Goal: Use online tool/utility: Utilize a website feature to perform a specific function

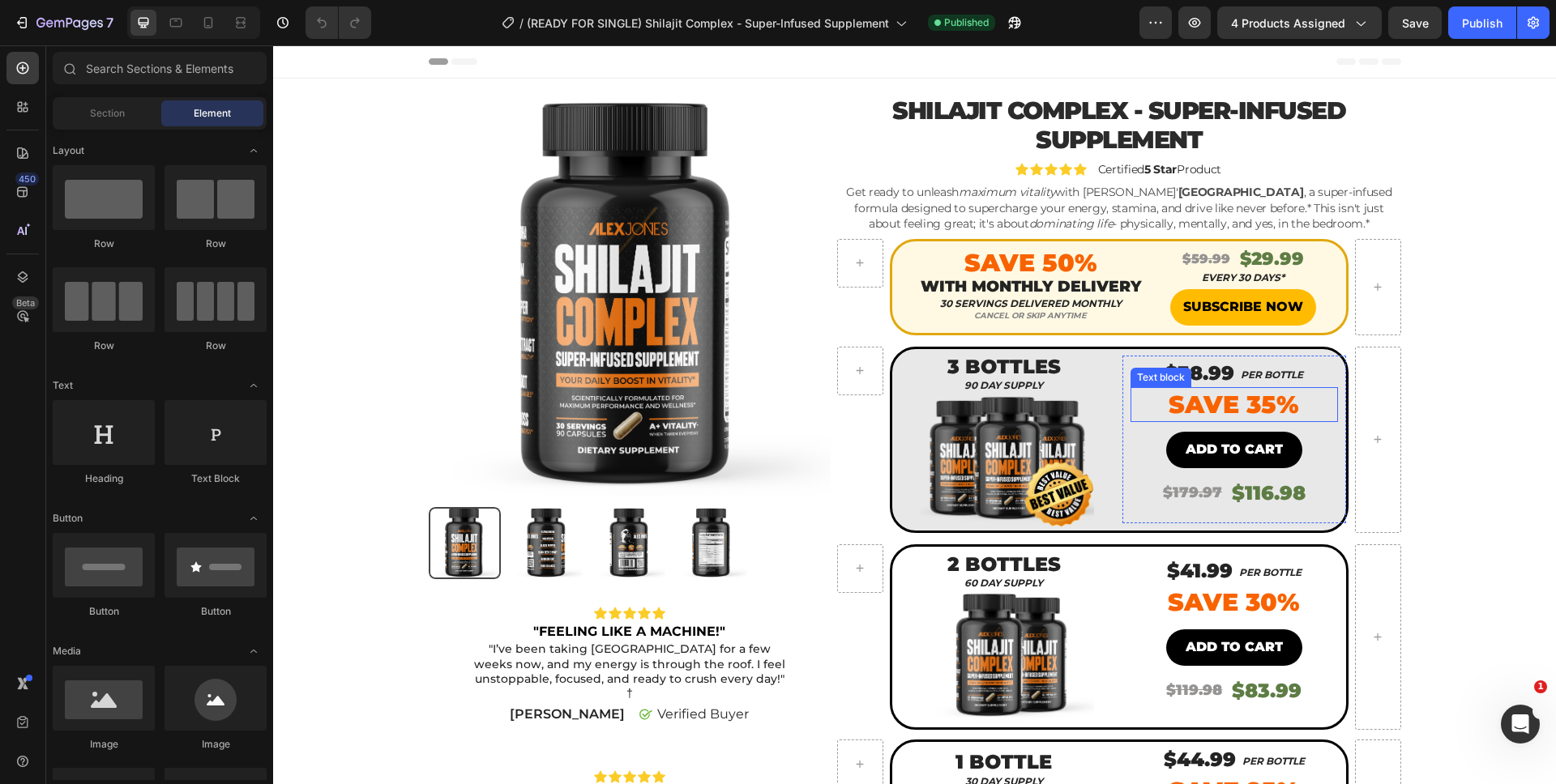
click at [1187, 402] on p "Save 35%" at bounding box center [1234, 404] width 204 height 32
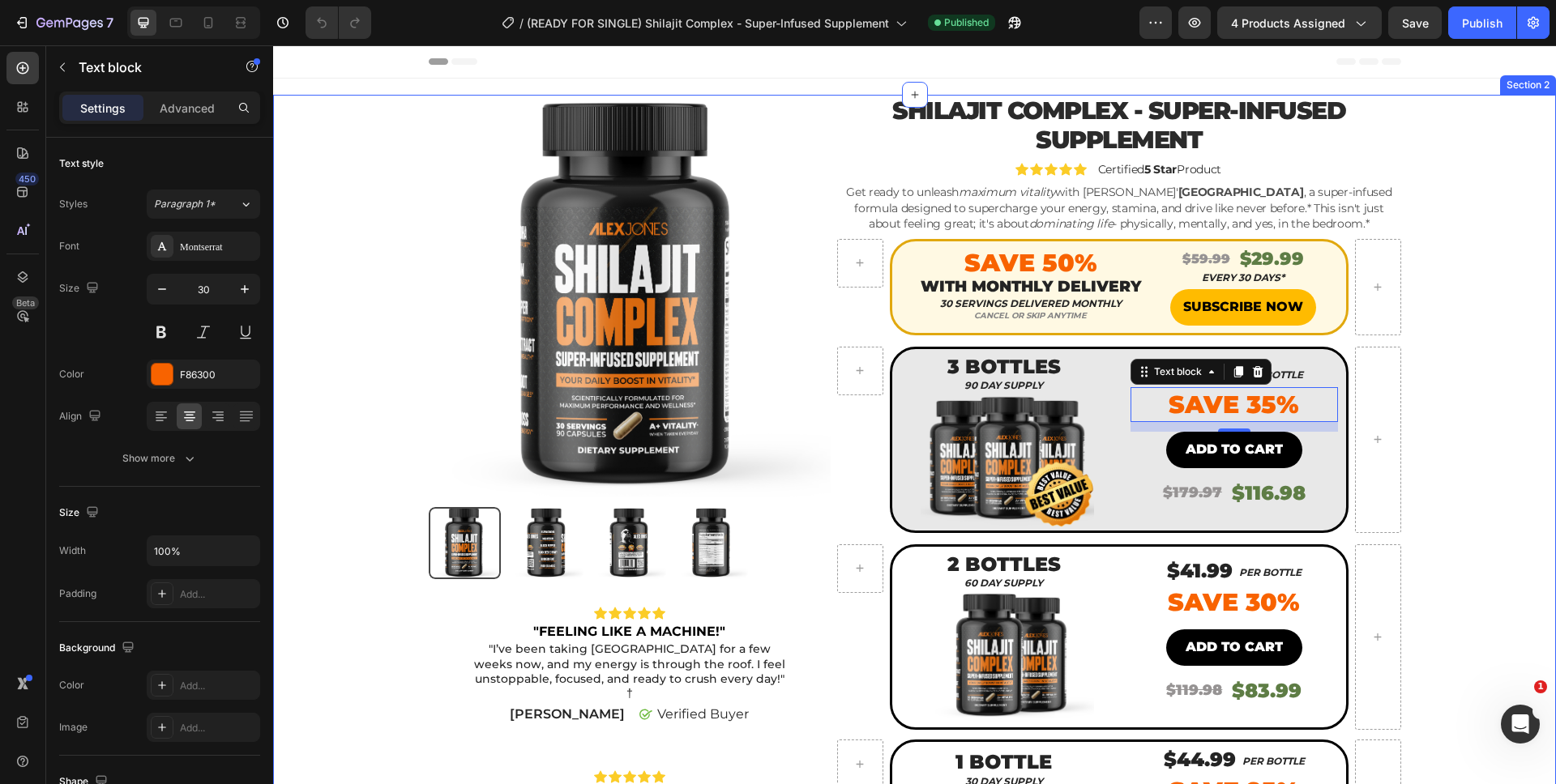
click at [1482, 500] on div "Product Images Icon Icon Icon Icon Icon Icon List "FEELING LIKE A MACHINE!" Tex…" at bounding box center [914, 589] width 1258 height 990
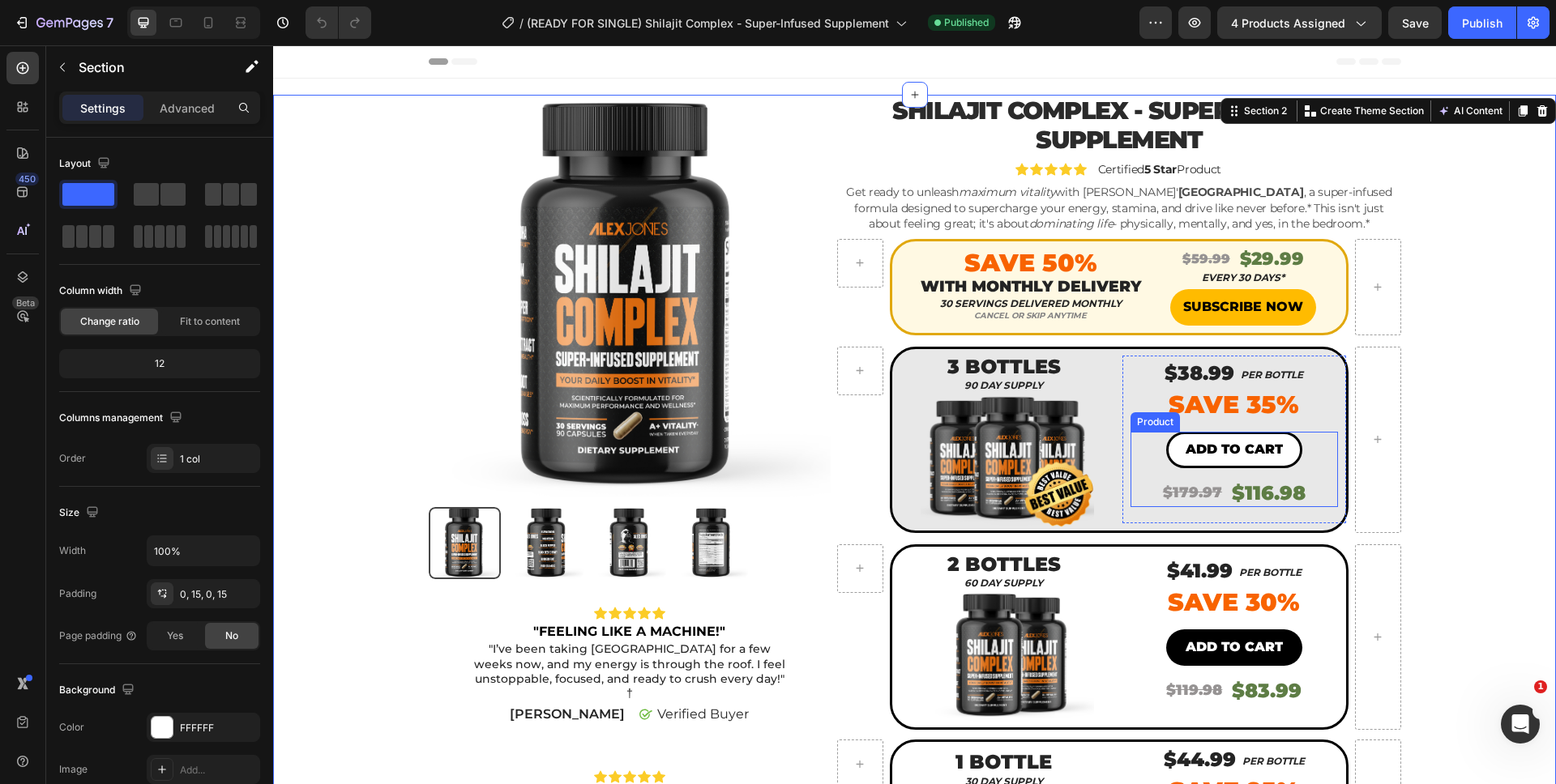
click at [1256, 464] on button "Add to cart" at bounding box center [1234, 449] width 136 height 36
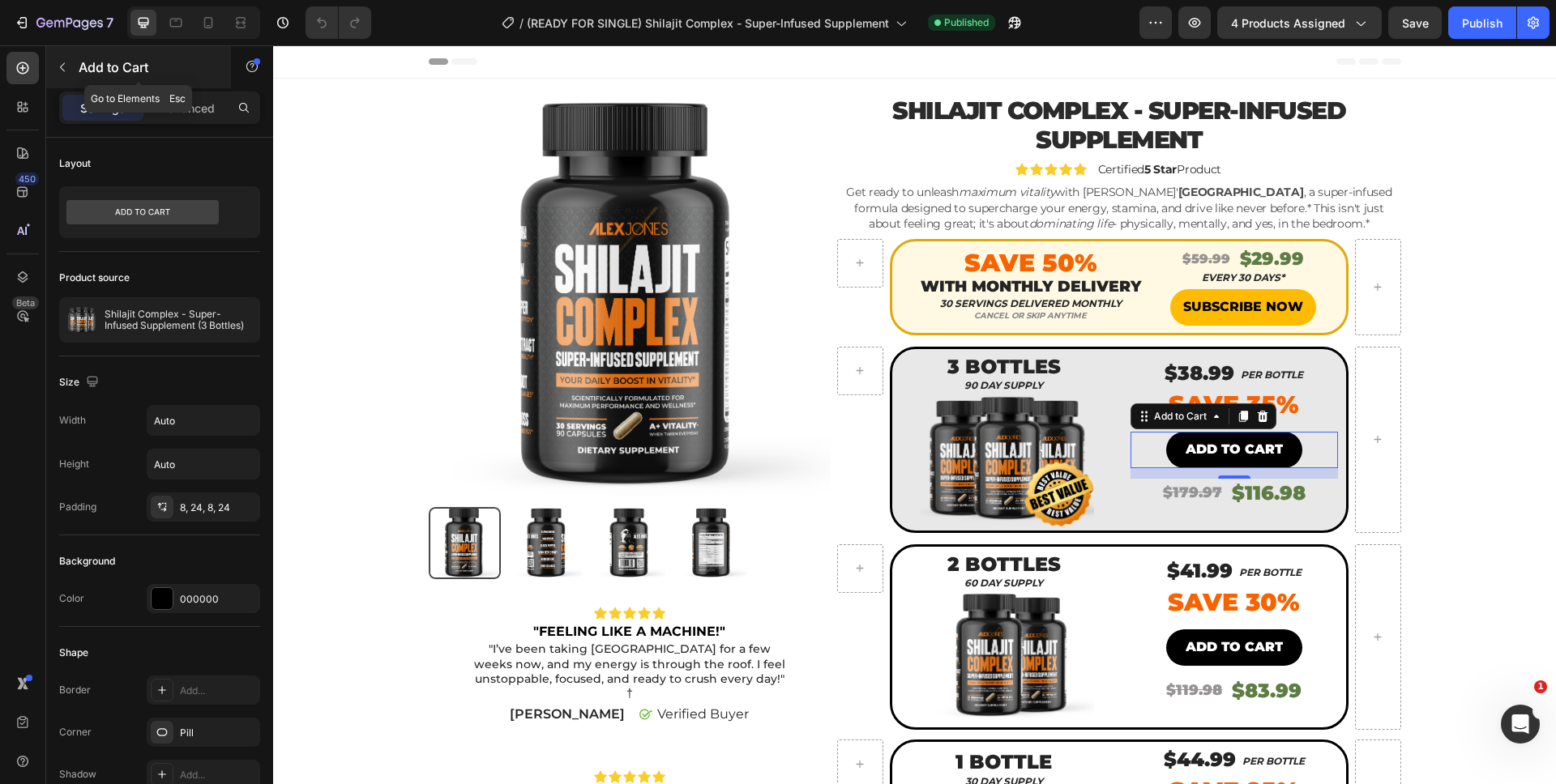
click at [66, 66] on icon "button" at bounding box center [62, 68] width 13 height 13
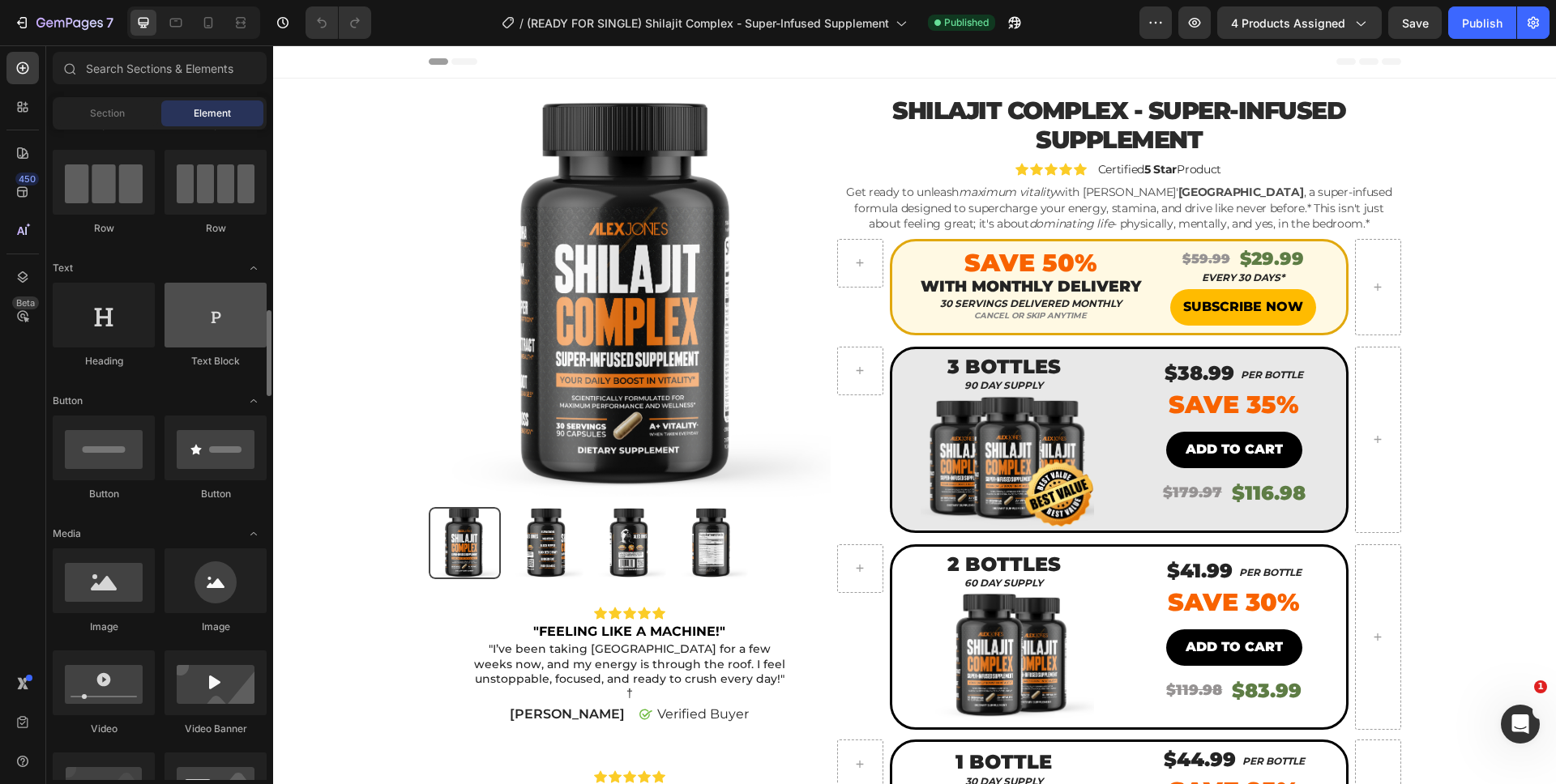
scroll to position [263, 0]
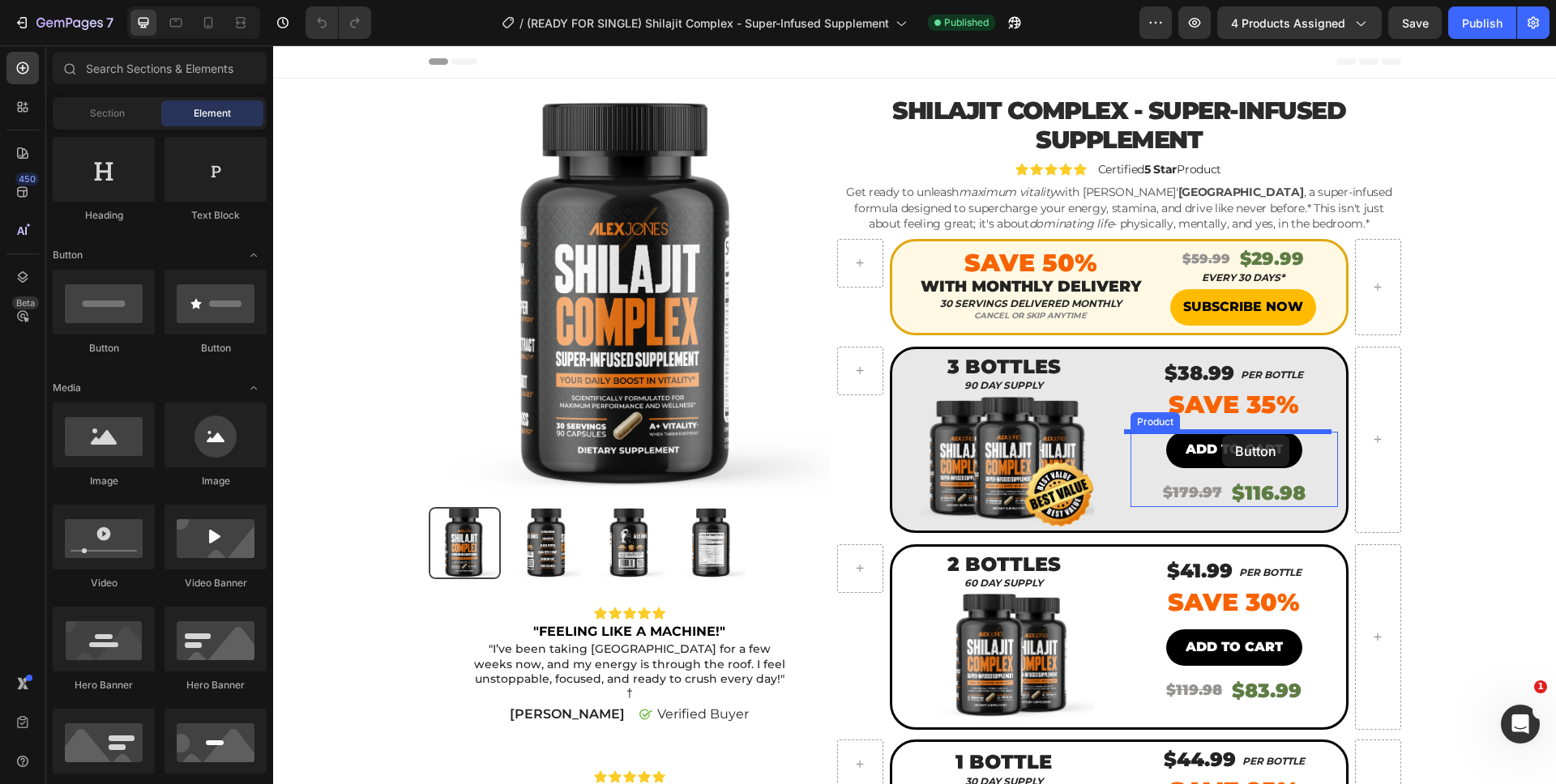
drag, startPoint x: 363, startPoint y: 359, endPoint x: 1222, endPoint y: 435, distance: 862.4
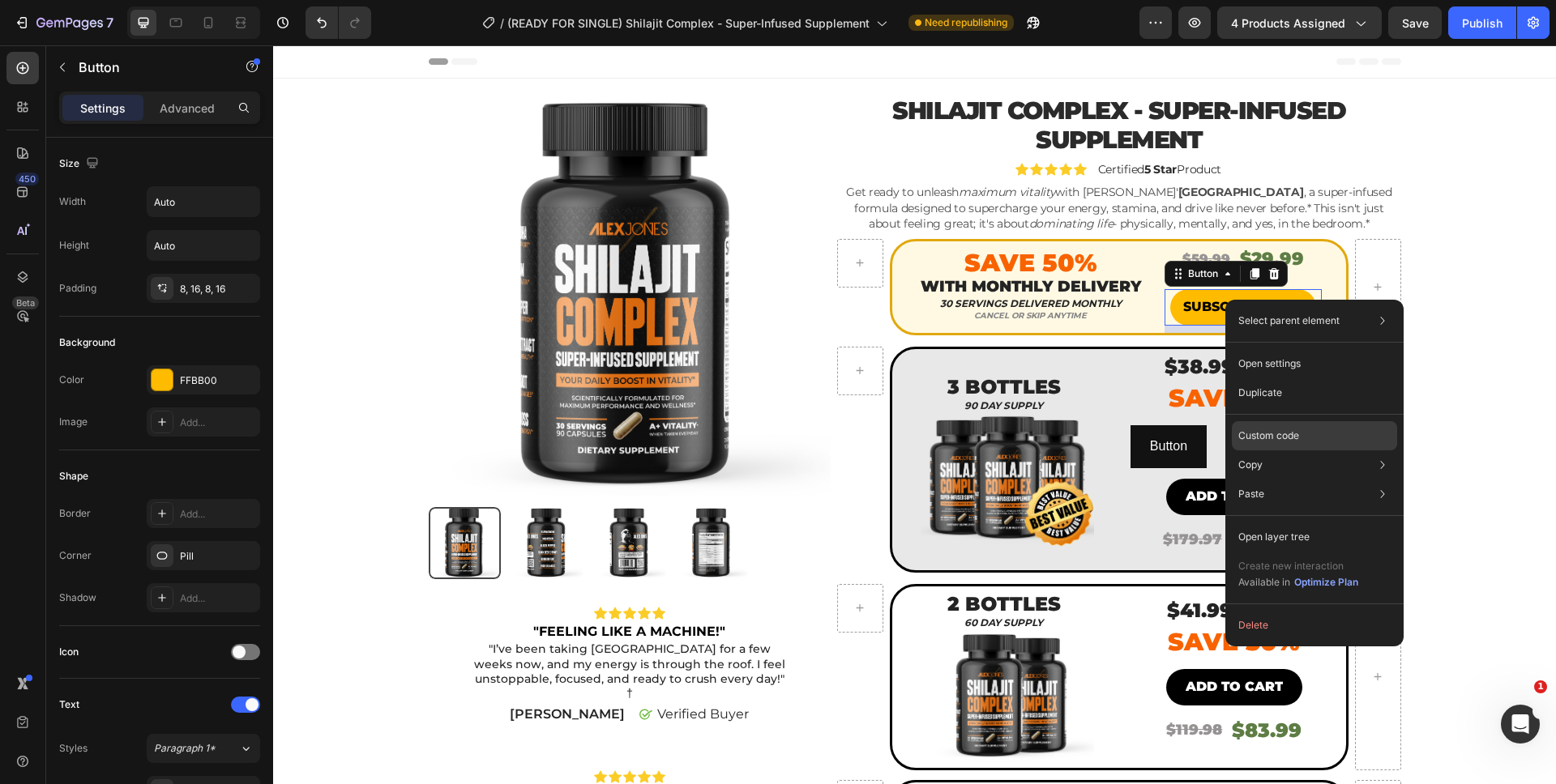
click at [1267, 438] on p "Custom code" at bounding box center [1269, 436] width 61 height 15
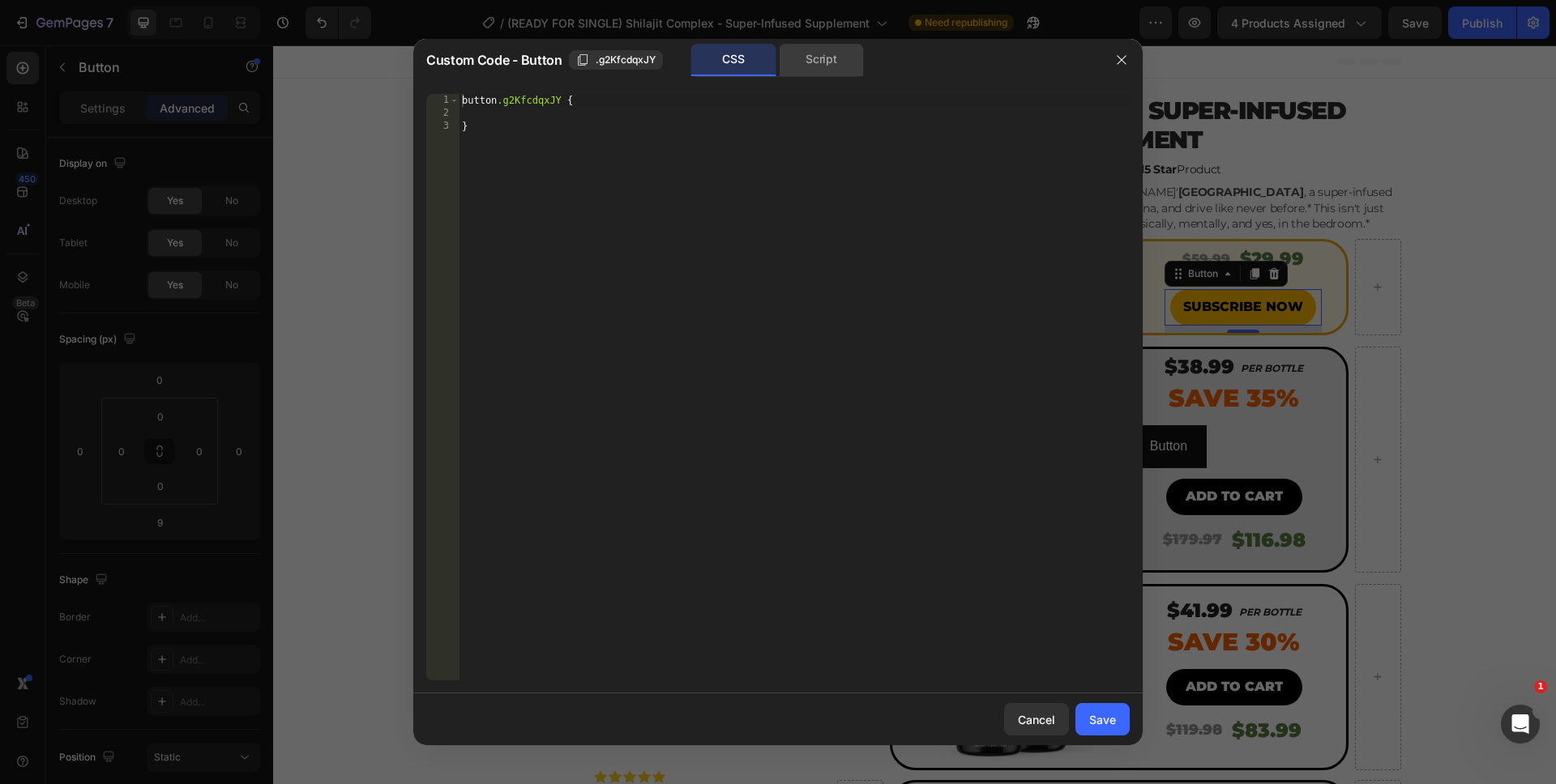
click at [820, 61] on div "Script" at bounding box center [822, 59] width 85 height 32
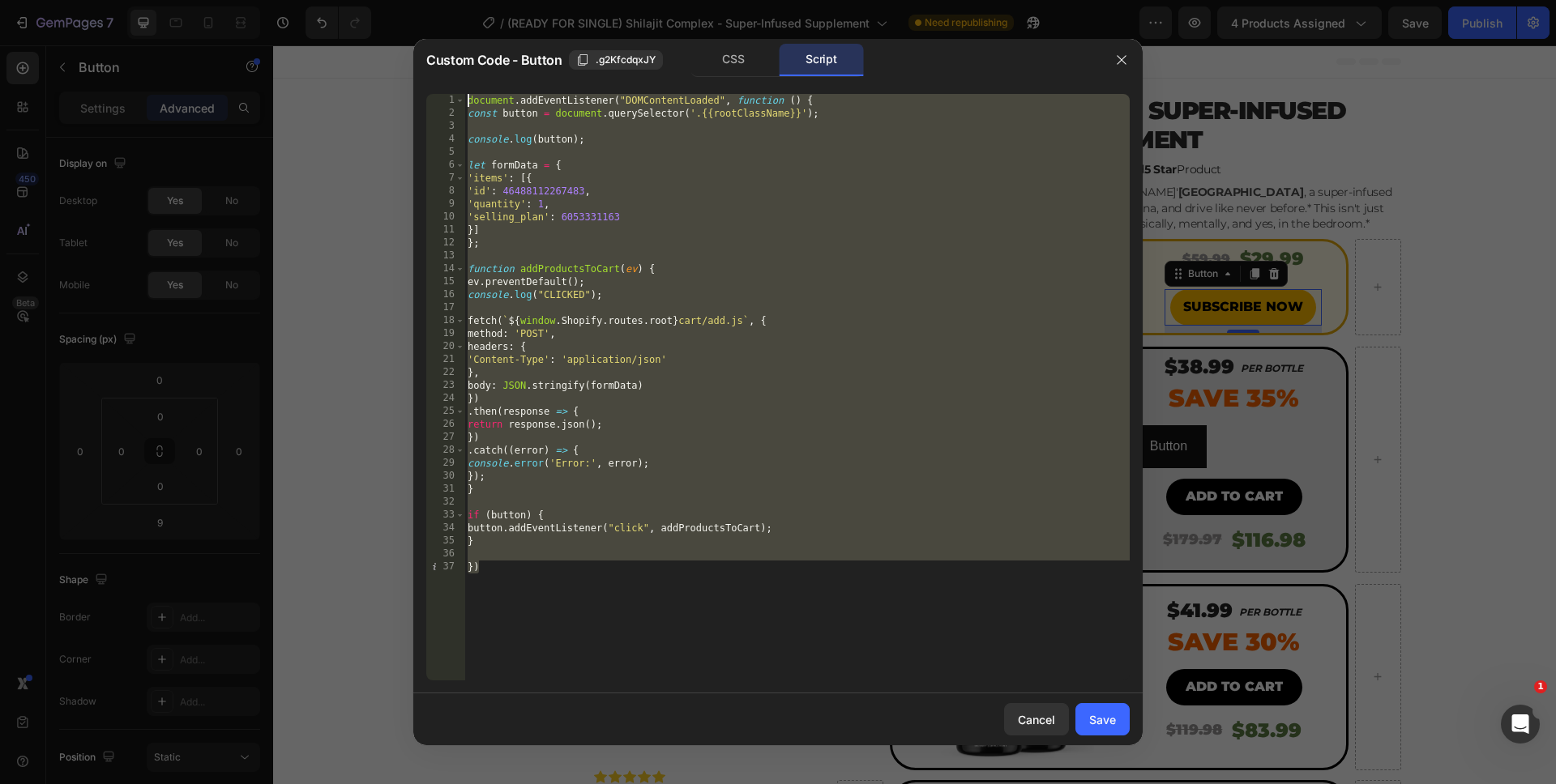
drag, startPoint x: 571, startPoint y: 593, endPoint x: 520, endPoint y: 87, distance: 508.6
click at [520, 87] on div "}) 1 2 3 4 5 6 7 8 9 10 11 12 13 14 15 16 17 18 19 20 21 22 23 24 25 26 27 28 2…" at bounding box center [778, 386] width 730 height 613
type textarea "document.addEventListener("DOMContentLoaded", function () { const button = docu…"
click at [1051, 718] on div "Cancel" at bounding box center [1037, 719] width 37 height 17
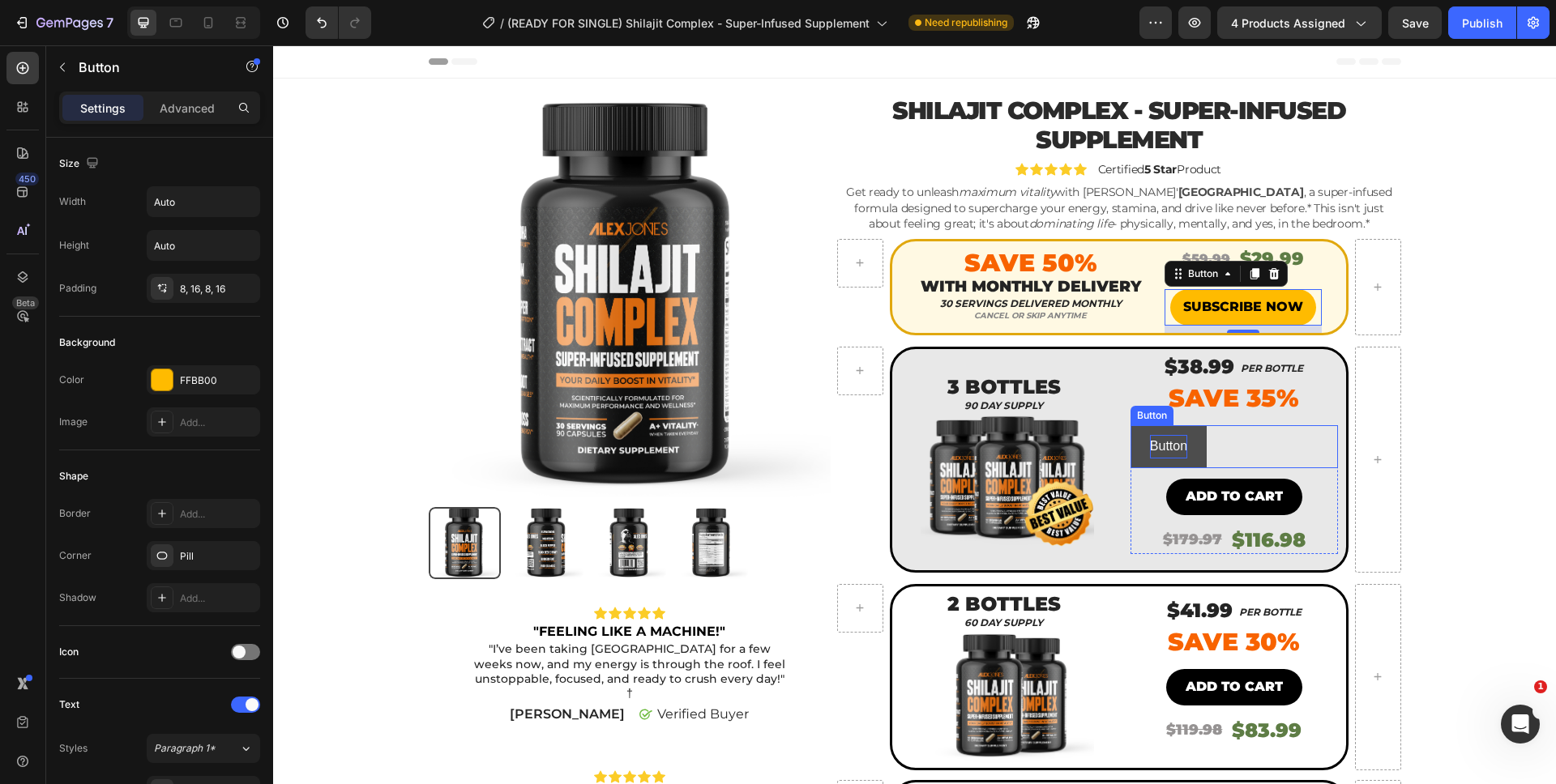
click at [1166, 436] on p "Button" at bounding box center [1168, 446] width 37 height 23
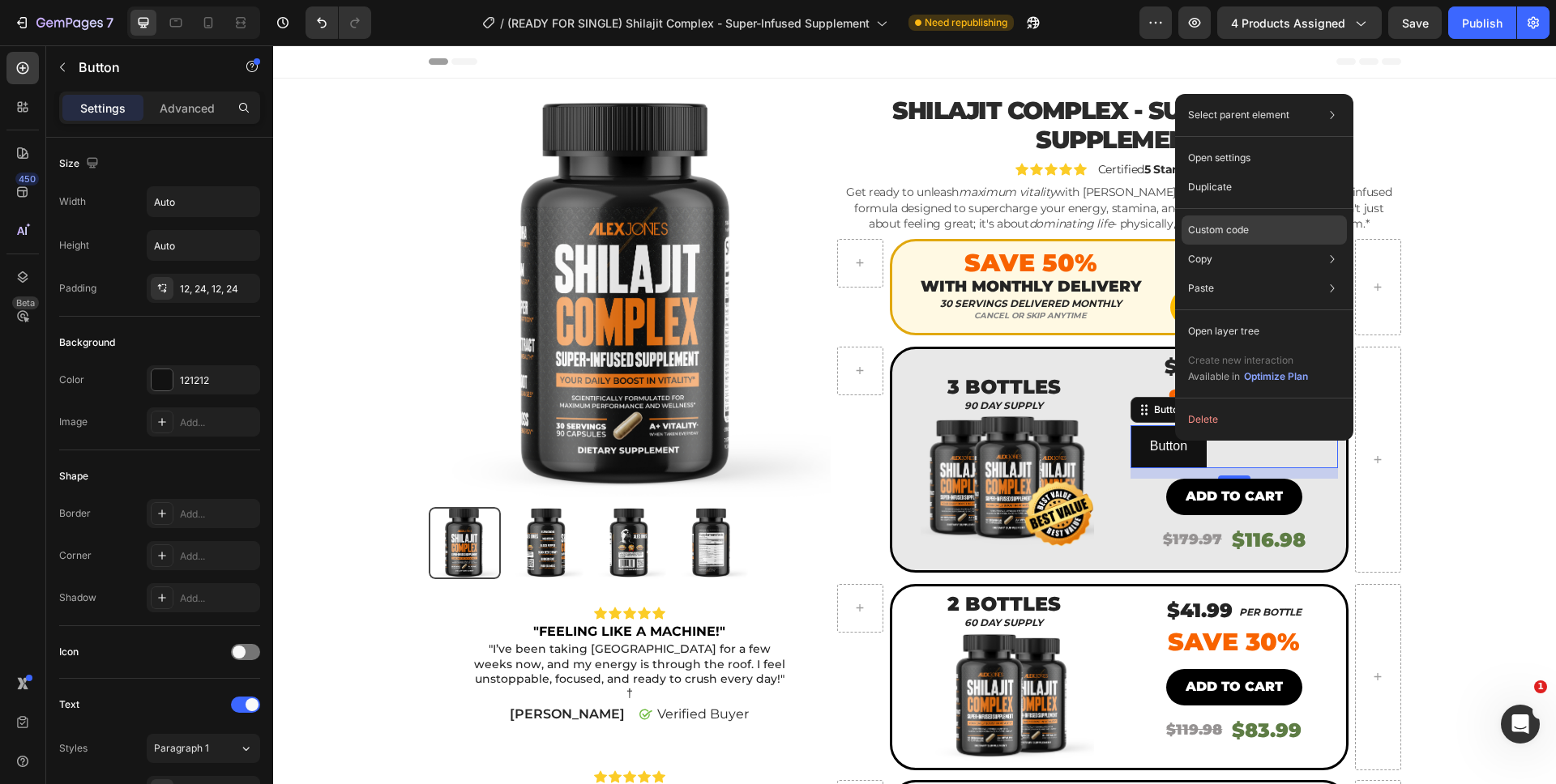
click at [1241, 223] on p "Custom code" at bounding box center [1218, 230] width 61 height 15
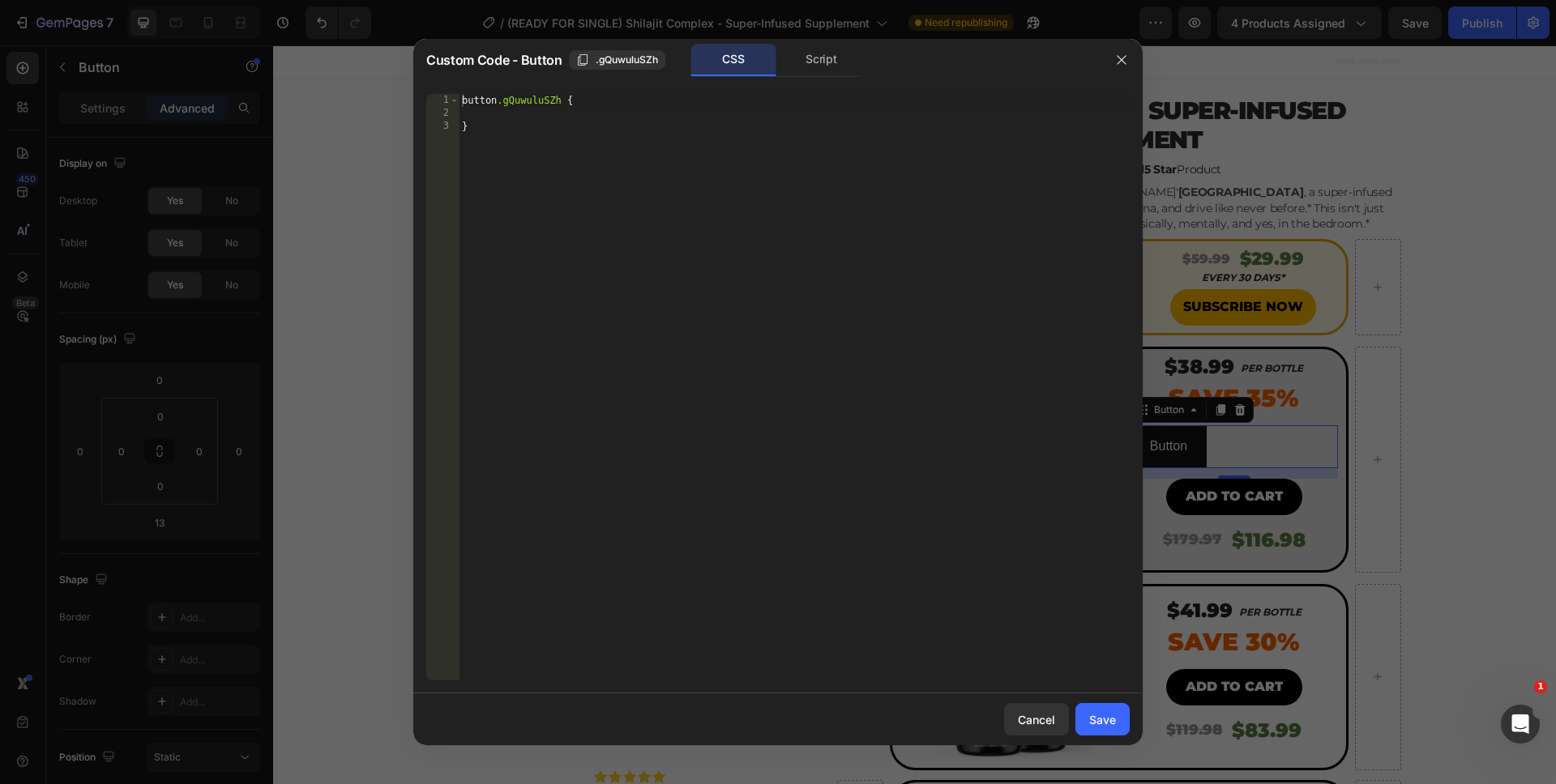
click at [832, 65] on div "Script" at bounding box center [822, 59] width 85 height 32
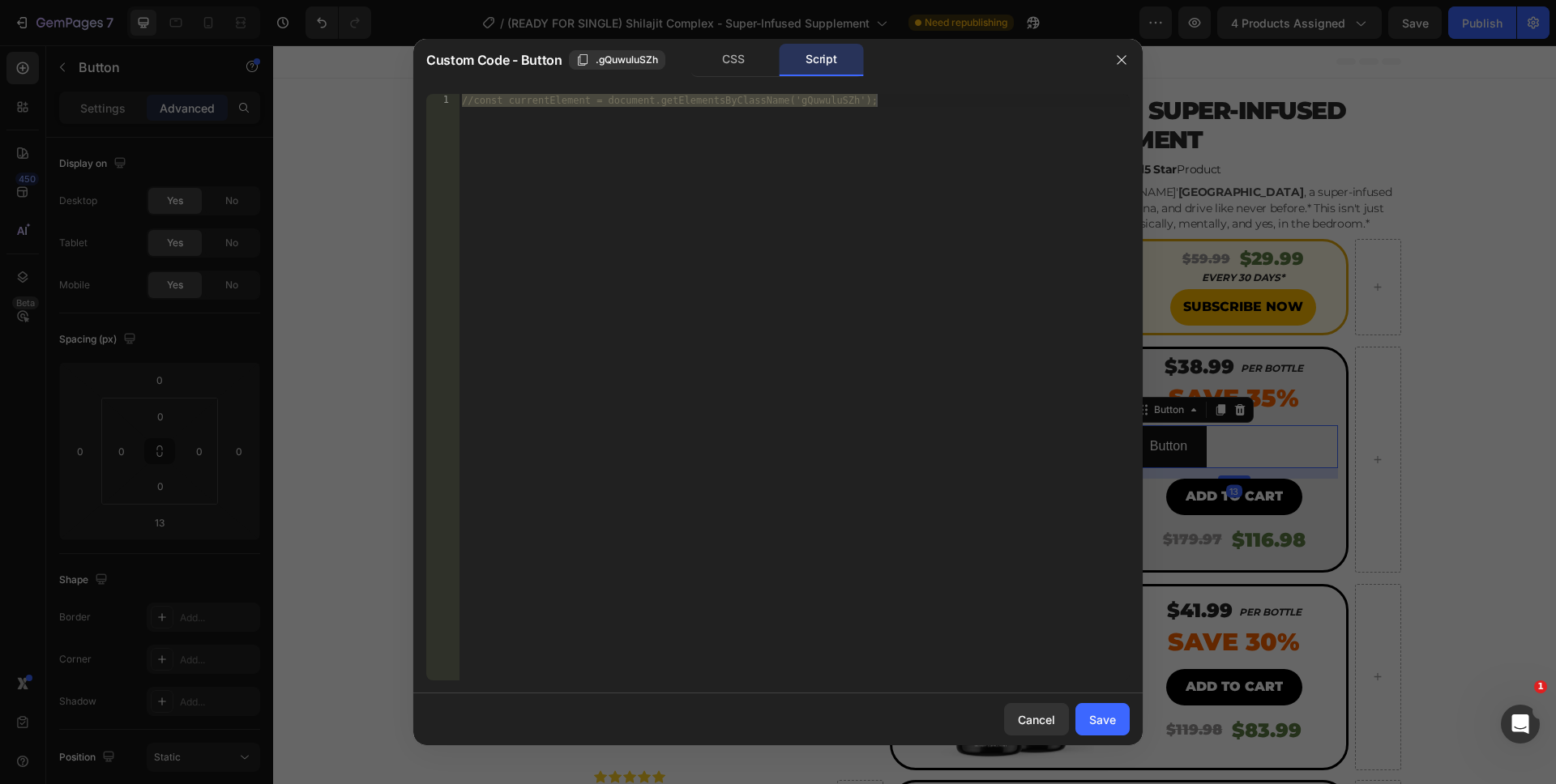
click at [750, 210] on div "//const currentElement = document.getElementsByClassName('gQuwuluSZh');" at bounding box center [795, 399] width 671 height 613
drag, startPoint x: 709, startPoint y: 227, endPoint x: 491, endPoint y: 70, distance: 268.7
click at [491, 70] on div "Custom Code - Button .gQuwuluSZh CSS Script //const currentElement = document.g…" at bounding box center [778, 392] width 730 height 706
paste textarea "})"
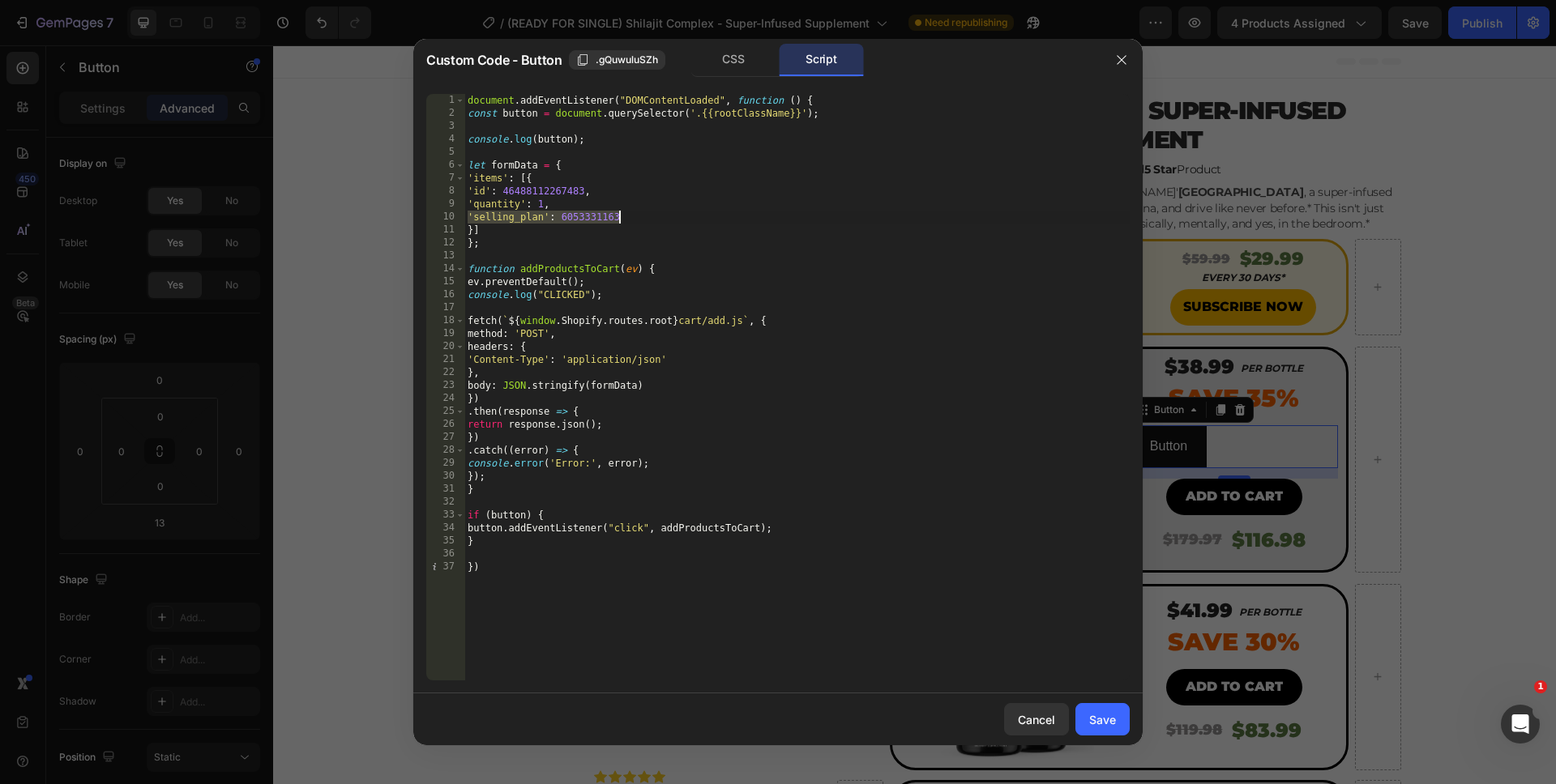
drag, startPoint x: 469, startPoint y: 219, endPoint x: 631, endPoint y: 213, distance: 162.1
click at [631, 213] on div "document . addEventListener ( "DOMContentLoaded" , function ( ) { const button …" at bounding box center [797, 399] width 665 height 613
type textarea "'selling_plan': 6053331163"
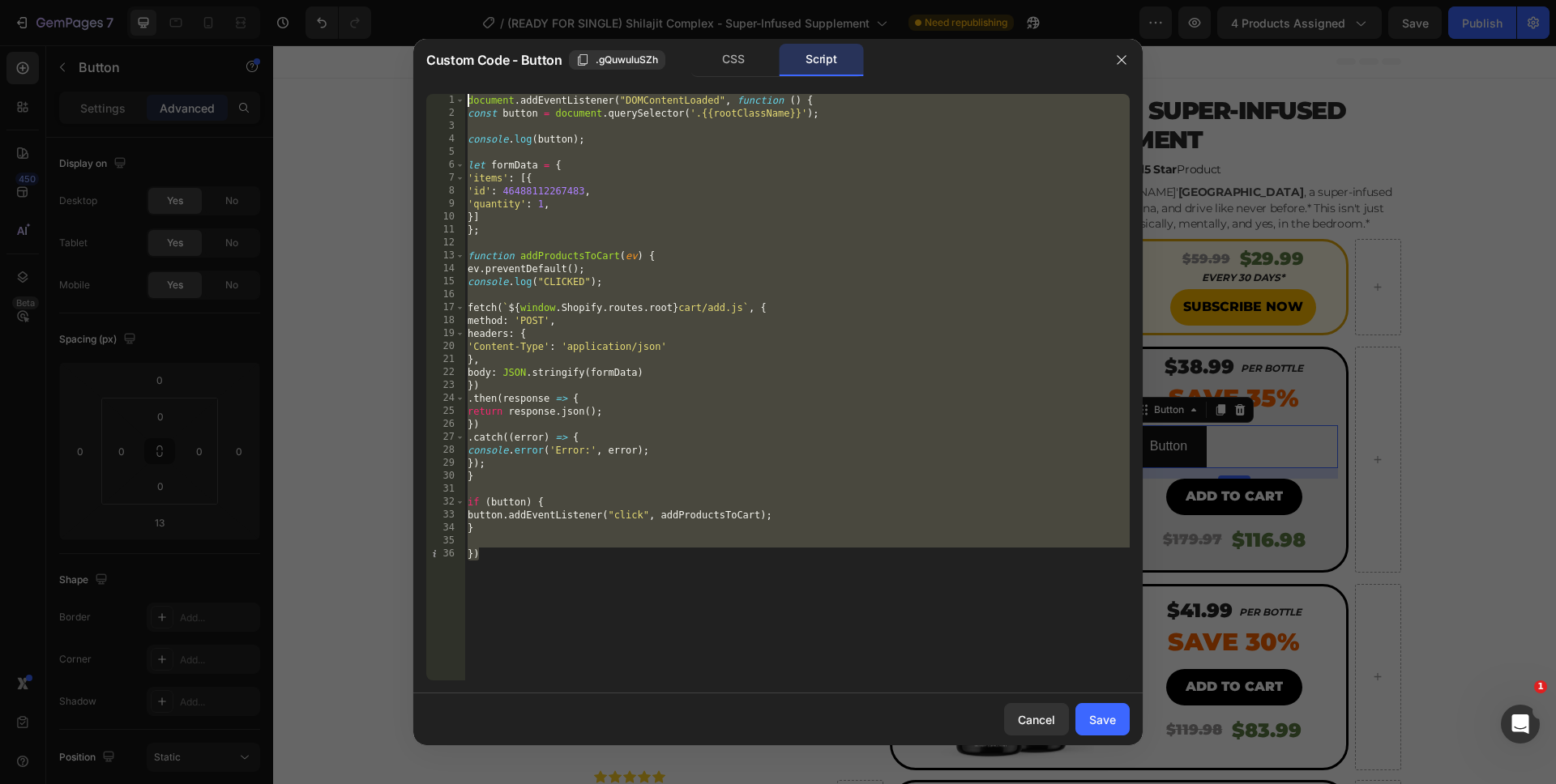
drag, startPoint x: 554, startPoint y: 568, endPoint x: 404, endPoint y: 88, distance: 502.9
click at [404, 88] on div "Custom Code - Button .gQuwuluSZh CSS Script 'quantity': 1, 1 2 3 4 5 6 7 8 9 10…" at bounding box center [778, 392] width 1556 height 784
type textarea "document.addEventListener("DOMContentLoaded", function () { const button = docu…"
click at [1095, 714] on div "Save" at bounding box center [1103, 719] width 27 height 17
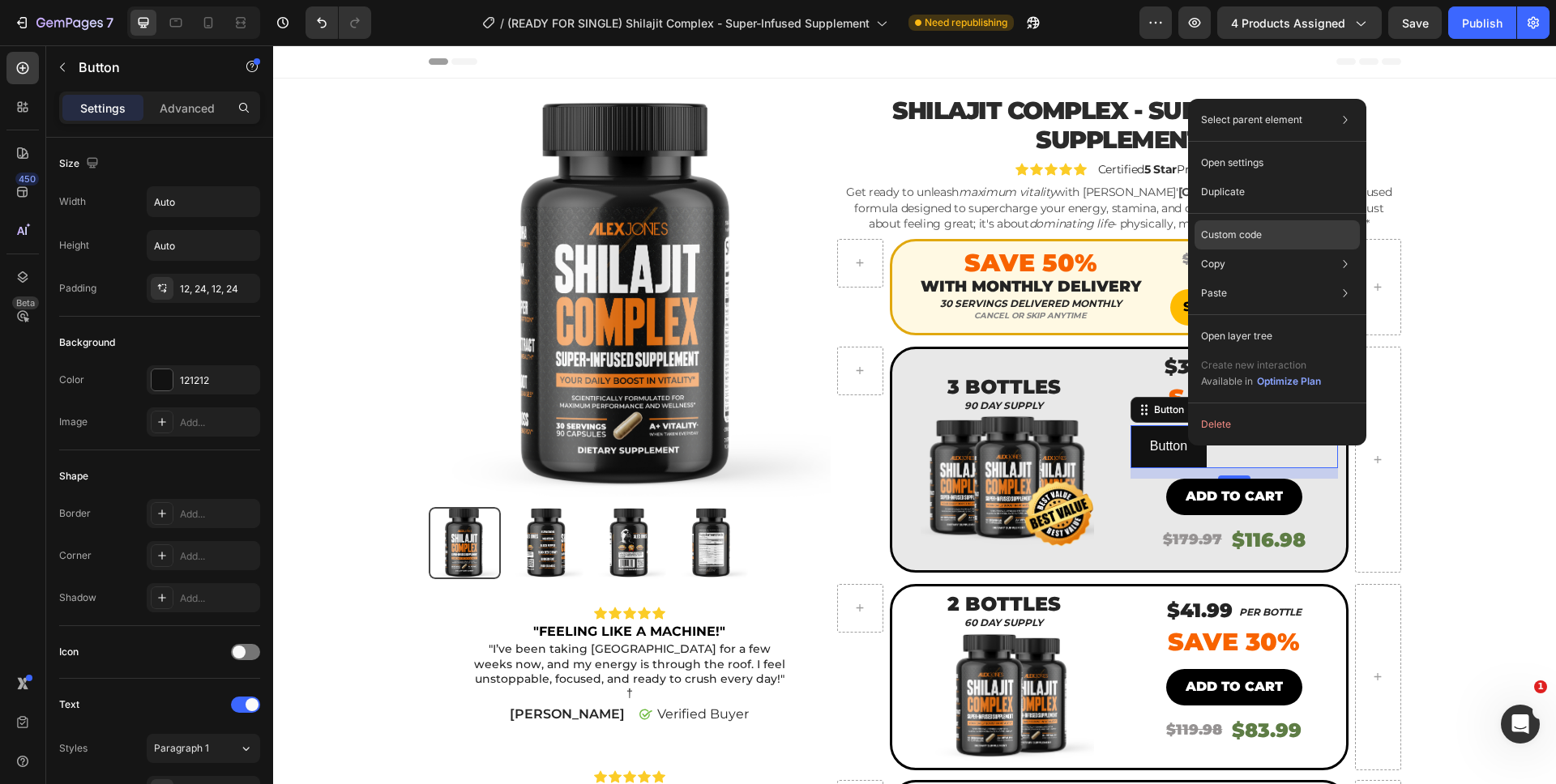
click at [1256, 233] on p "Custom code" at bounding box center [1231, 235] width 61 height 15
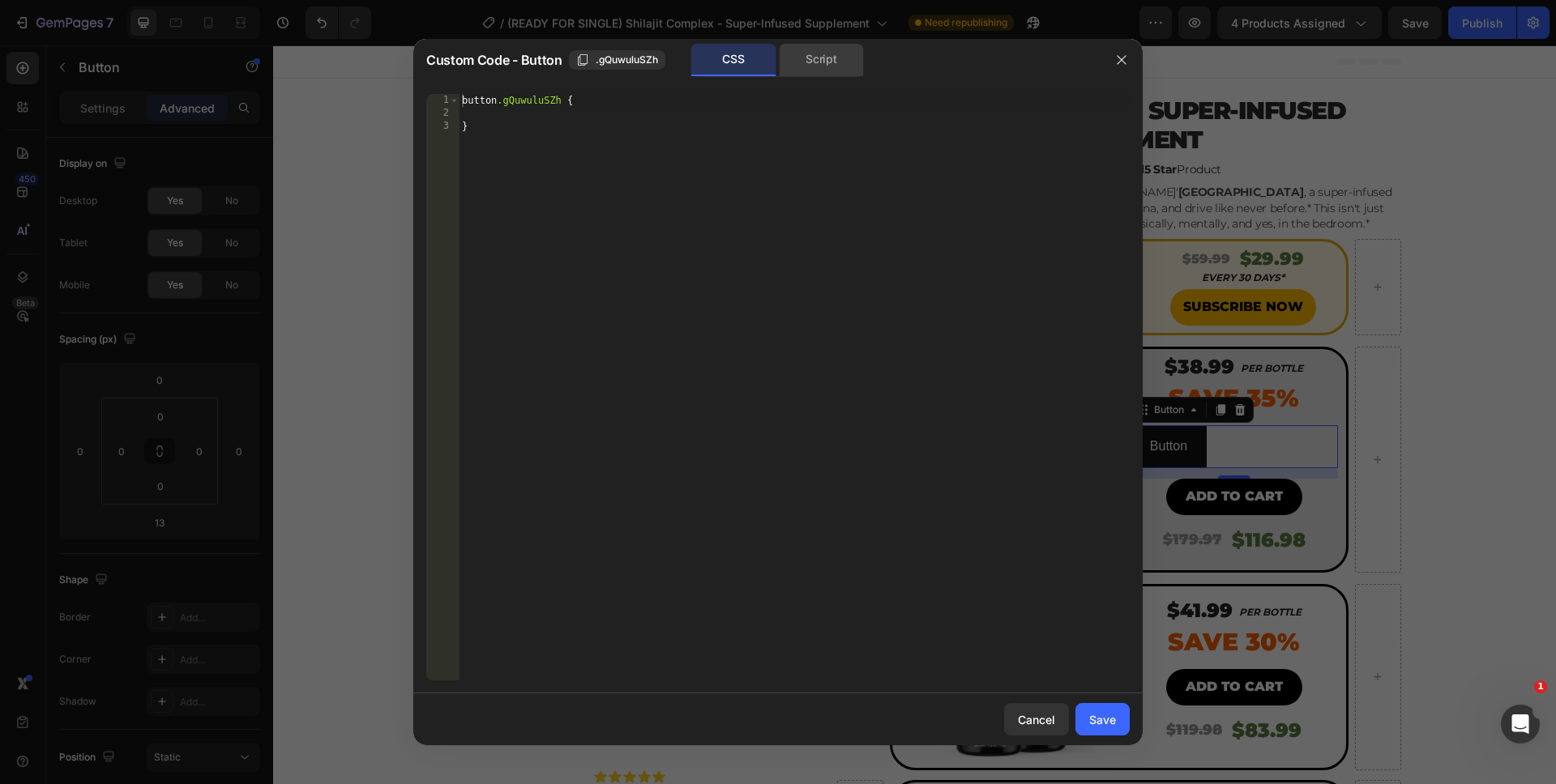
click at [815, 65] on div "Script" at bounding box center [822, 59] width 85 height 32
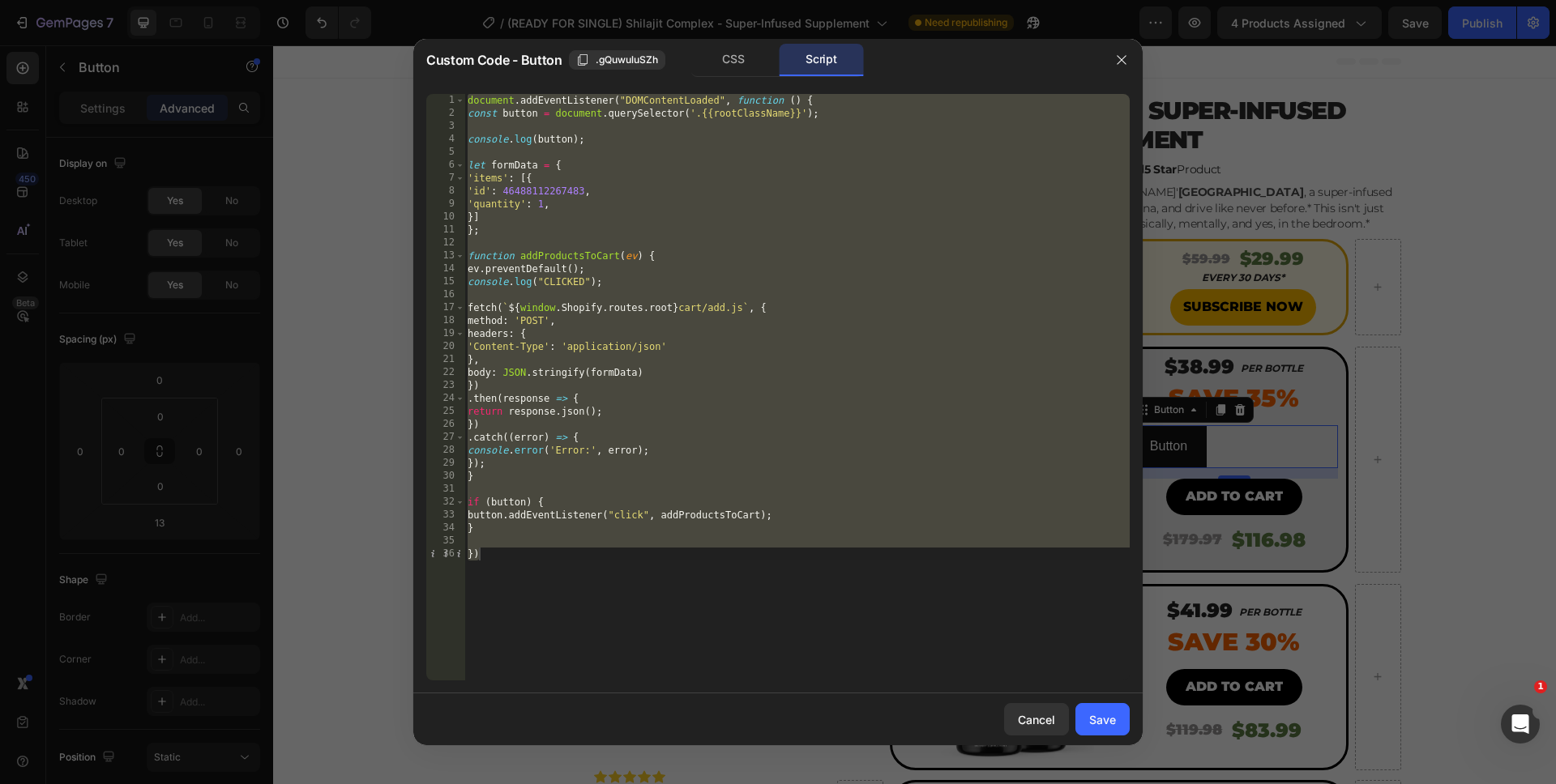
click at [539, 203] on div "document . addEventListener ( "DOMContentLoaded" , function ( ) { const button …" at bounding box center [797, 399] width 665 height 613
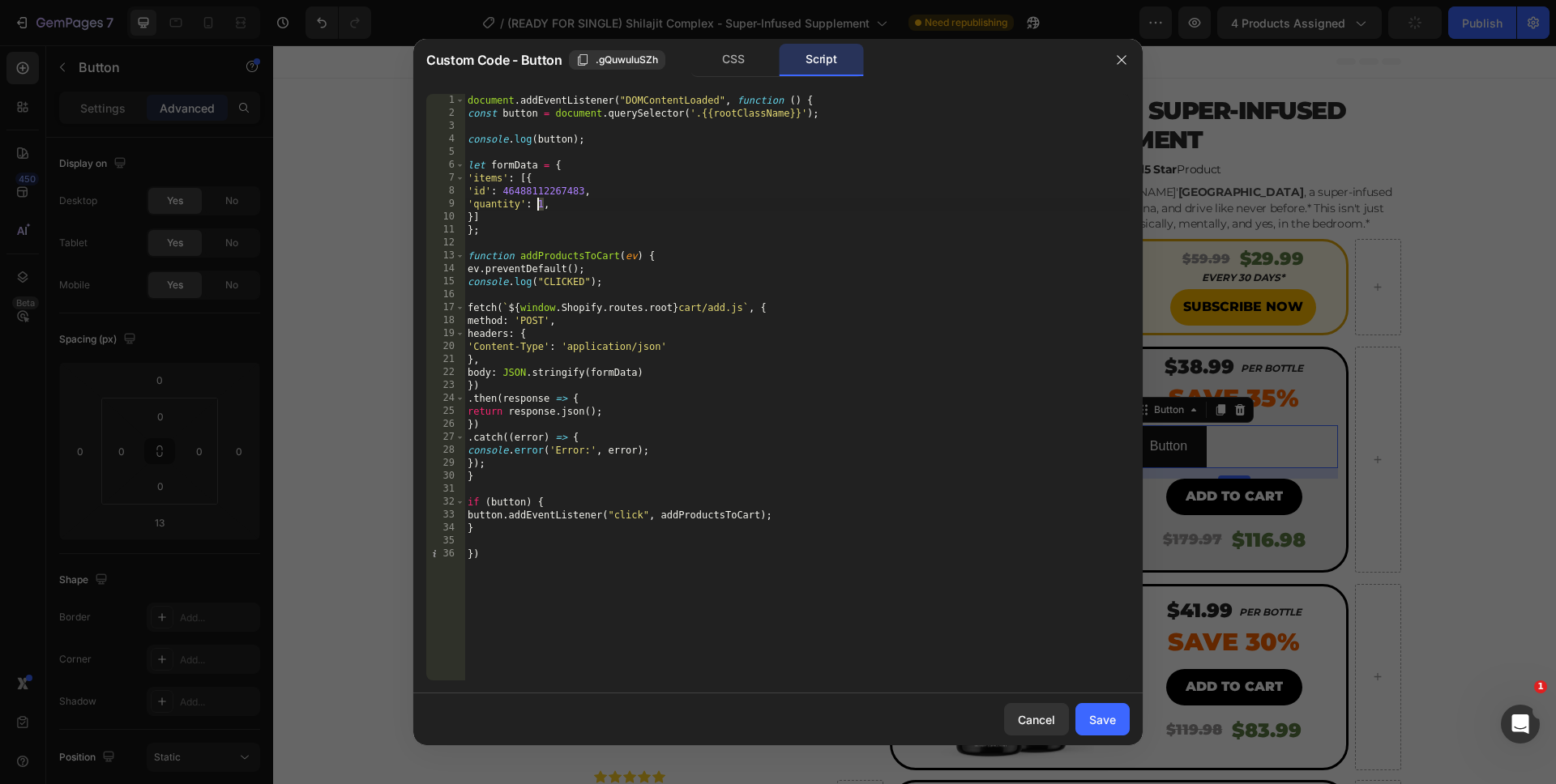
click at [538, 206] on div "document . addEventListener ( "DOMContentLoaded" , function ( ) { const button …" at bounding box center [797, 399] width 665 height 613
click at [716, 641] on div "document . addEventListener ( "DOMContentLoaded" , function ( ) { const button …" at bounding box center [797, 399] width 665 height 613
type textarea "})"
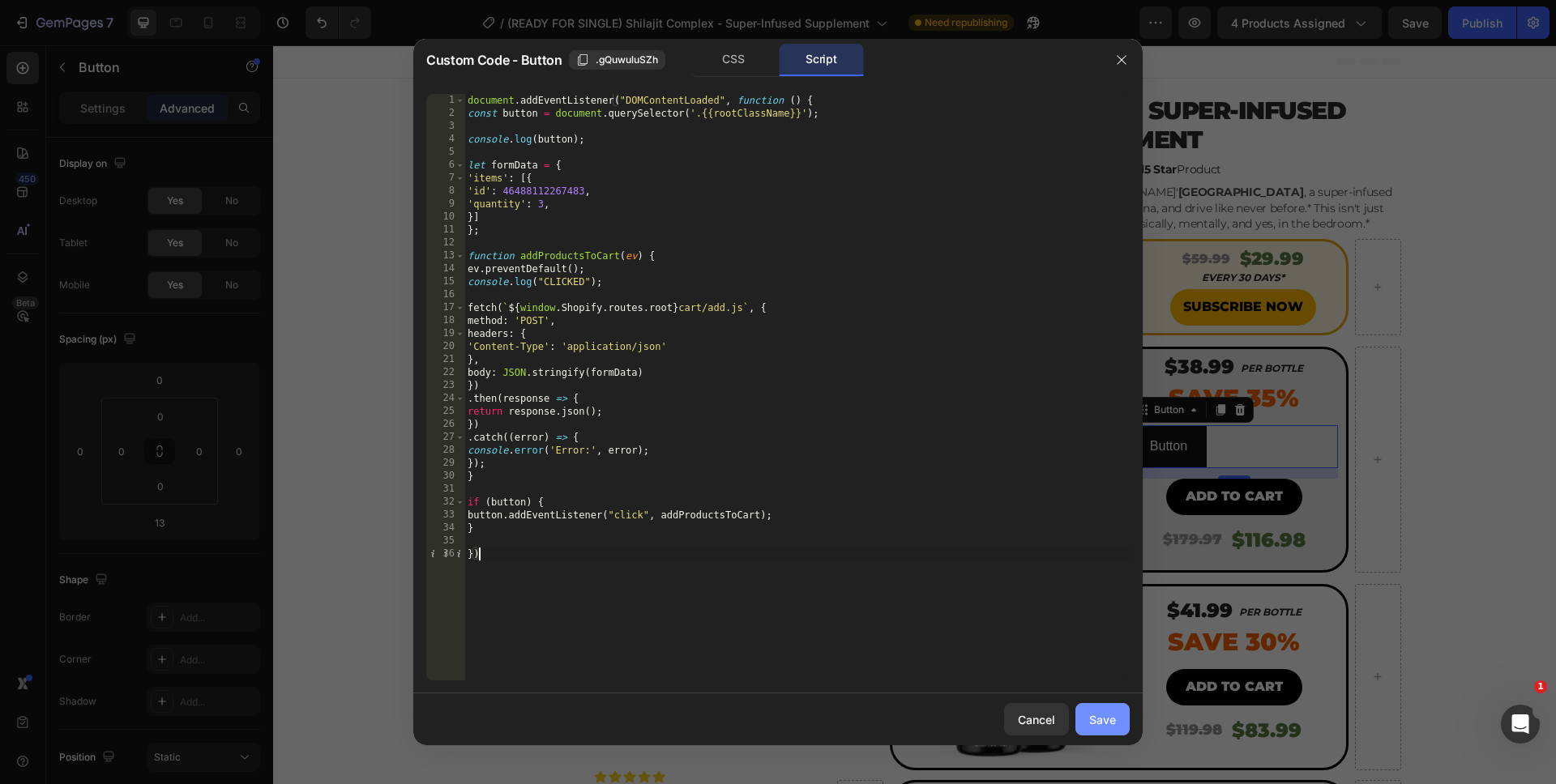
click at [1102, 729] on button "Save" at bounding box center [1103, 719] width 55 height 32
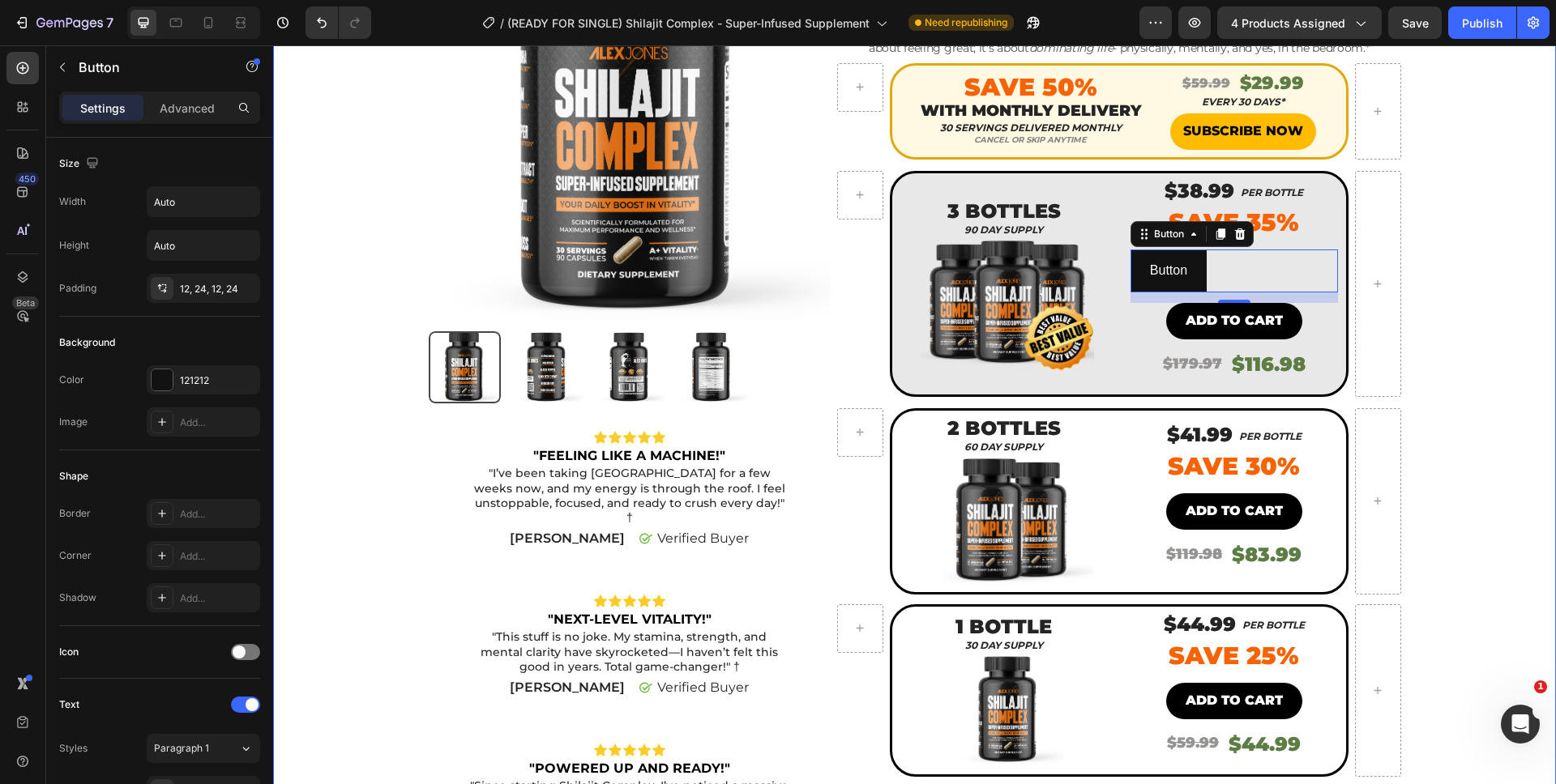
scroll to position [175, 0]
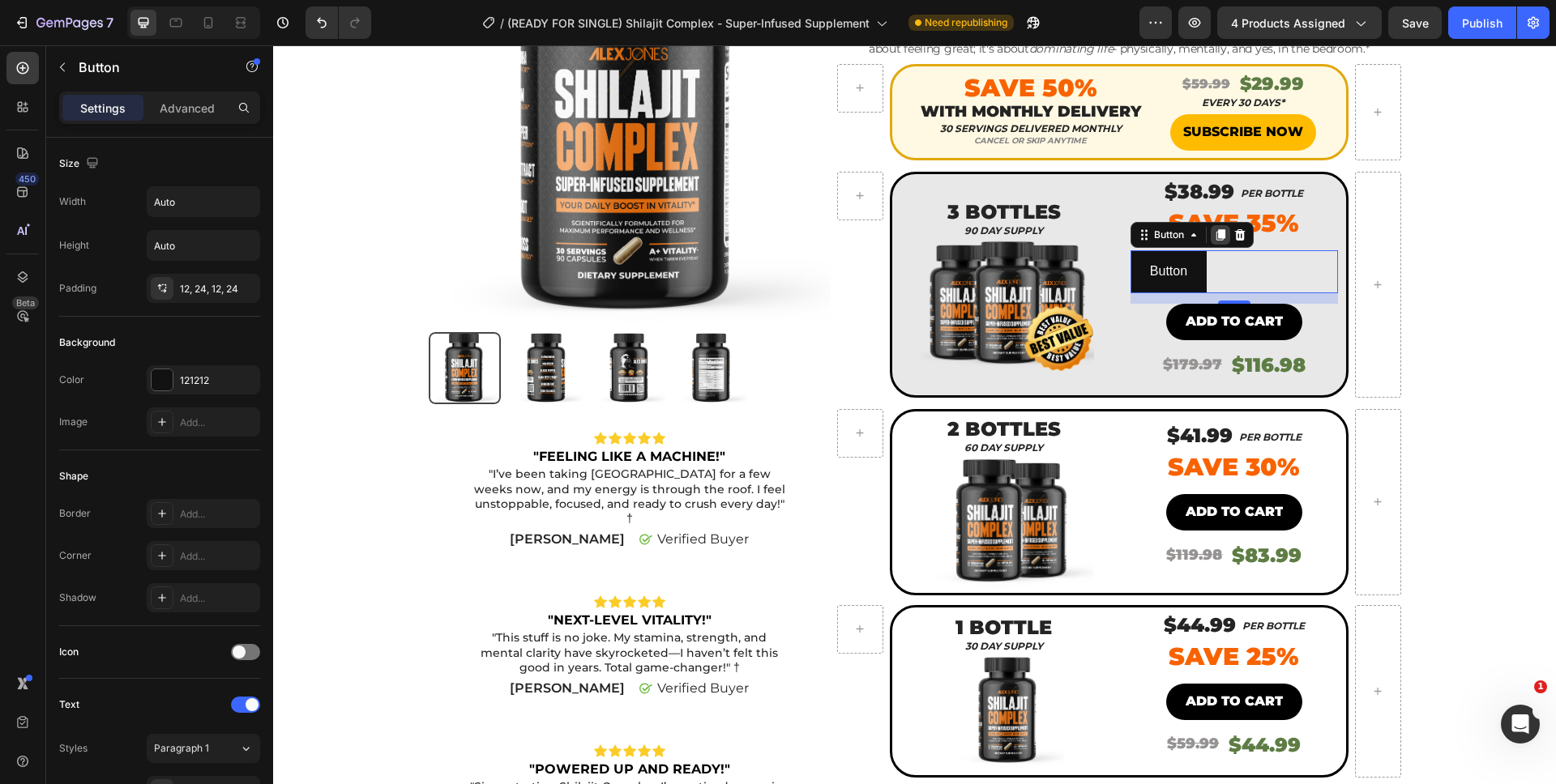
click at [1218, 234] on icon at bounding box center [1221, 234] width 9 height 11
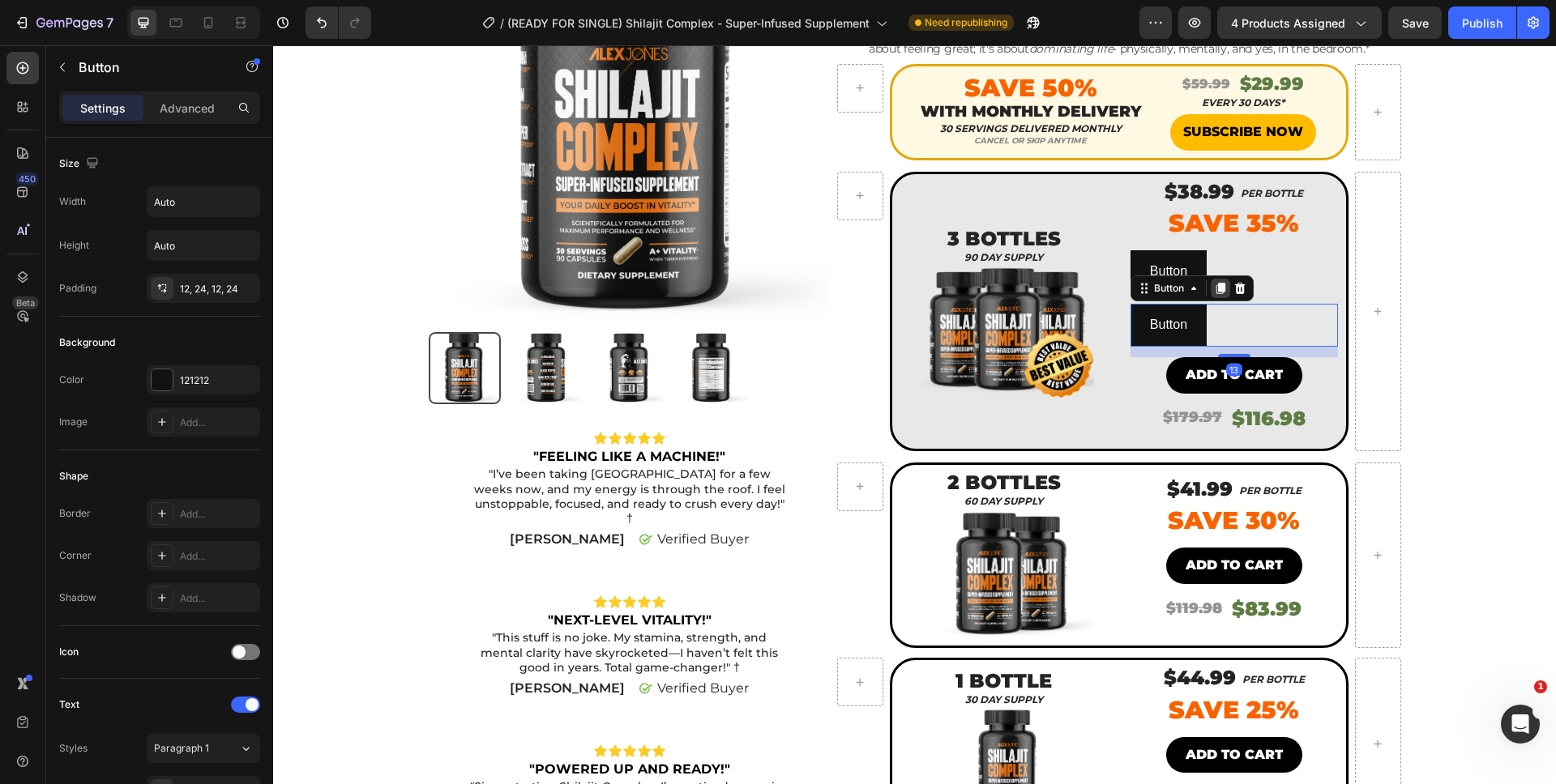
click at [1217, 287] on icon at bounding box center [1221, 288] width 9 height 11
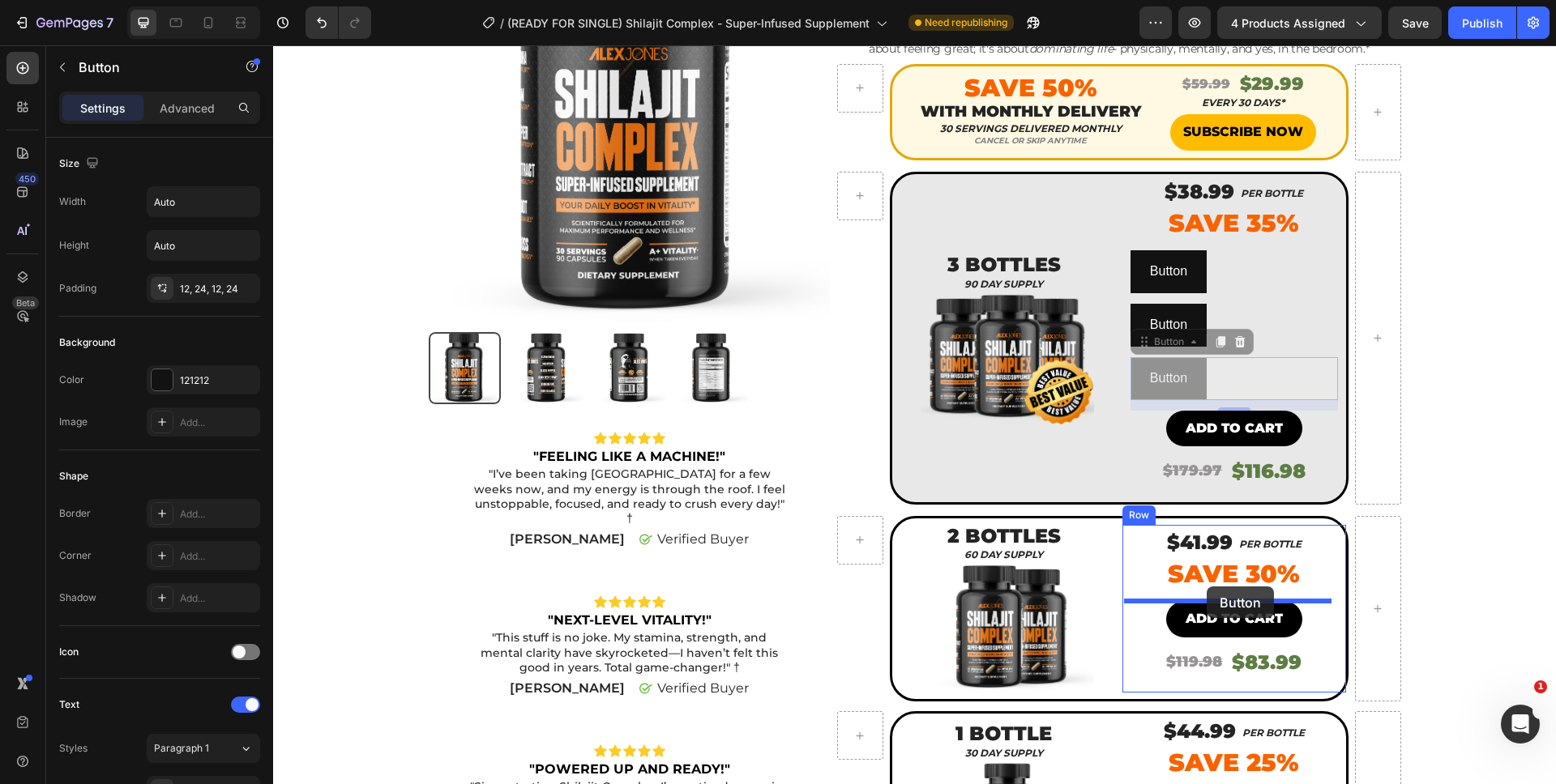
drag, startPoint x: 1210, startPoint y: 378, endPoint x: 1206, endPoint y: 587, distance: 209.0
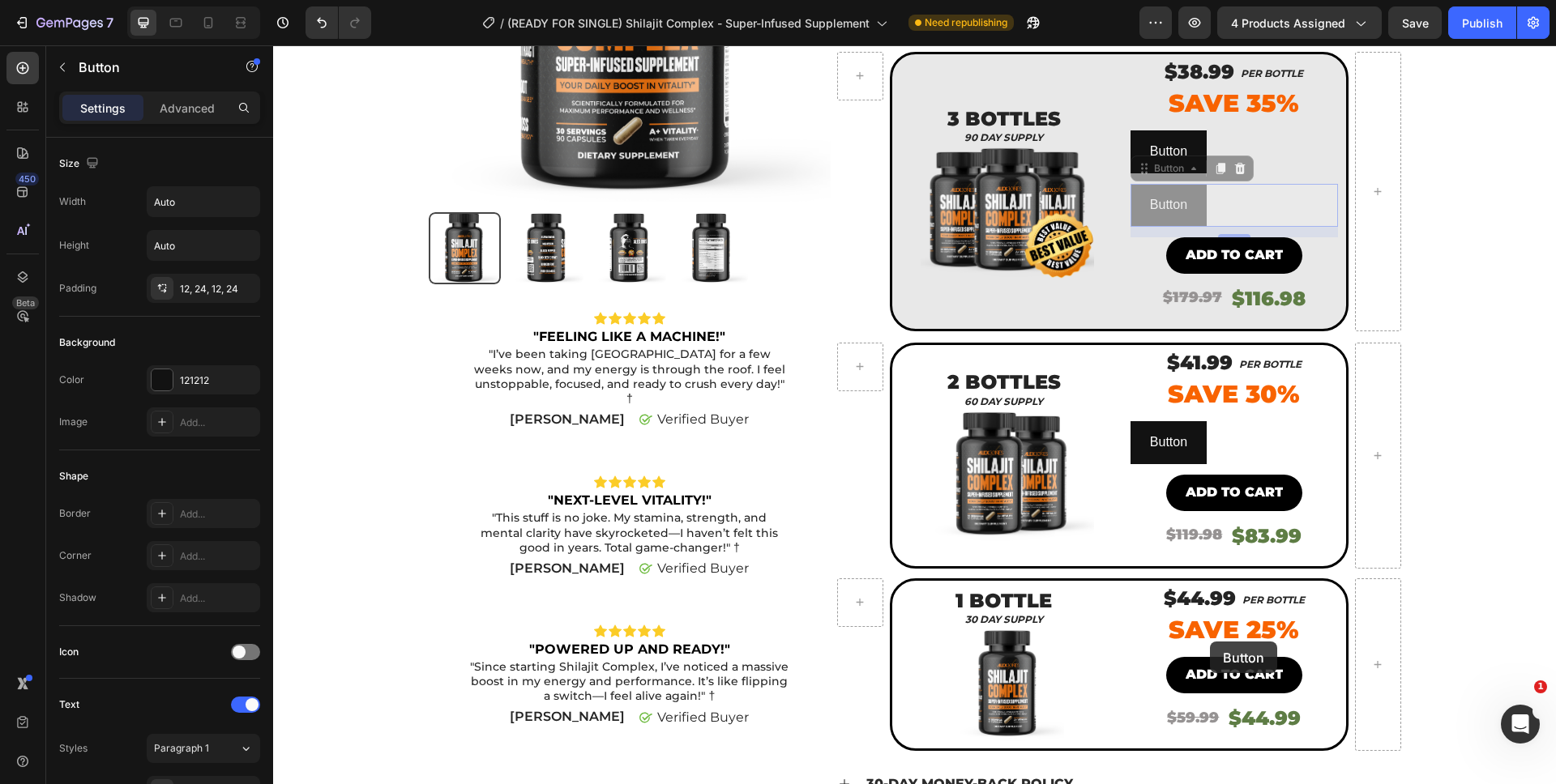
scroll to position [354, 0]
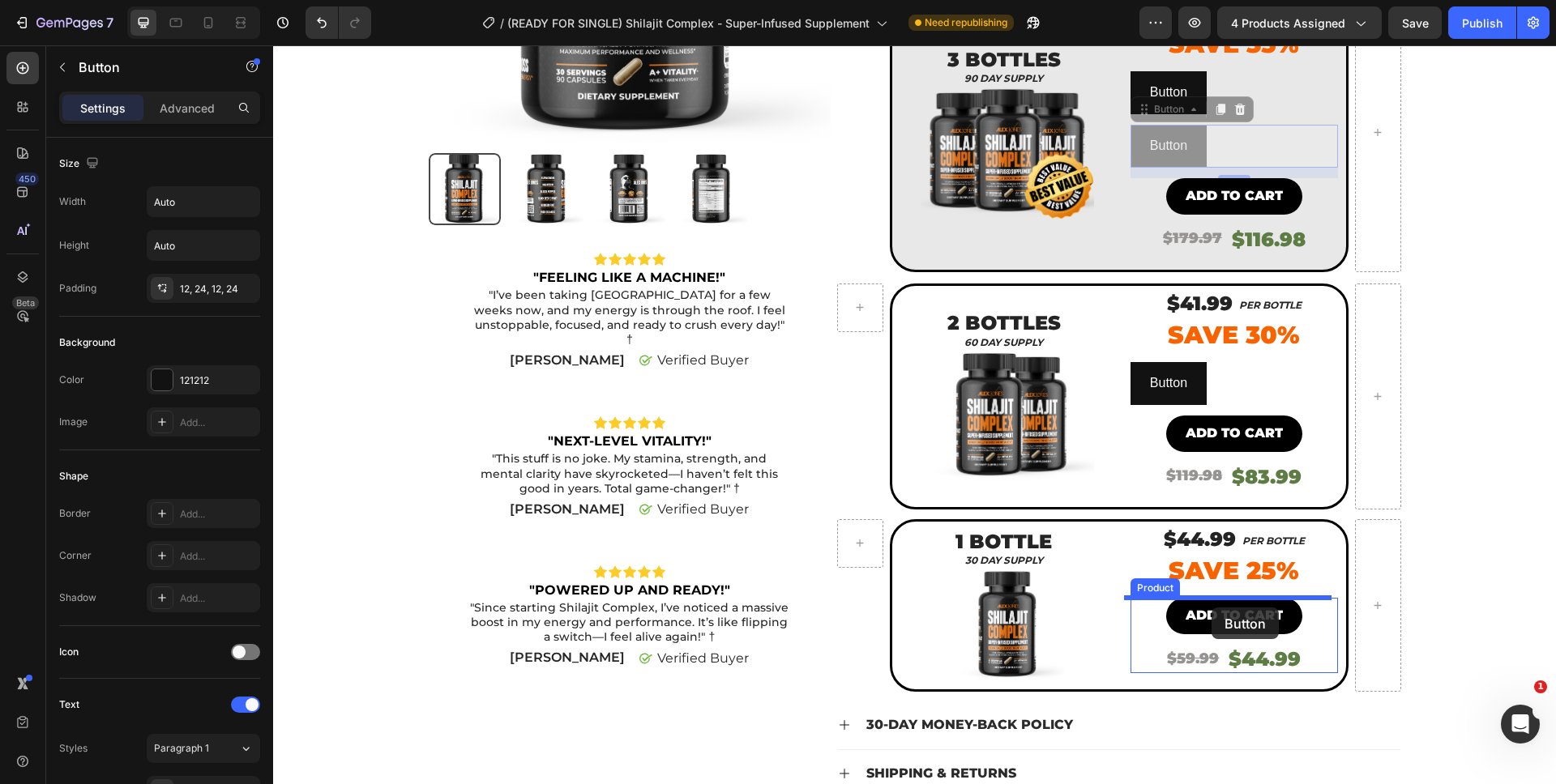
drag, startPoint x: 1215, startPoint y: 326, endPoint x: 1211, endPoint y: 607, distance: 281.0
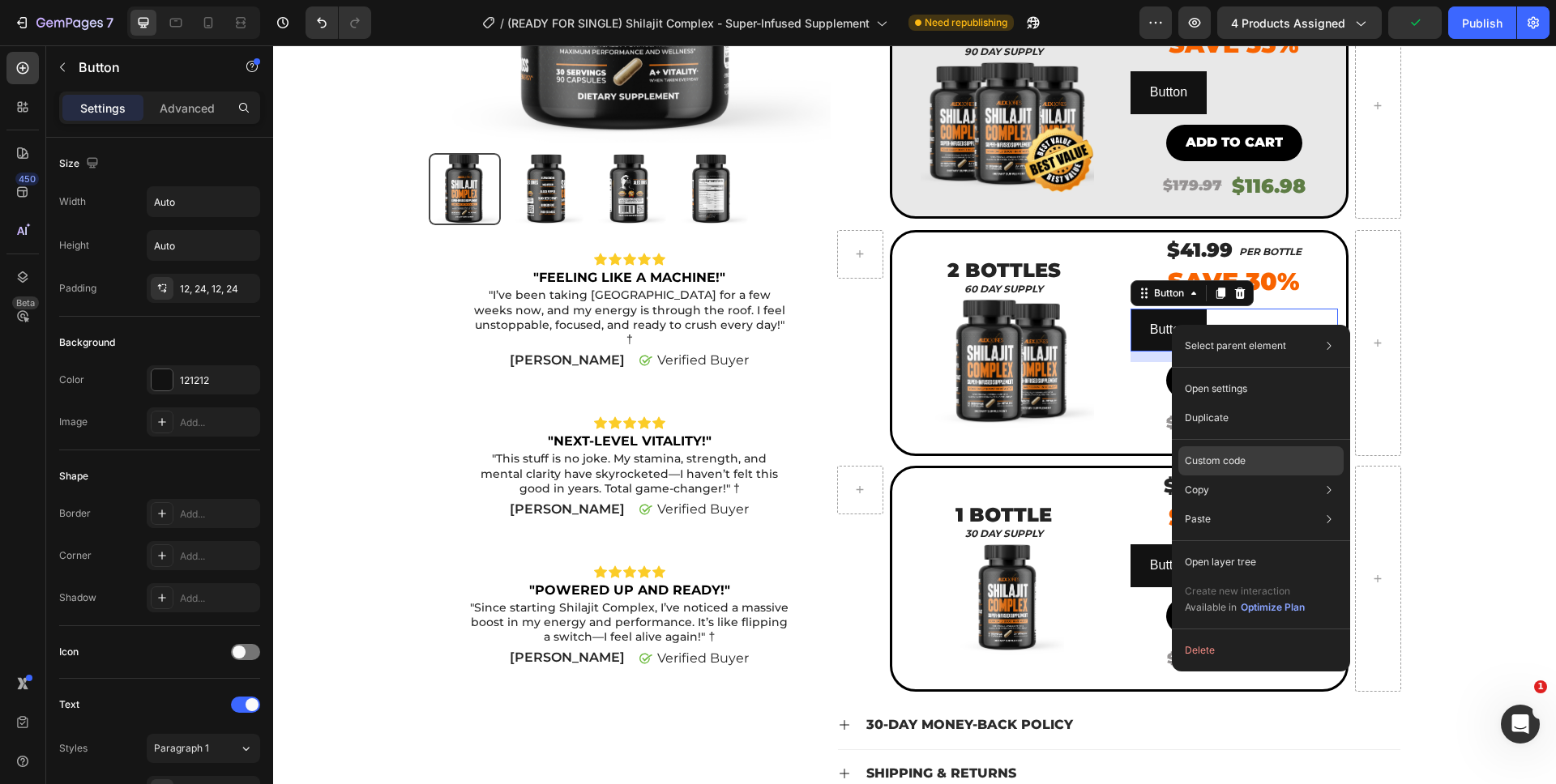
click at [1211, 454] on p "Custom code" at bounding box center [1216, 461] width 61 height 15
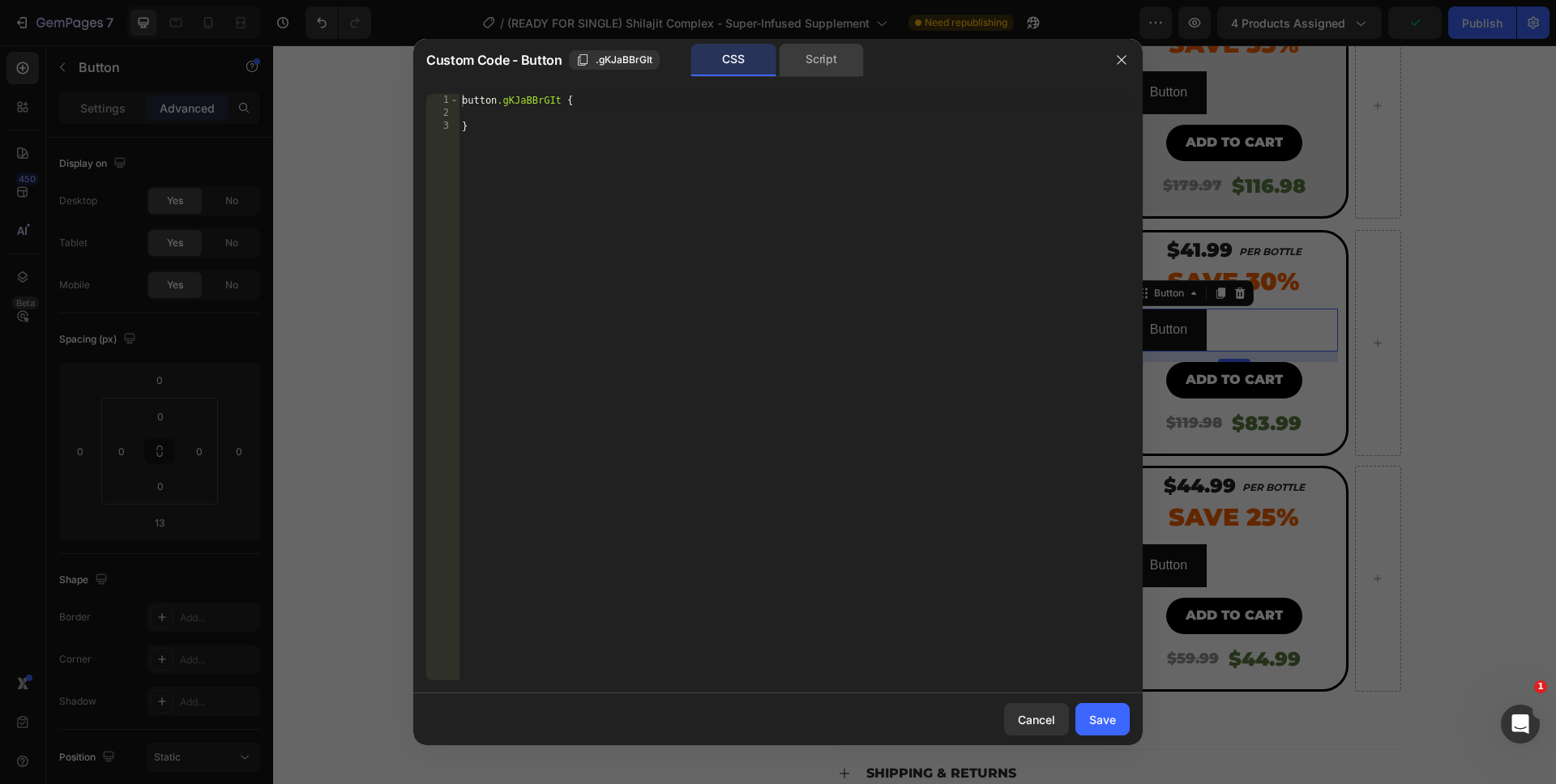
click at [786, 70] on div "Script" at bounding box center [822, 59] width 85 height 32
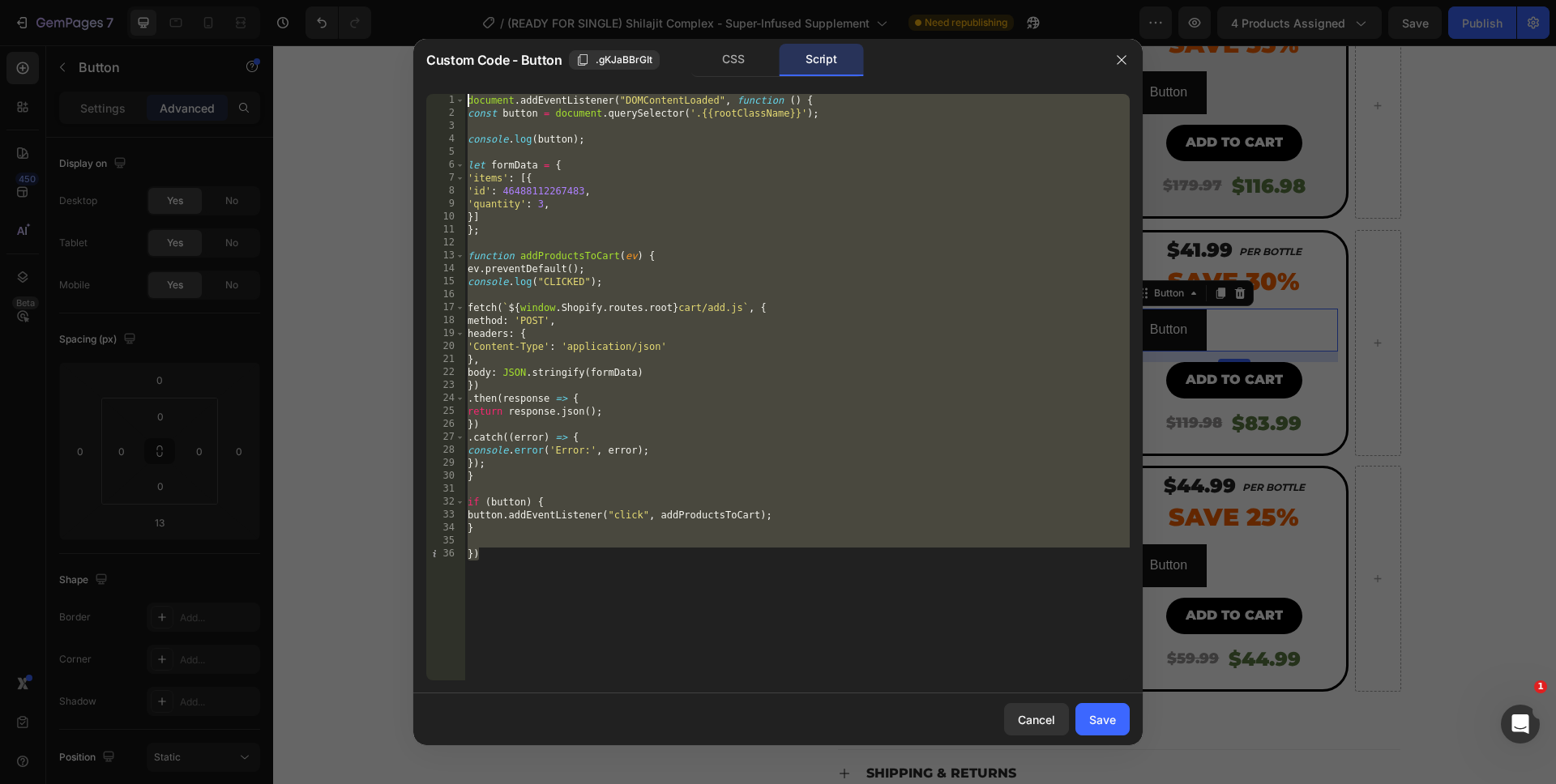
drag, startPoint x: 704, startPoint y: 593, endPoint x: 558, endPoint y: 91, distance: 522.8
click at [558, 91] on div "}) 1 2 3 4 5 6 7 8 9 10 11 12 13 14 15 16 17 18 19 20 21 22 23 24 25 26 27 28 2…" at bounding box center [778, 386] width 730 height 613
paste textarea "})"
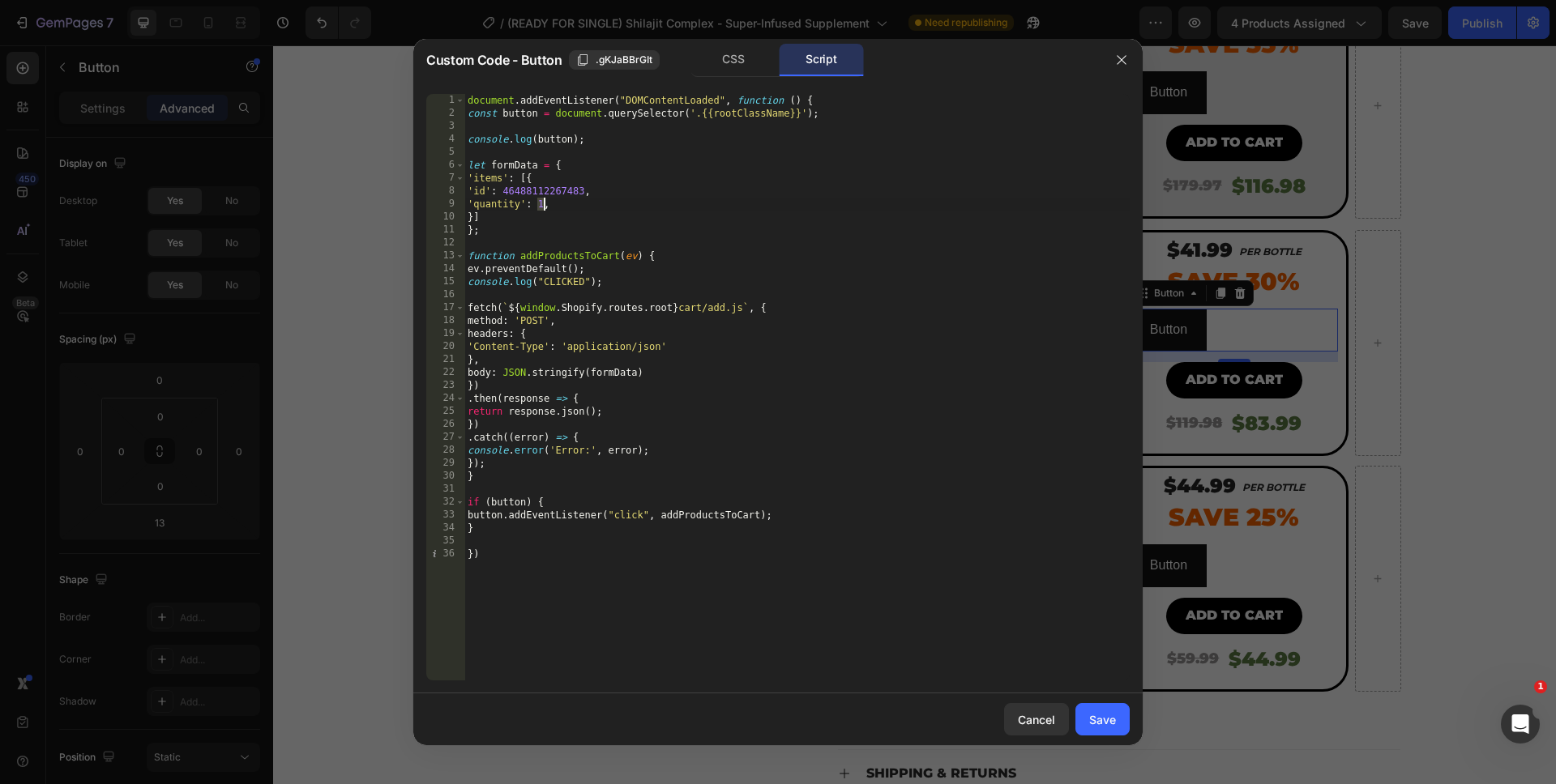
click at [542, 210] on div "document . addEventListener ( "DOMContentLoaded" , function ( ) { const button …" at bounding box center [797, 399] width 665 height 613
click at [770, 633] on div "document . addEventListener ( "DOMContentLoaded" , function ( ) { const button …" at bounding box center [797, 399] width 665 height 613
type textarea "})"
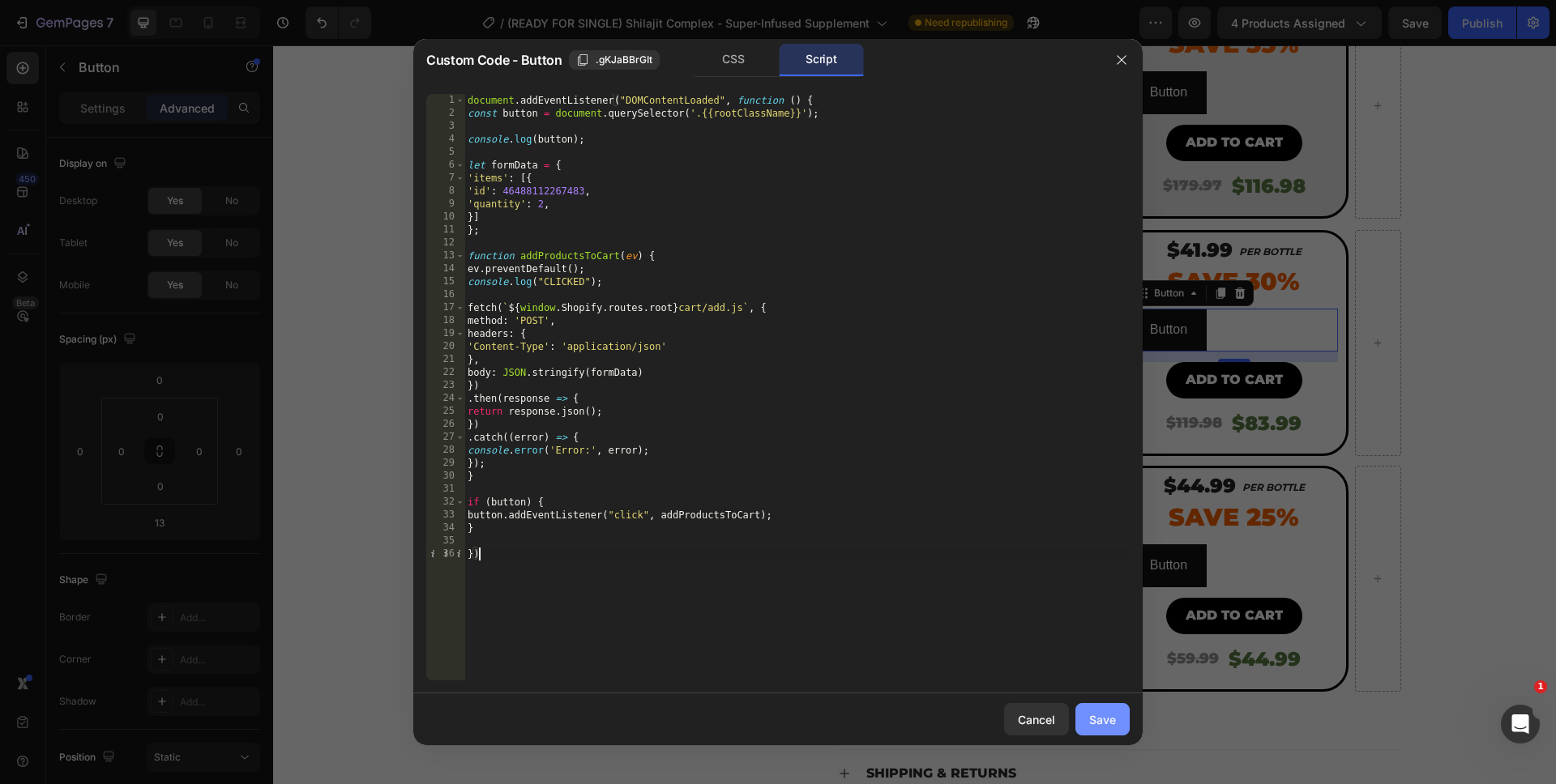
click at [1090, 711] on div "Save" at bounding box center [1103, 719] width 27 height 17
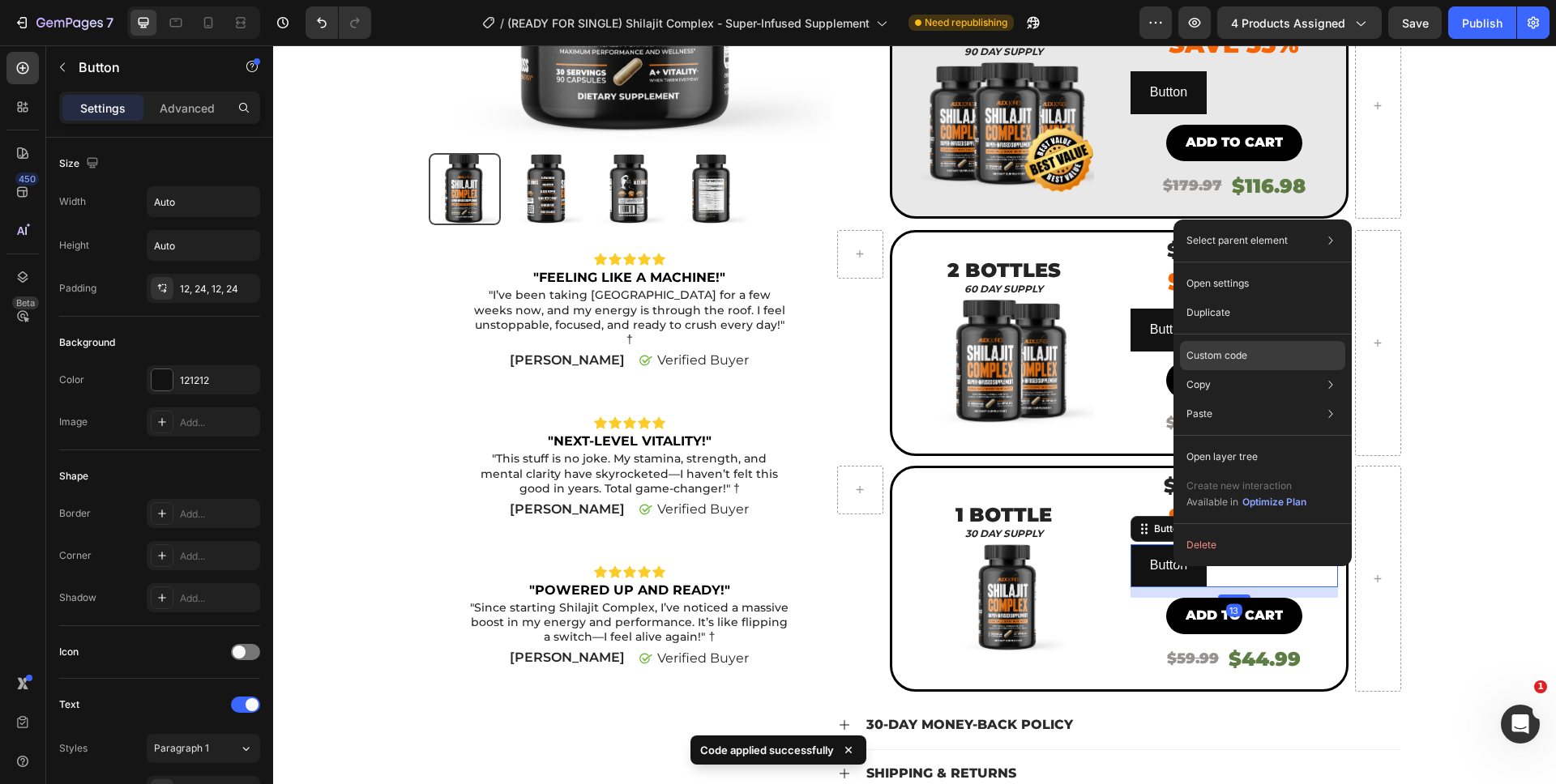
click at [1227, 348] on p "Custom code" at bounding box center [1217, 356] width 61 height 15
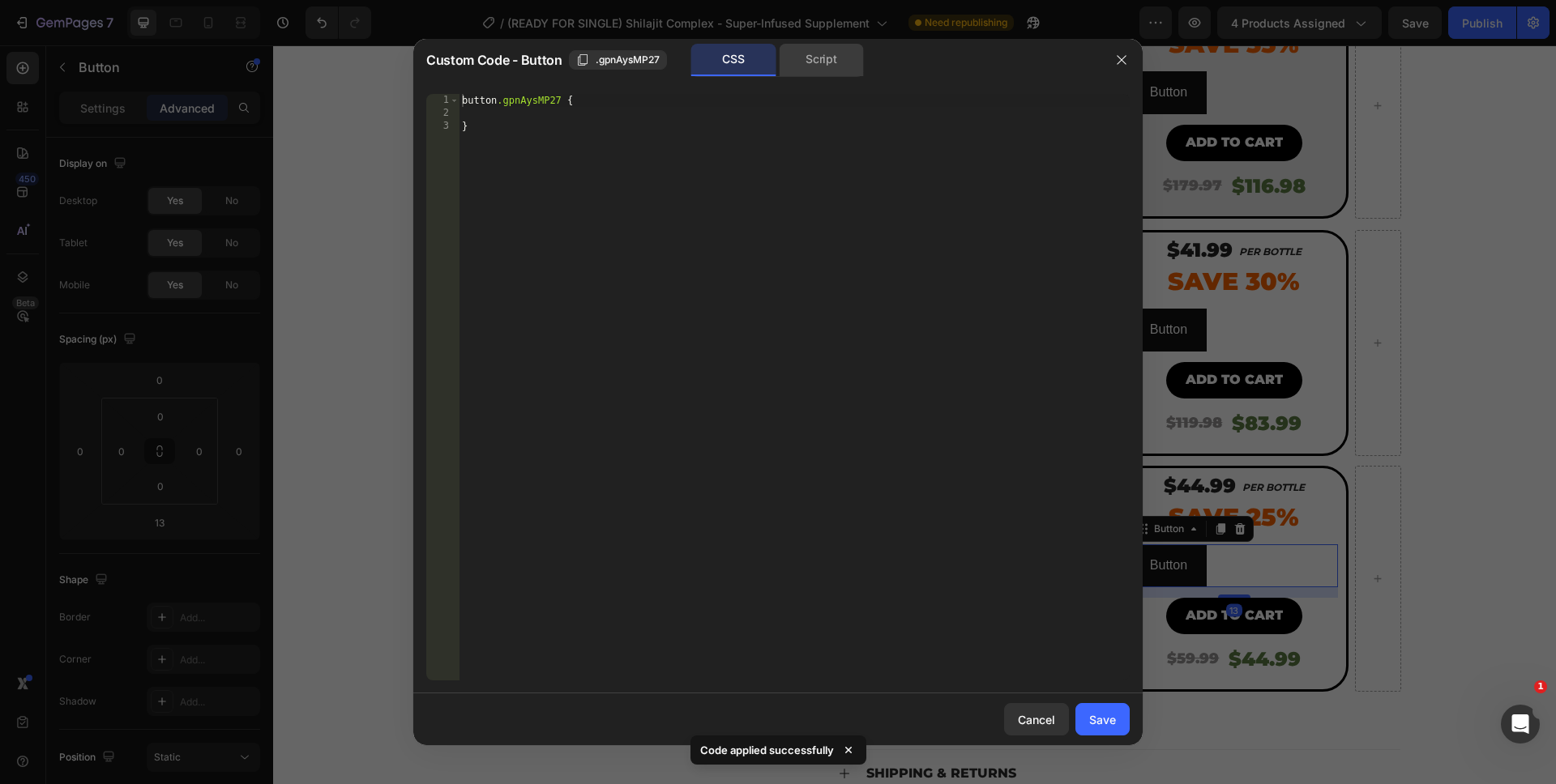
click at [811, 61] on div "Script" at bounding box center [822, 59] width 85 height 32
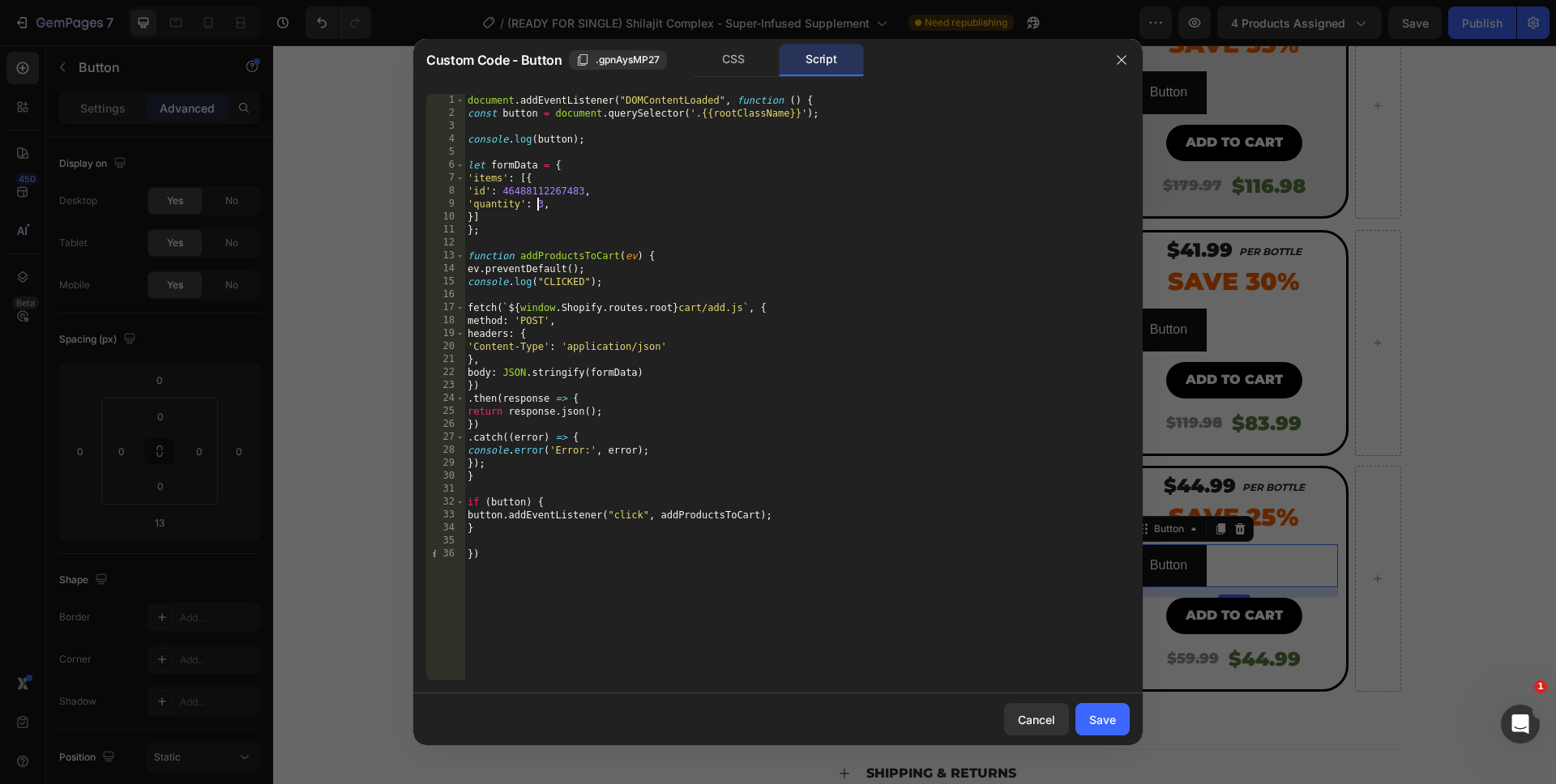
click at [540, 206] on div "document . addEventListener ( "DOMContentLoaded" , function ( ) { const button …" at bounding box center [797, 399] width 665 height 613
click at [543, 206] on div "document . addEventListener ( "DOMContentLoaded" , function ( ) { const button …" at bounding box center [797, 399] width 665 height 613
click at [823, 620] on div "document . addEventListener ( "DOMContentLoaded" , function ( ) { const button …" at bounding box center [797, 399] width 665 height 613
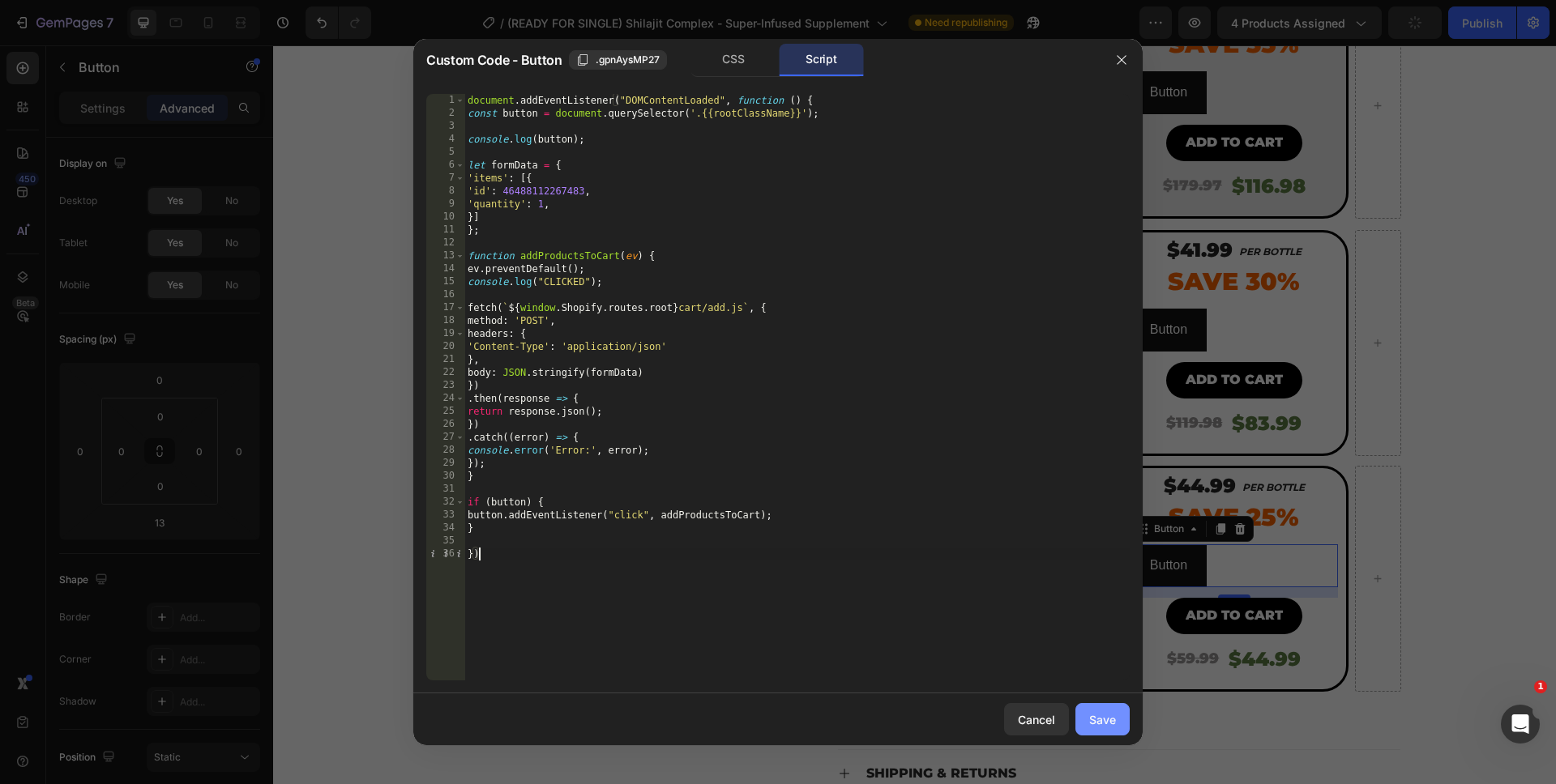
type textarea "})"
click at [1083, 714] on button "Save" at bounding box center [1103, 719] width 55 height 32
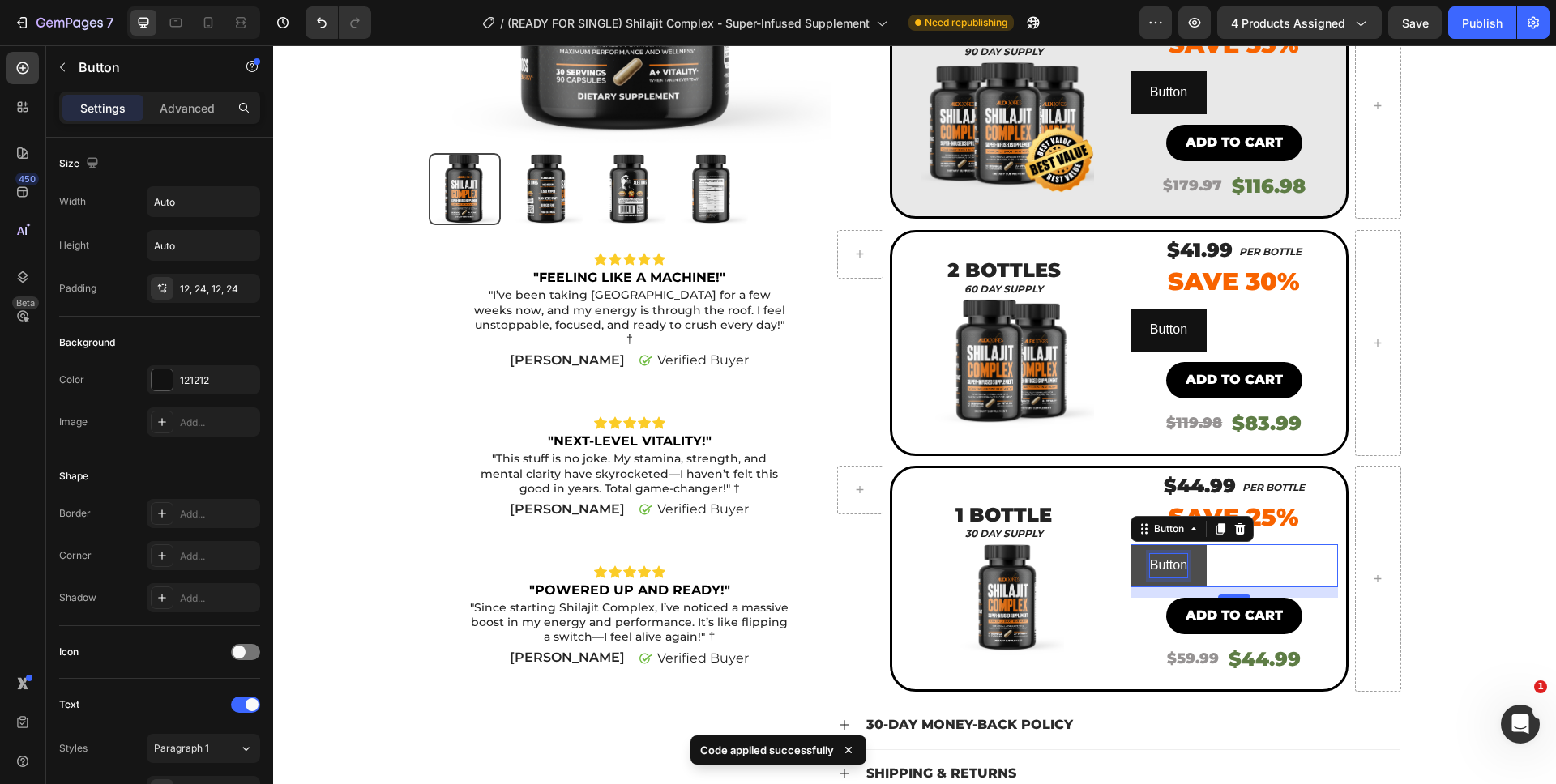
click at [1151, 563] on p "Button" at bounding box center [1168, 565] width 37 height 23
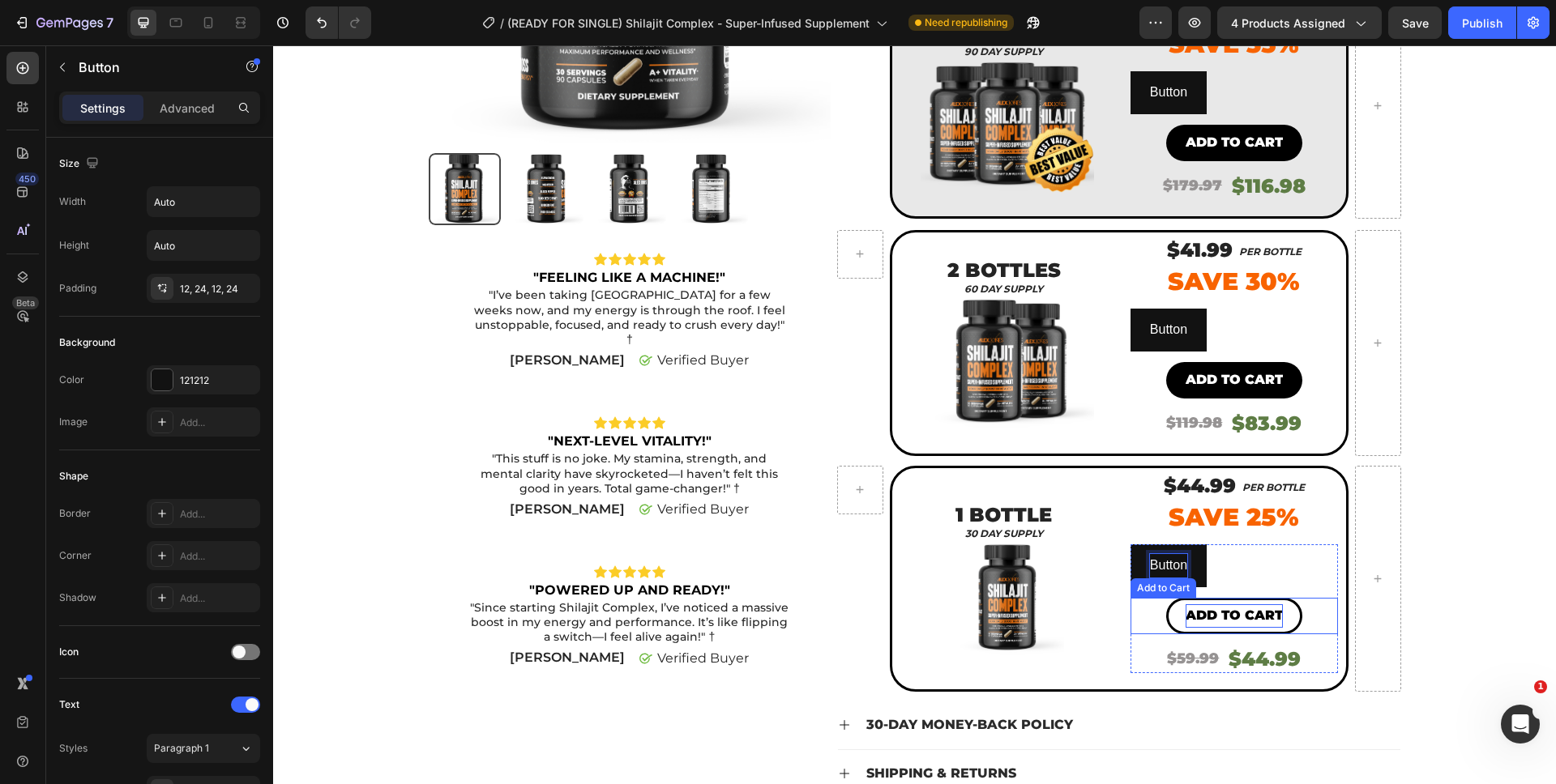
click at [1207, 613] on div "Add to cart" at bounding box center [1234, 615] width 97 height 23
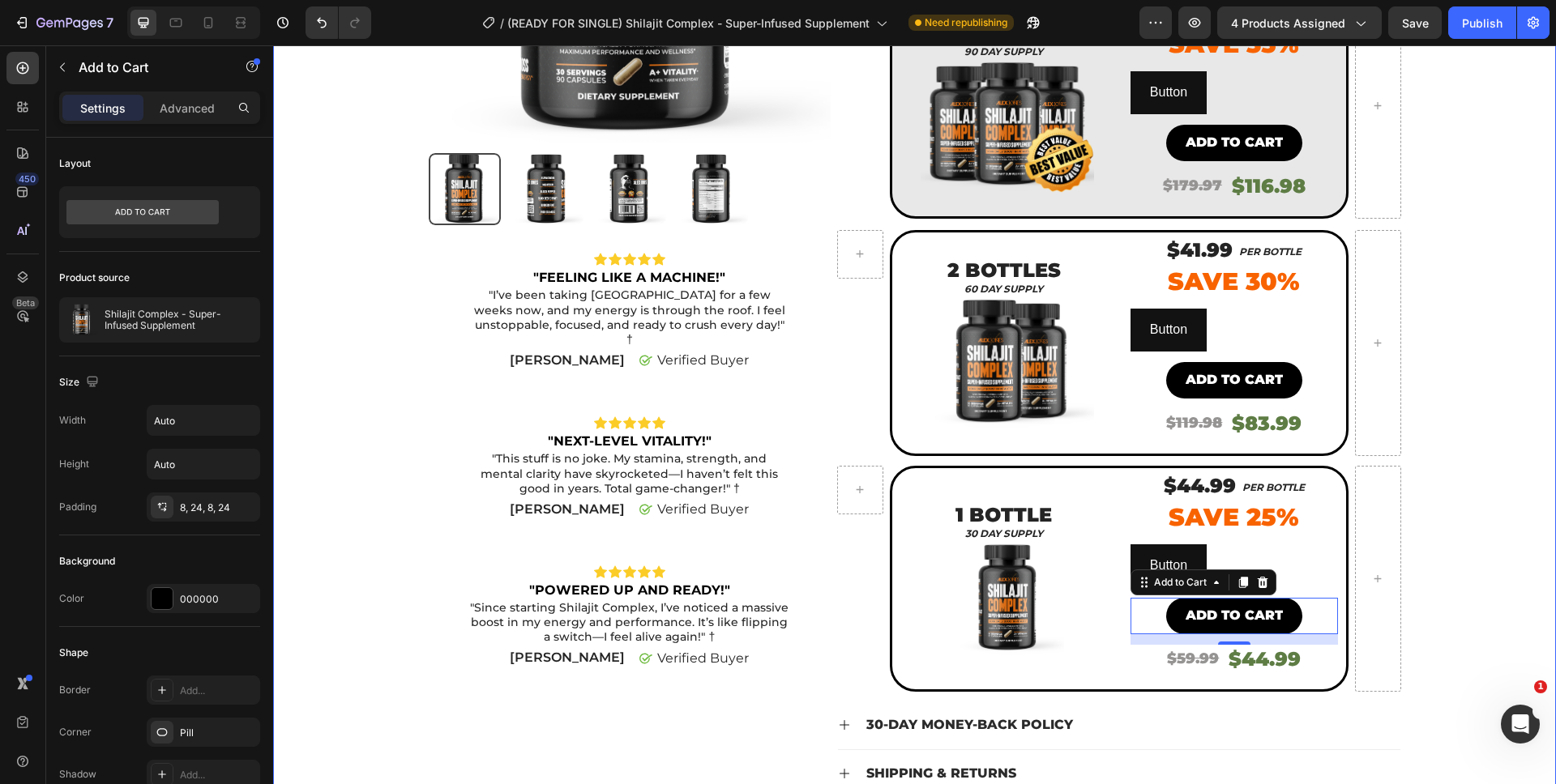
click at [1537, 566] on div "Product Images Icon Icon Icon Icon Icon Icon List "FEELING LIKE A MACHINE!" Tex…" at bounding box center [914, 301] width 1282 height 1121
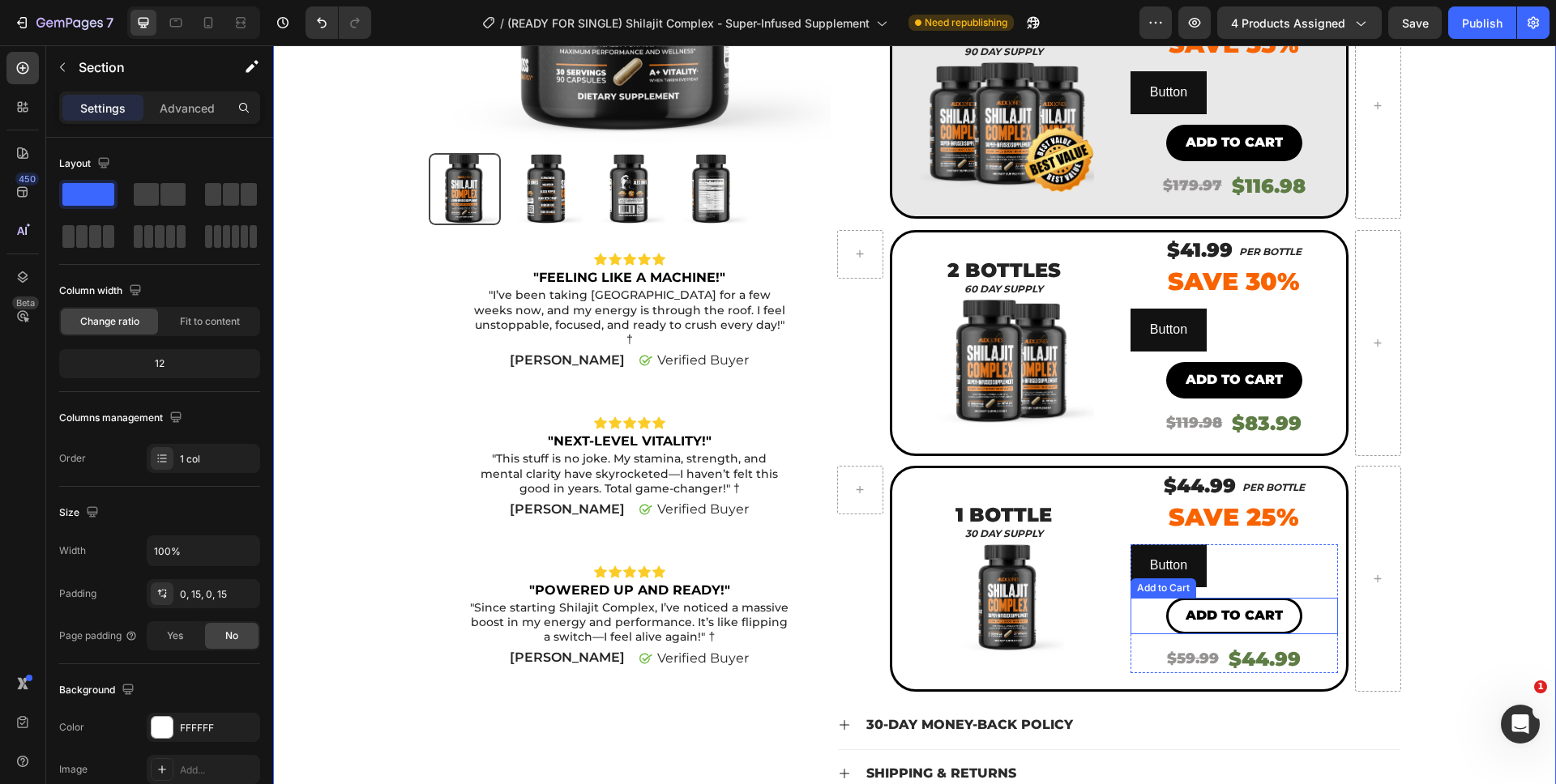
click at [1280, 620] on button "Add to cart" at bounding box center [1234, 615] width 136 height 36
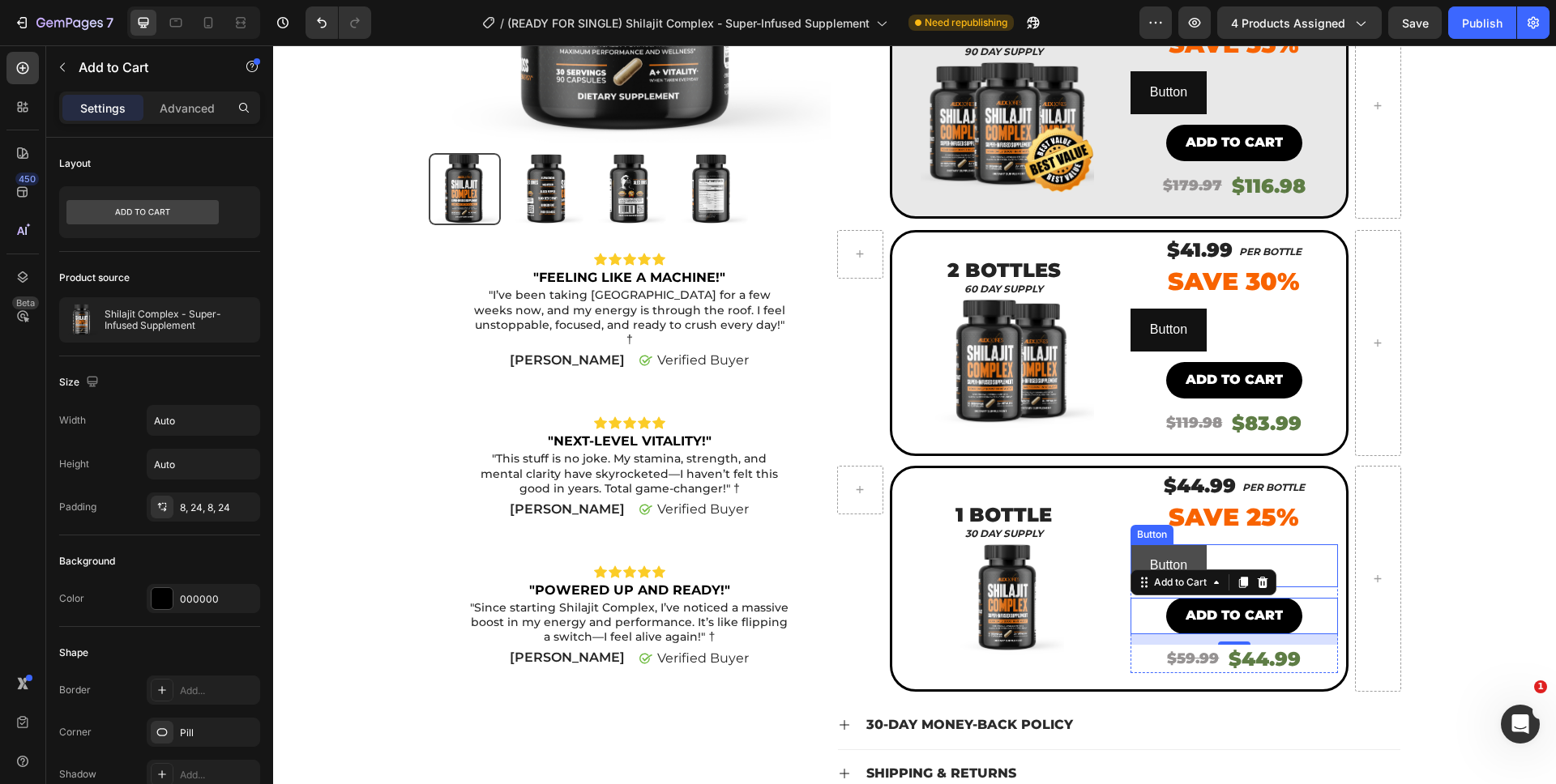
click at [1186, 551] on button "Button" at bounding box center [1168, 565] width 76 height 43
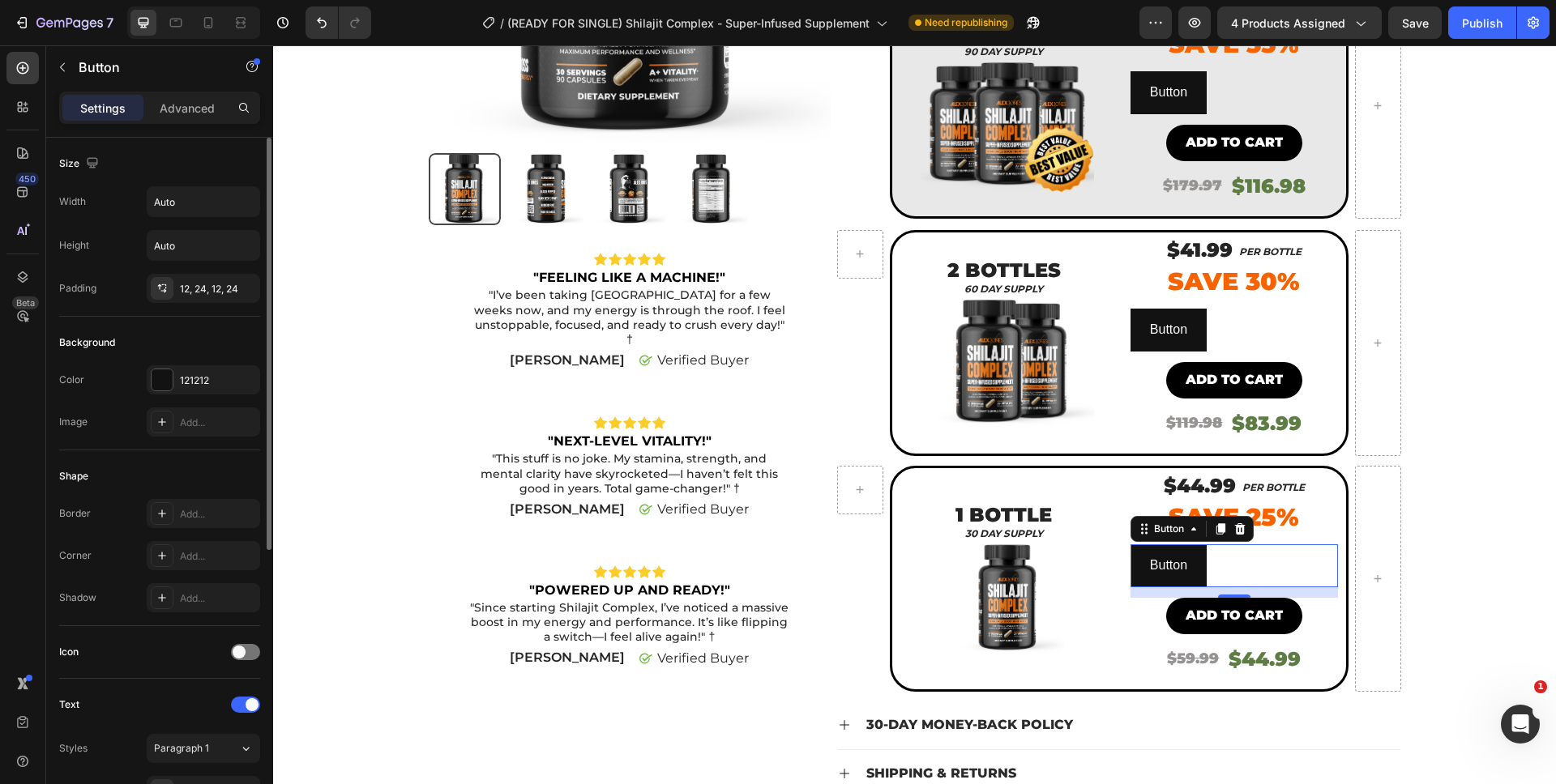
click at [180, 121] on div "Settings Advanced" at bounding box center [159, 107] width 201 height 32
click at [182, 112] on p "Advanced" at bounding box center [186, 107] width 55 height 17
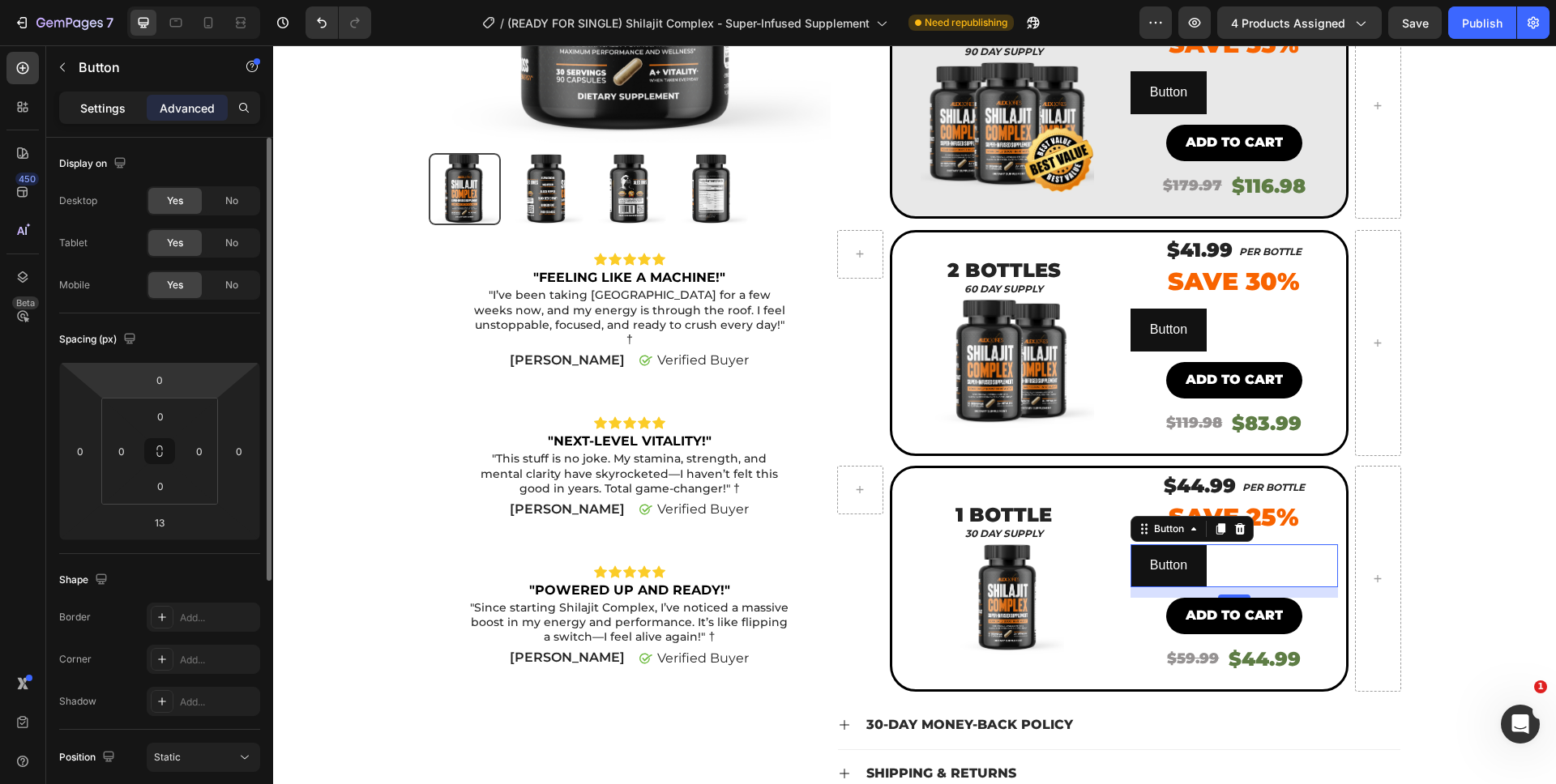
click at [132, 106] on div "Settings" at bounding box center [102, 107] width 81 height 26
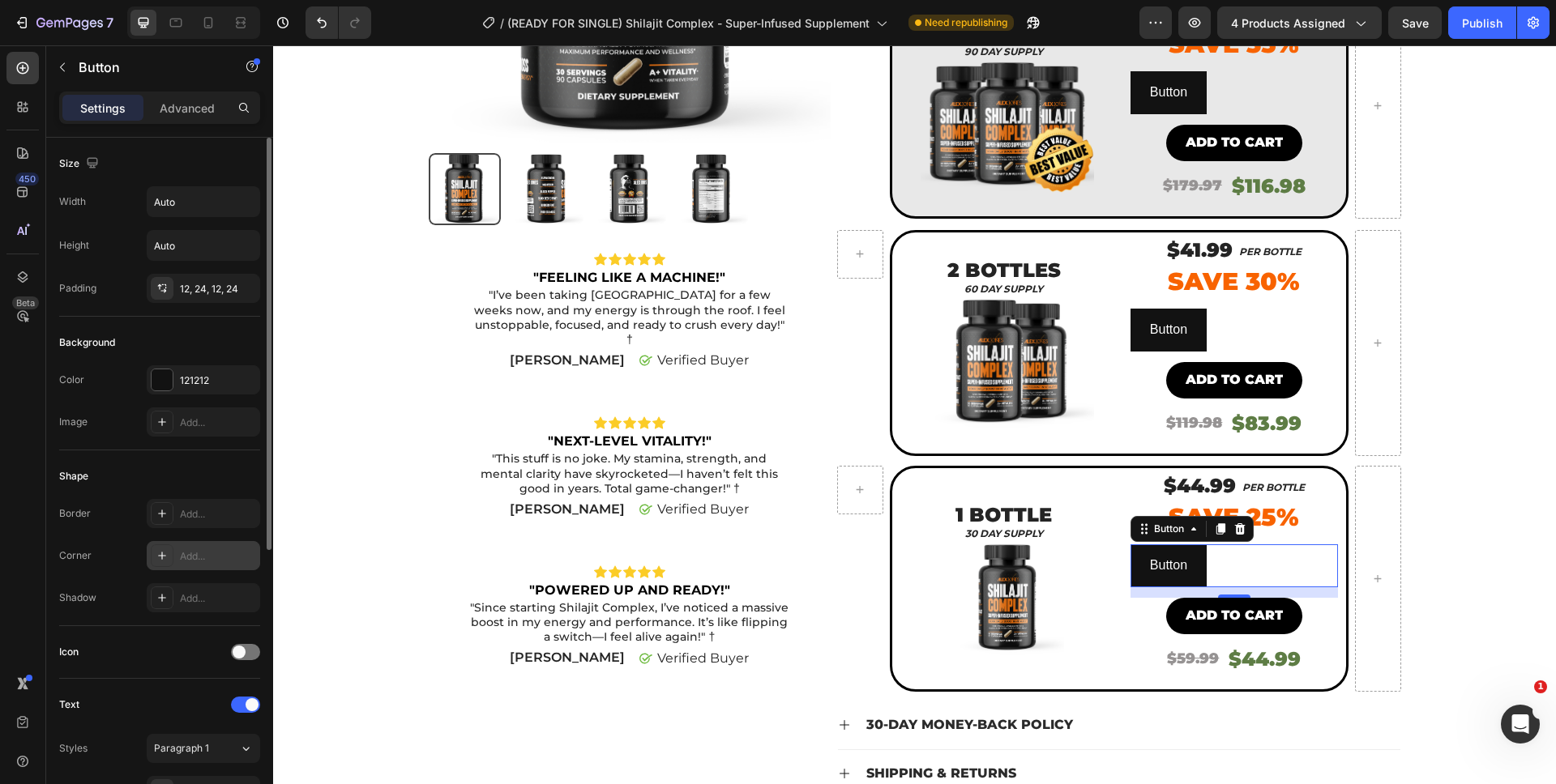
click at [195, 550] on div "Add..." at bounding box center [218, 557] width 76 height 15
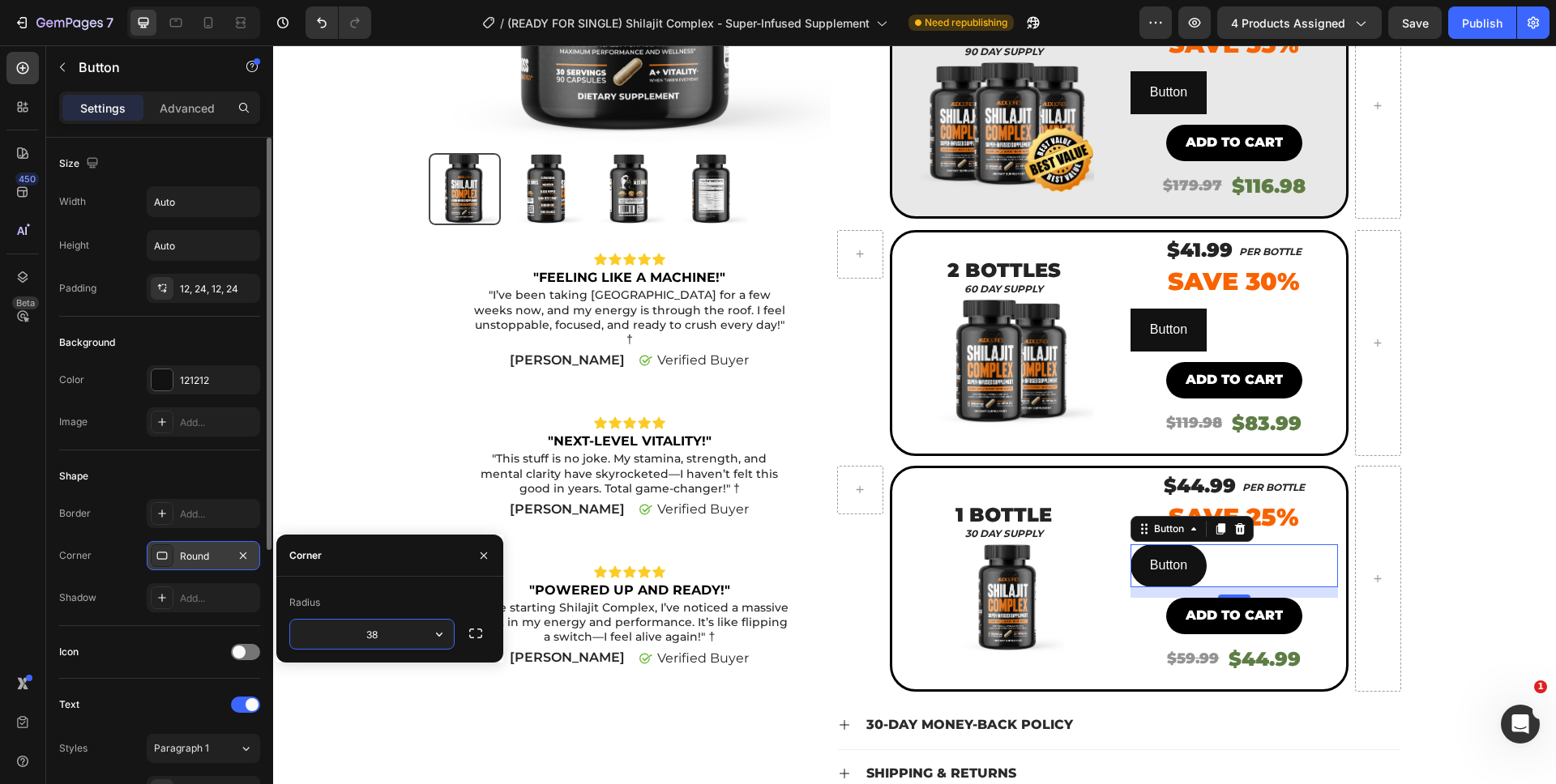
type input "39"
click at [190, 293] on div "12, 24, 12, 24" at bounding box center [203, 289] width 47 height 15
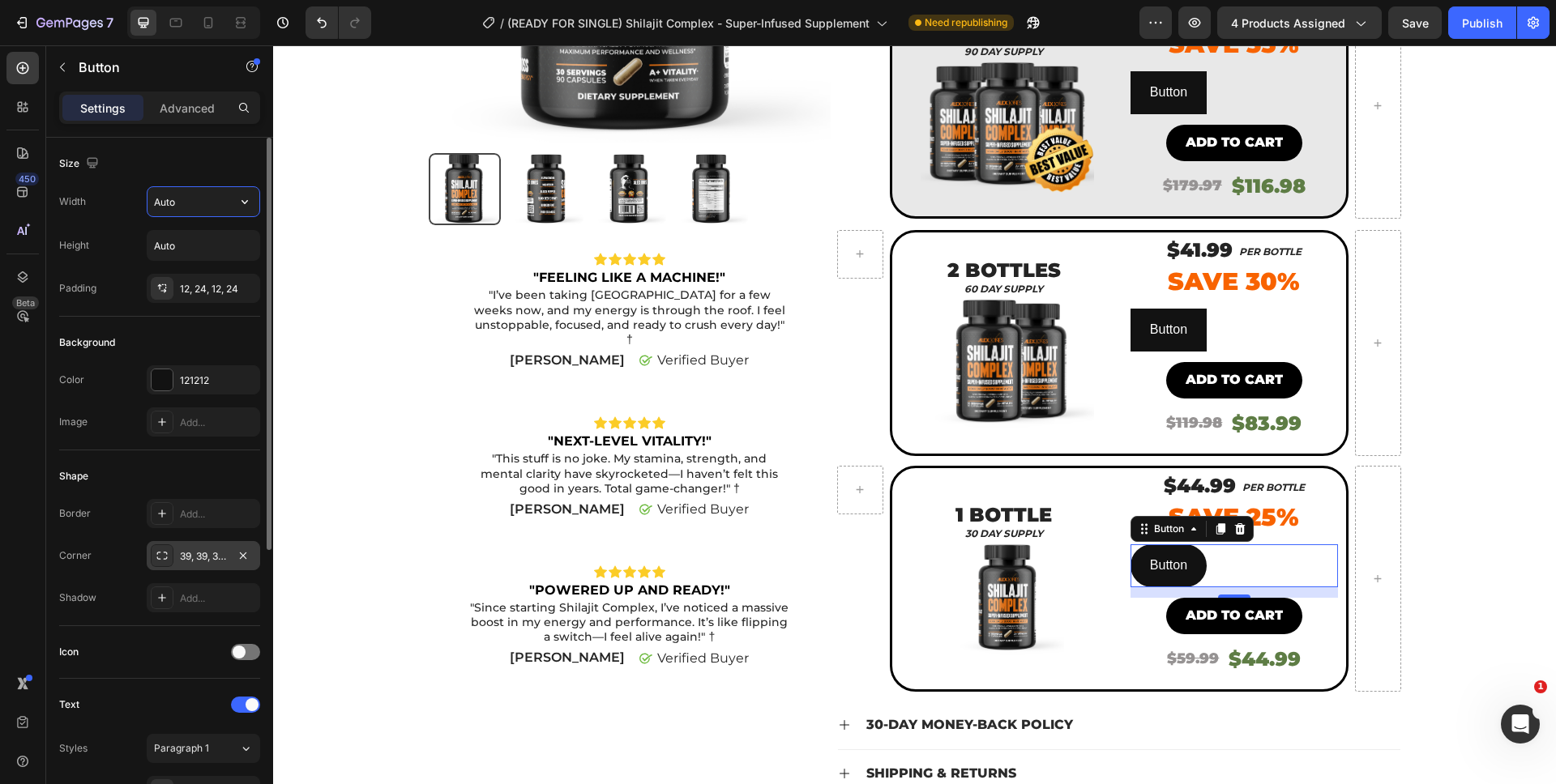
click at [185, 211] on input "Auto" at bounding box center [203, 201] width 112 height 29
click at [251, 204] on icon "button" at bounding box center [244, 201] width 16 height 16
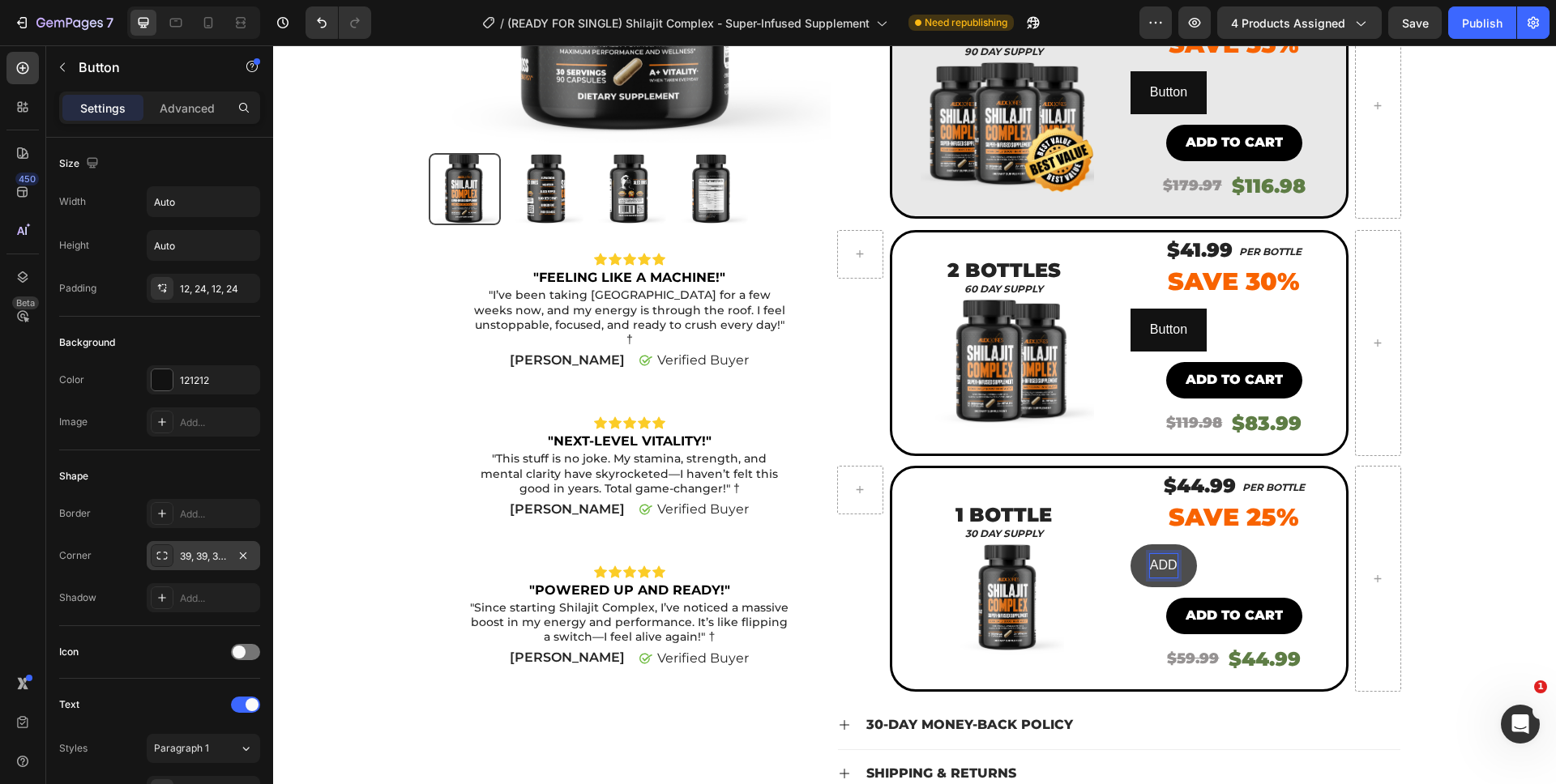
click at [1130, 544] on button "ADD" at bounding box center [1164, 565] width 67 height 43
click at [1130, 544] on button "ADD TO" at bounding box center [1174, 565] width 87 height 43
click at [1257, 566] on div "ADD TO CART Button 13" at bounding box center [1234, 565] width 208 height 43
click at [1249, 565] on button "ADD TO CART" at bounding box center [1193, 565] width 126 height 43
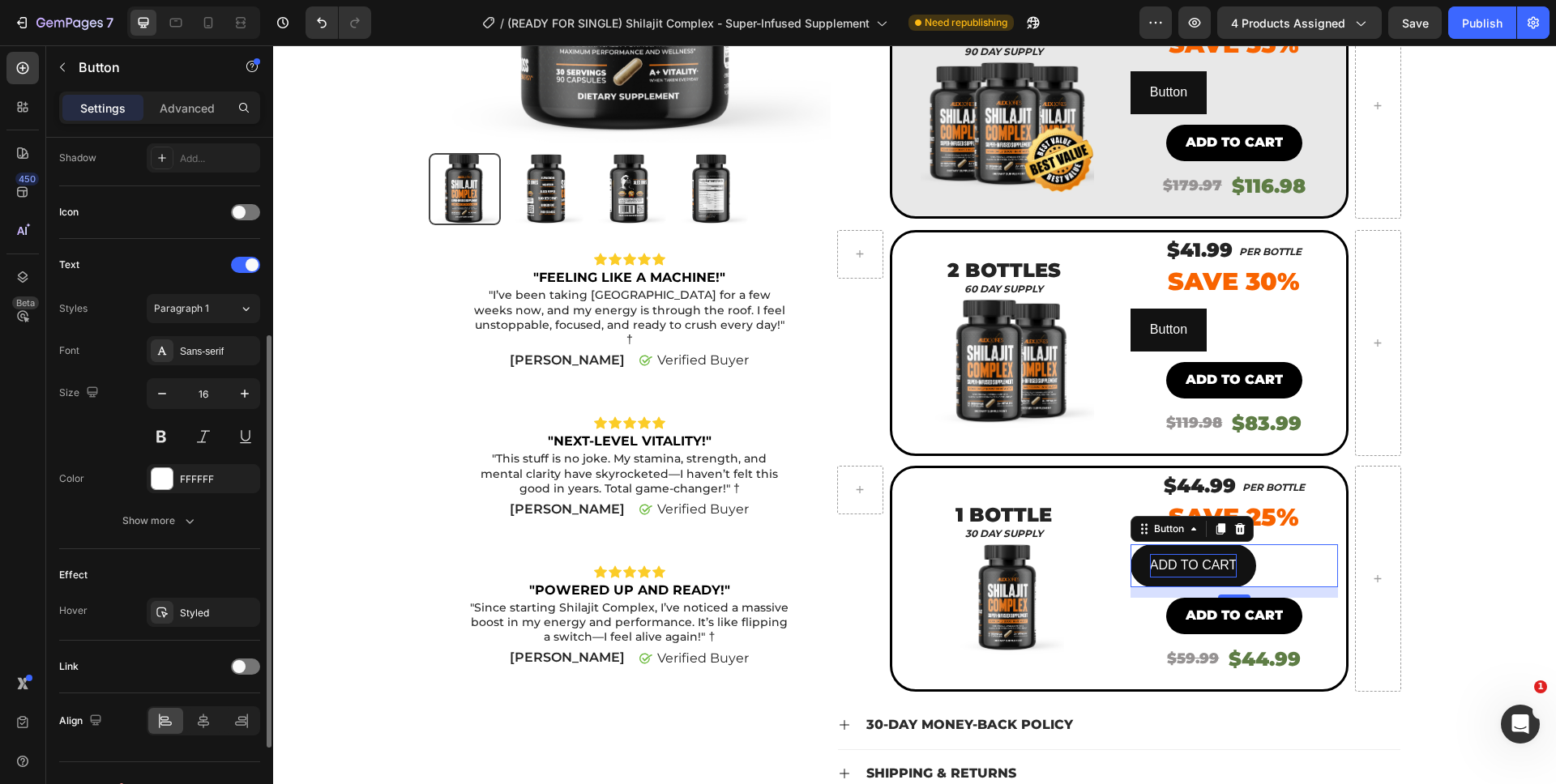
scroll to position [399, 0]
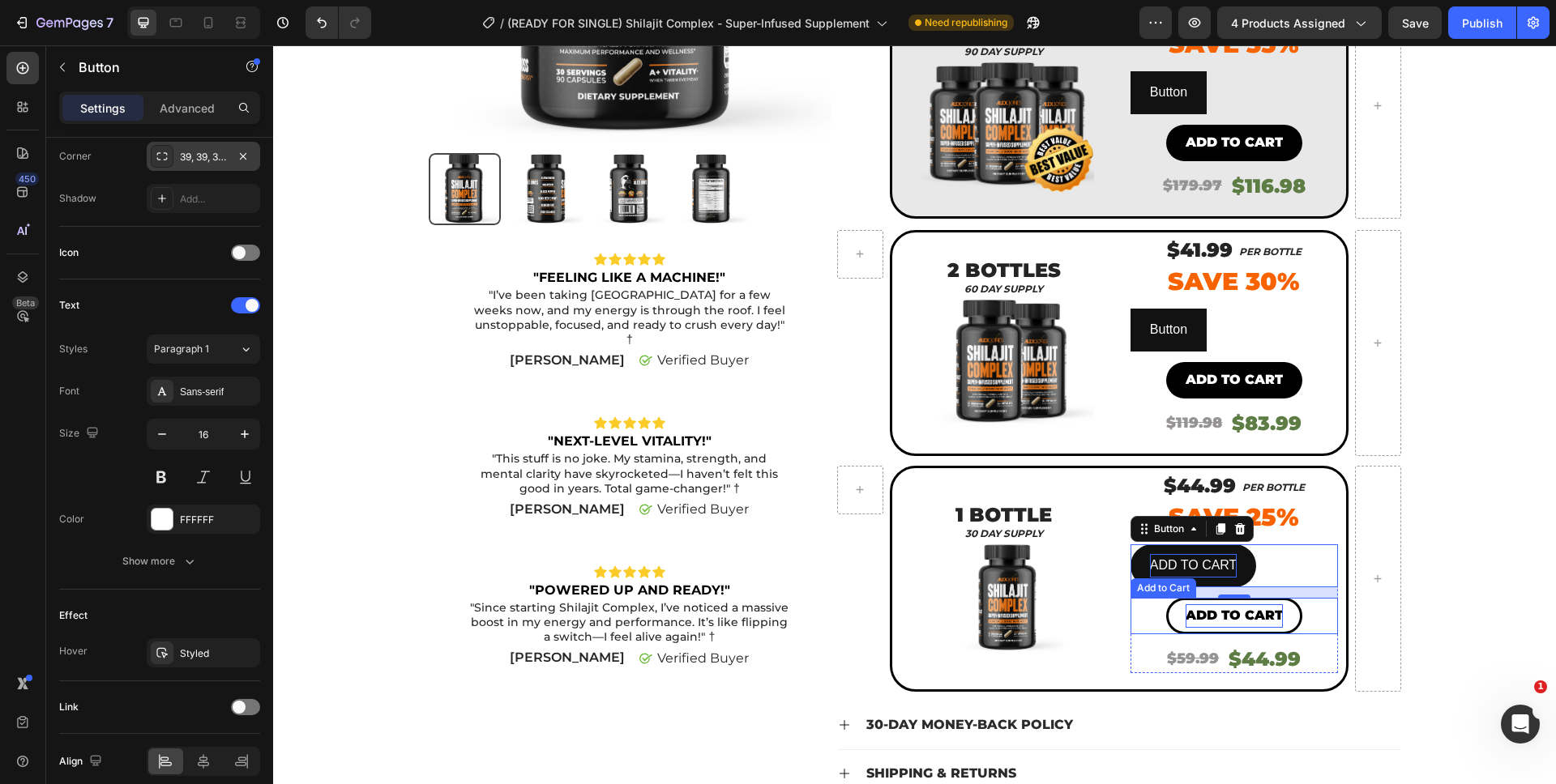
click at [1242, 621] on div "Add to cart" at bounding box center [1234, 615] width 97 height 23
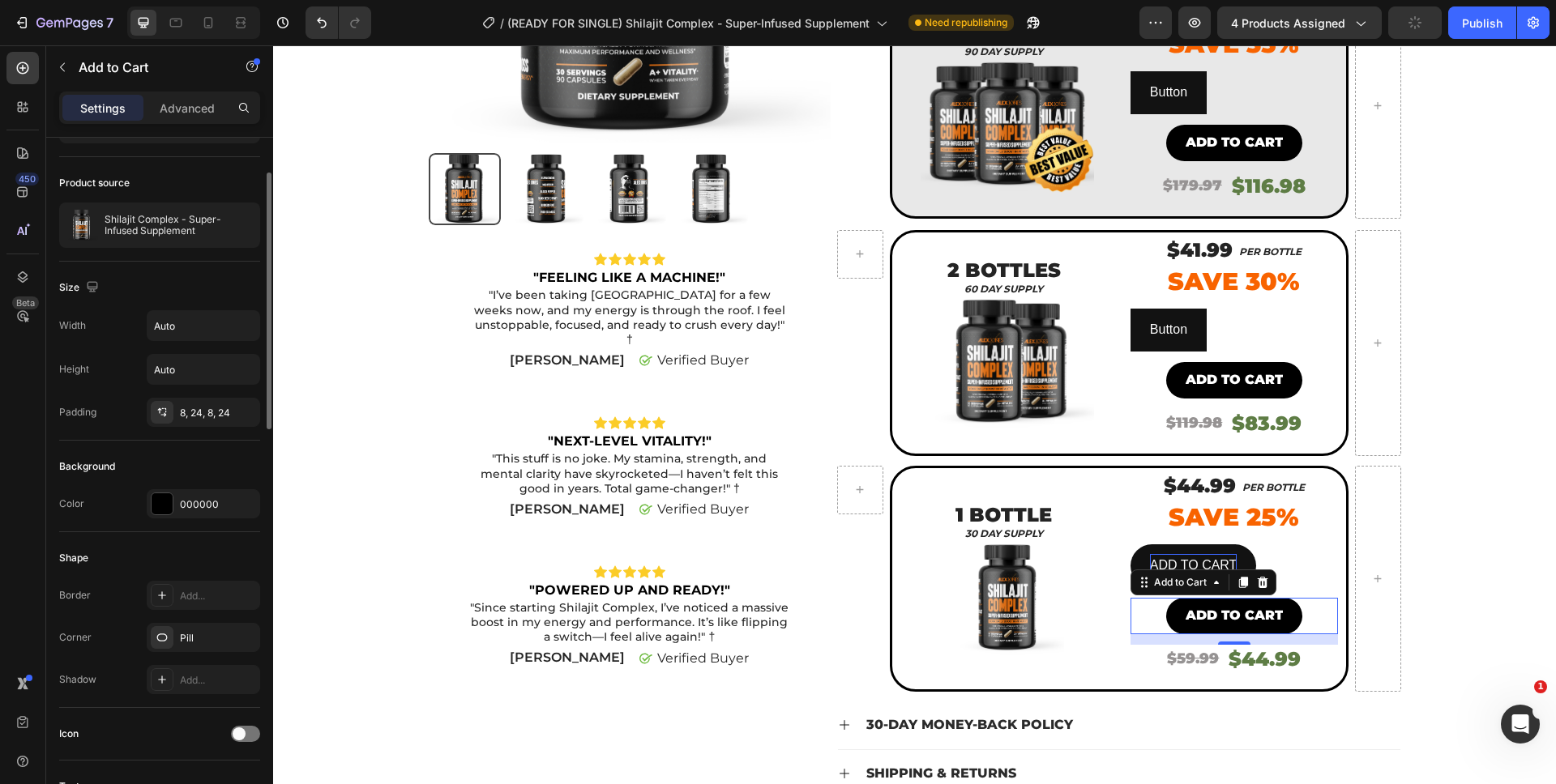
scroll to position [97, 0]
click at [1169, 554] on p "ADD TO CART" at bounding box center [1193, 565] width 87 height 23
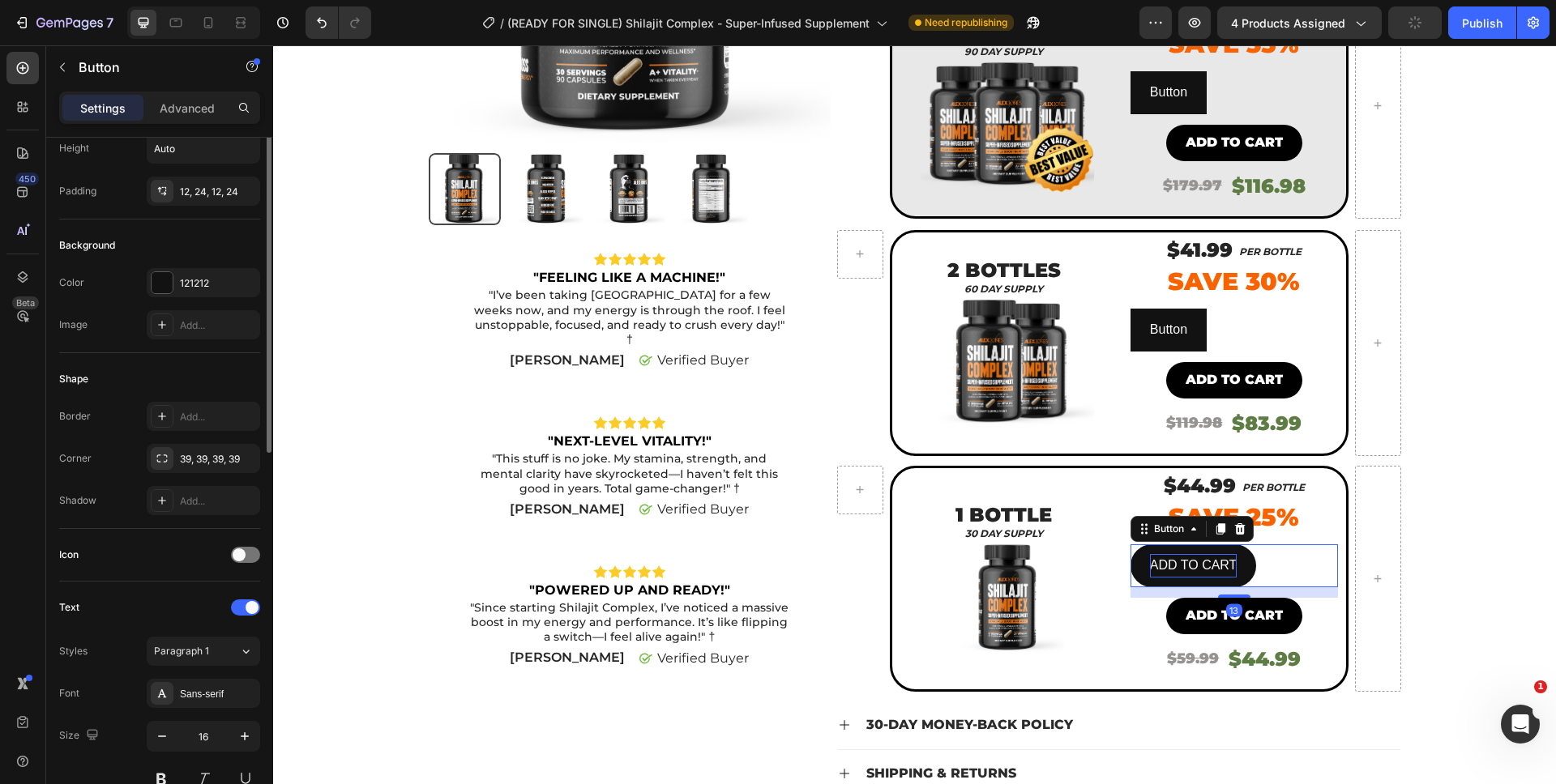
scroll to position [0, 0]
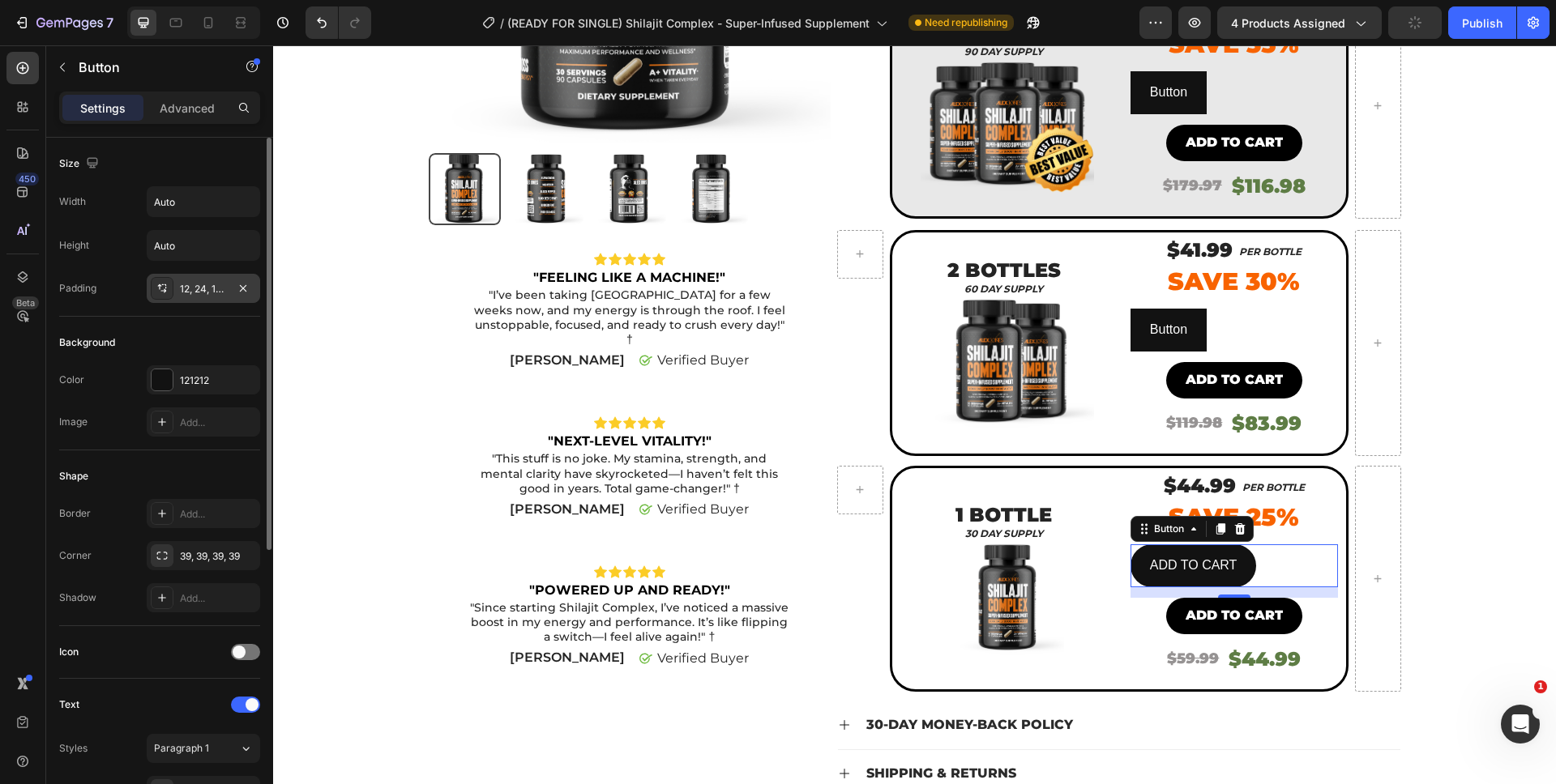
click at [200, 292] on div "12, 24, 12, 24" at bounding box center [203, 289] width 47 height 15
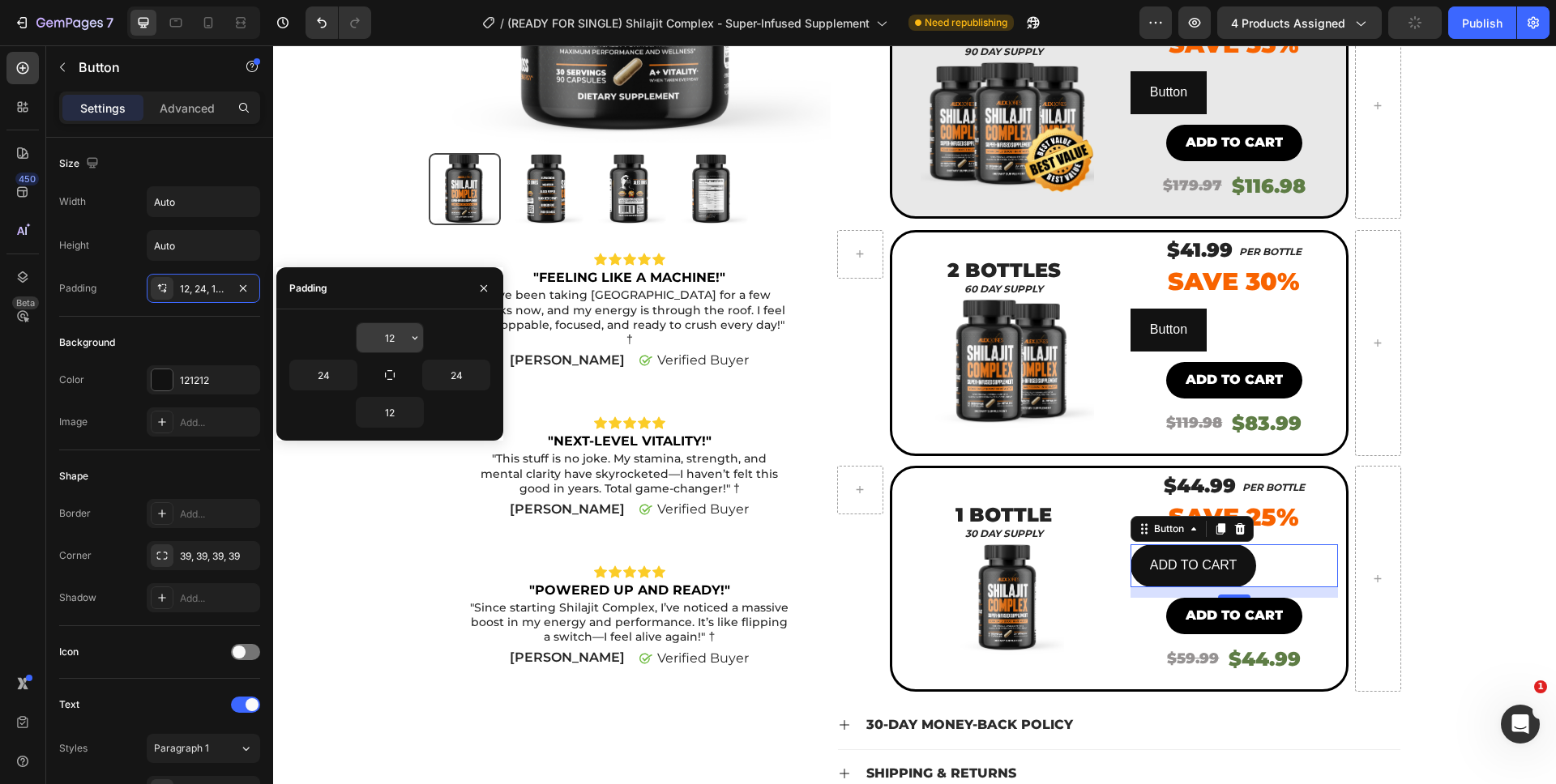
click at [402, 338] on input "12" at bounding box center [390, 337] width 67 height 29
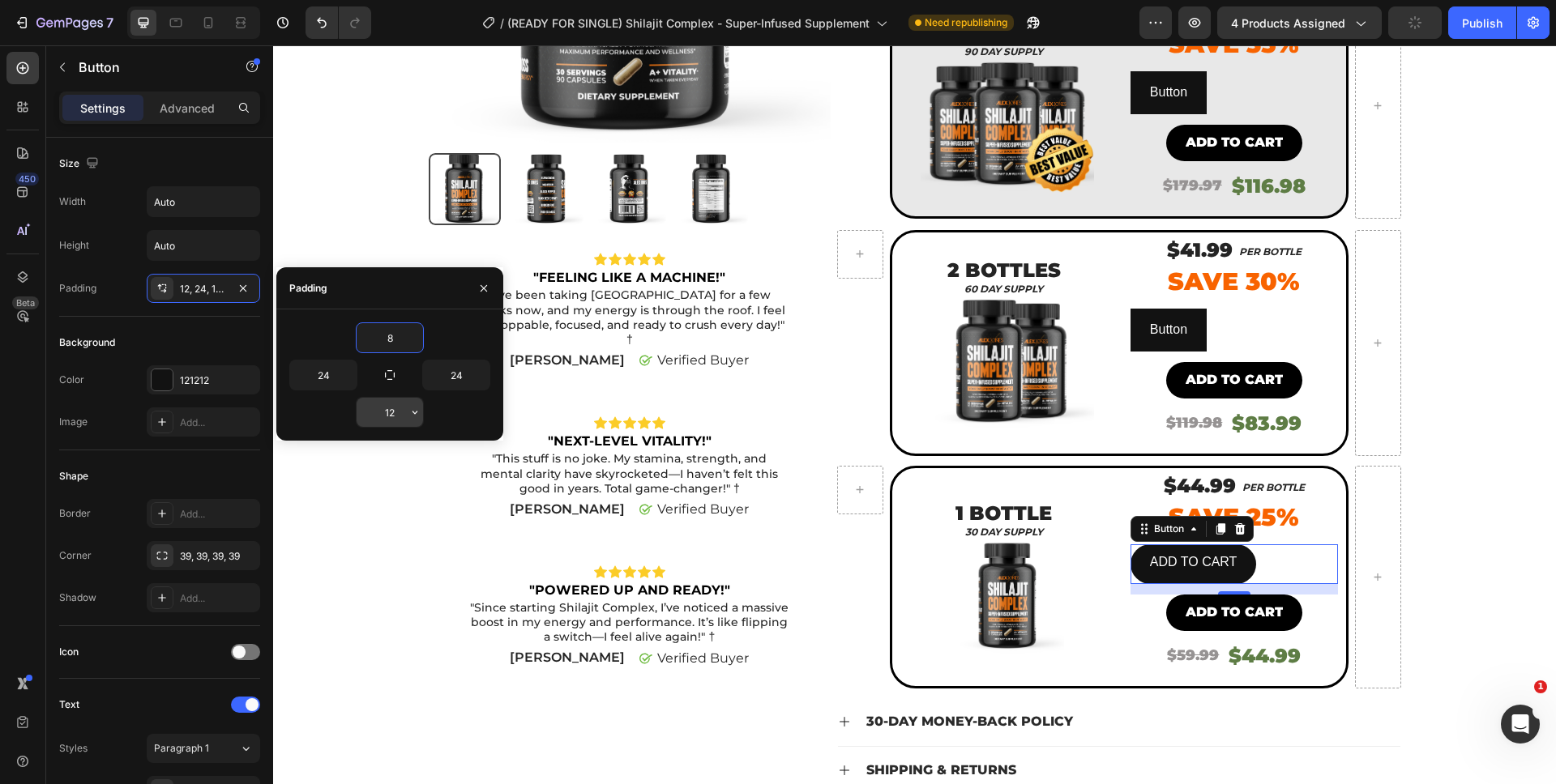
type input "8"
click at [392, 419] on input "12" at bounding box center [390, 411] width 67 height 29
type input "8"
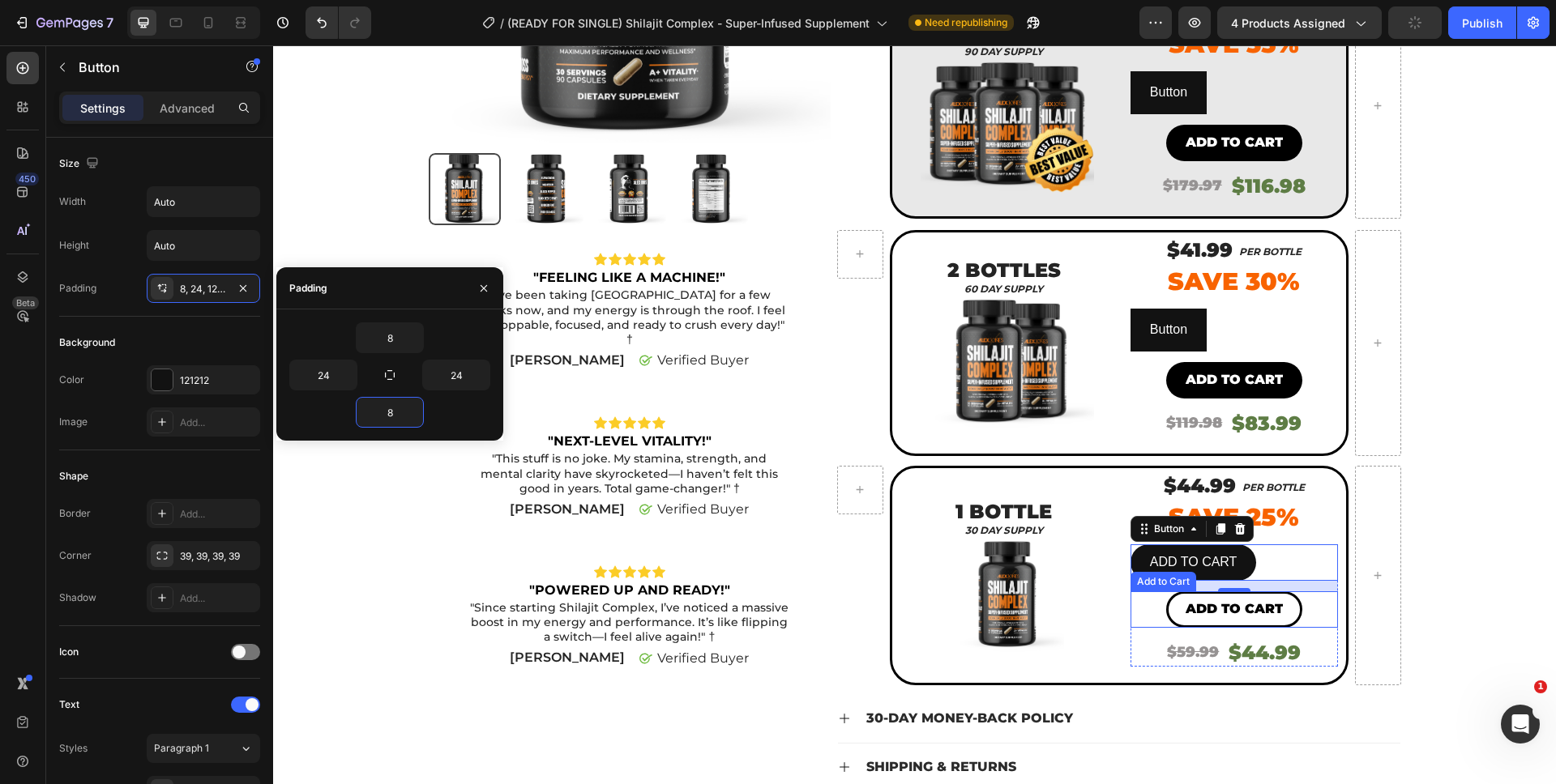
click at [1173, 600] on button "Add to cart" at bounding box center [1234, 609] width 136 height 36
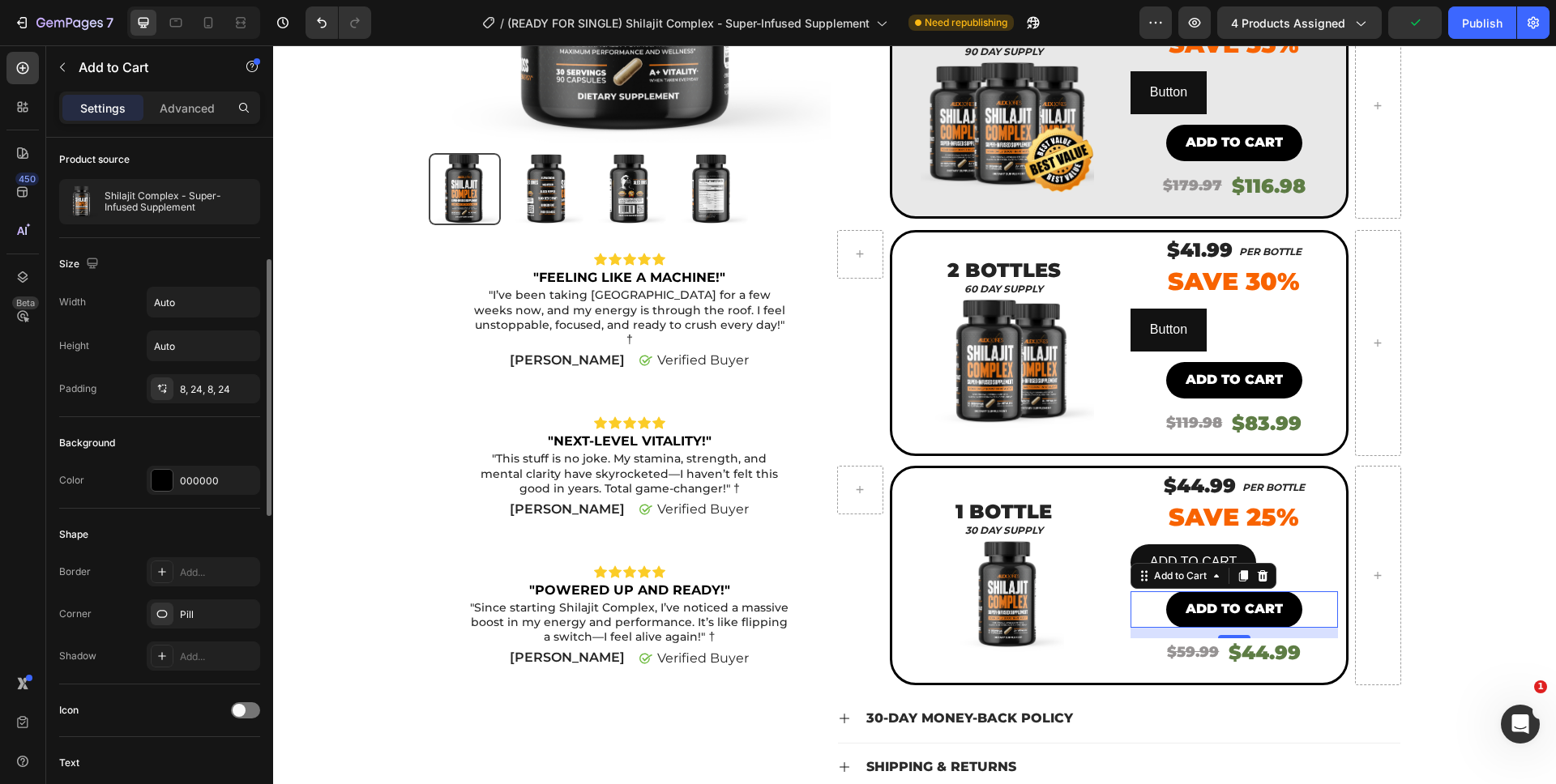
scroll to position [175, 0]
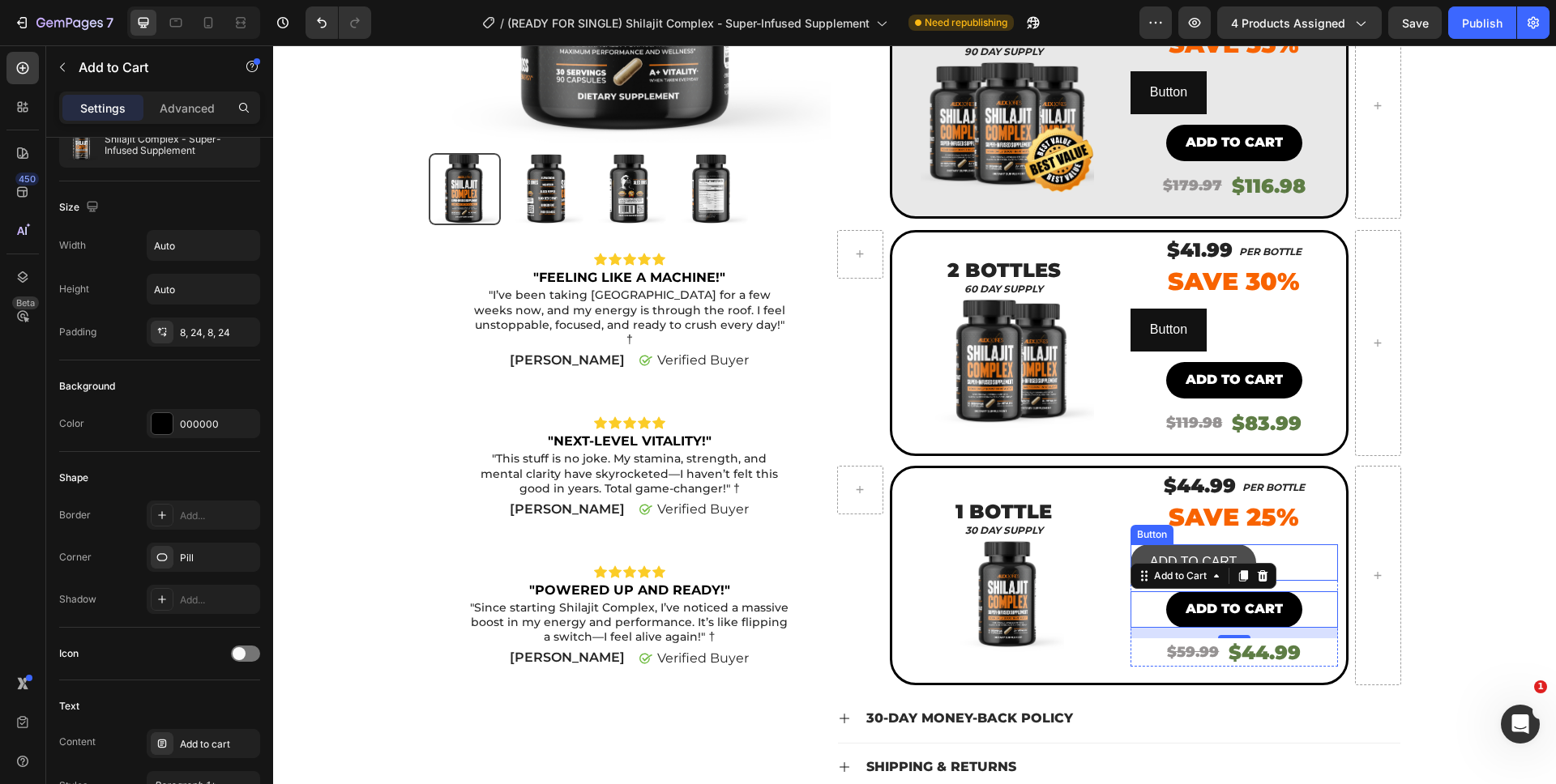
click at [1141, 545] on button "ADD TO CART" at bounding box center [1193, 562] width 126 height 36
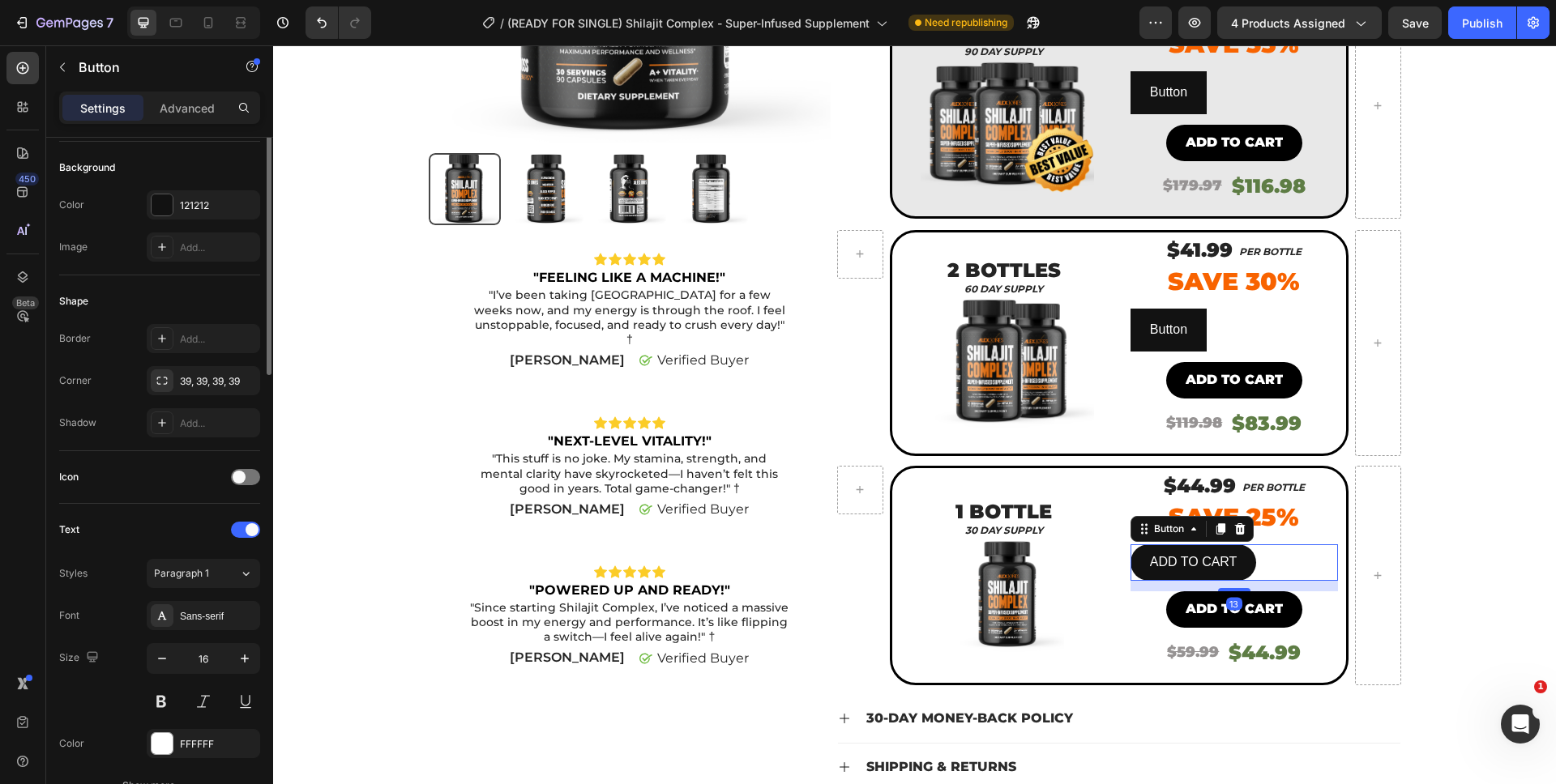
scroll to position [0, 0]
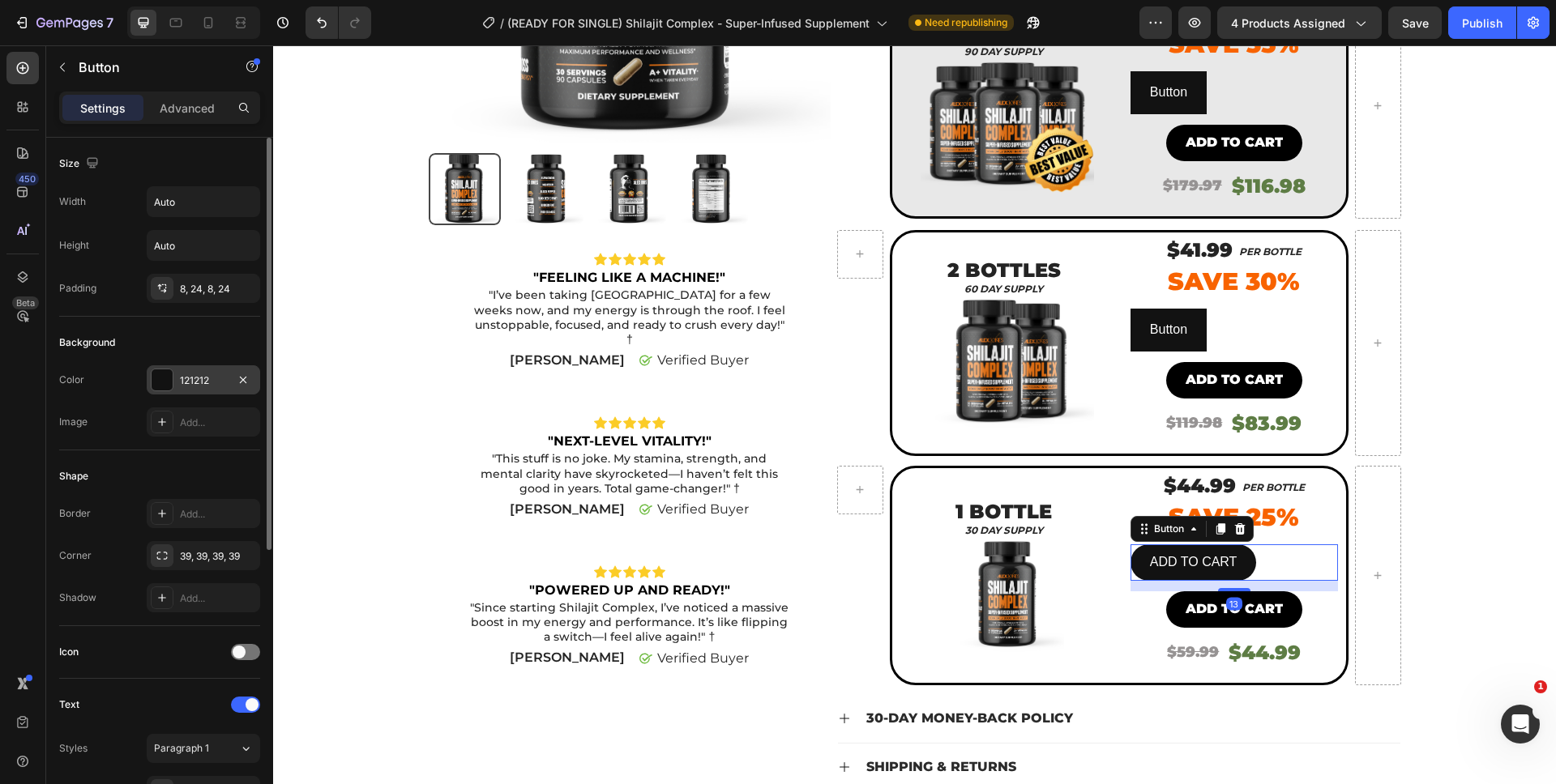
click at [188, 379] on div "121212" at bounding box center [203, 381] width 47 height 15
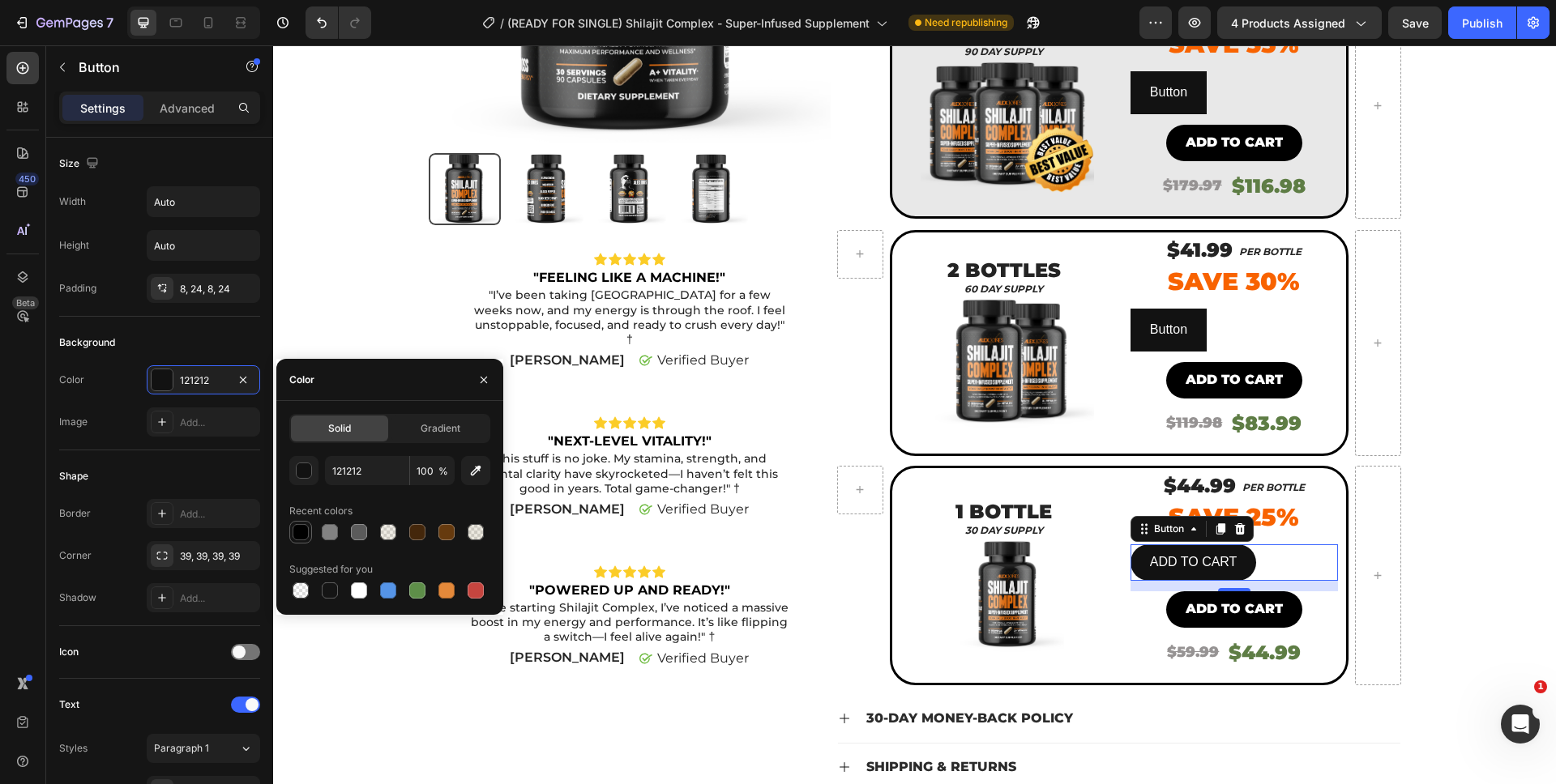
click at [302, 530] on div at bounding box center [300, 531] width 16 height 16
type input "000000"
click at [1176, 604] on button "Add to cart" at bounding box center [1234, 609] width 136 height 36
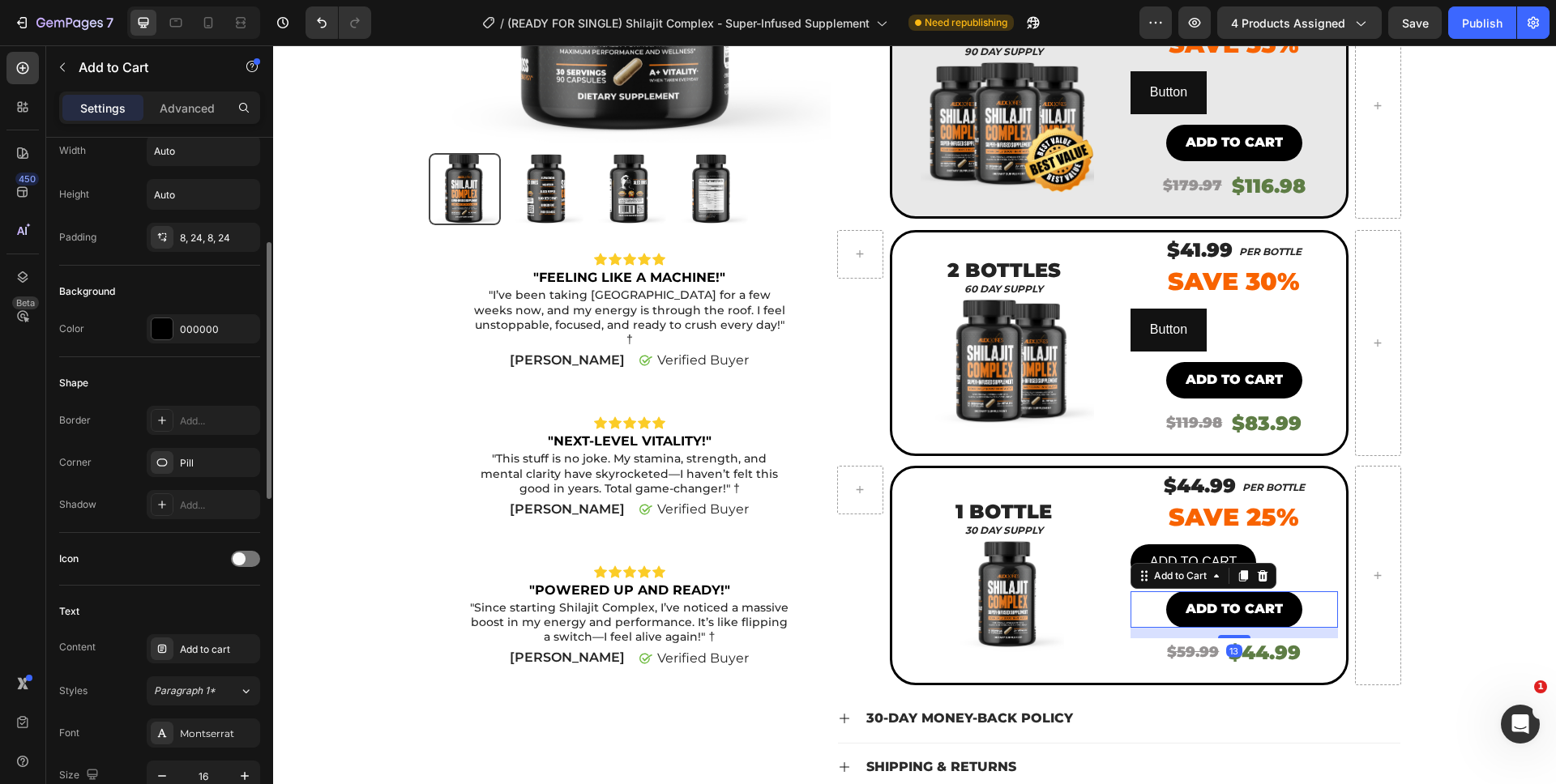
scroll to position [273, 0]
click at [1191, 551] on p "ADD TO CART" at bounding box center [1193, 562] width 87 height 23
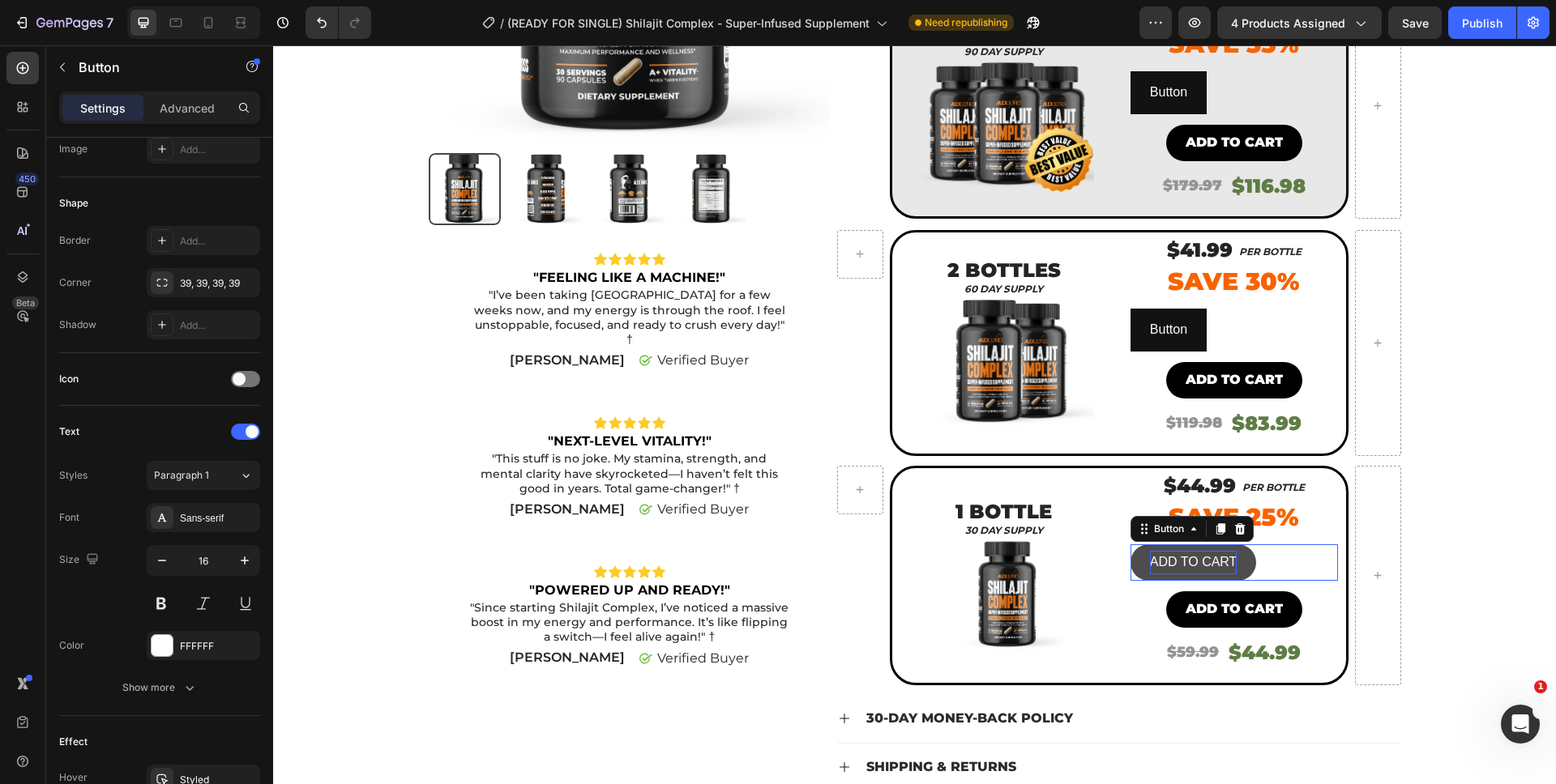
scroll to position [0, 0]
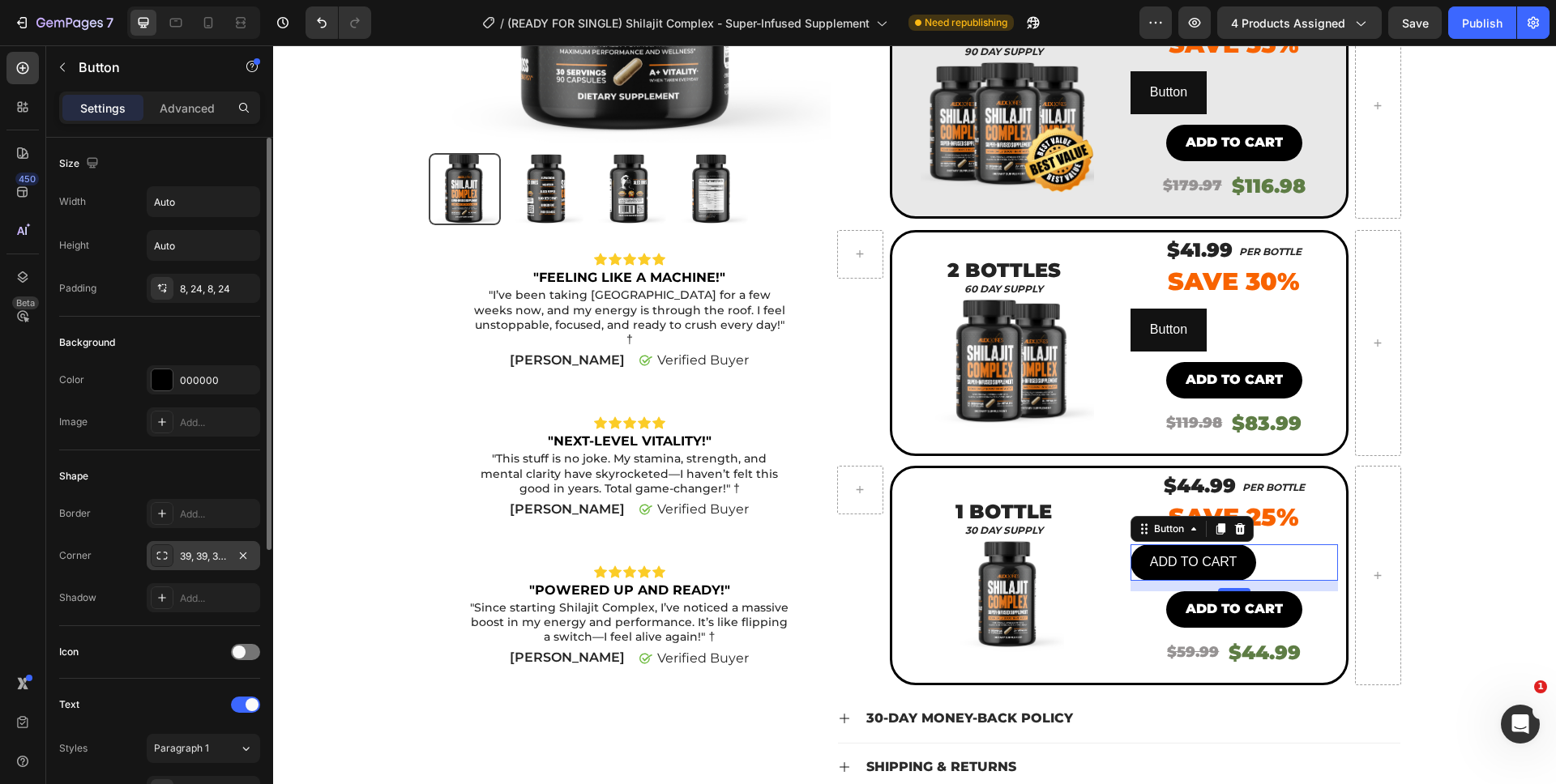
click at [175, 558] on div "39, 39, 39, 39" at bounding box center [203, 555] width 113 height 29
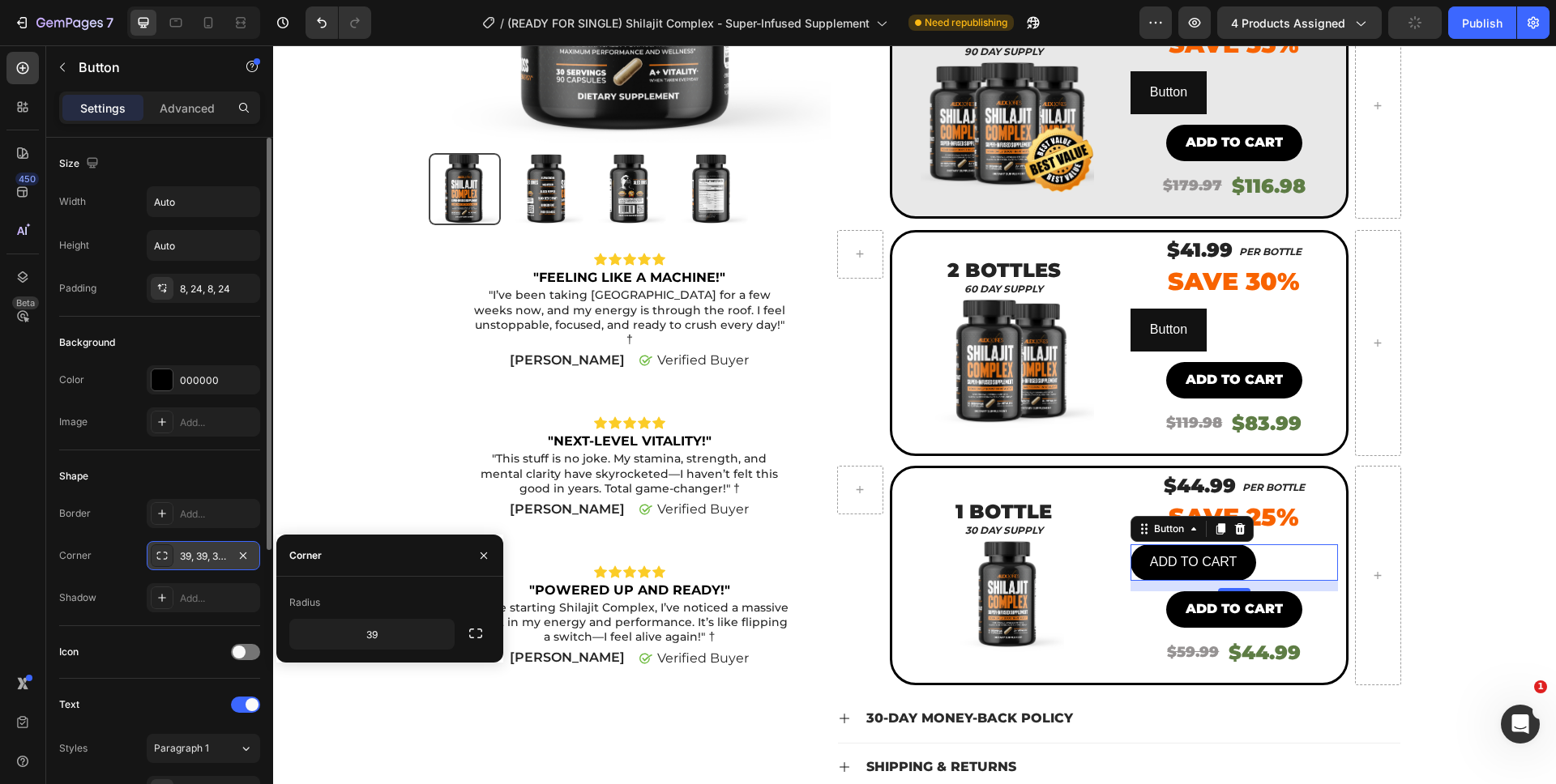
click at [213, 557] on div "39, 39, 39, 39" at bounding box center [203, 557] width 47 height 15
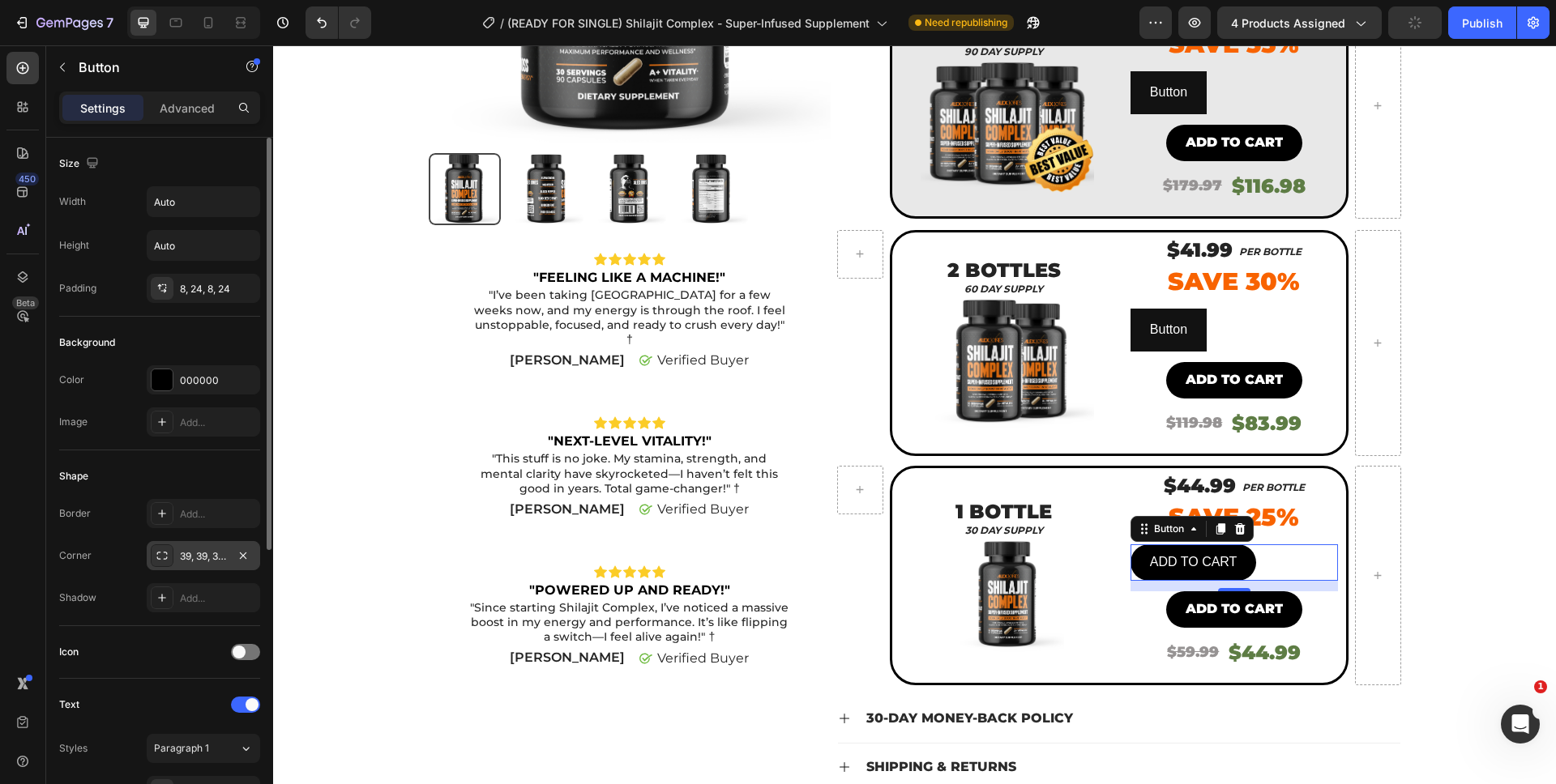
drag, startPoint x: 176, startPoint y: 555, endPoint x: 164, endPoint y: 555, distance: 12.0
click at [163, 555] on div "39, 39, 39, 39" at bounding box center [203, 555] width 113 height 29
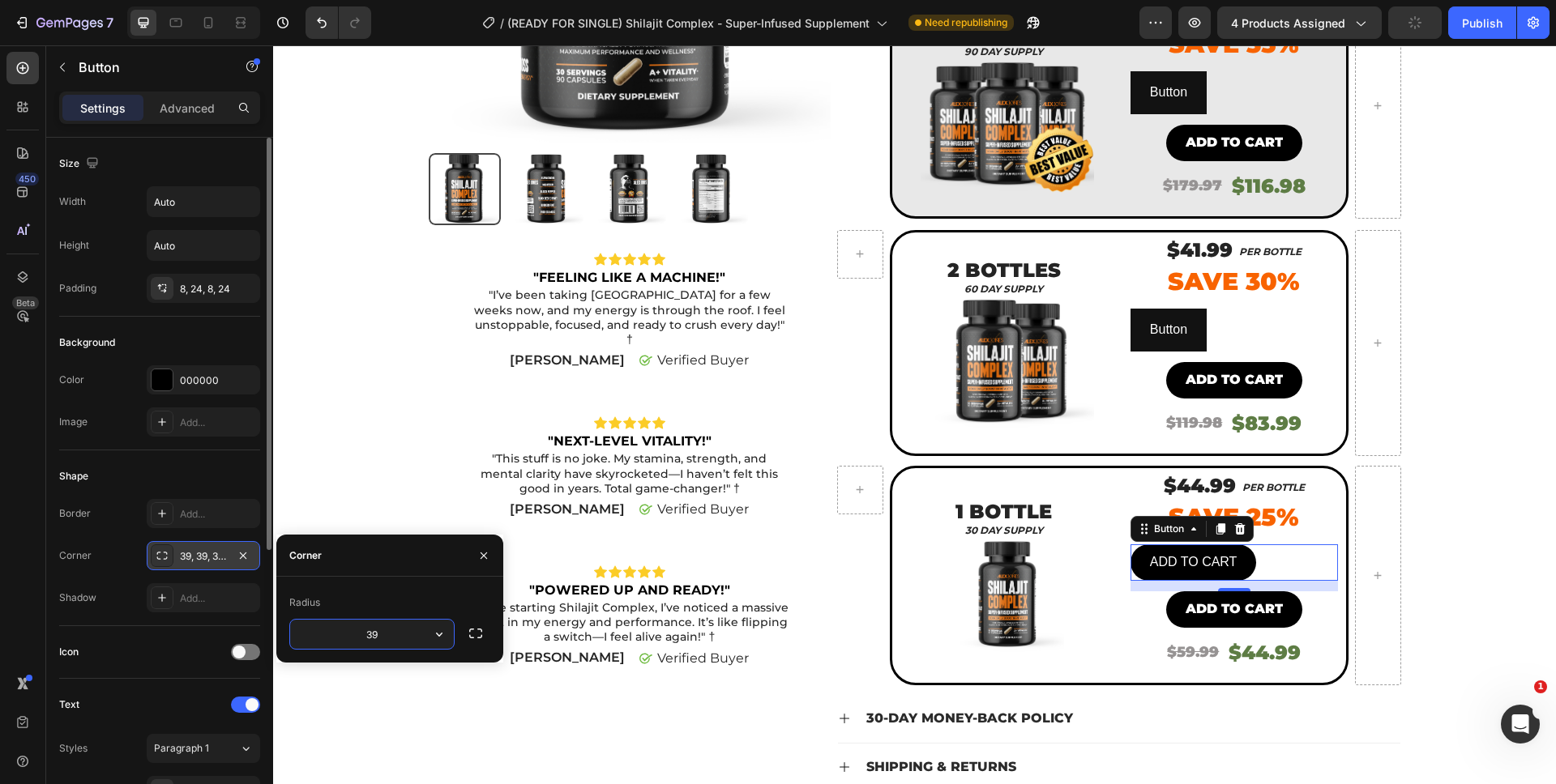
click at [164, 555] on icon at bounding box center [162, 556] width 13 height 13
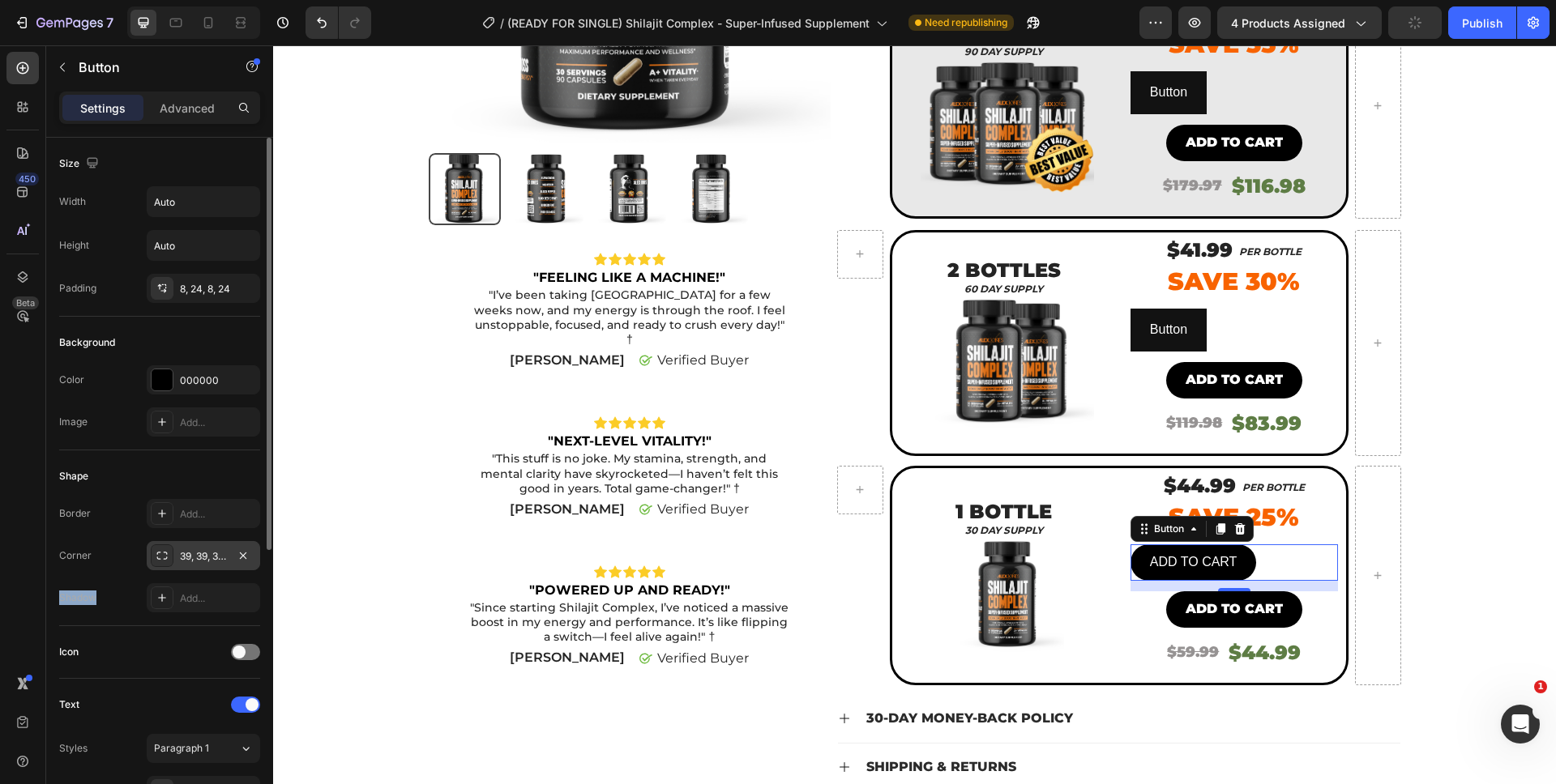
click at [164, 555] on icon at bounding box center [162, 556] width 13 height 13
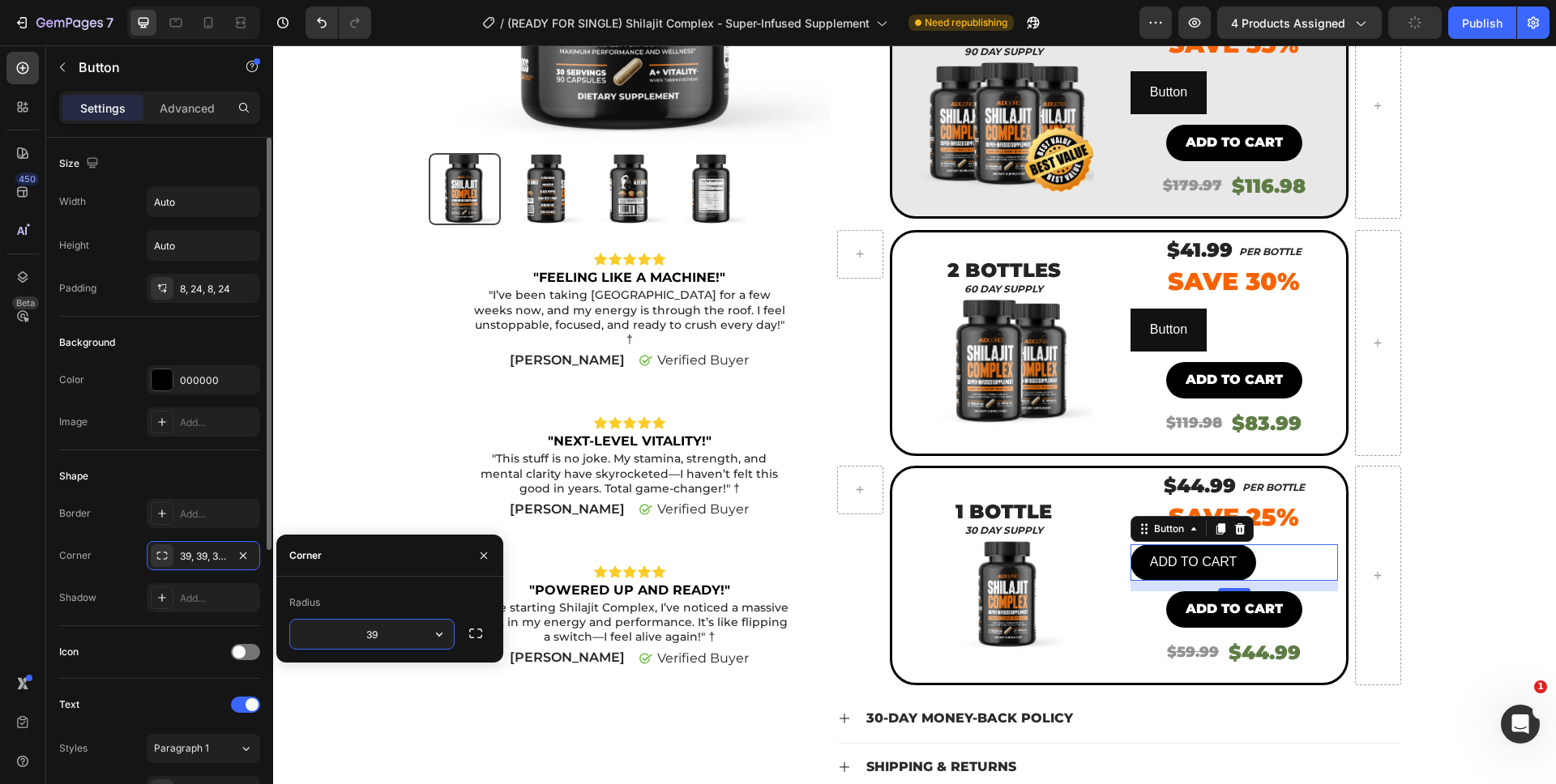
click at [121, 556] on div "Corner 39, 39, 39, 39" at bounding box center [159, 555] width 201 height 29
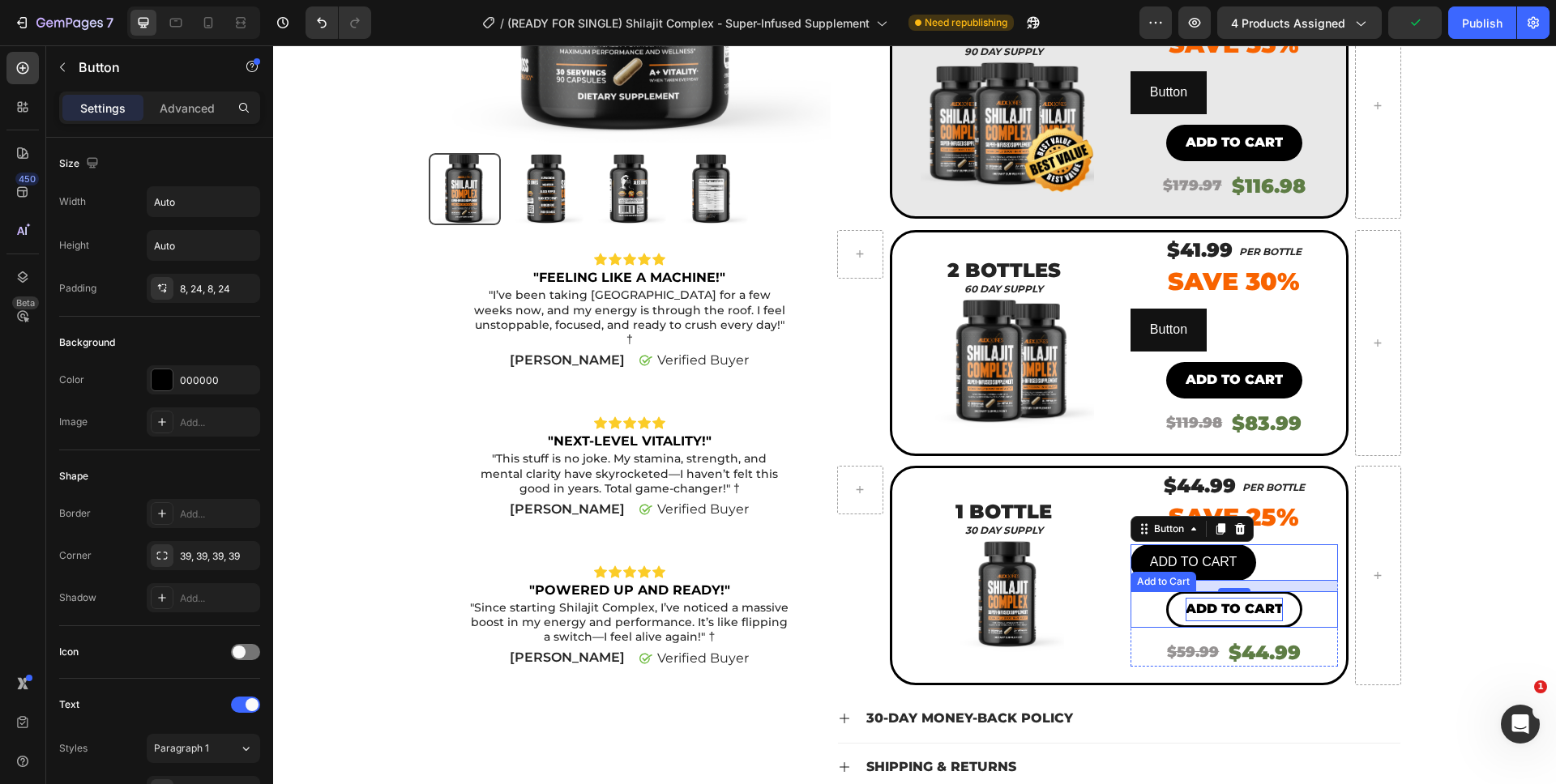
click at [1211, 601] on div "Add to cart" at bounding box center [1234, 609] width 97 height 23
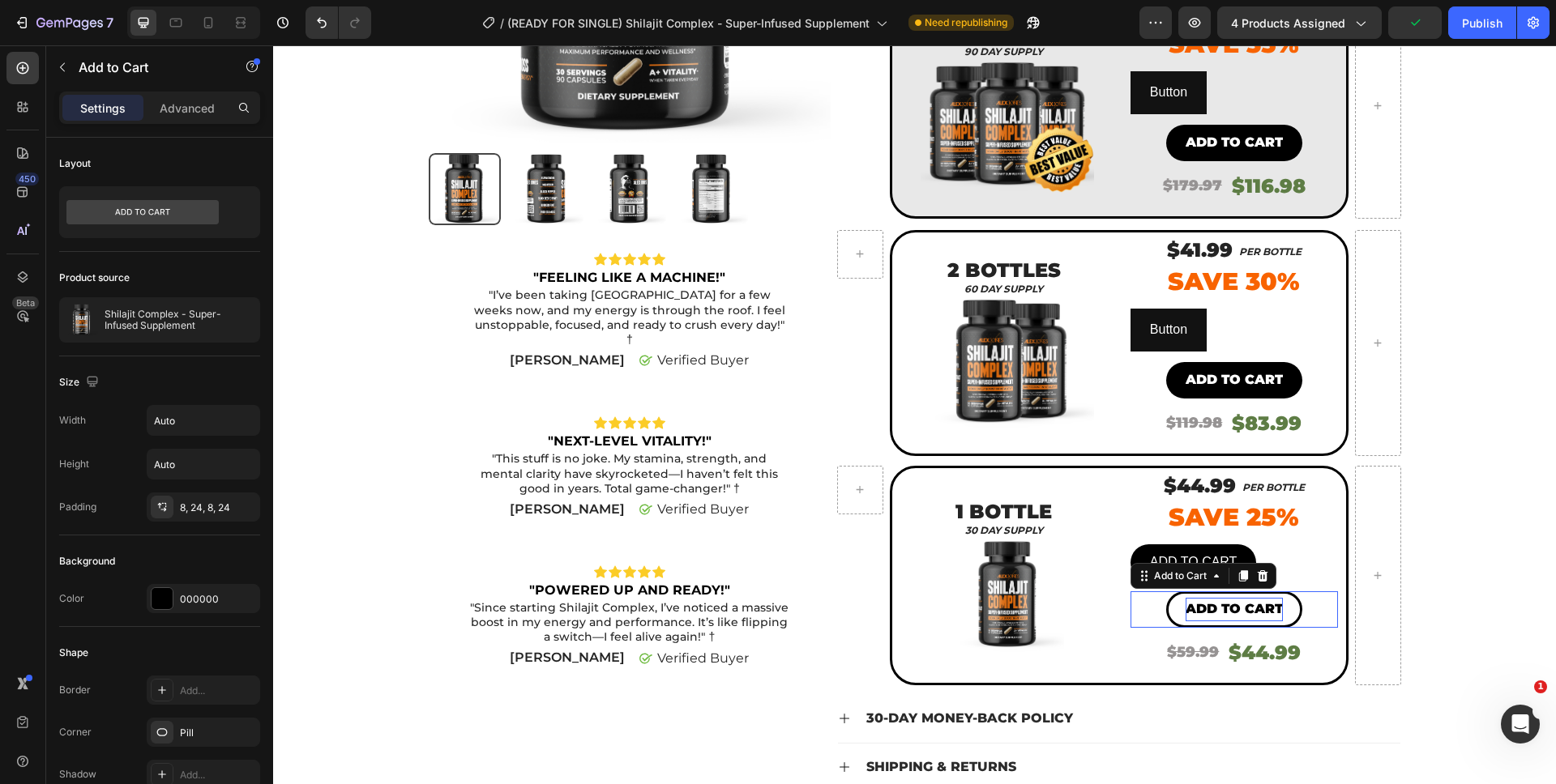
click at [1211, 602] on div "Add to cart" at bounding box center [1234, 609] width 97 height 23
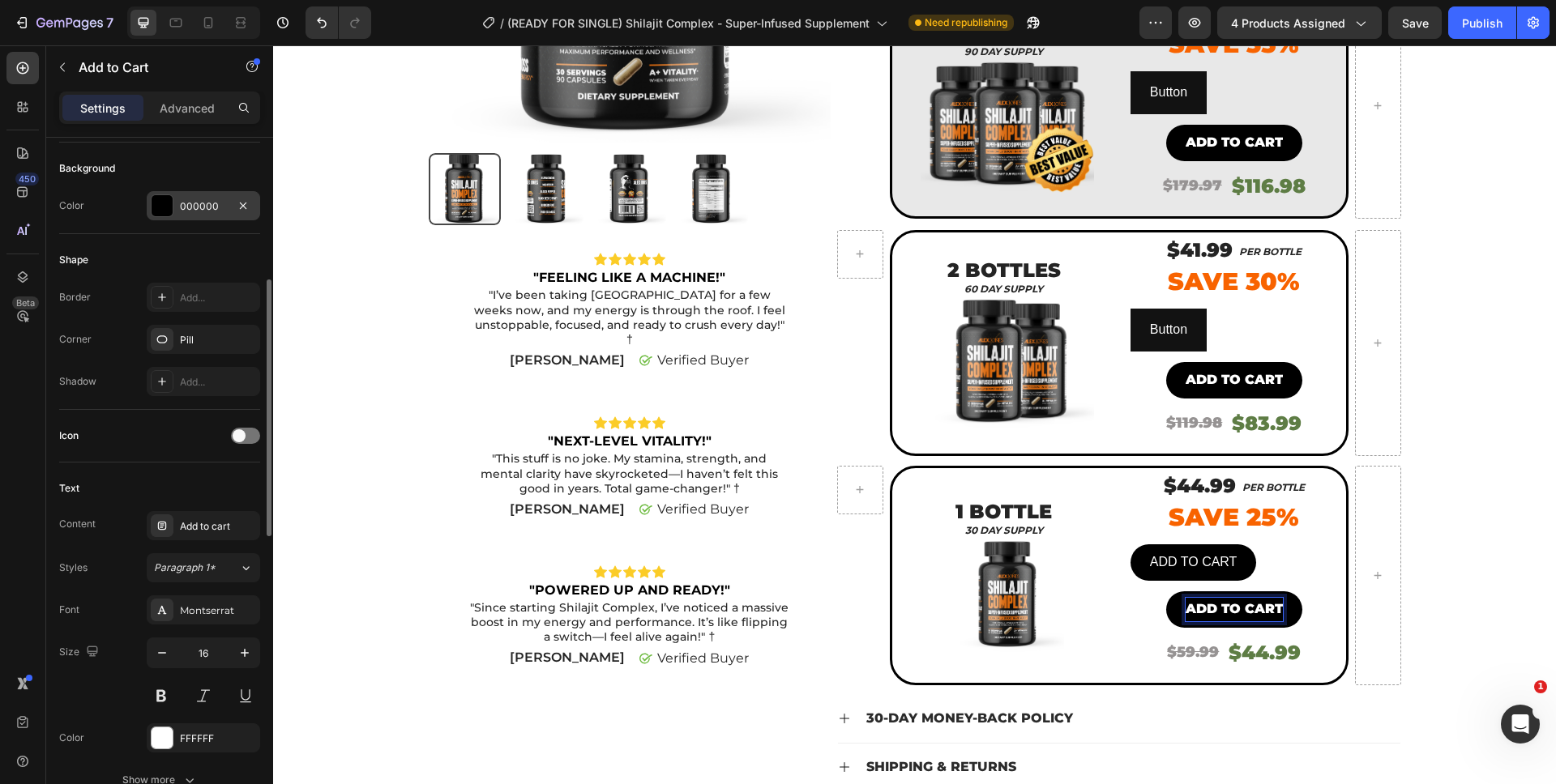
scroll to position [389, 0]
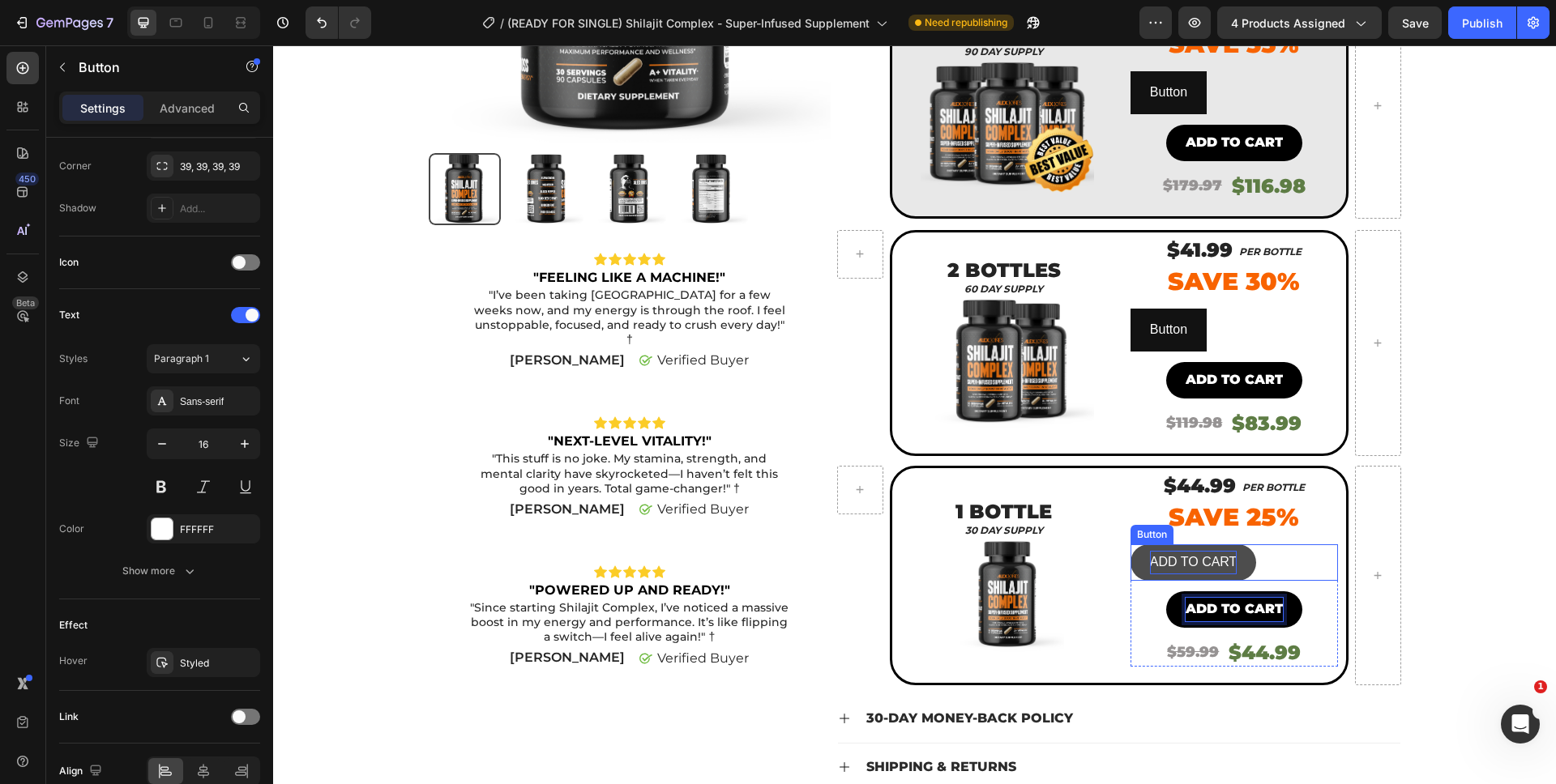
click at [1211, 570] on p "ADD TO CART" at bounding box center [1193, 562] width 87 height 23
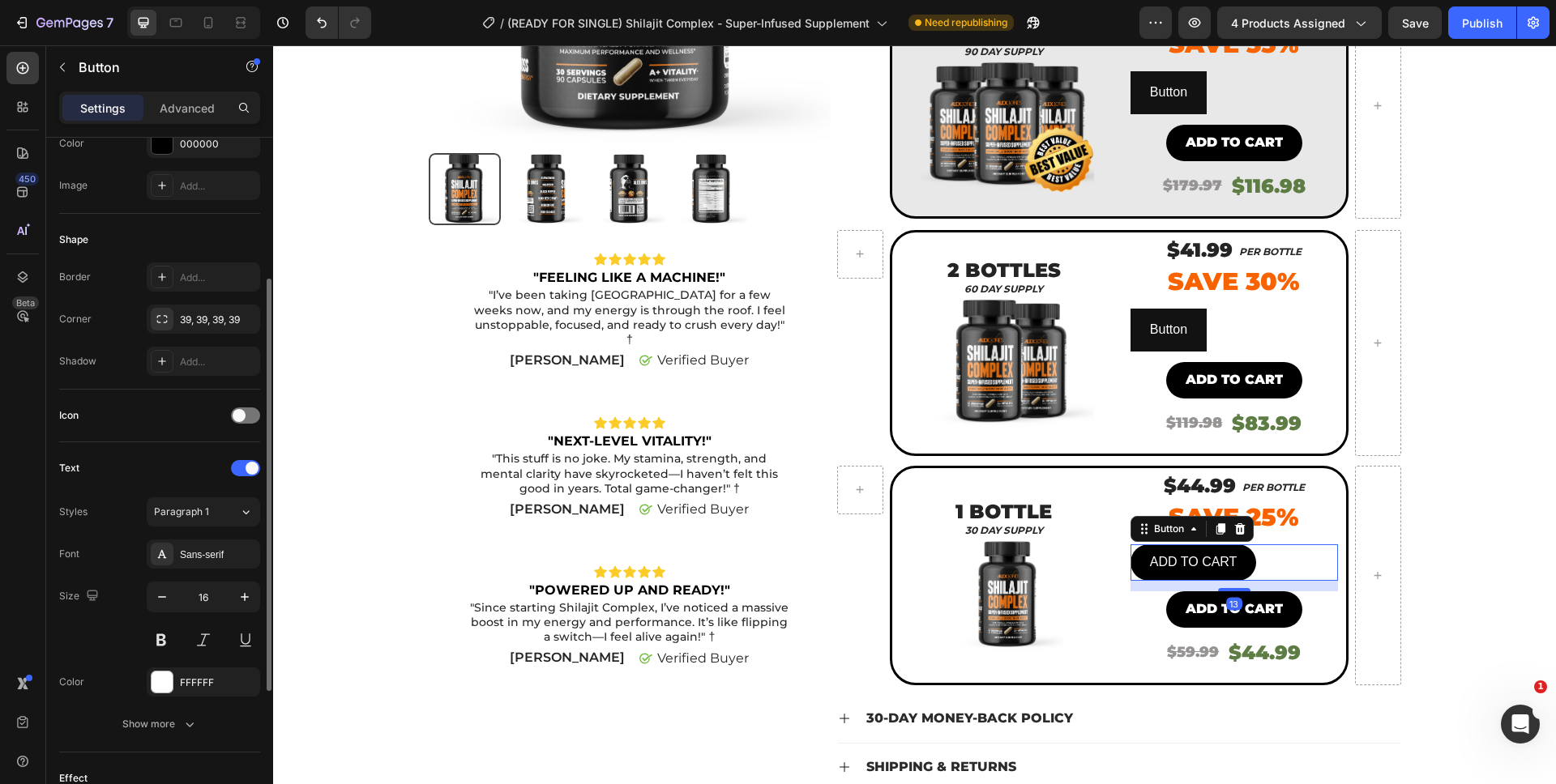
scroll to position [240, 0]
click at [191, 544] on div "Sans-serif" at bounding box center [218, 551] width 76 height 15
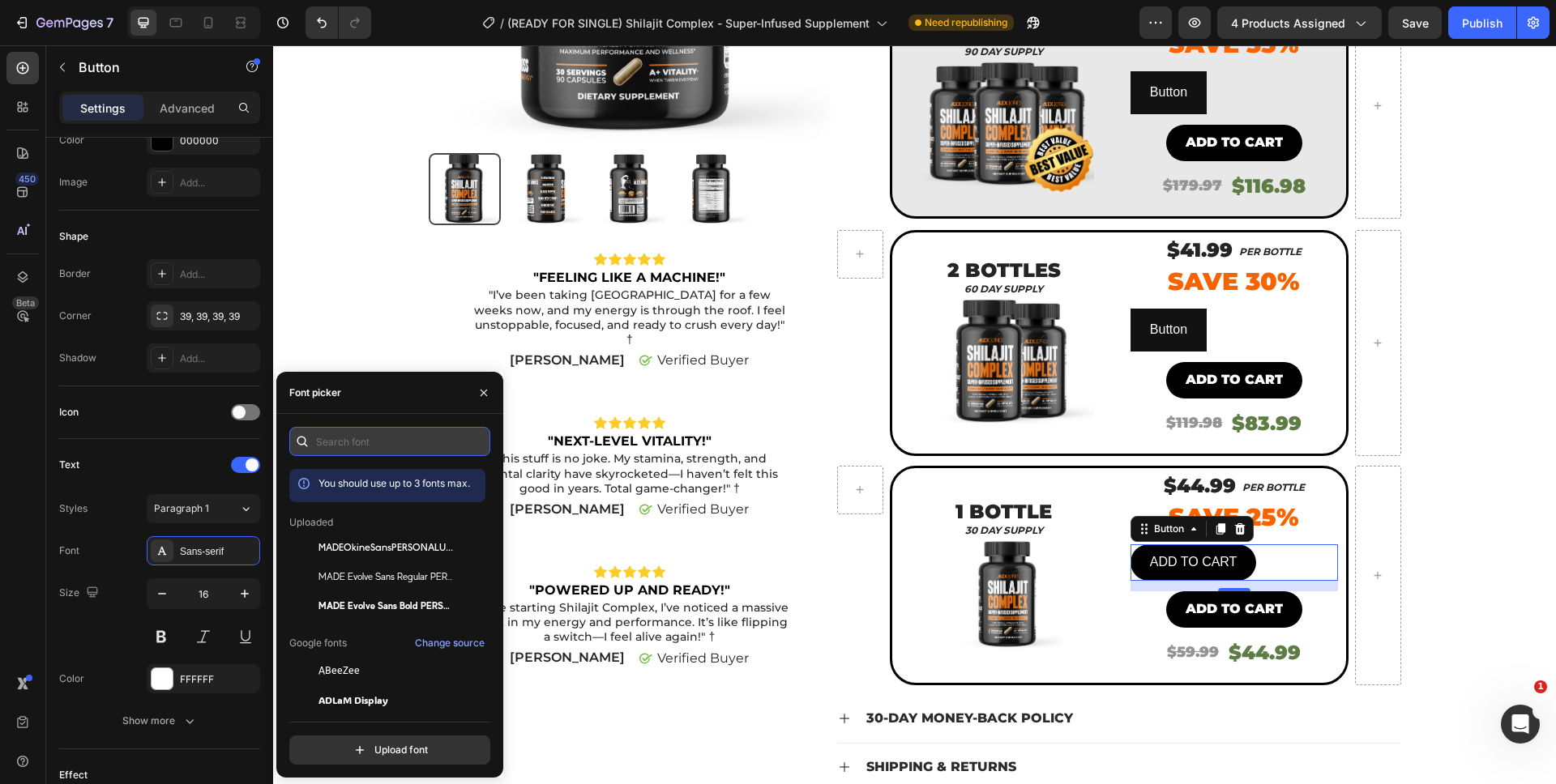
click at [344, 450] on input "text" at bounding box center [389, 441] width 201 height 29
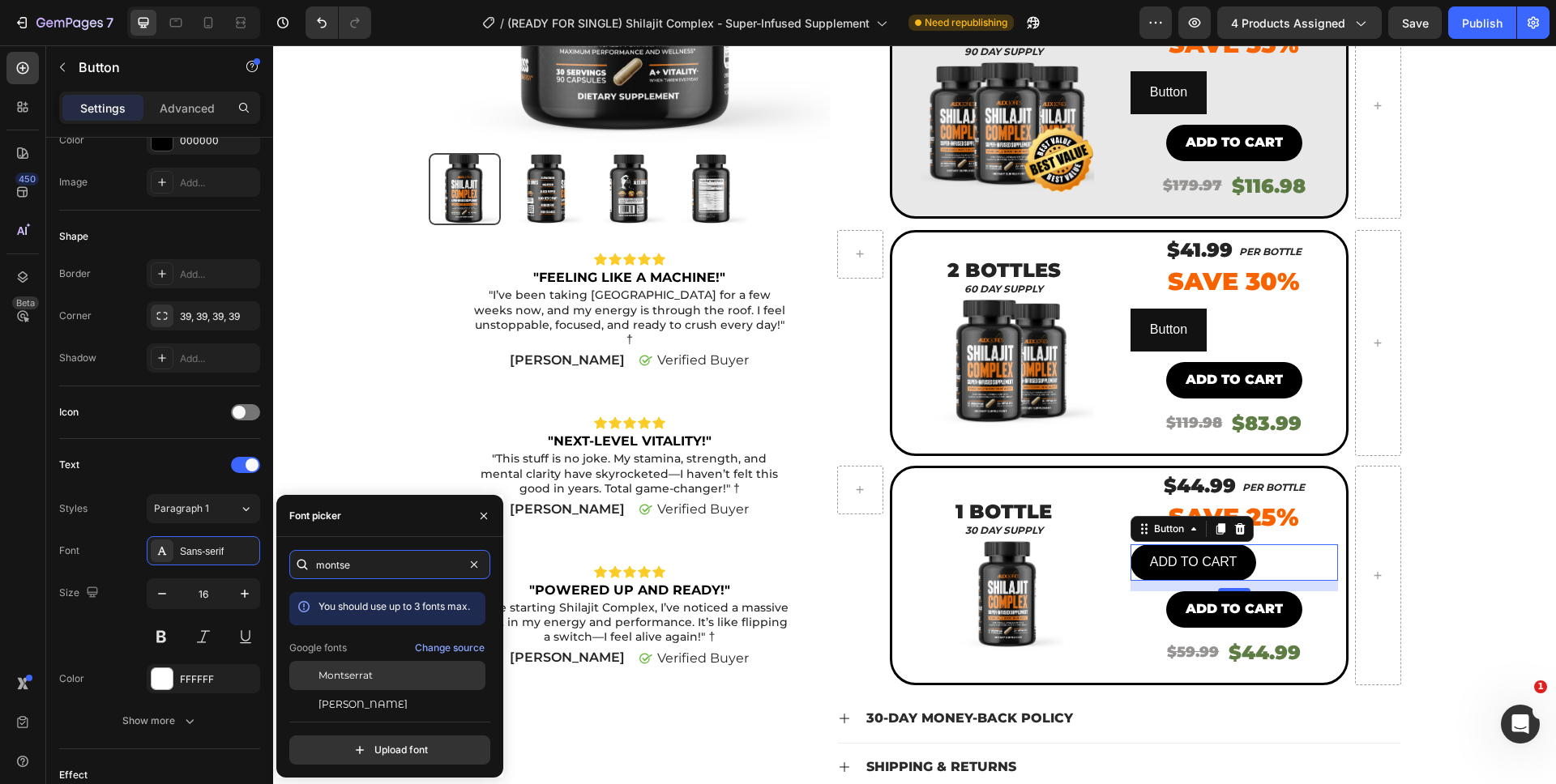
type input "montse"
click at [359, 672] on span "Montserrat" at bounding box center [345, 676] width 55 height 15
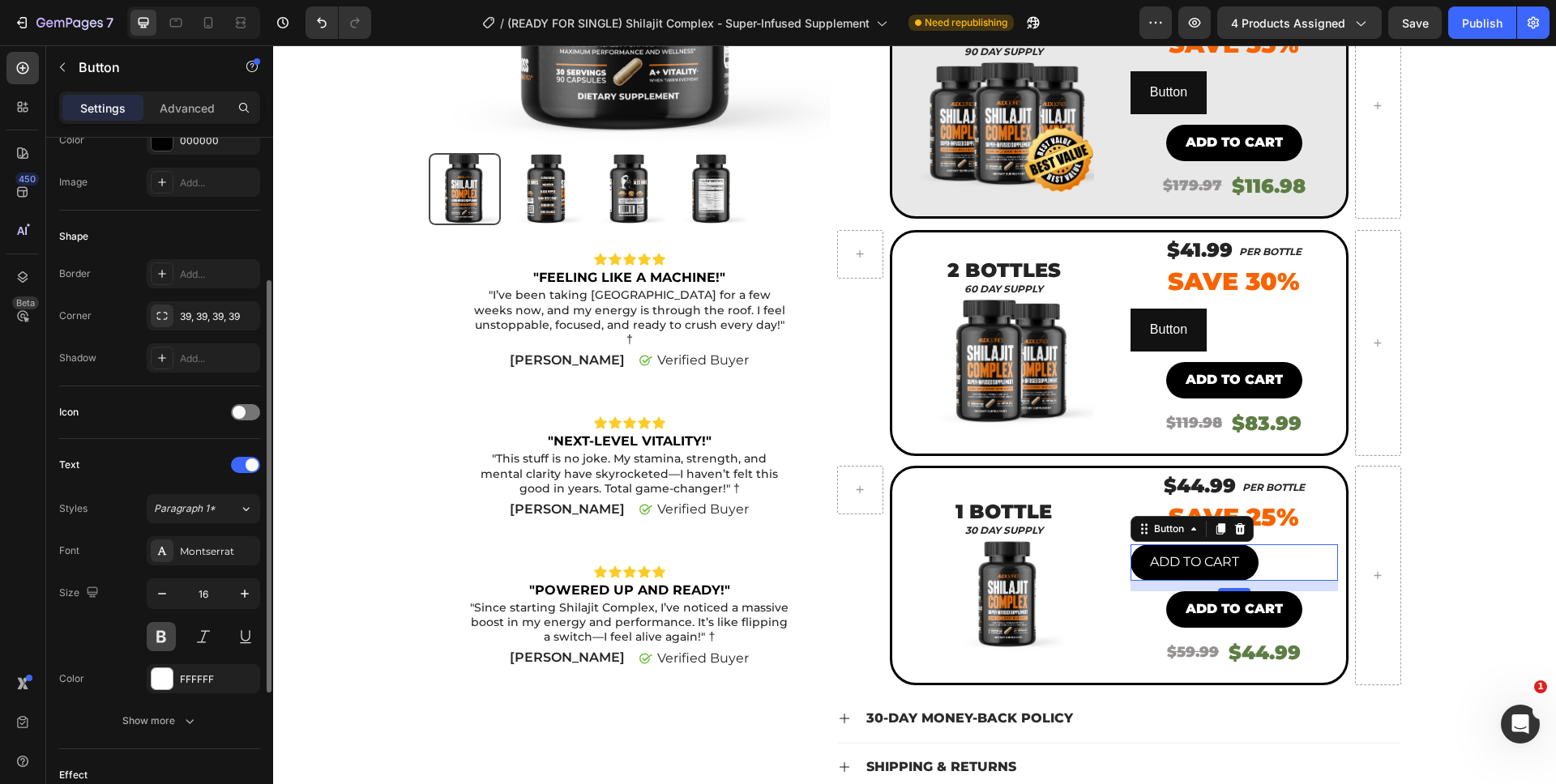
click at [161, 636] on button at bounding box center [160, 636] width 29 height 29
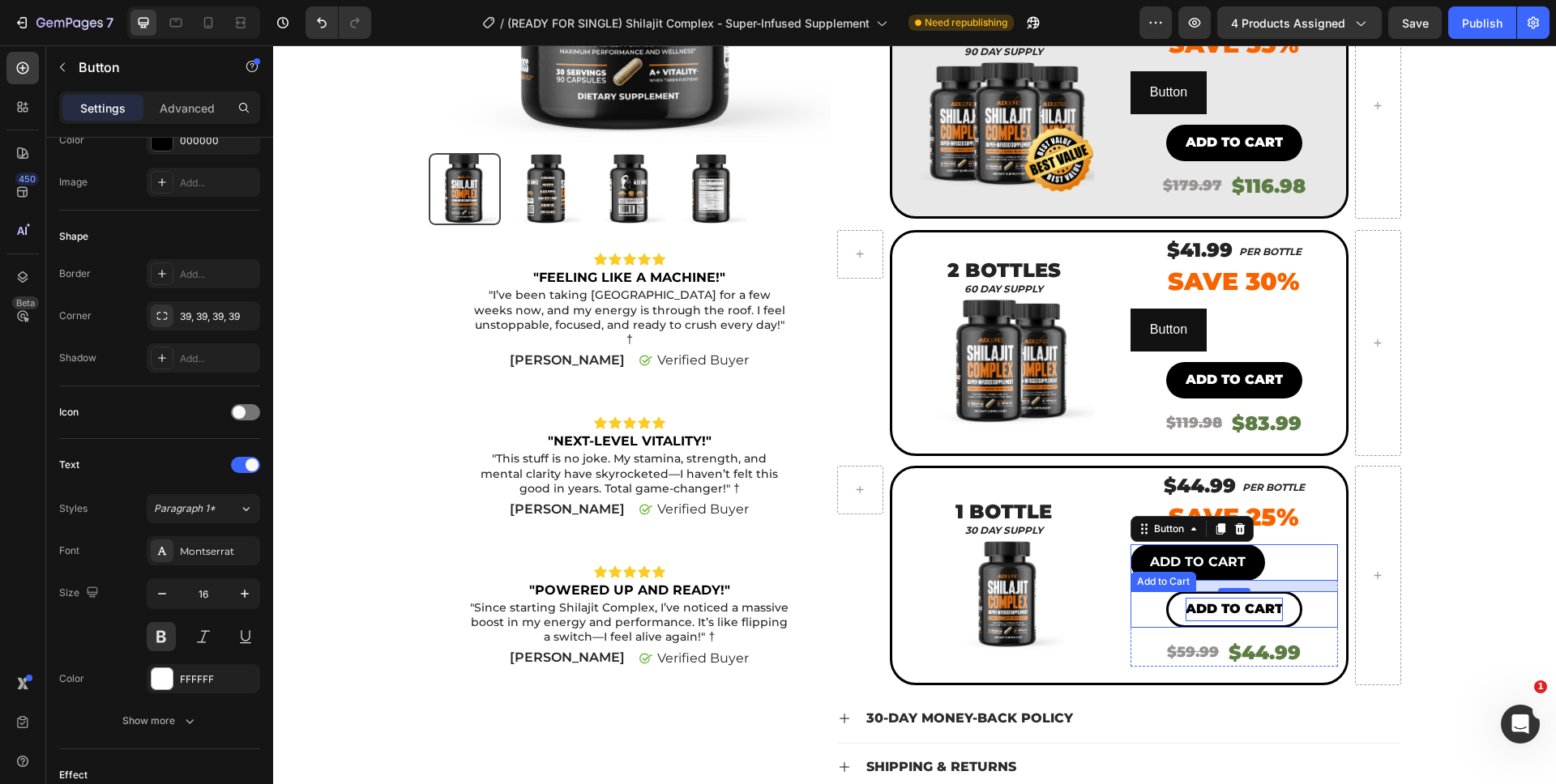
click at [1198, 607] on p "Add to cart" at bounding box center [1234, 609] width 97 height 23
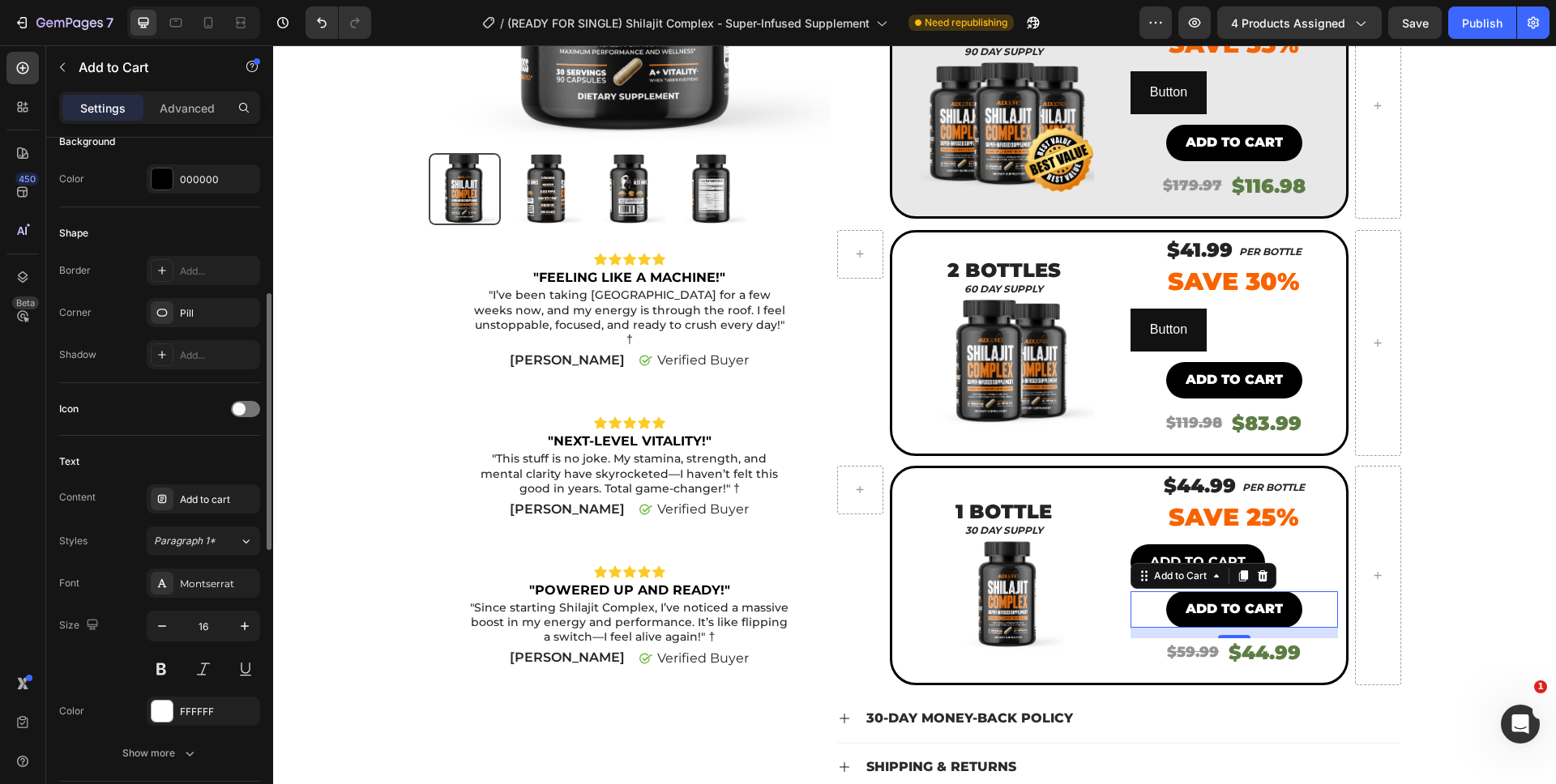
scroll to position [416, 0]
click at [1193, 551] on p "ADD TO CART" at bounding box center [1197, 562] width 96 height 23
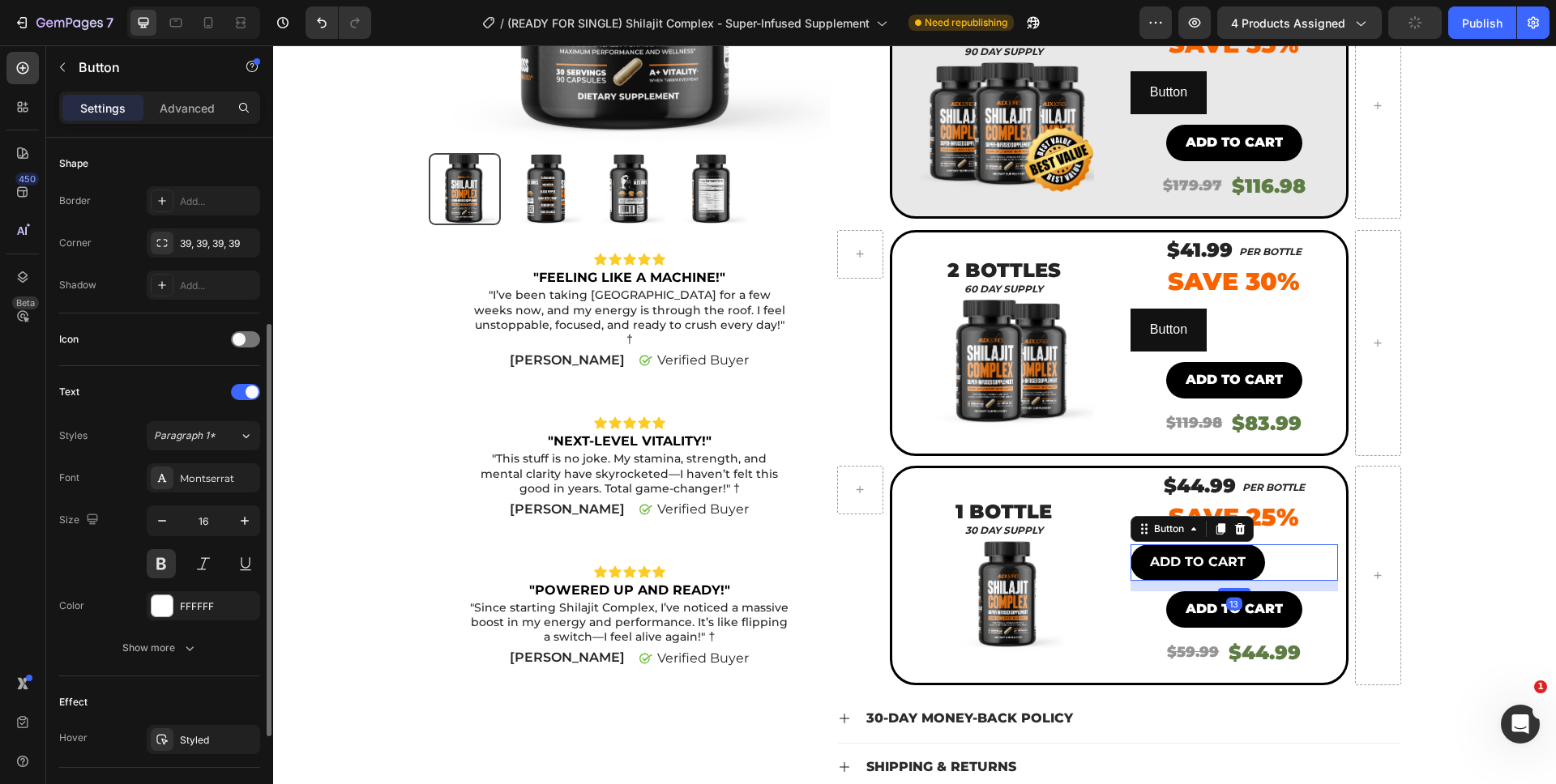
scroll to position [310, 0]
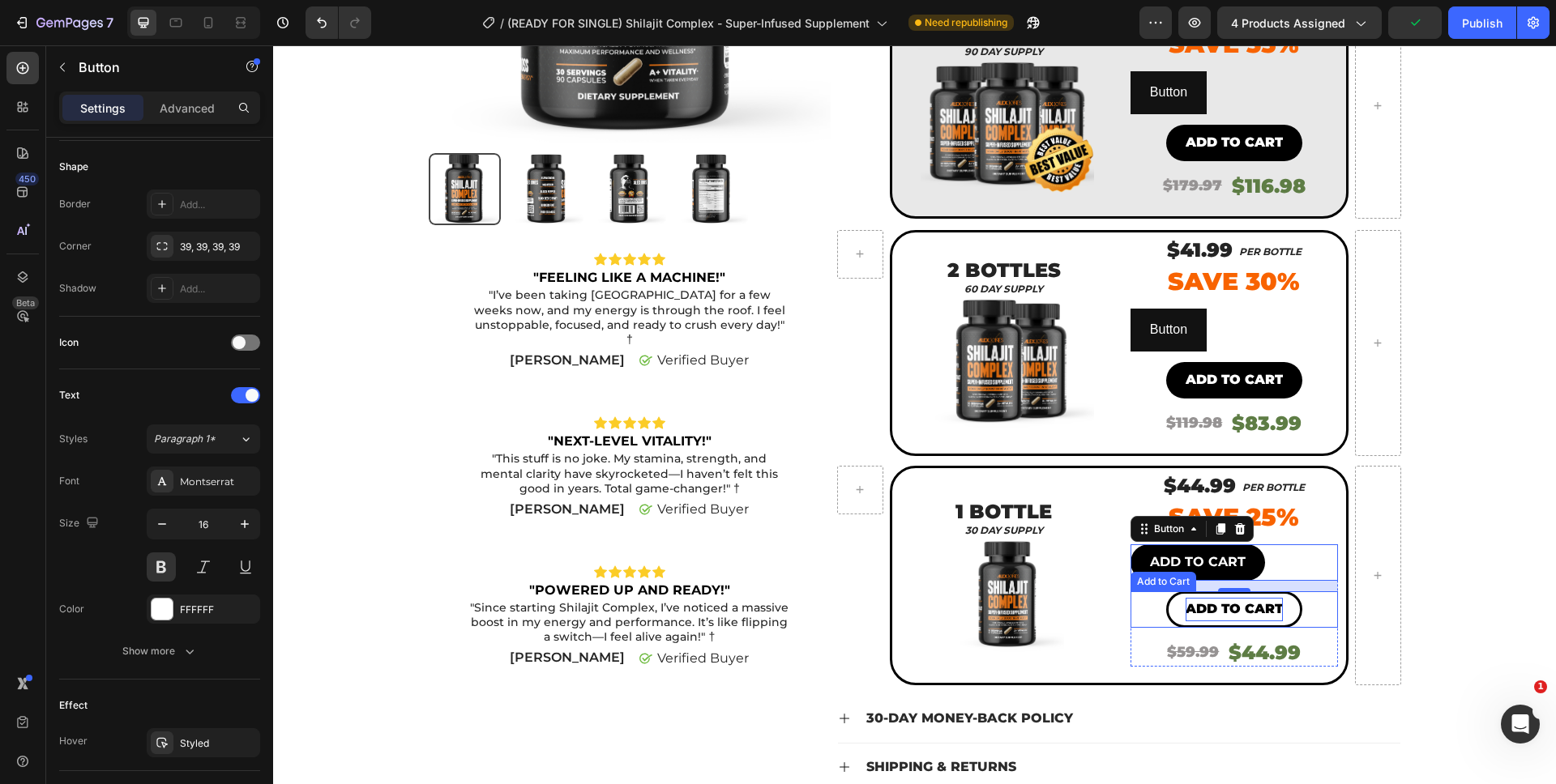
click at [1192, 600] on p "Add to cart" at bounding box center [1234, 609] width 97 height 23
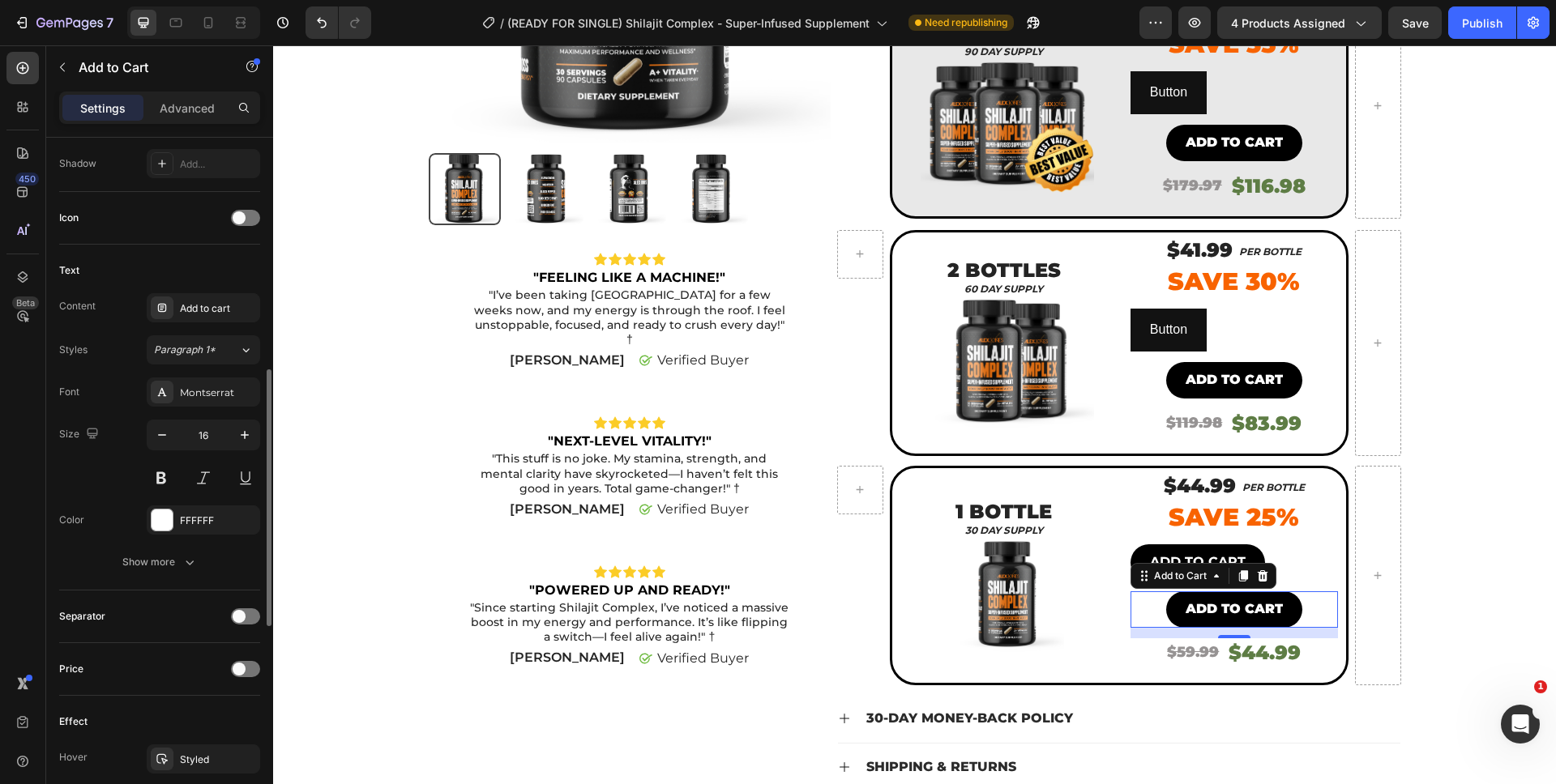
scroll to position [613, 0]
click at [1166, 555] on p "ADD TO CART" at bounding box center [1197, 562] width 96 height 23
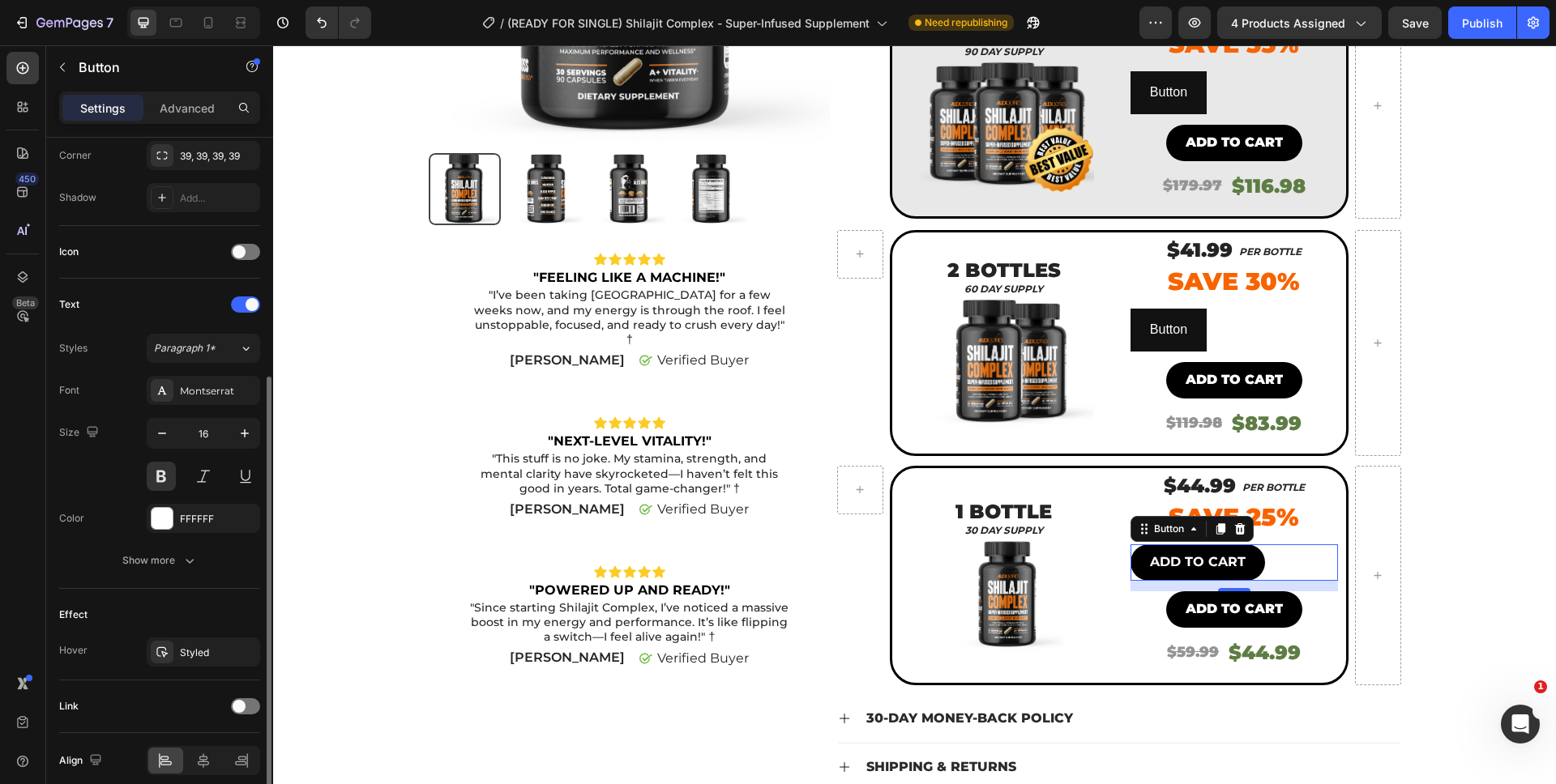
scroll to position [469, 0]
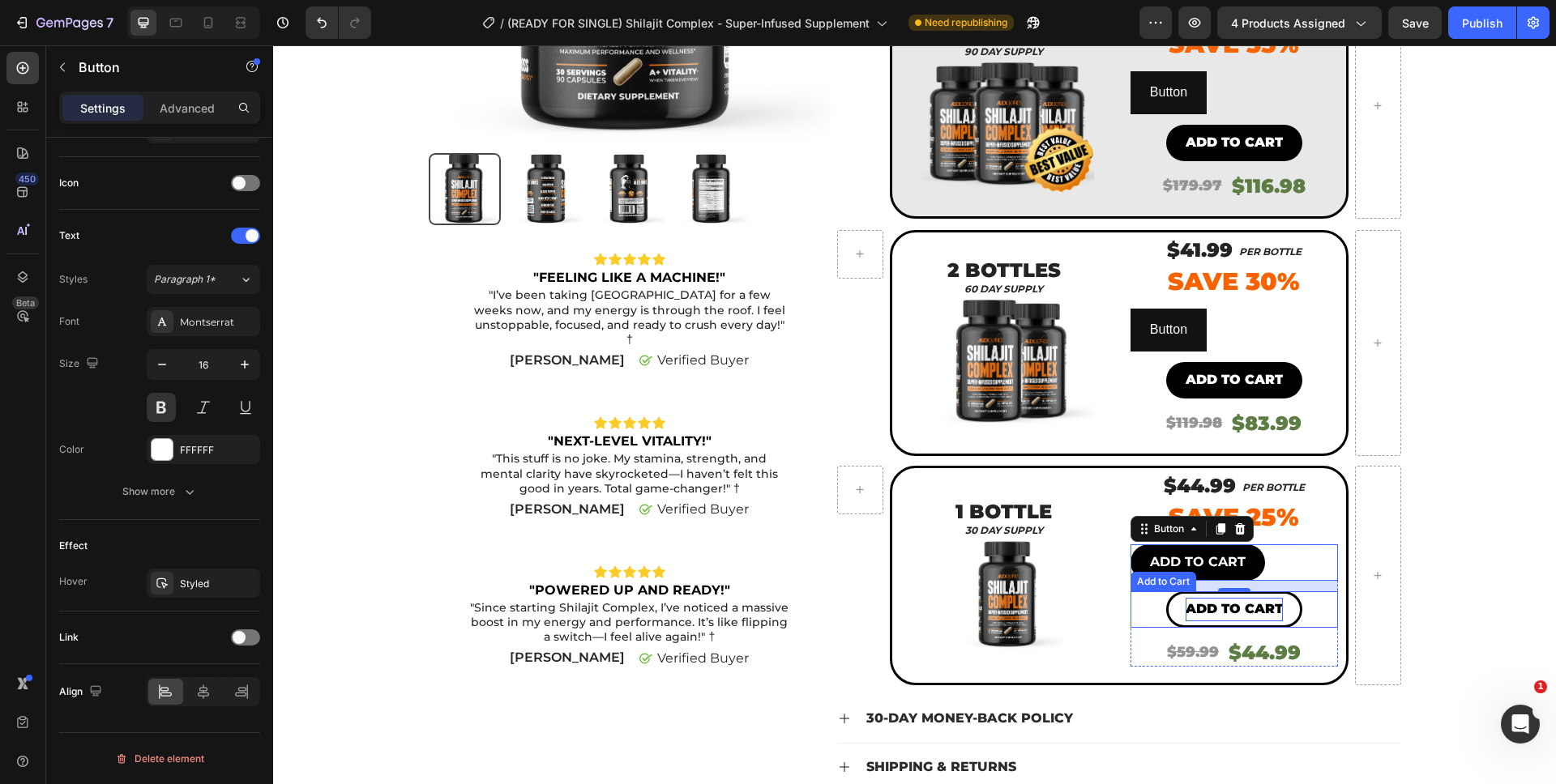
click at [1220, 610] on p "Add to cart" at bounding box center [1234, 609] width 97 height 23
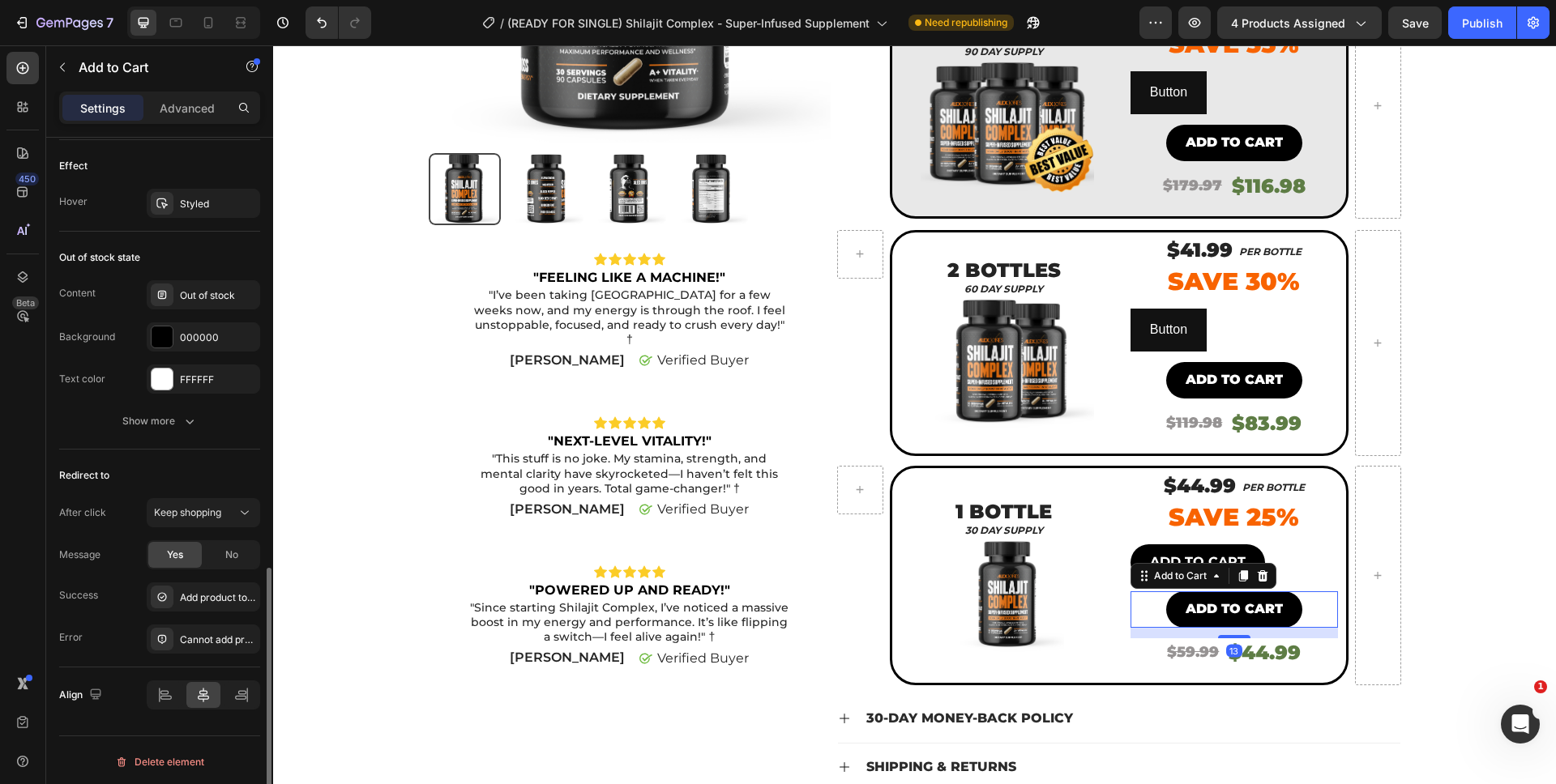
scroll to position [1163, 0]
click at [183, 309] on div "Out of stock" at bounding box center [203, 297] width 113 height 29
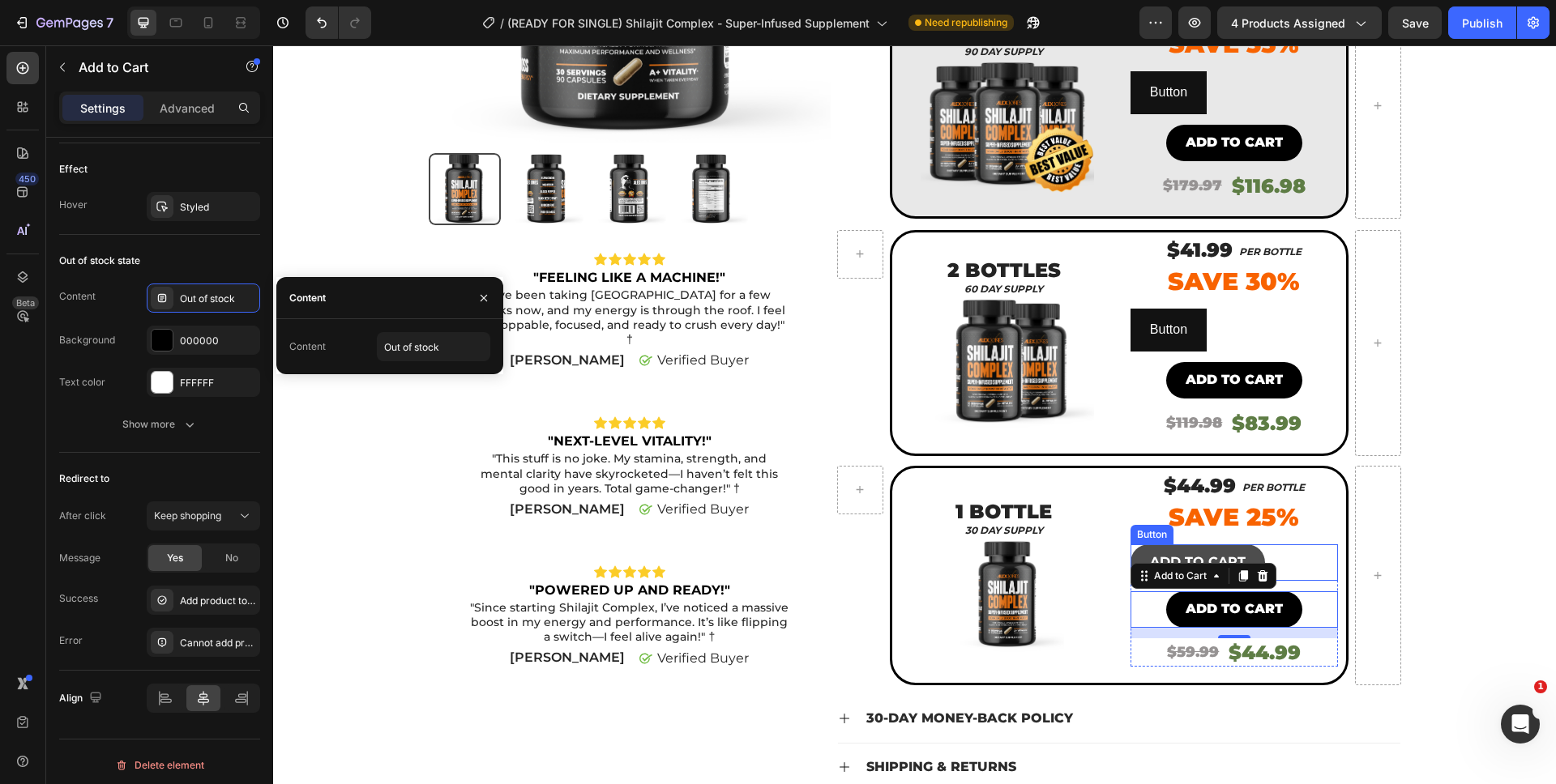
click at [1166, 550] on button "ADD TO CART" at bounding box center [1197, 562] width 134 height 36
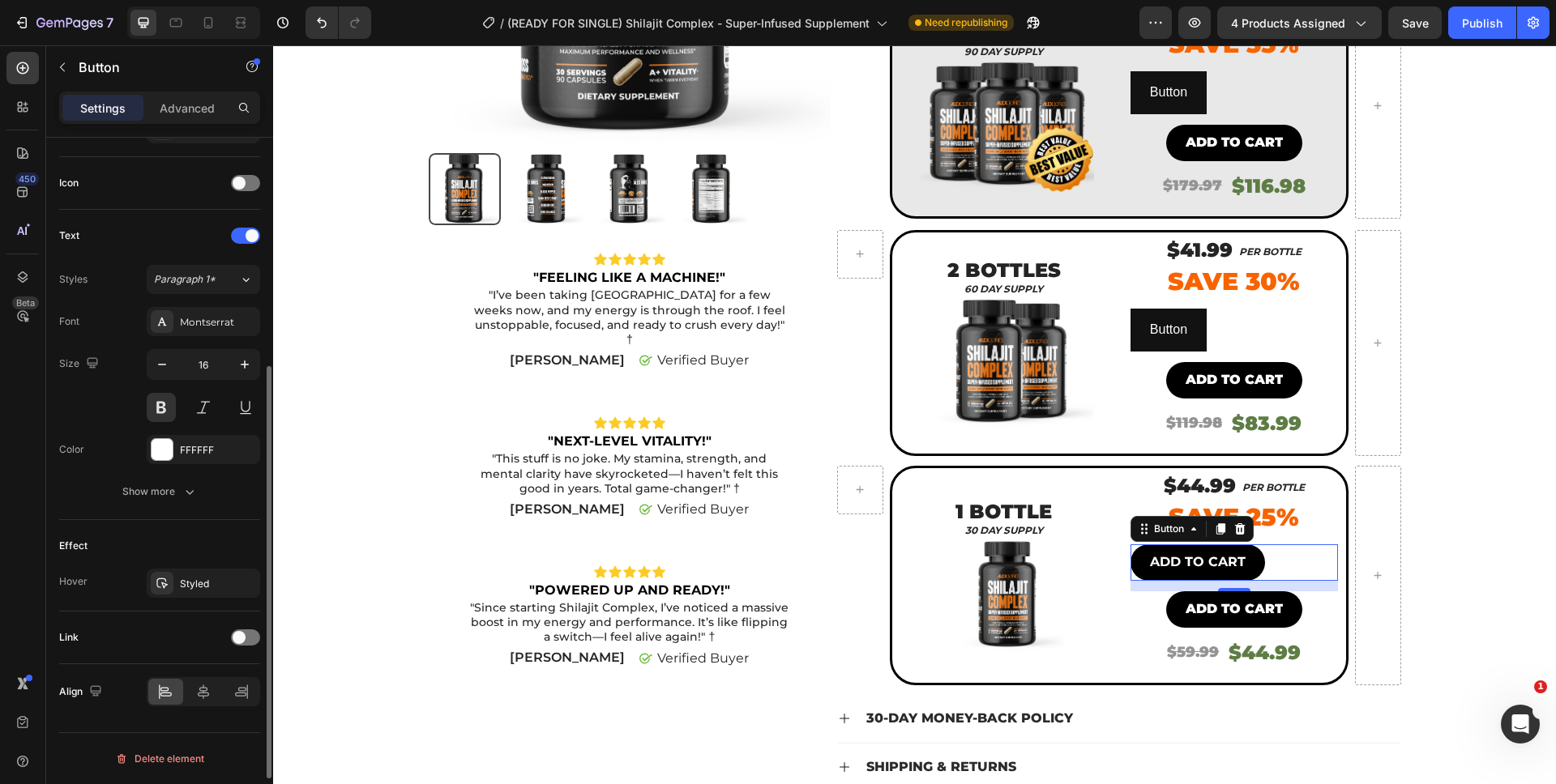
scroll to position [436, 0]
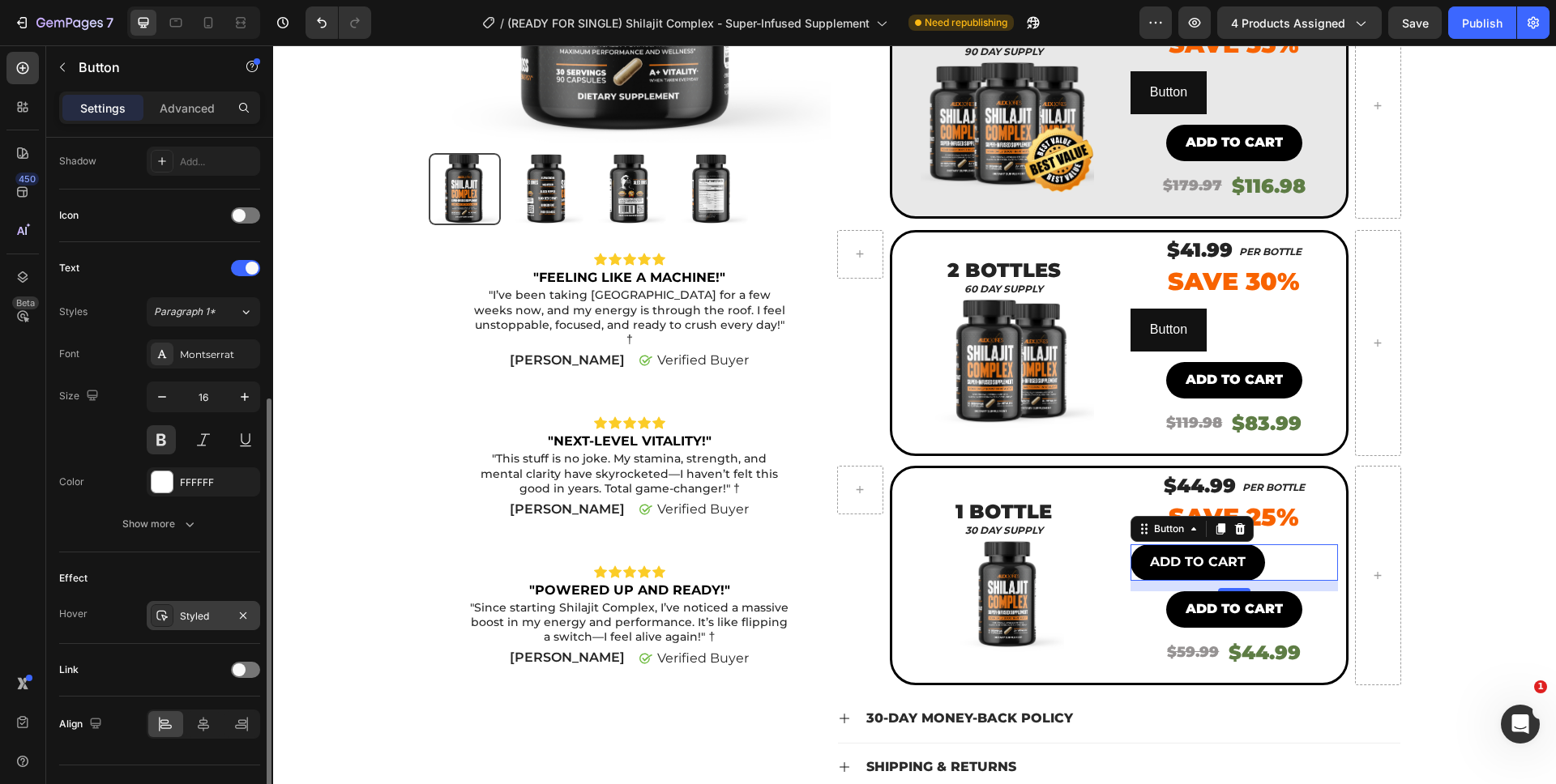
click at [192, 623] on div "Styled" at bounding box center [203, 616] width 47 height 15
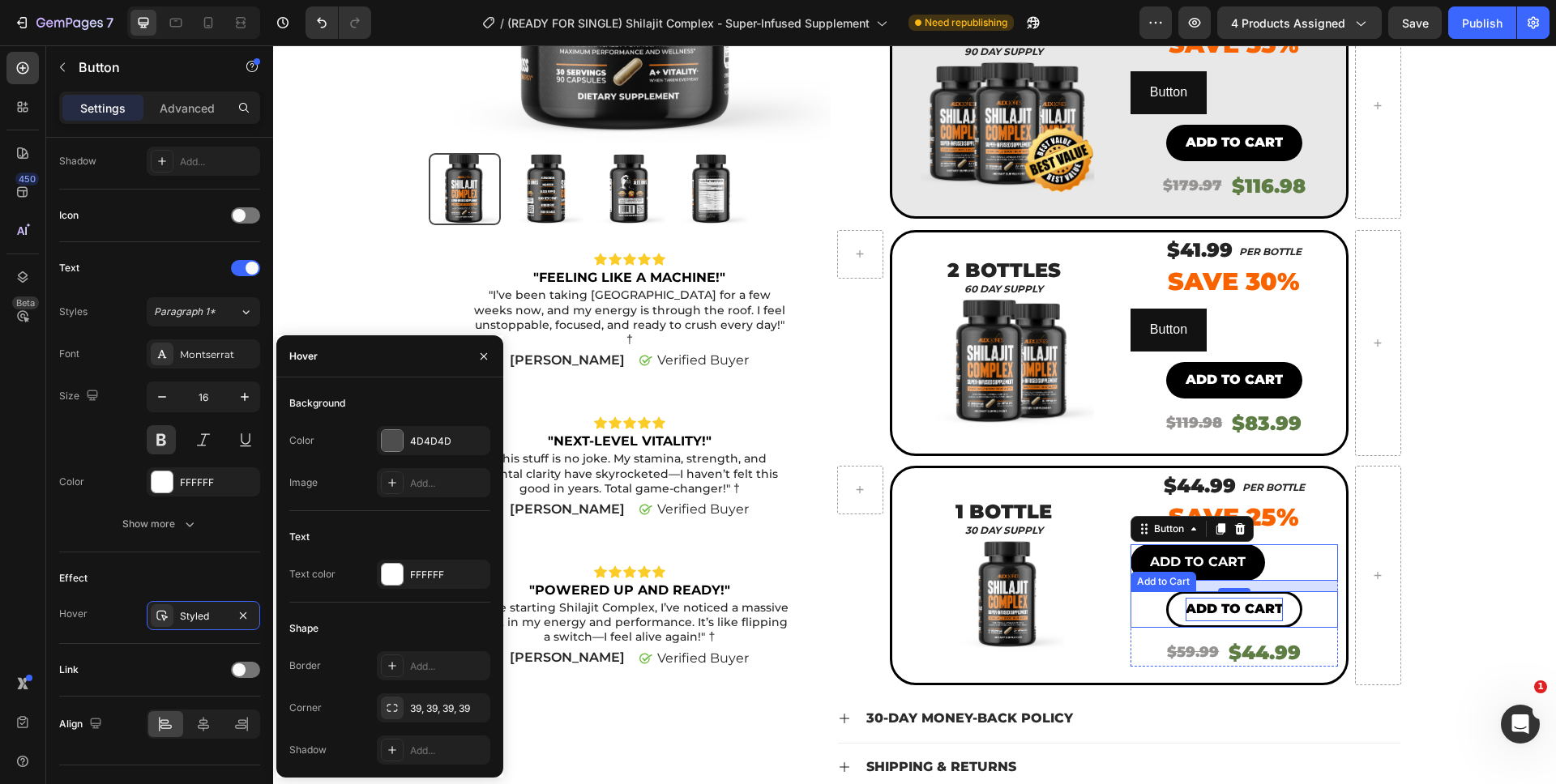
click at [1212, 616] on p "Add to cart" at bounding box center [1234, 609] width 97 height 23
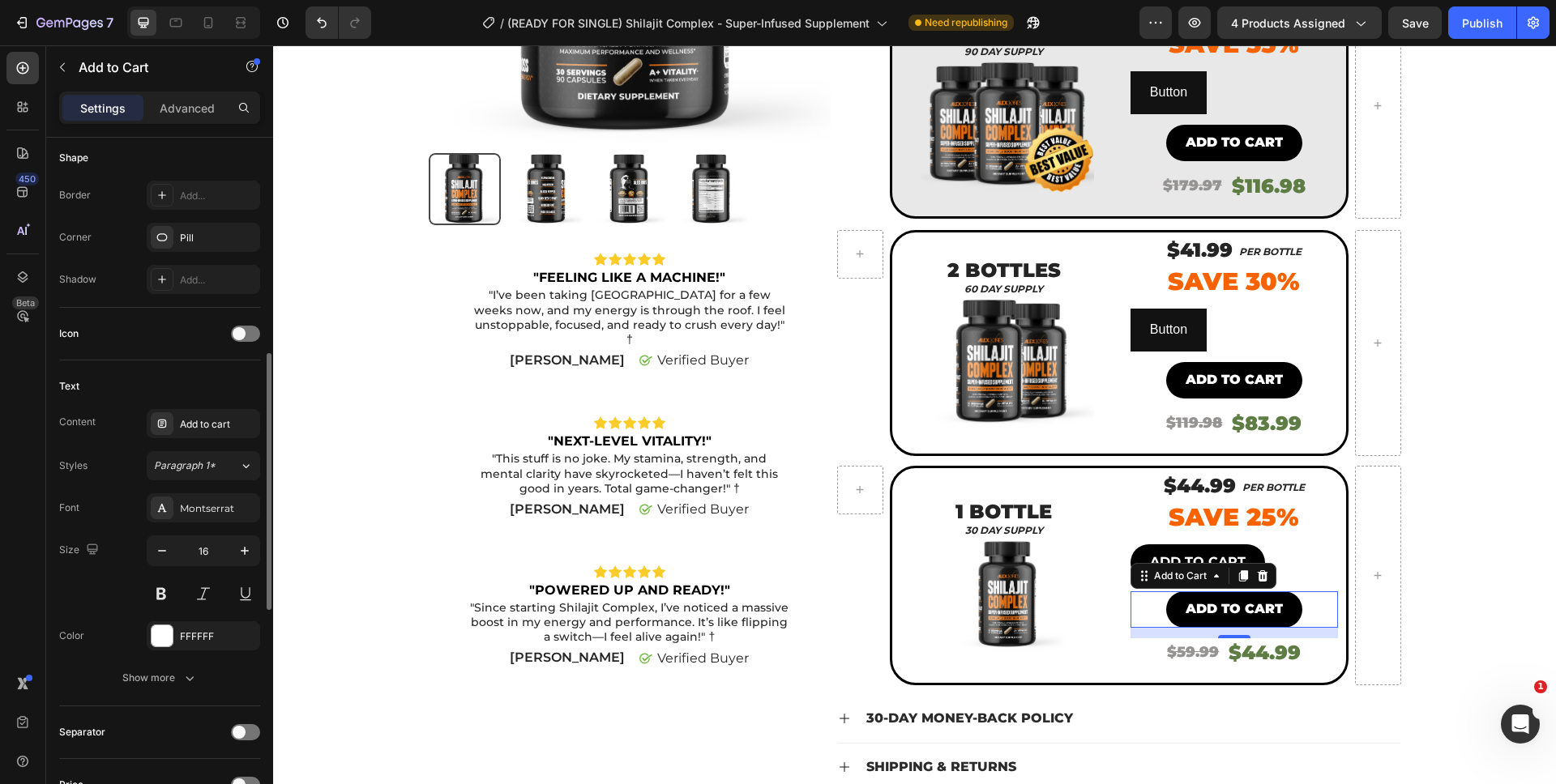
scroll to position [517, 0]
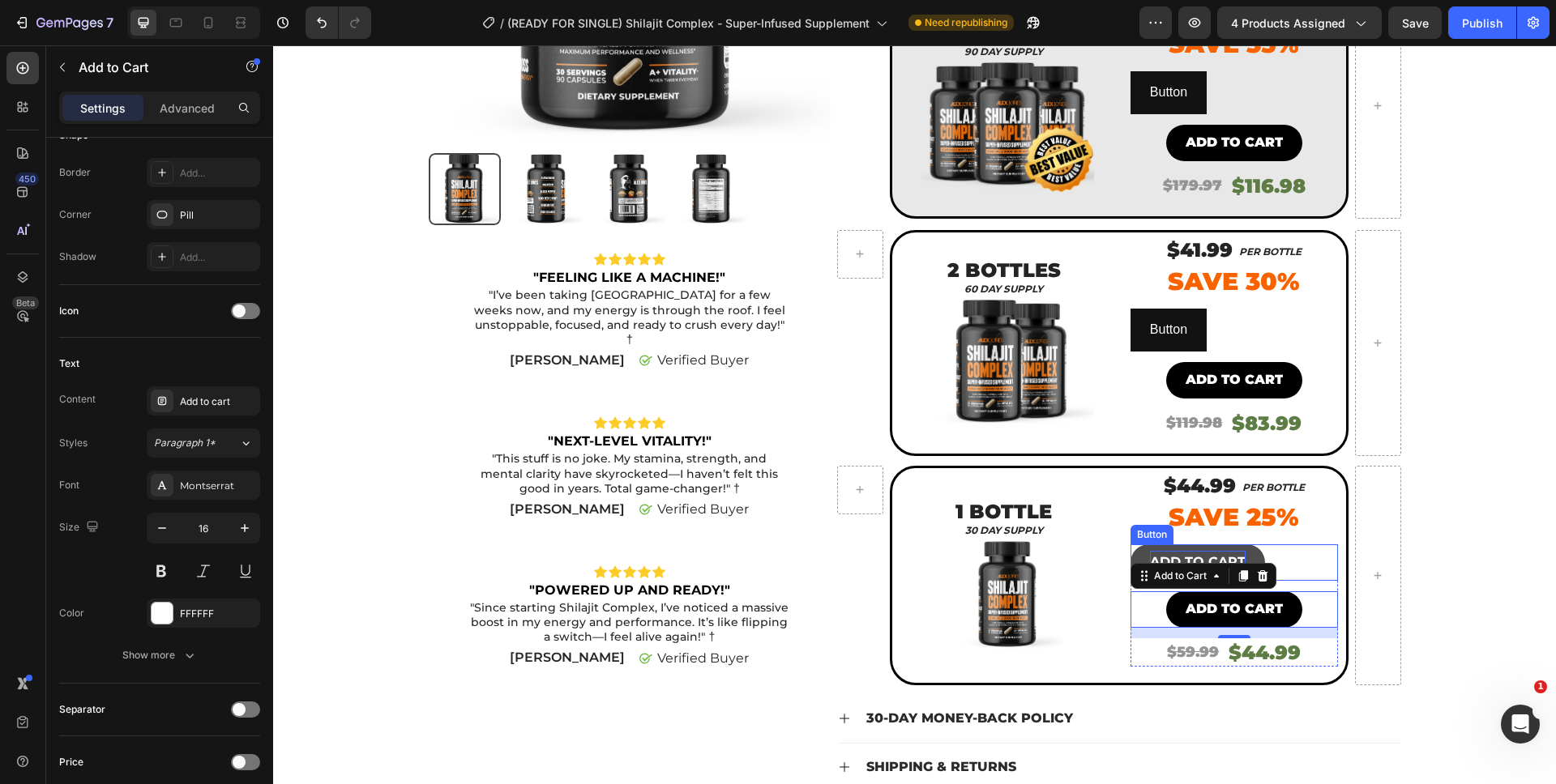
click at [1177, 561] on p "ADD TO CART" at bounding box center [1197, 562] width 96 height 23
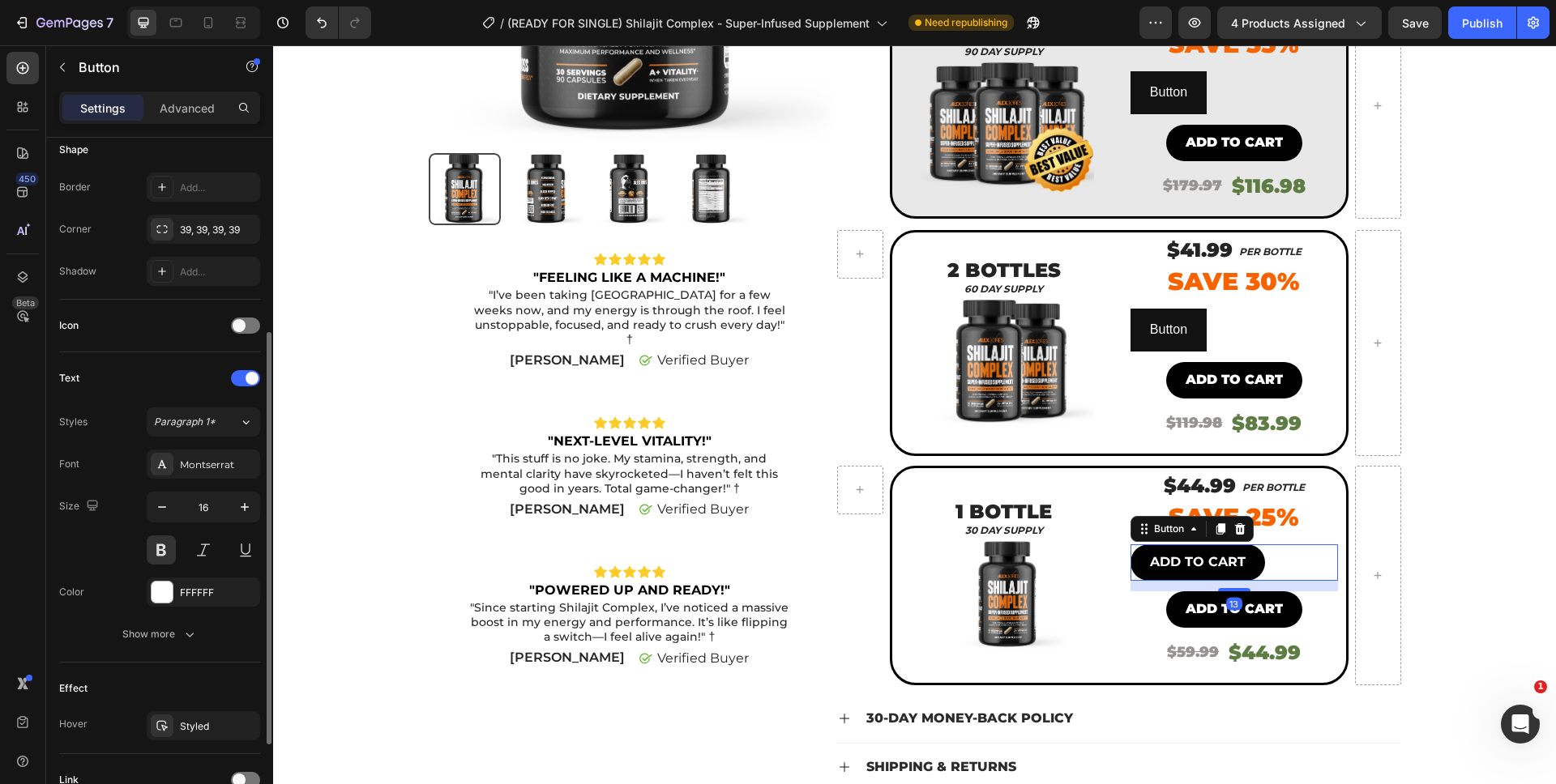
scroll to position [469, 0]
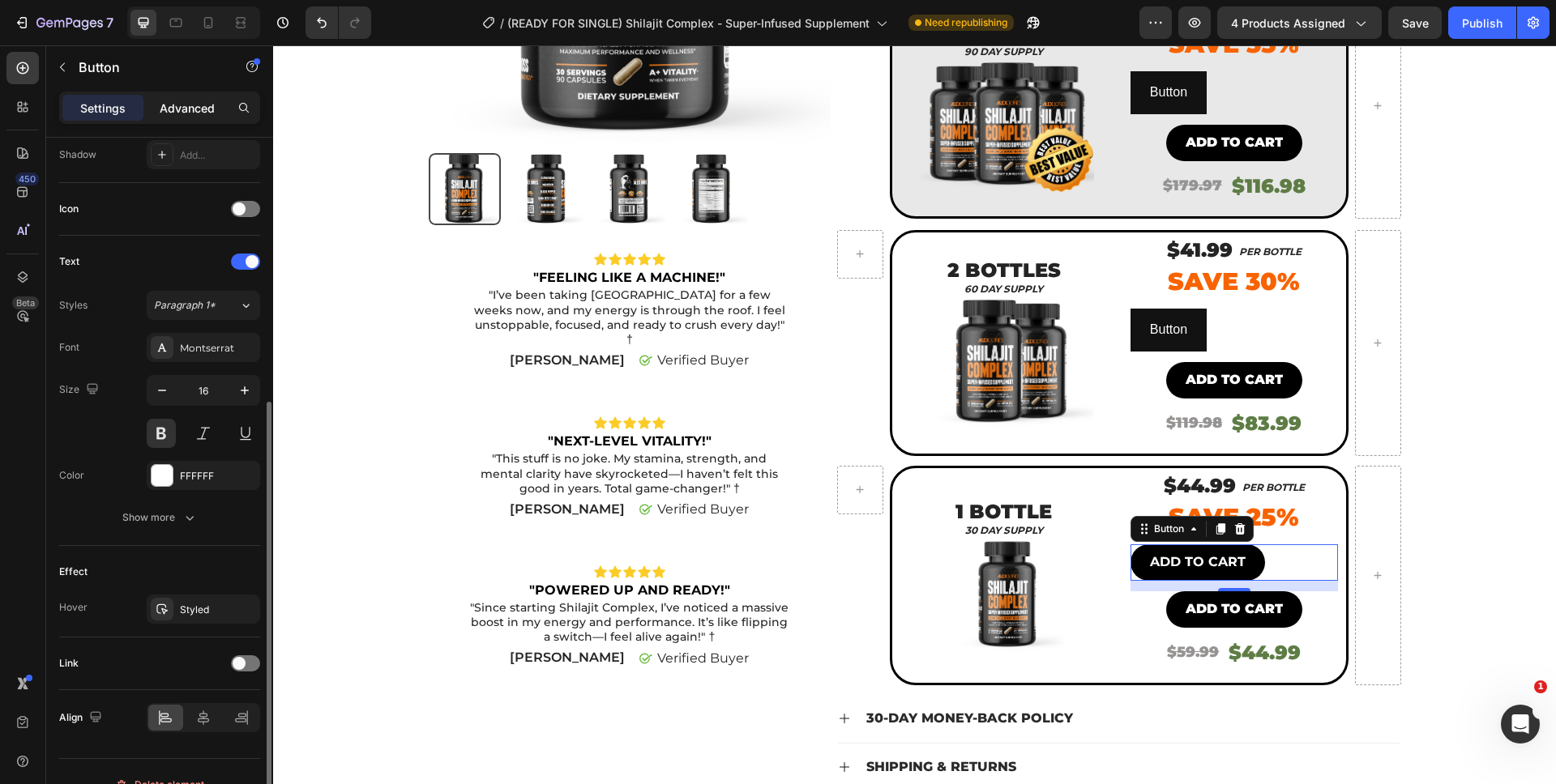
click at [208, 108] on p "Advanced" at bounding box center [186, 107] width 55 height 17
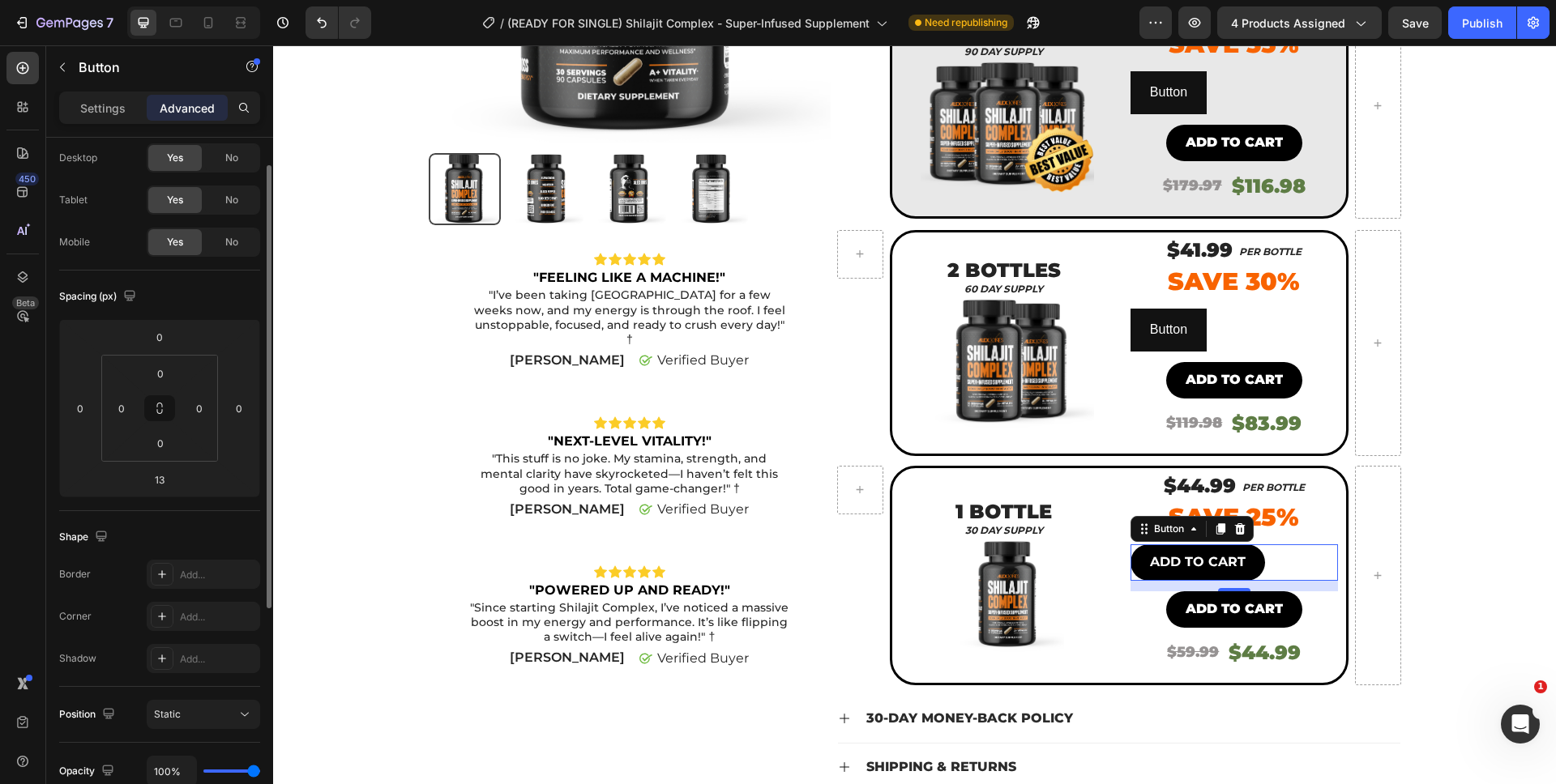
scroll to position [0, 0]
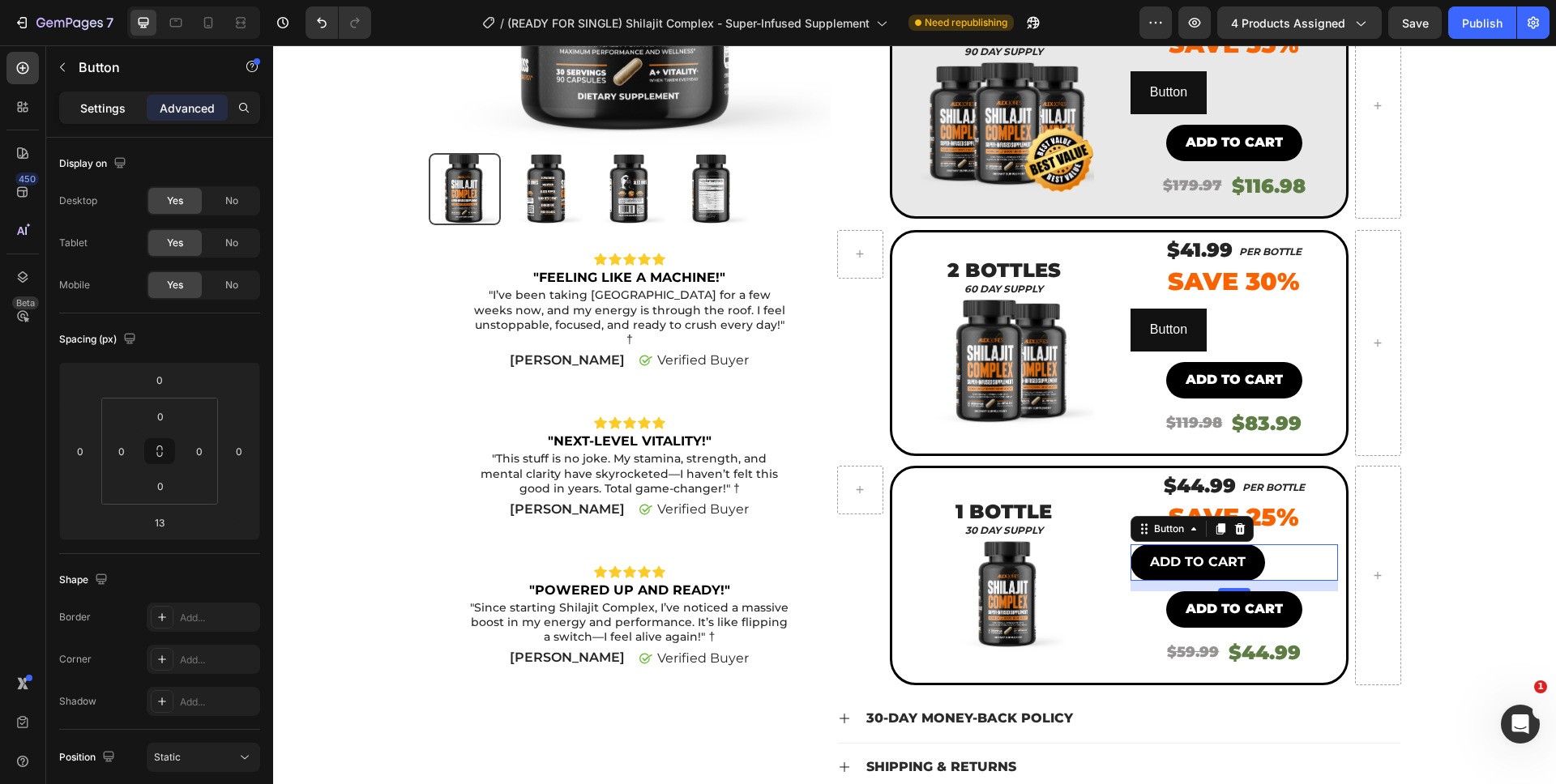
click at [87, 115] on p "Settings" at bounding box center [103, 107] width 45 height 17
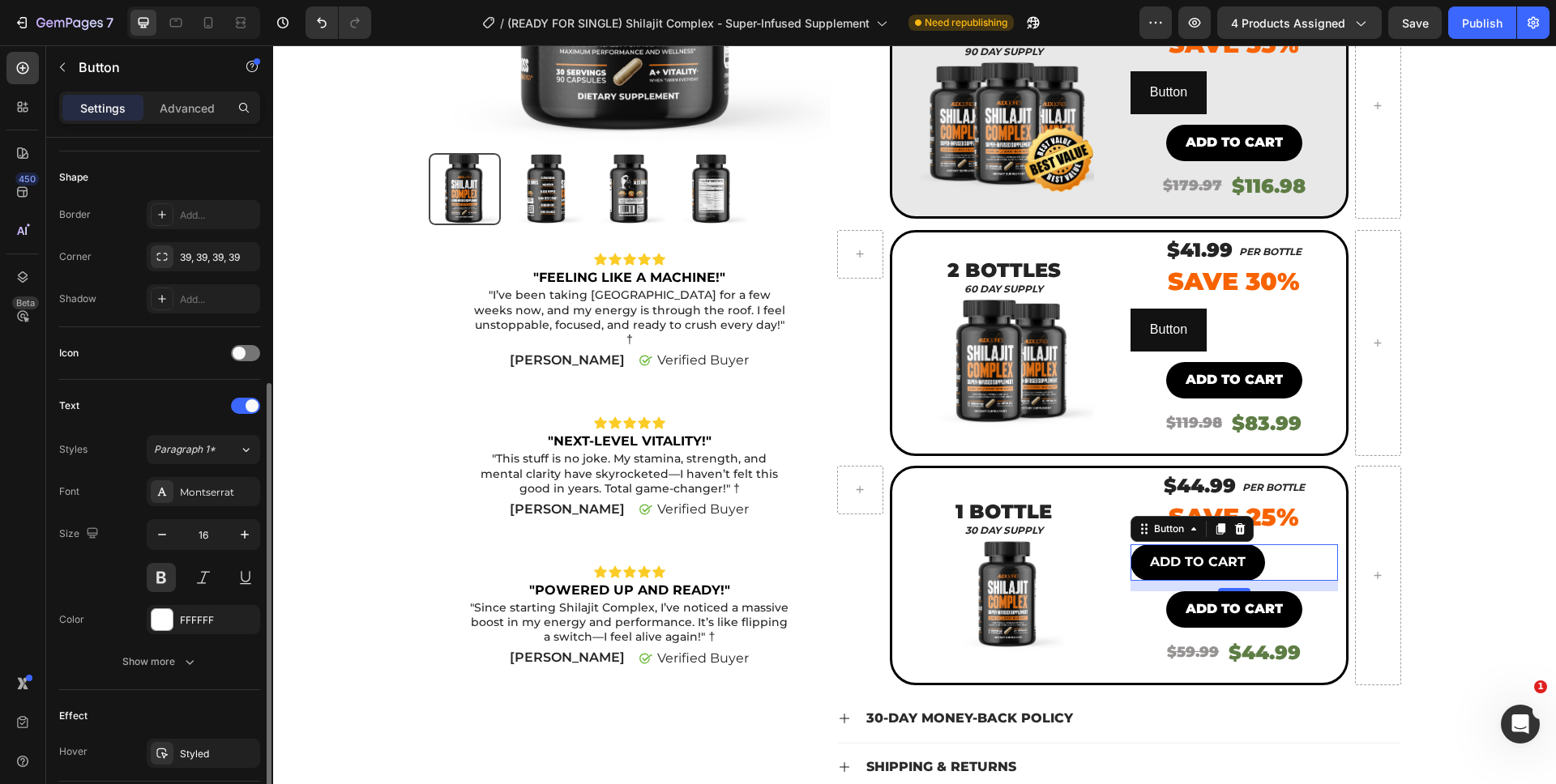
scroll to position [312, 0]
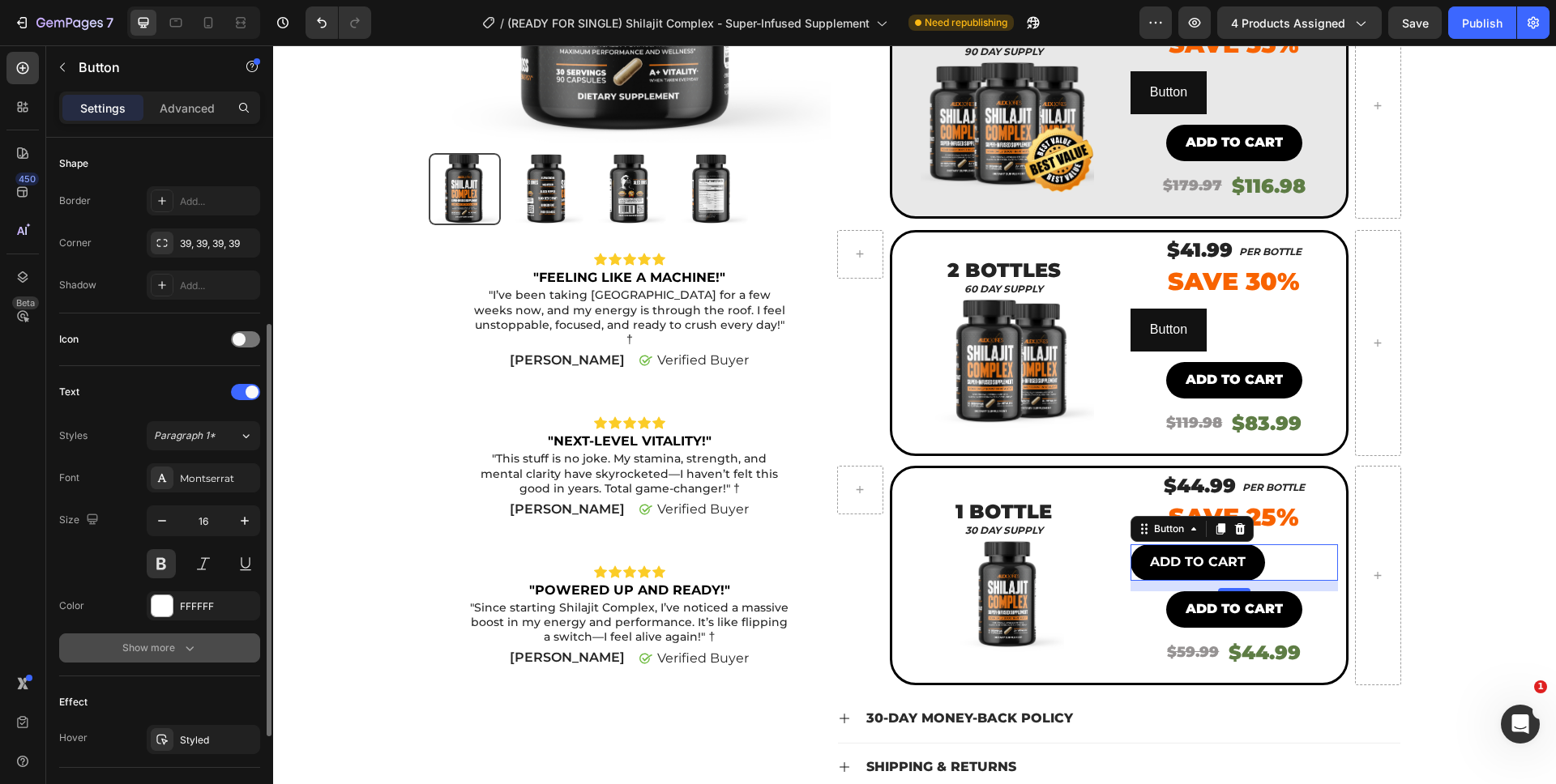
click at [163, 656] on button "Show more" at bounding box center [159, 647] width 201 height 29
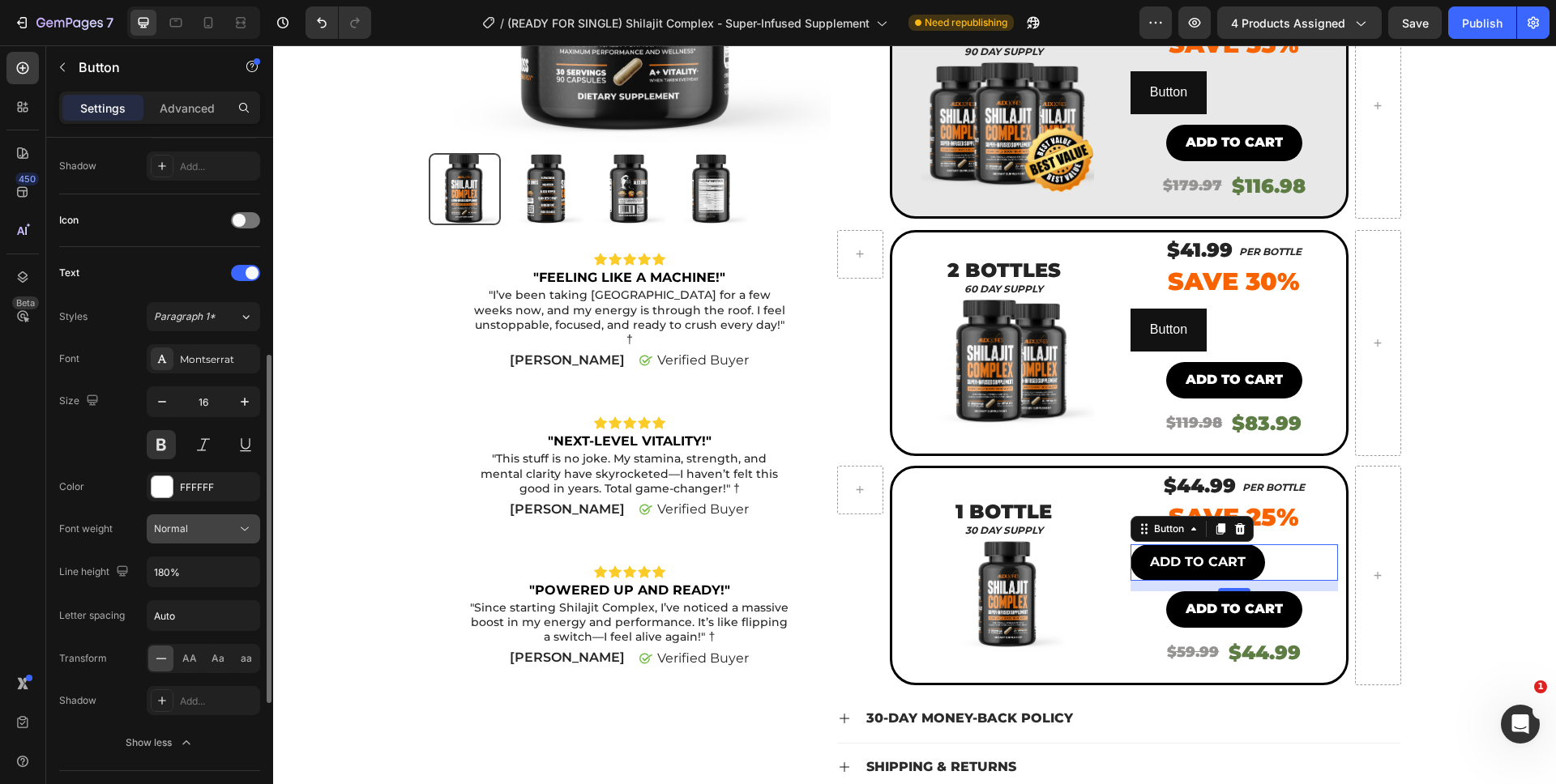
click at [228, 541] on button "Normal" at bounding box center [203, 528] width 113 height 29
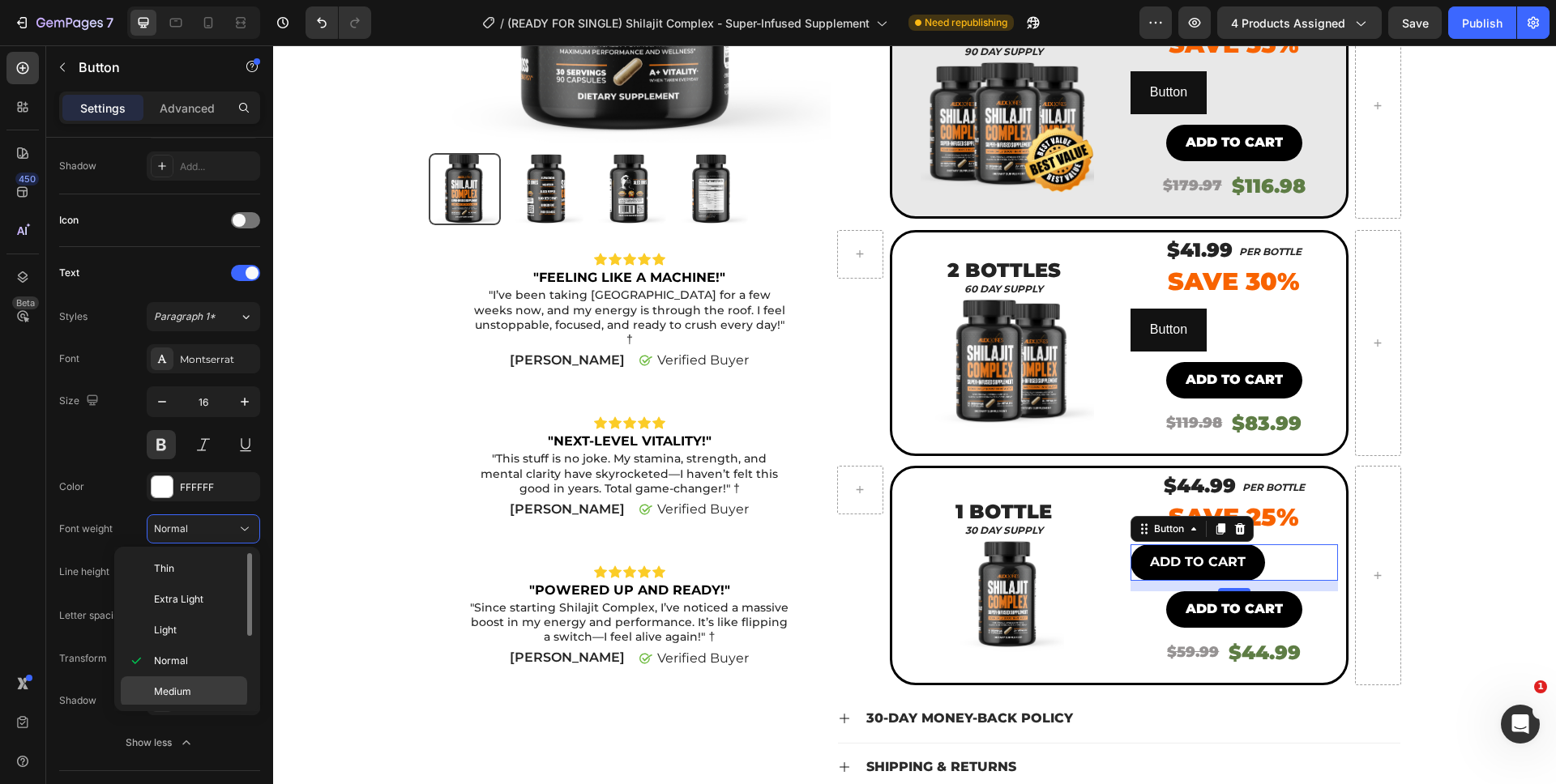
click at [196, 707] on div "Medium" at bounding box center [184, 722] width 126 height 31
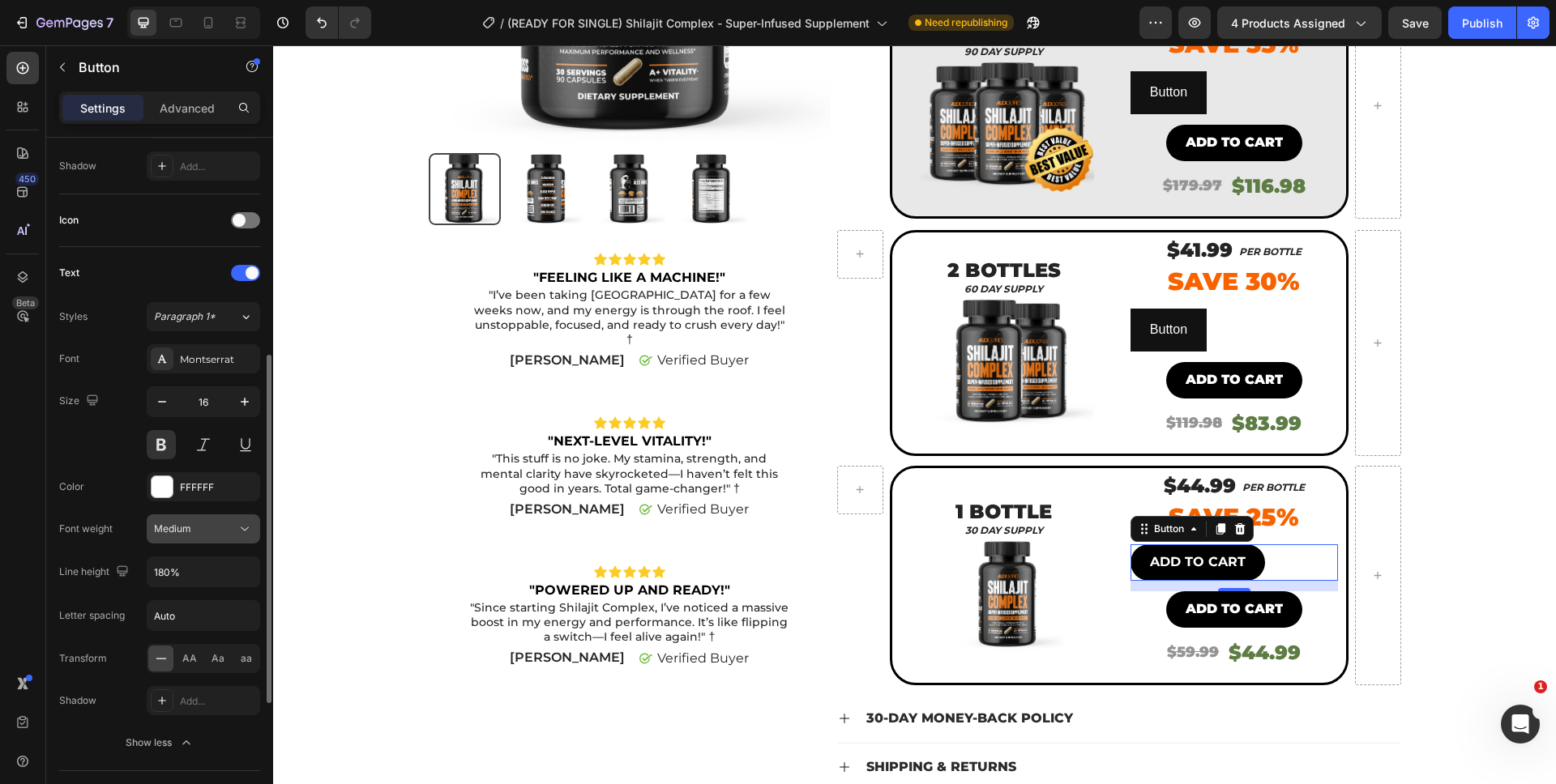
click at [199, 537] on div "Medium" at bounding box center [203, 528] width 99 height 16
click at [120, 491] on div "Color FFFFFF" at bounding box center [159, 486] width 201 height 29
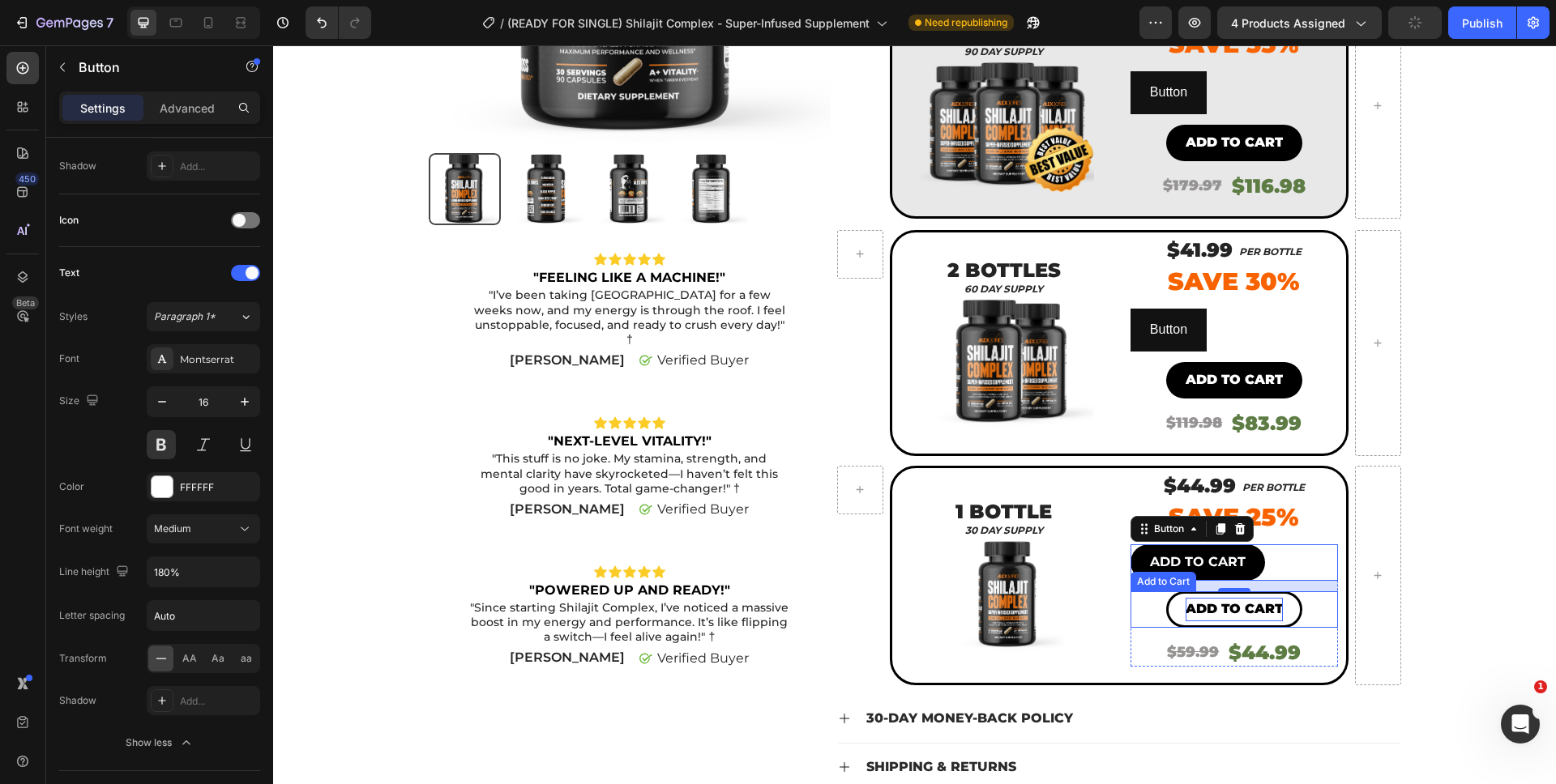
click at [1260, 614] on p "Add to cart" at bounding box center [1234, 609] width 97 height 23
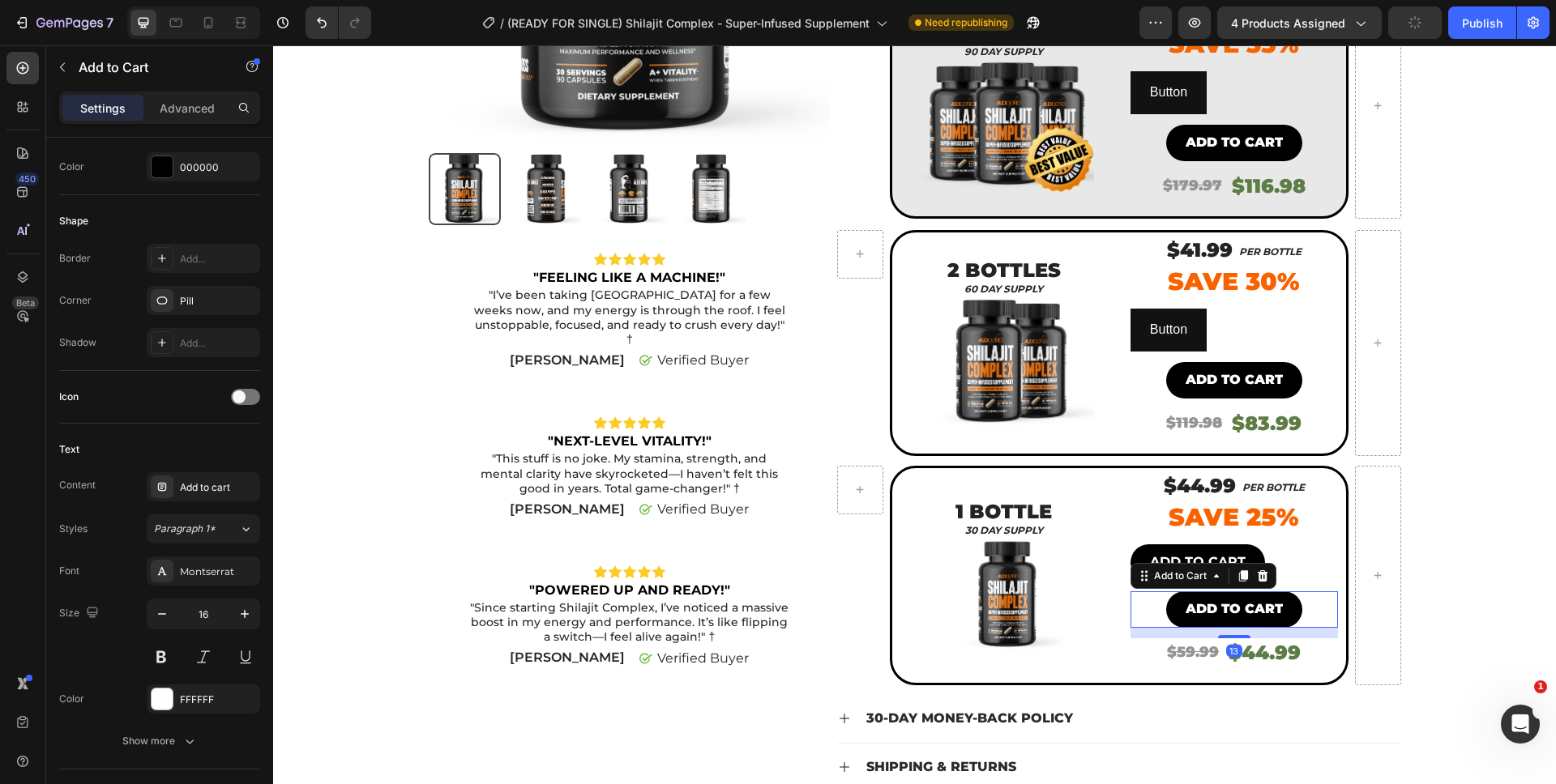
scroll to position [0, 0]
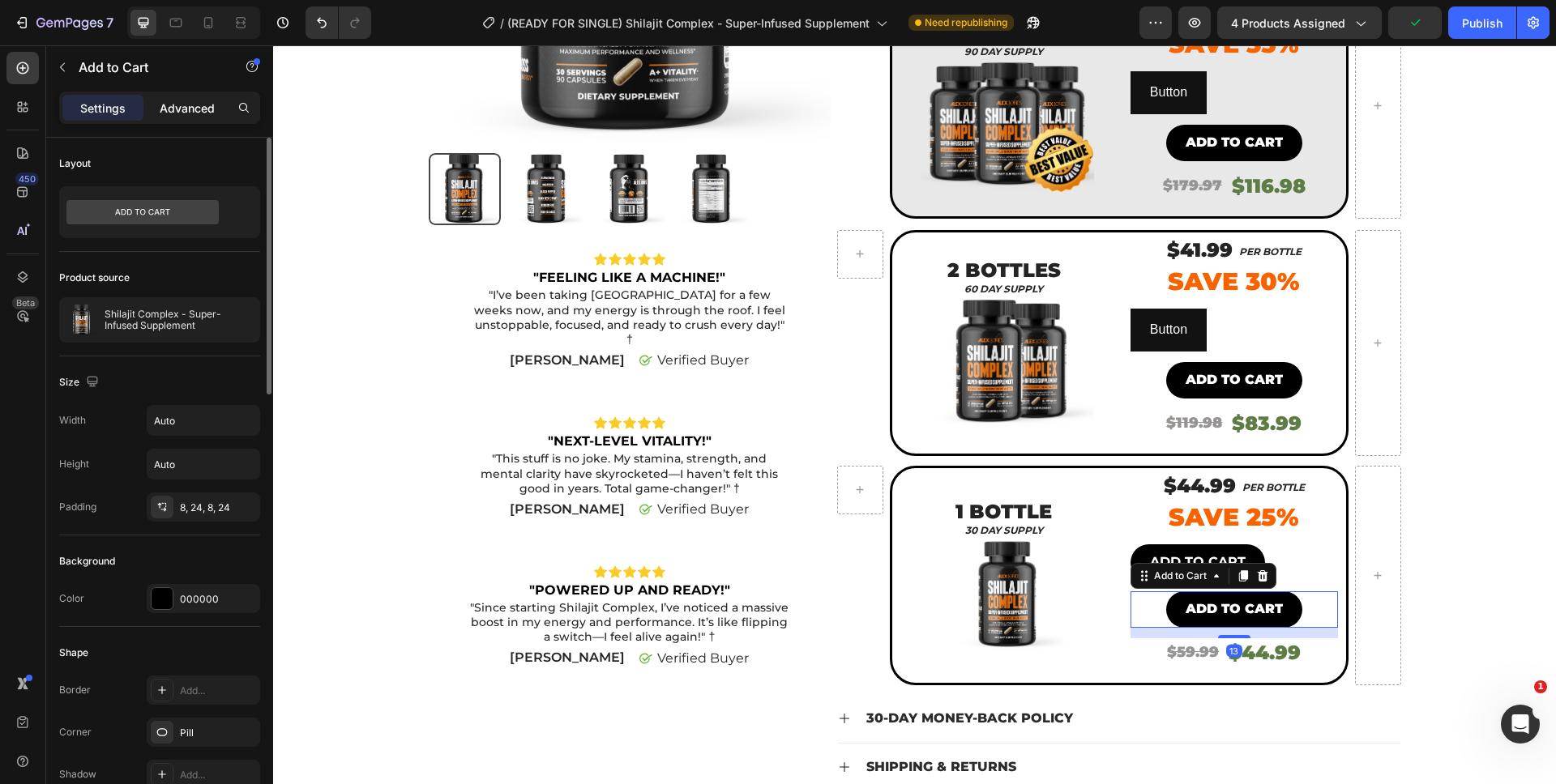
click at [162, 103] on p "Advanced" at bounding box center [186, 107] width 55 height 17
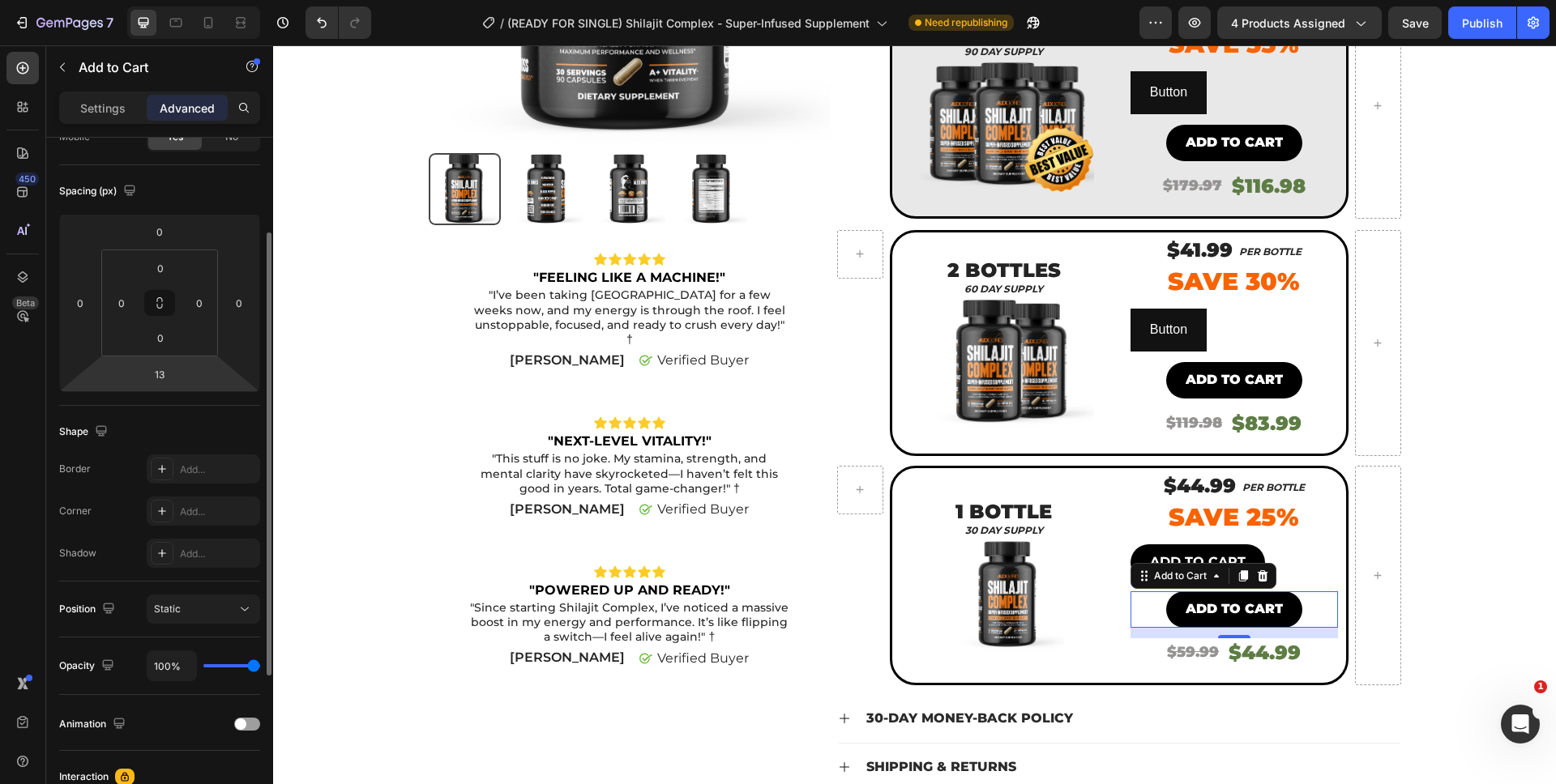
scroll to position [25, 0]
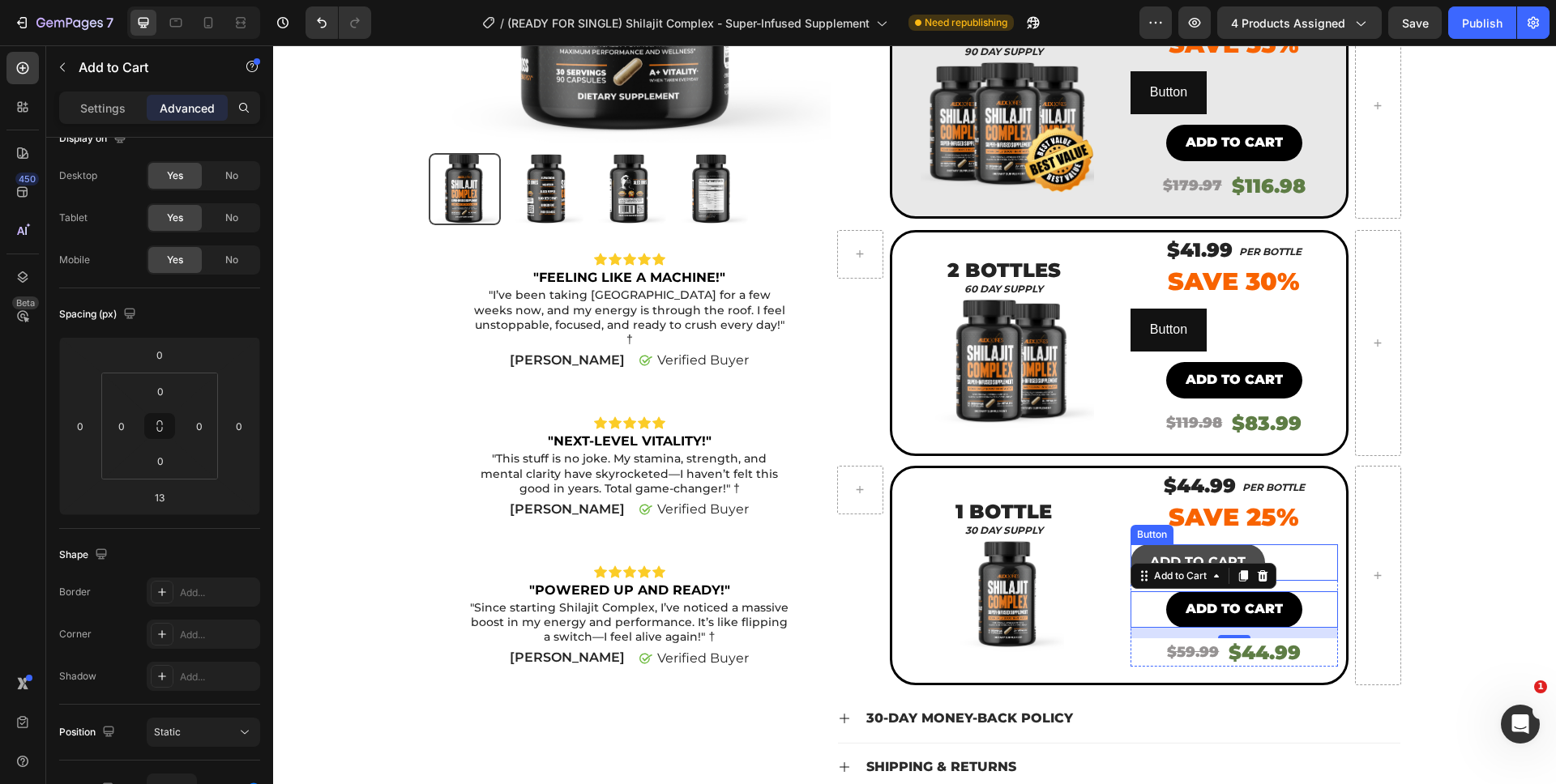
click at [1181, 549] on button "ADD TO CART" at bounding box center [1197, 562] width 134 height 36
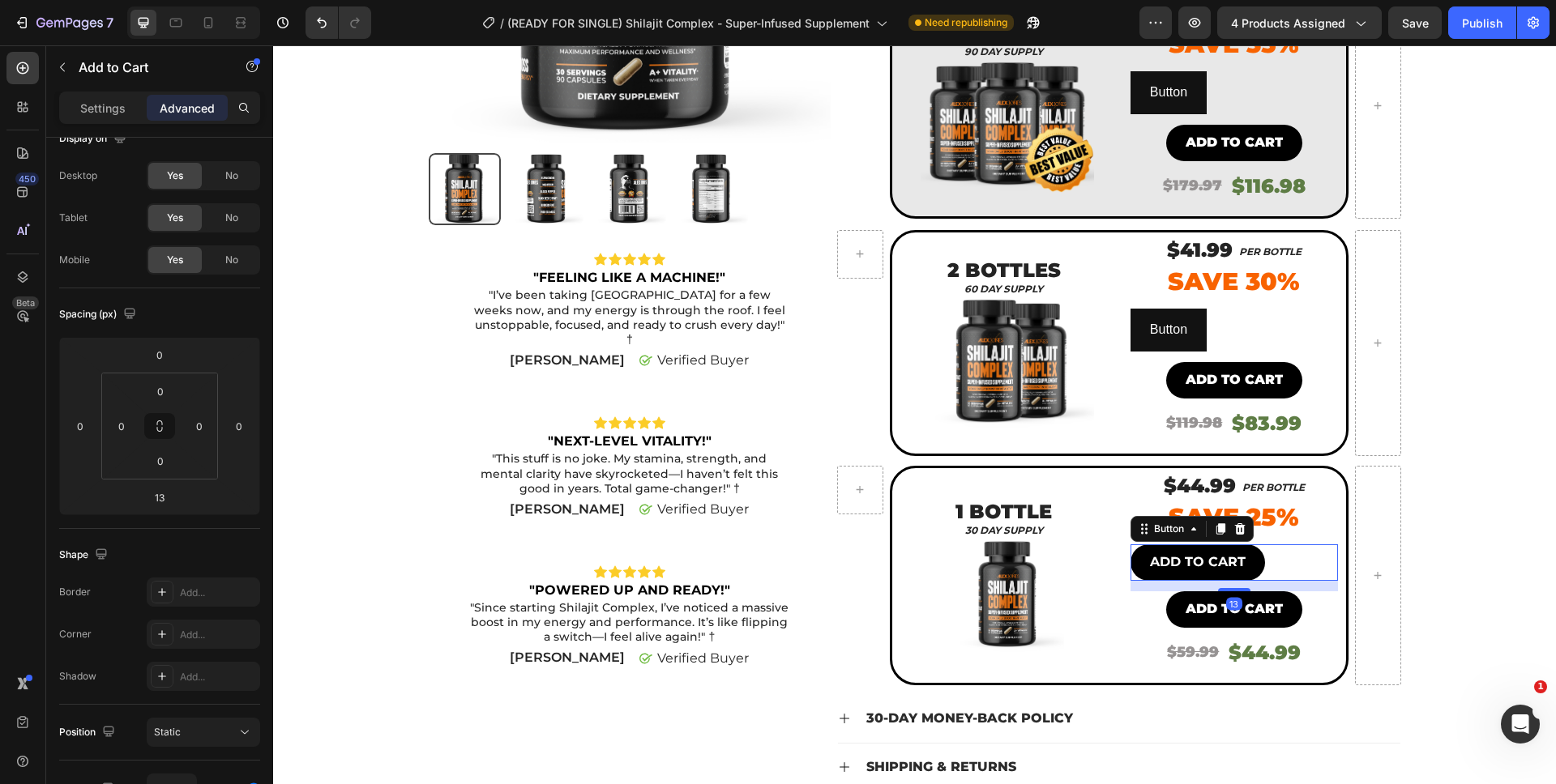
scroll to position [0, 0]
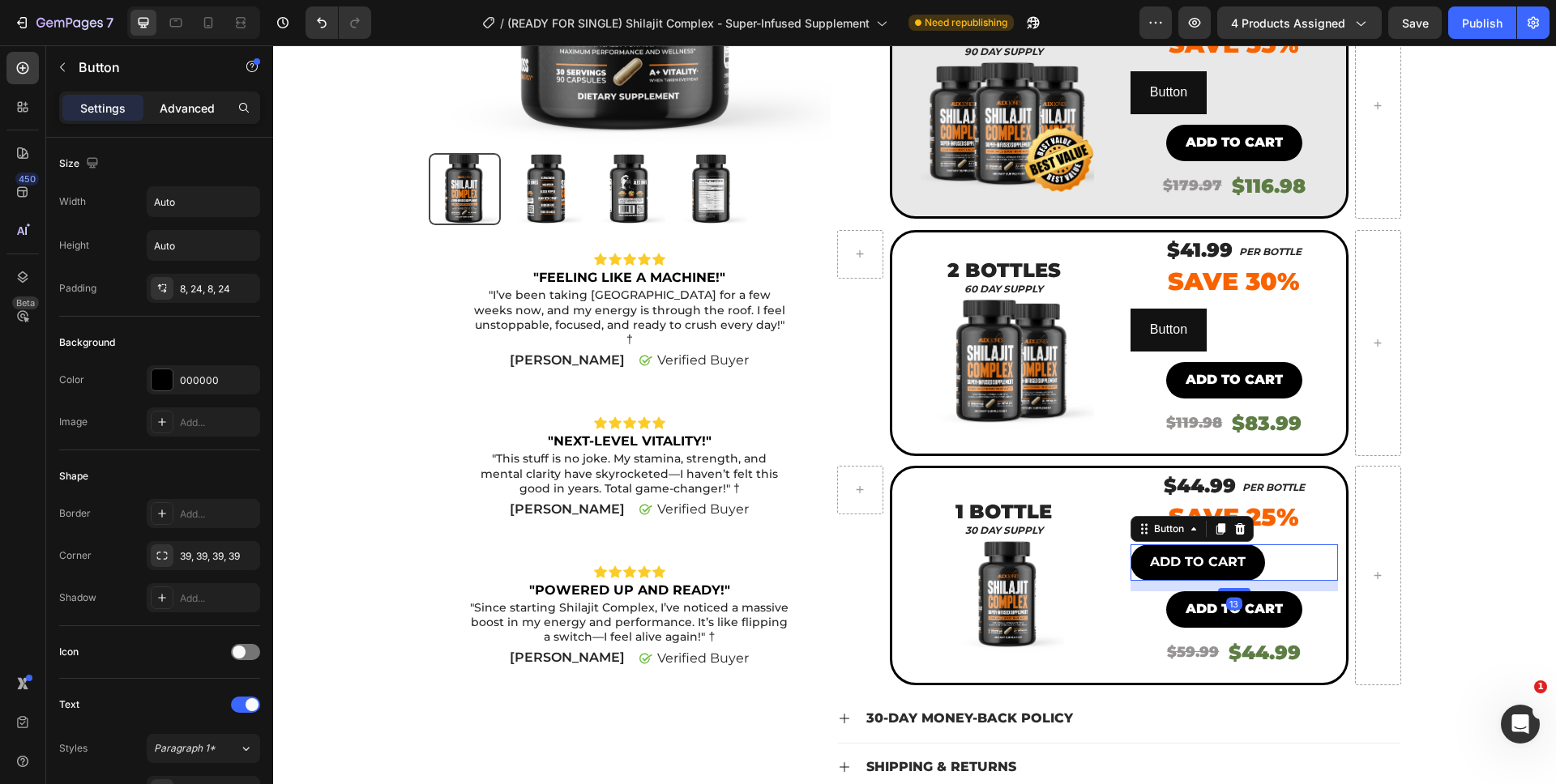
click at [189, 99] on p "Advanced" at bounding box center [186, 107] width 55 height 17
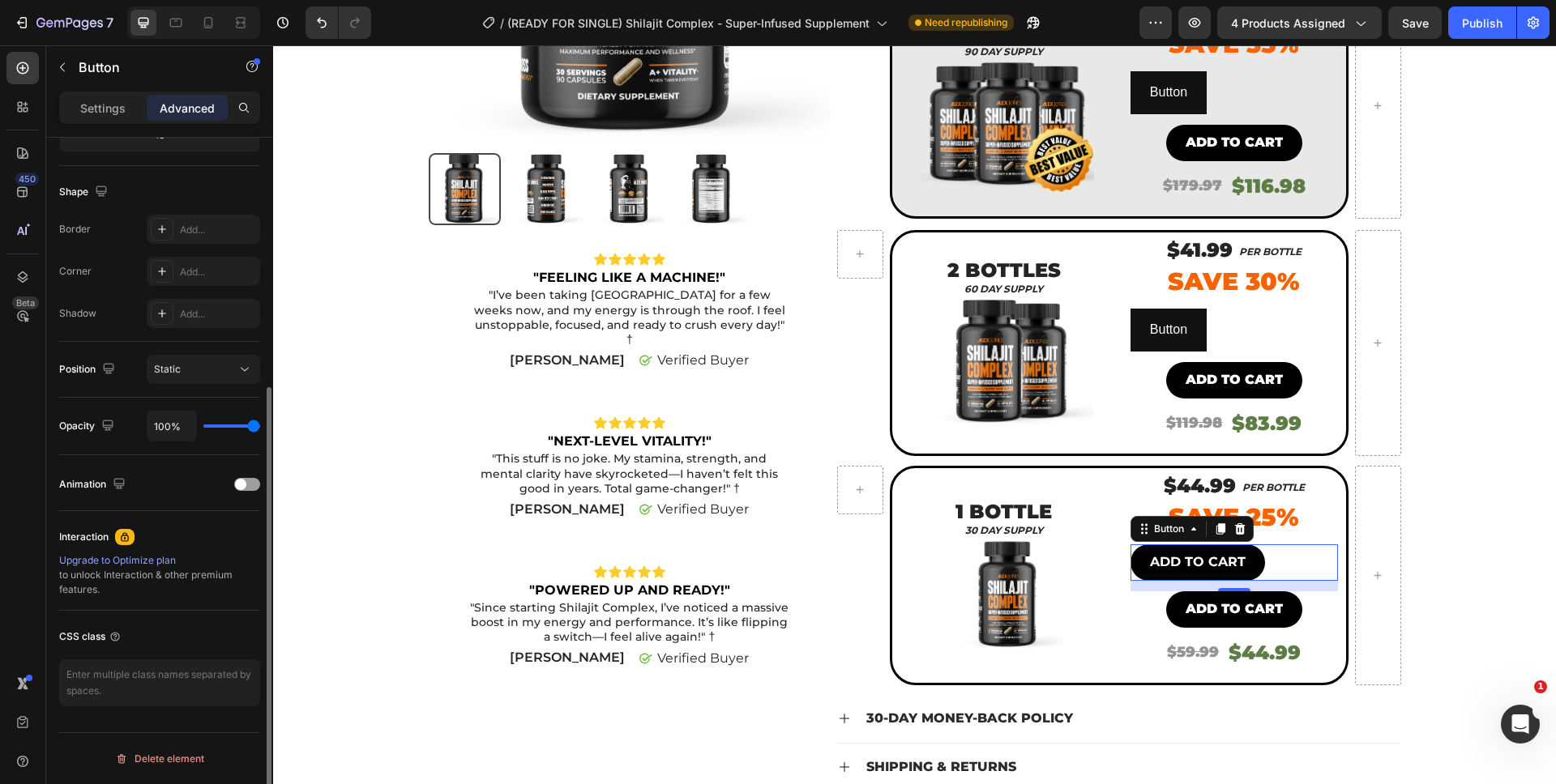
scroll to position [385, 0]
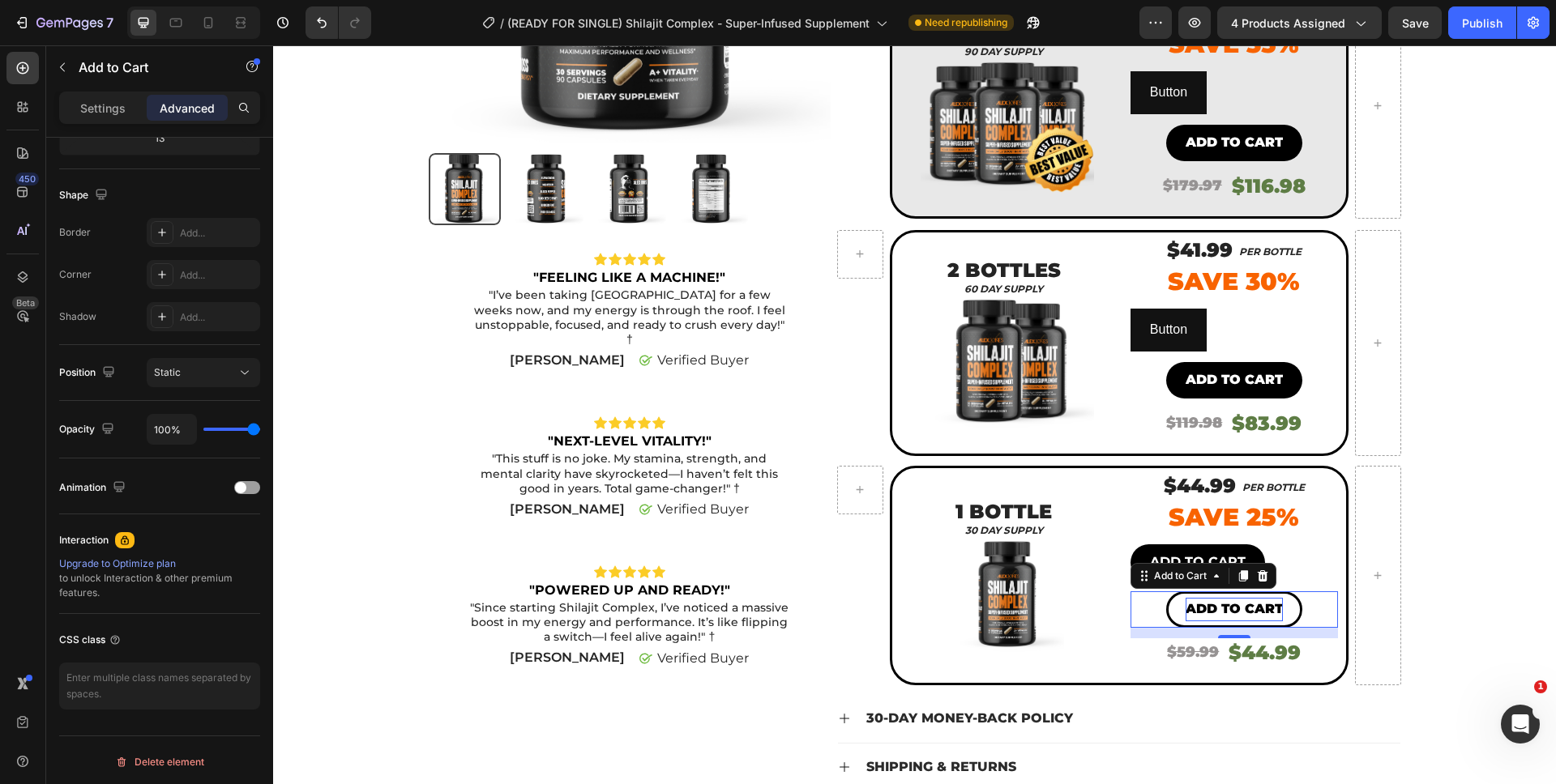
click at [1188, 620] on p "Add to cart" at bounding box center [1234, 609] width 97 height 23
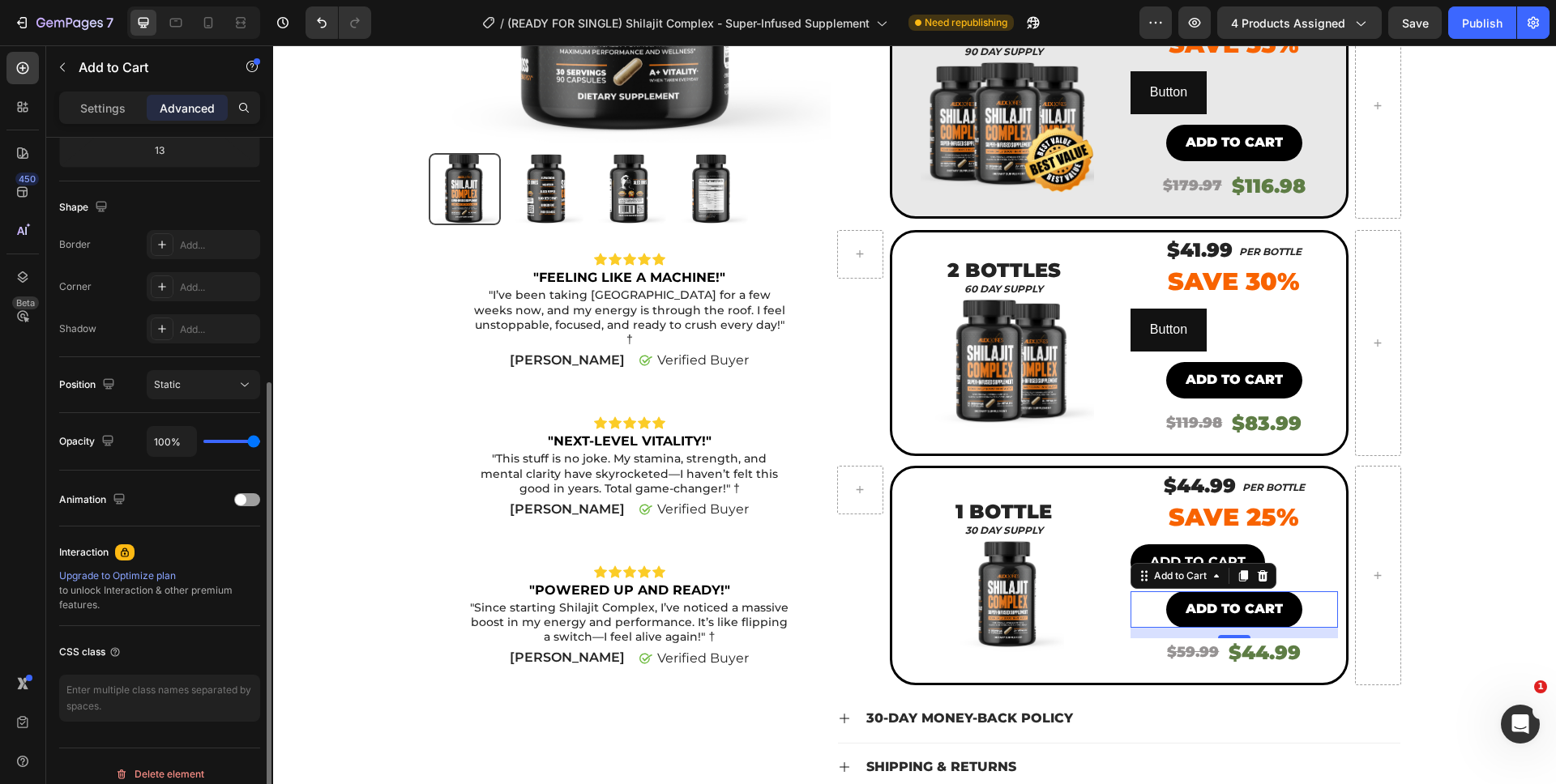
scroll to position [388, 0]
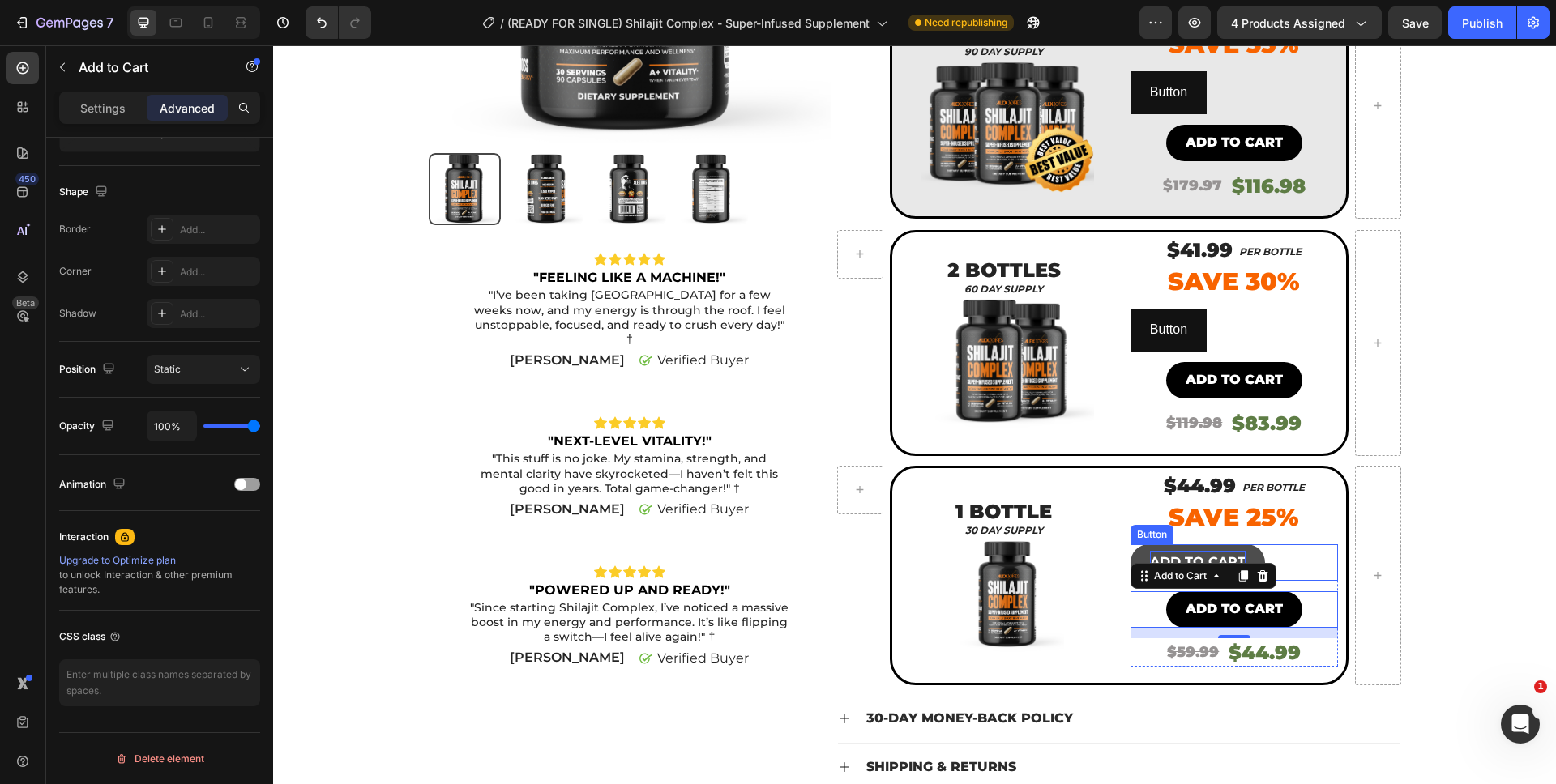
click at [1206, 550] on p "ADD TO CART" at bounding box center [1197, 562] width 96 height 23
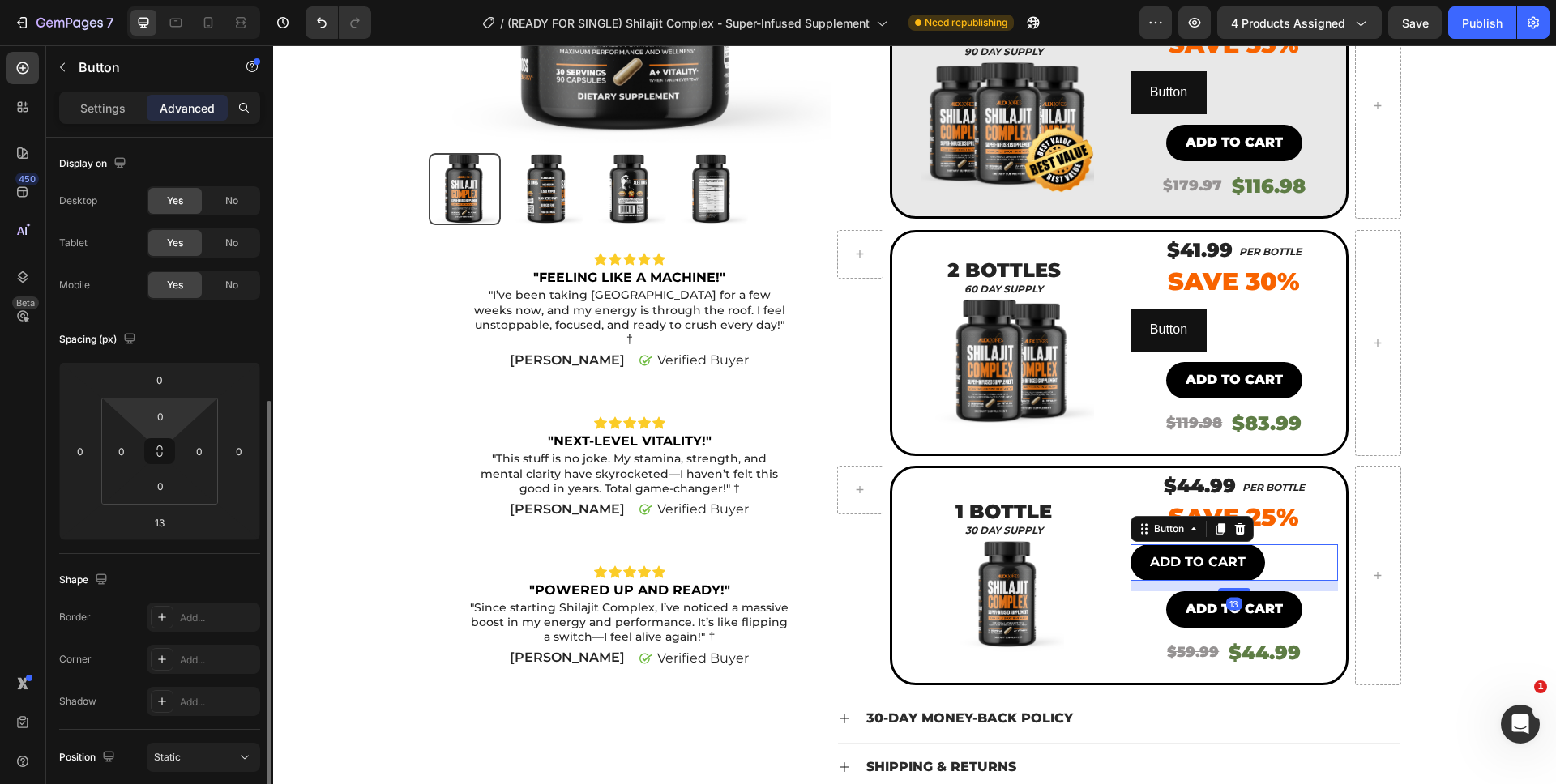
scroll to position [335, 0]
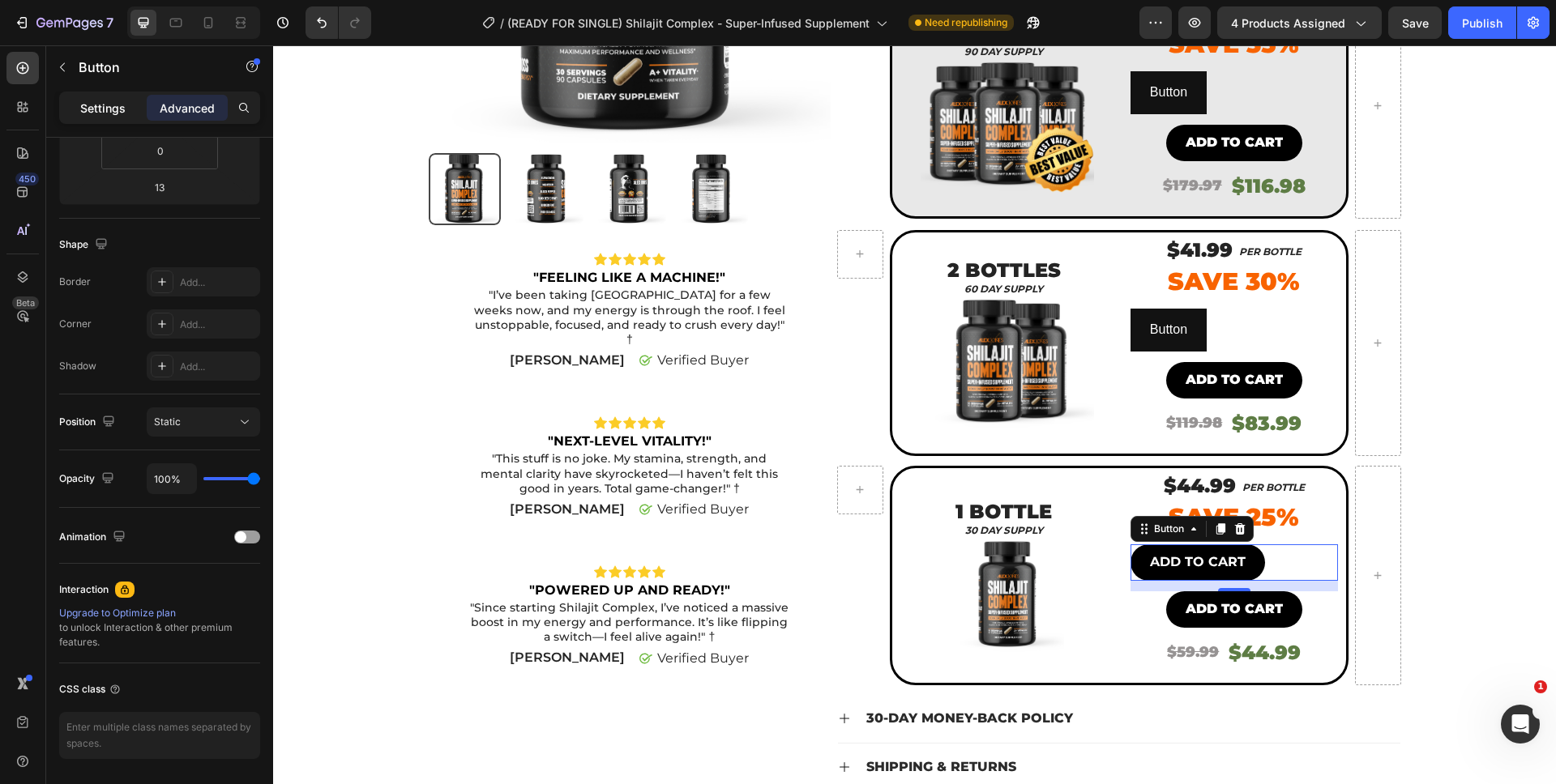
click at [114, 99] on p "Settings" at bounding box center [103, 107] width 45 height 17
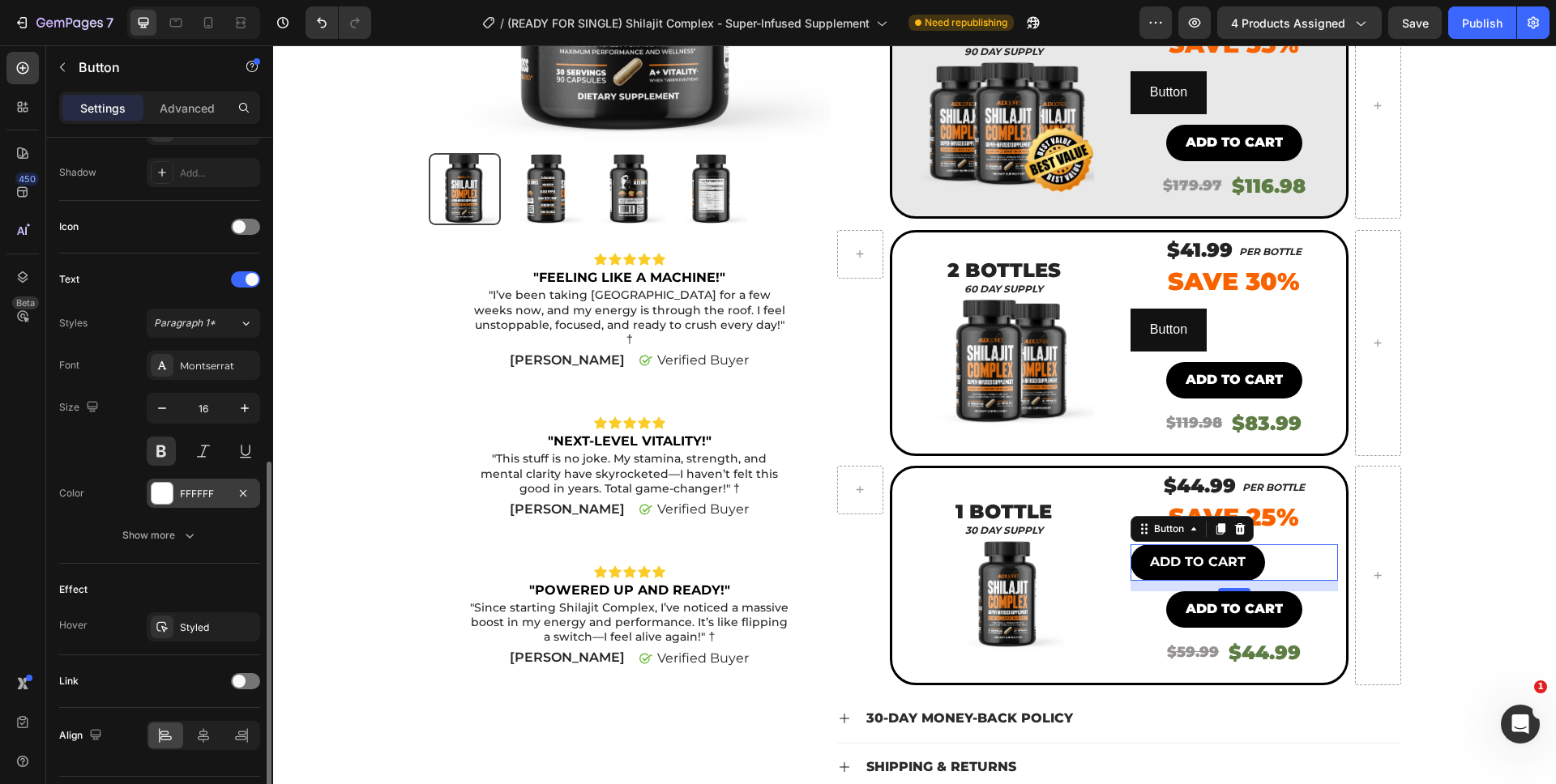
scroll to position [469, 0]
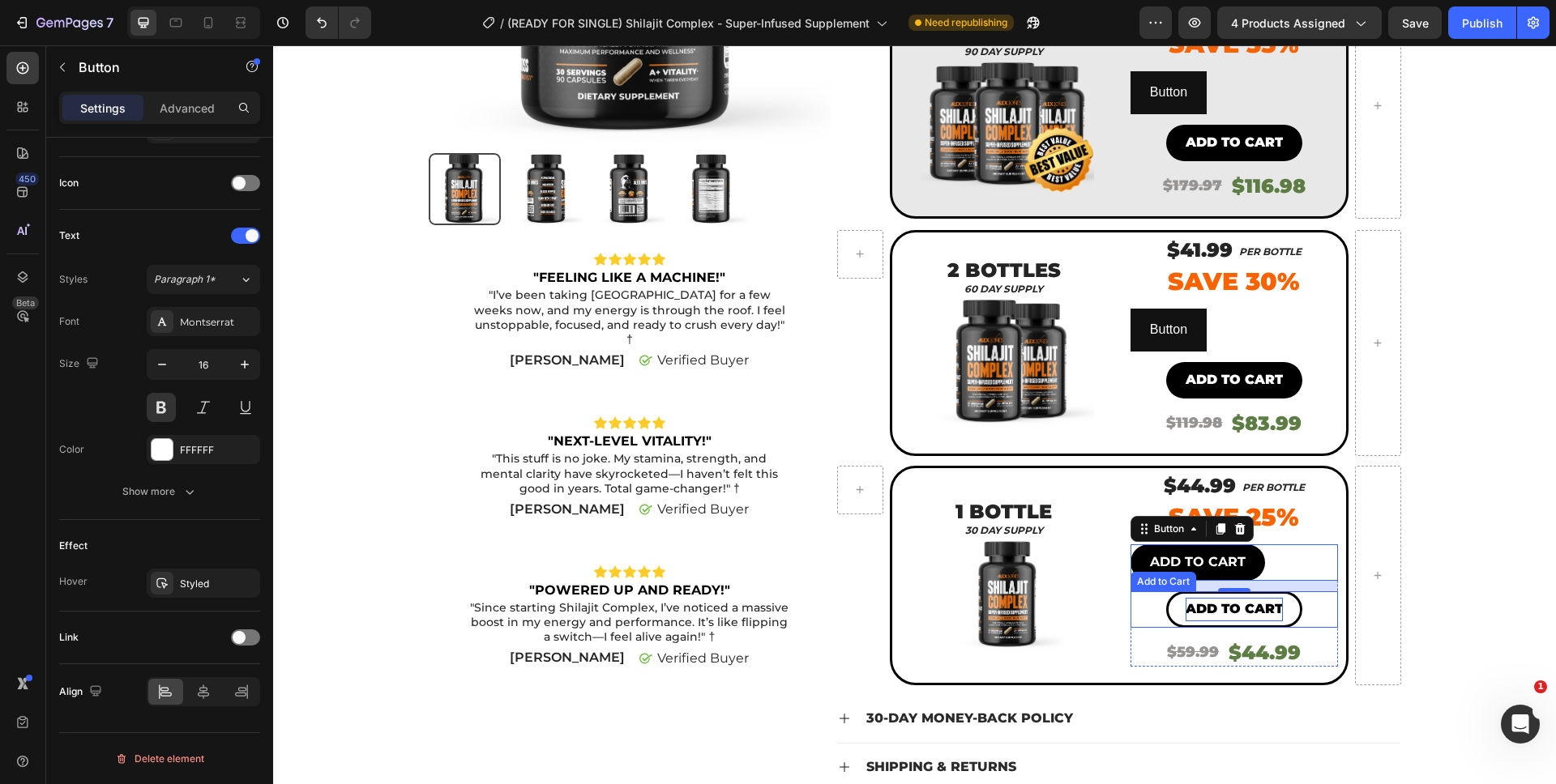
click at [1200, 600] on p "Add to cart" at bounding box center [1234, 609] width 97 height 23
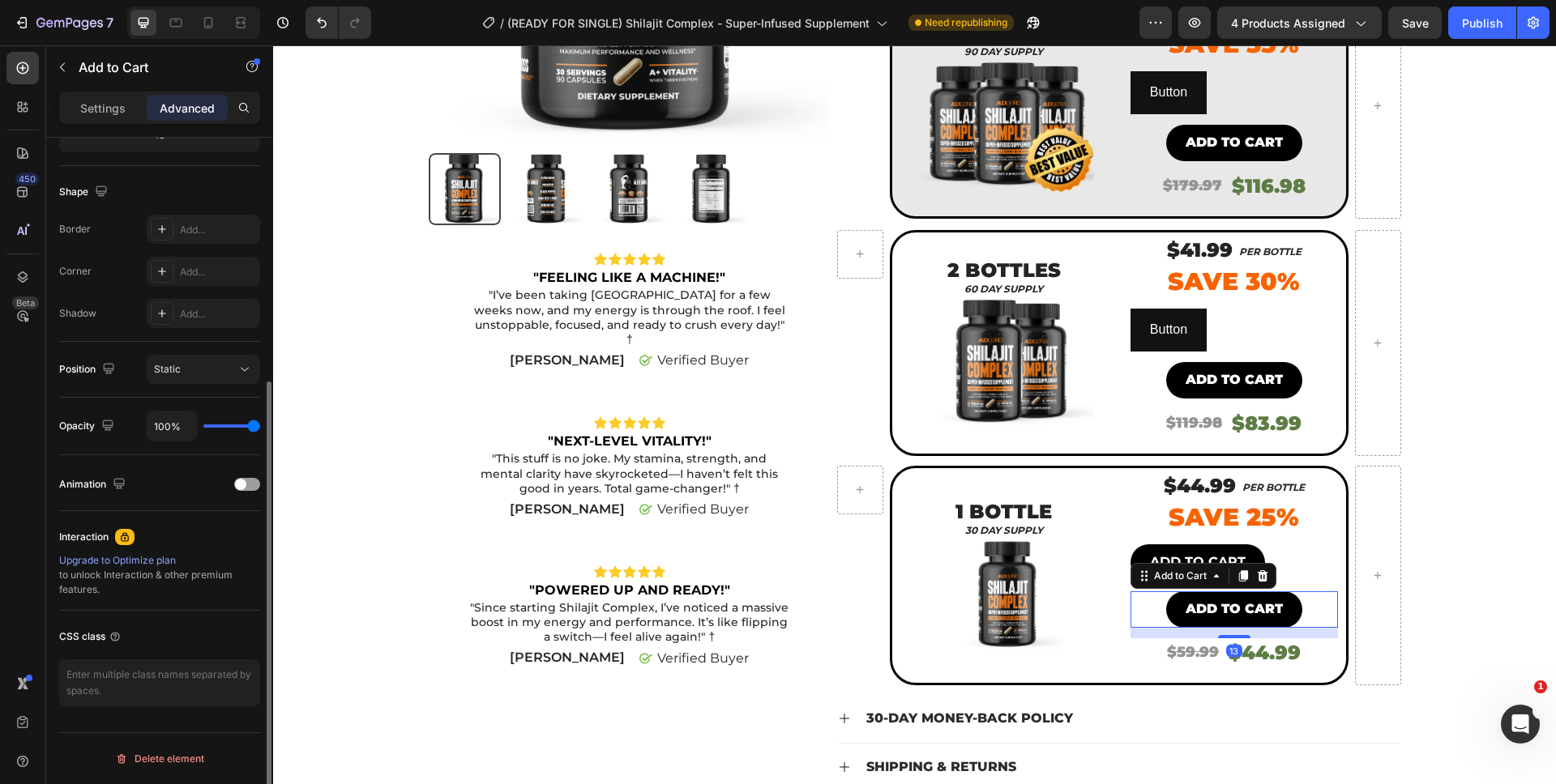
scroll to position [385, 0]
click at [117, 110] on p "Settings" at bounding box center [103, 107] width 45 height 17
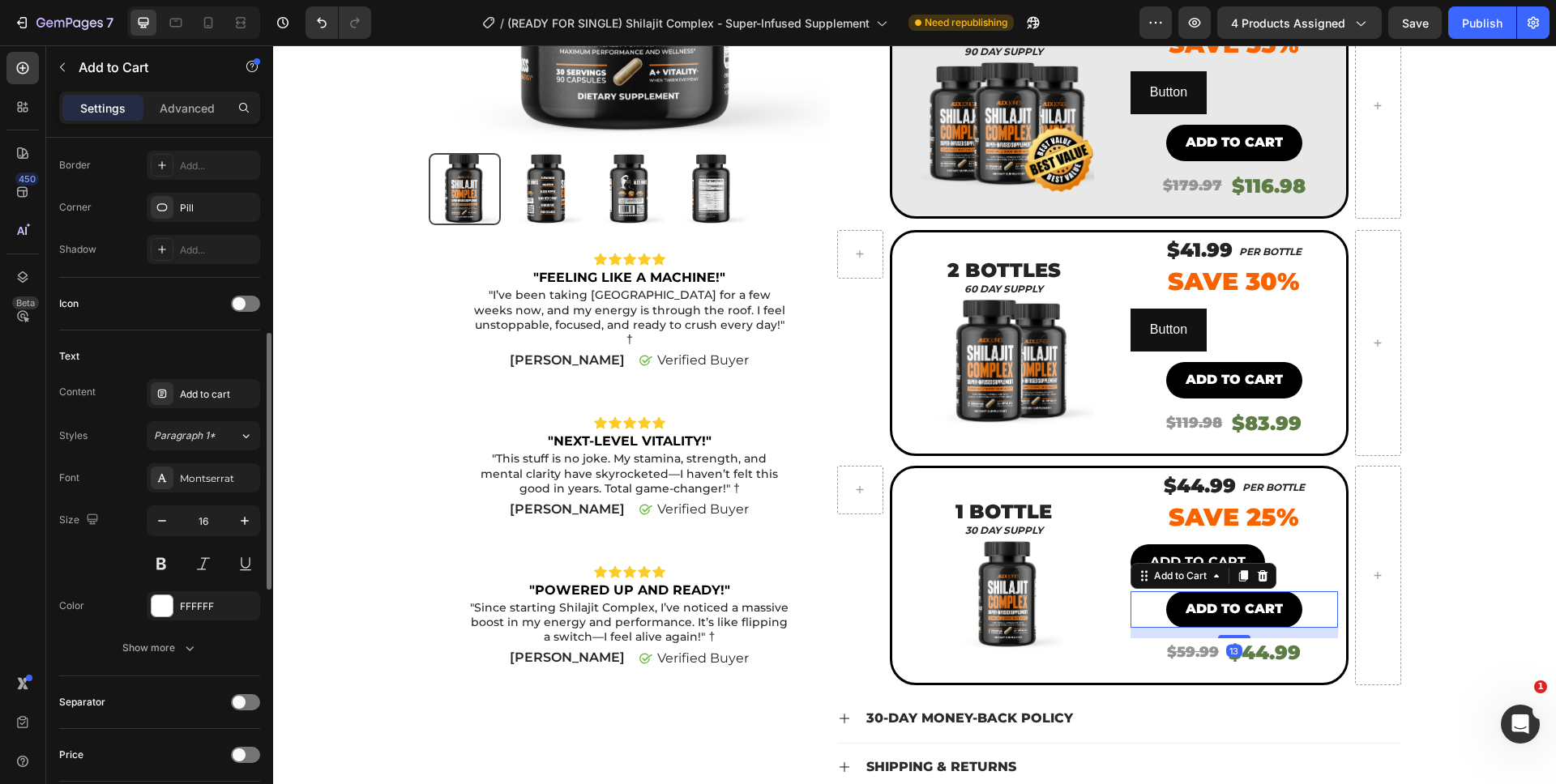
scroll to position [522, 0]
click at [153, 641] on button "Show more" at bounding box center [159, 651] width 201 height 29
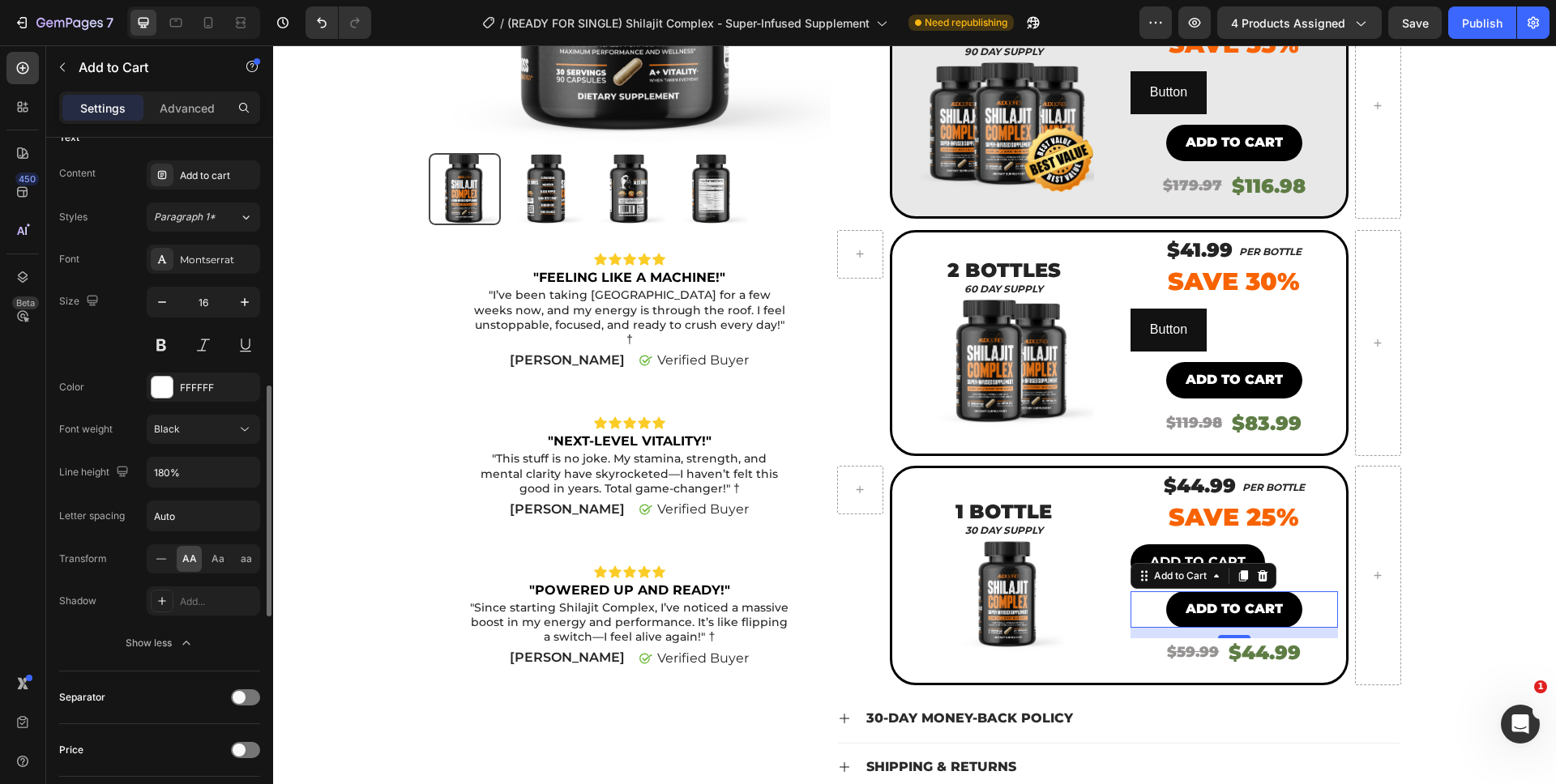
scroll to position [740, 0]
click at [1156, 549] on button "ADD TO CART" at bounding box center [1197, 562] width 134 height 36
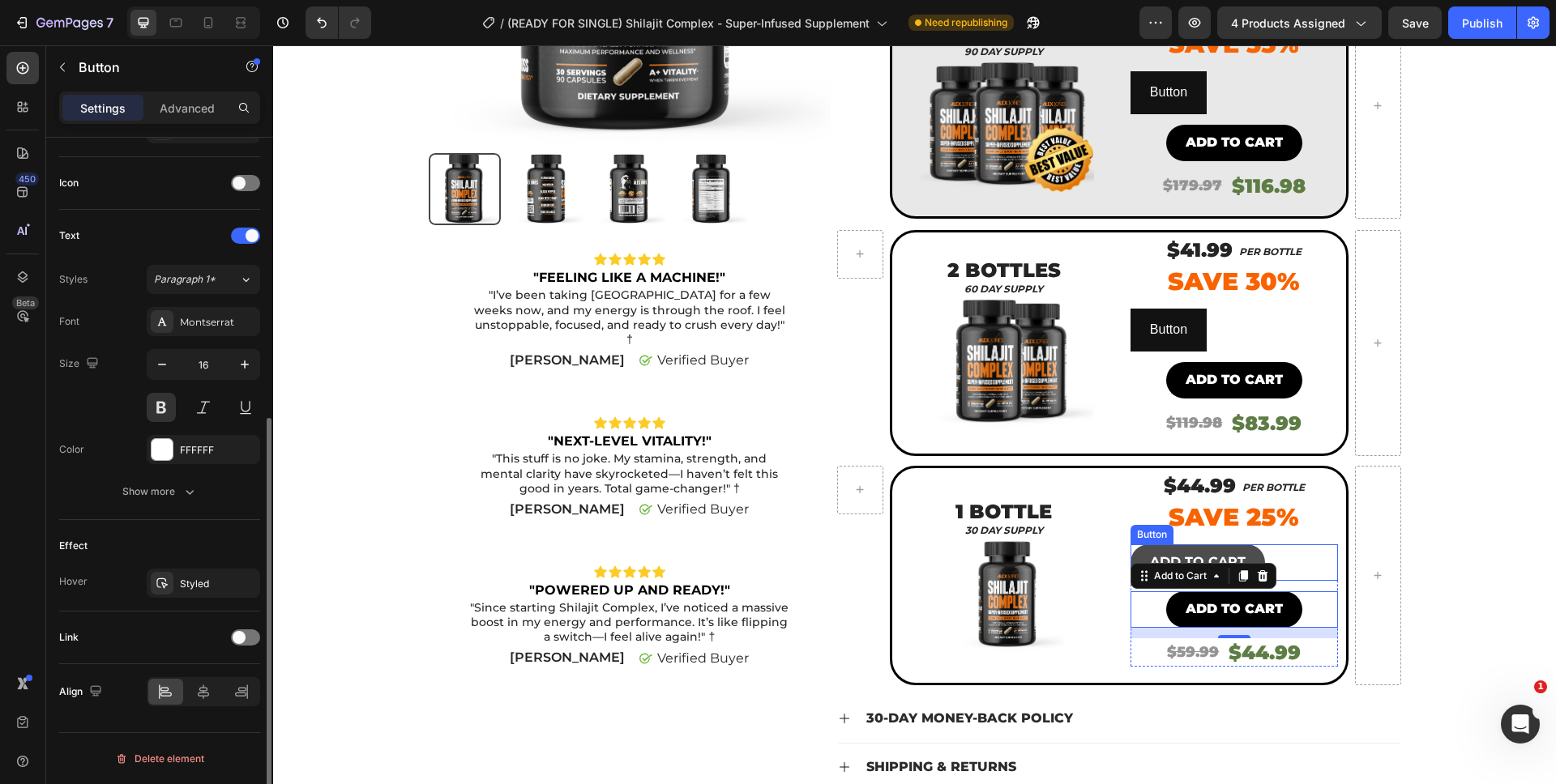
scroll to position [0, 0]
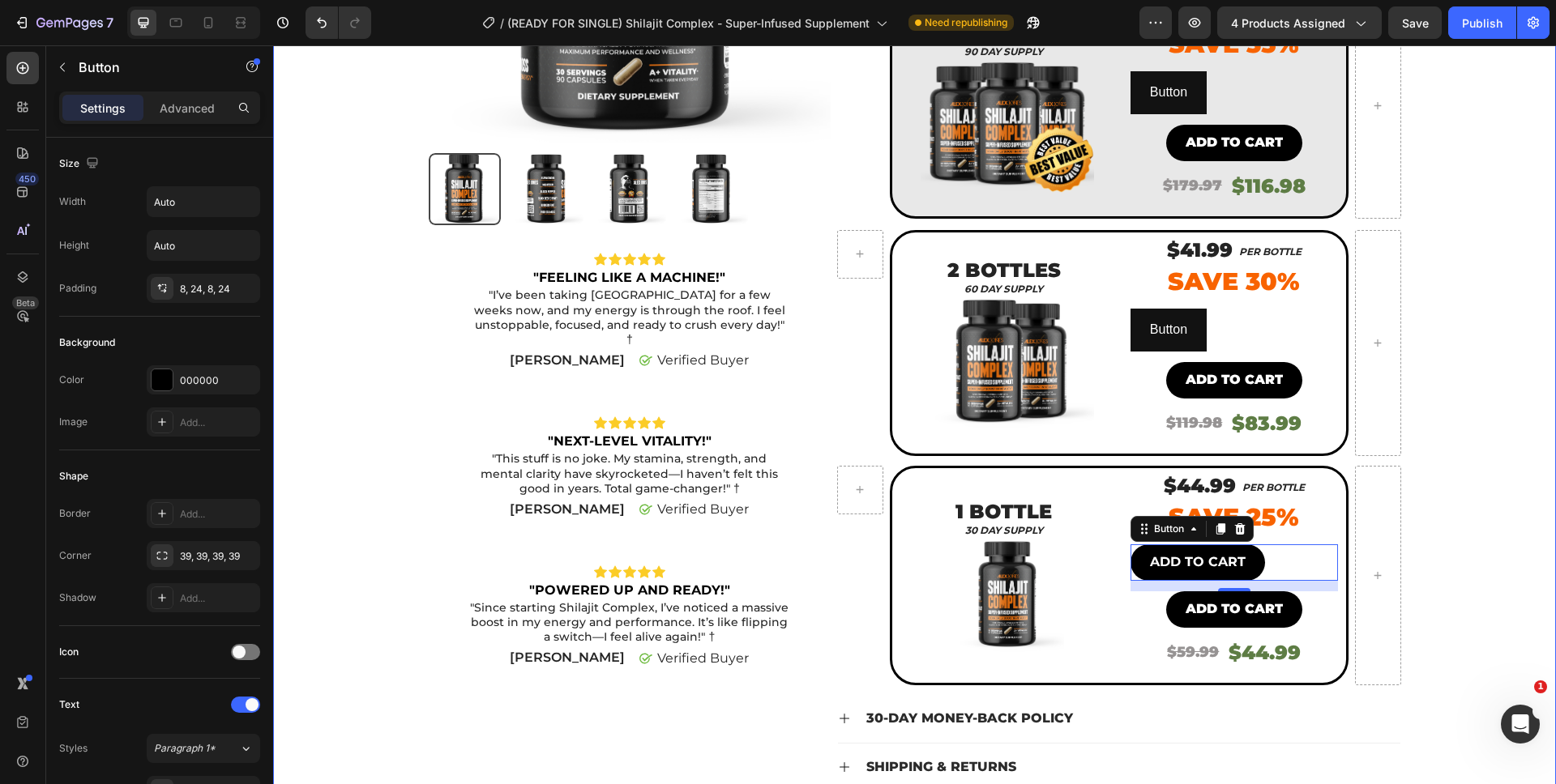
click at [1486, 611] on div "Product Images Icon Icon Icon Icon Icon Icon List "FEELING LIKE A MACHINE!" Tex…" at bounding box center [914, 297] width 1258 height 1115
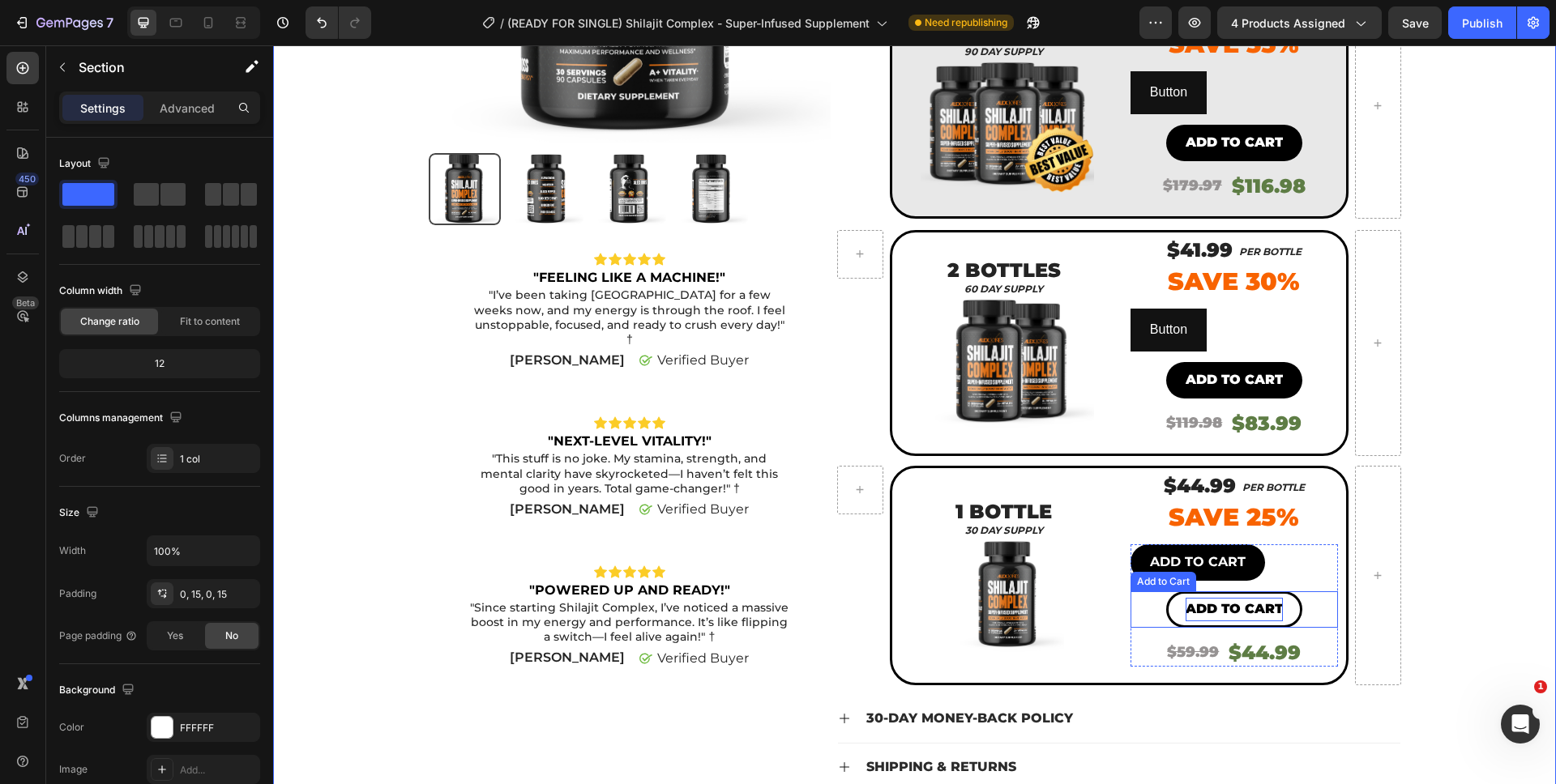
click at [1229, 614] on p "Add to cart" at bounding box center [1234, 609] width 97 height 23
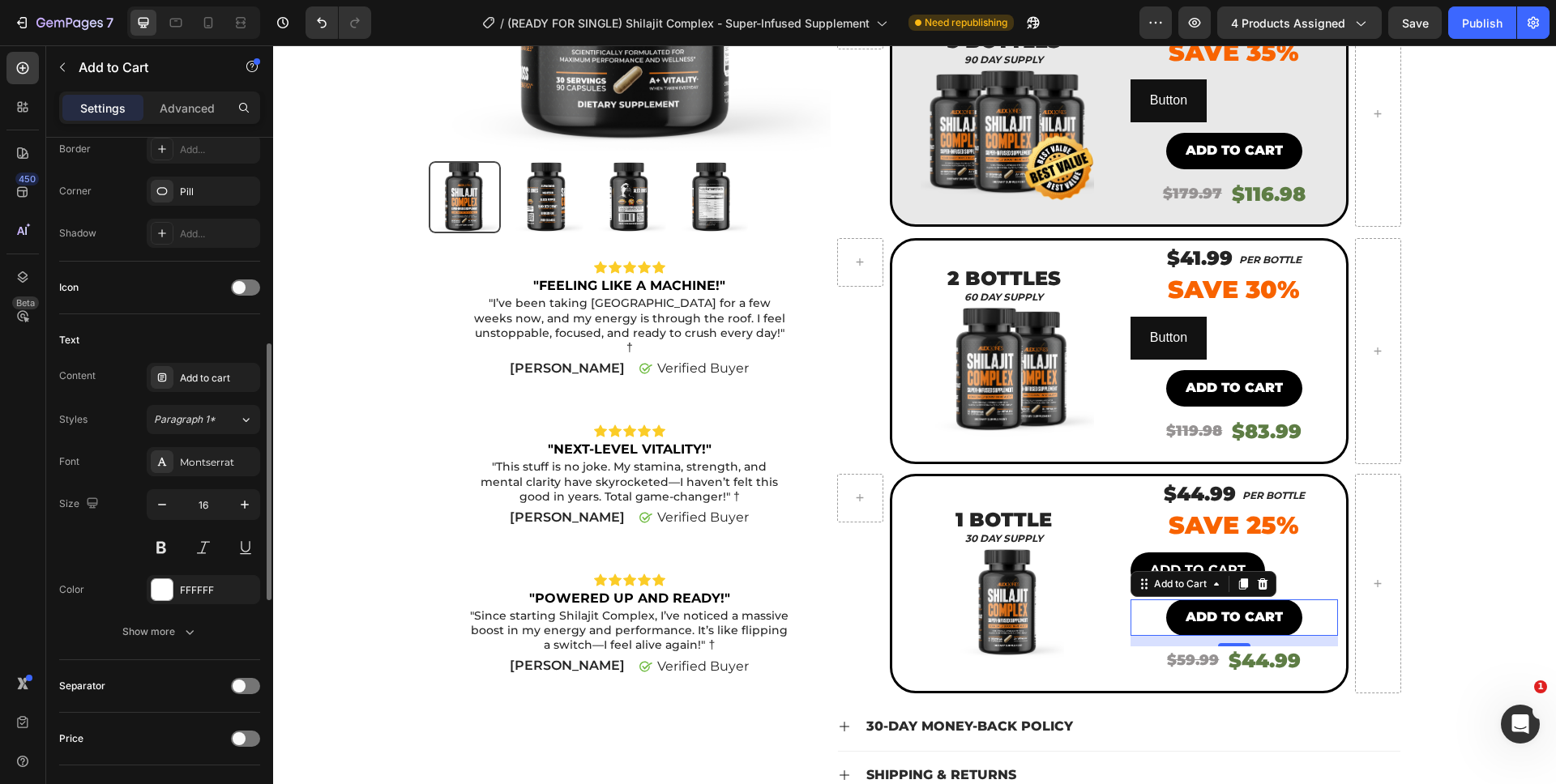
scroll to position [544, 0]
click at [170, 638] on button "Show more" at bounding box center [159, 627] width 201 height 29
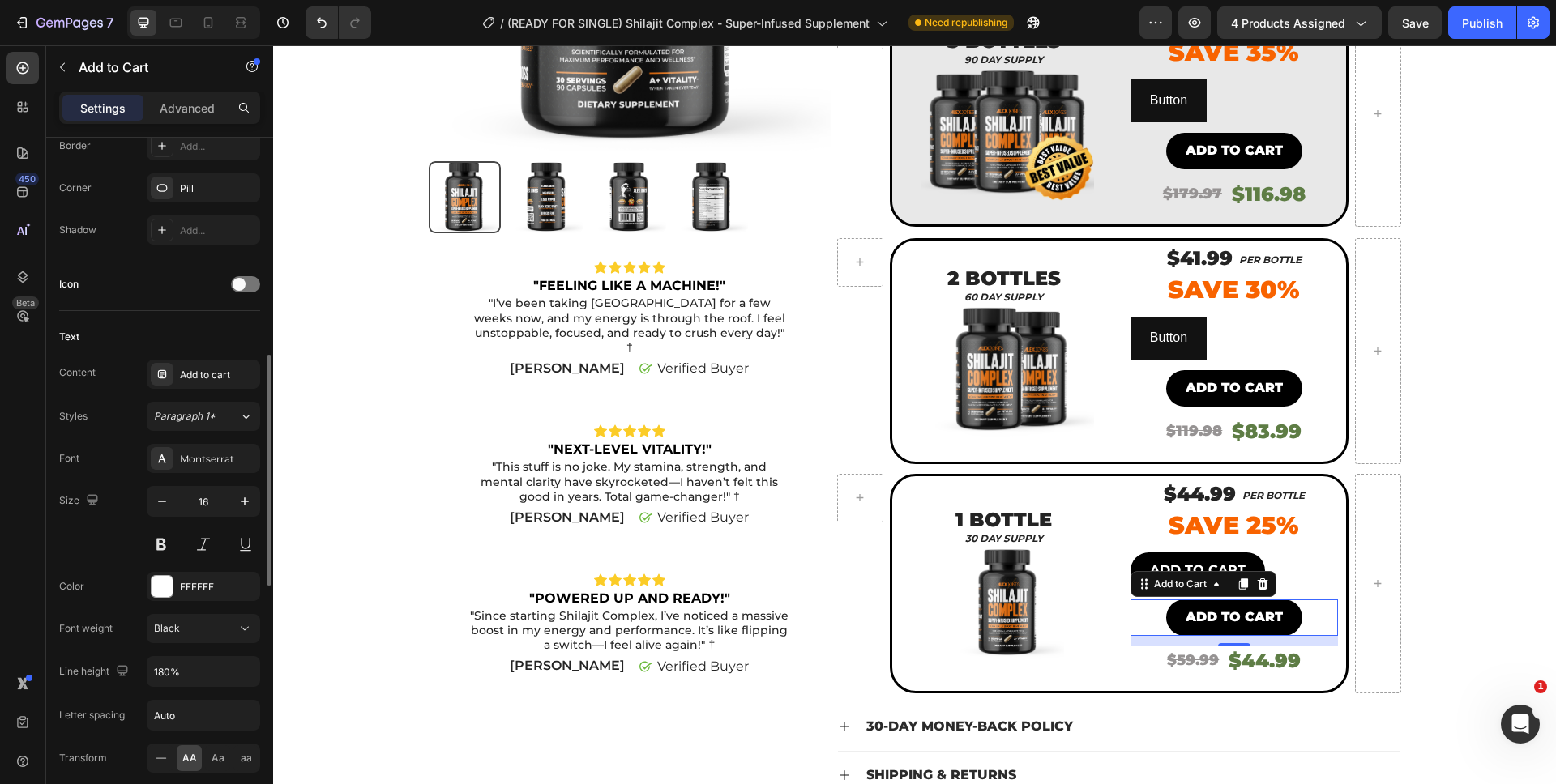
scroll to position [650, 0]
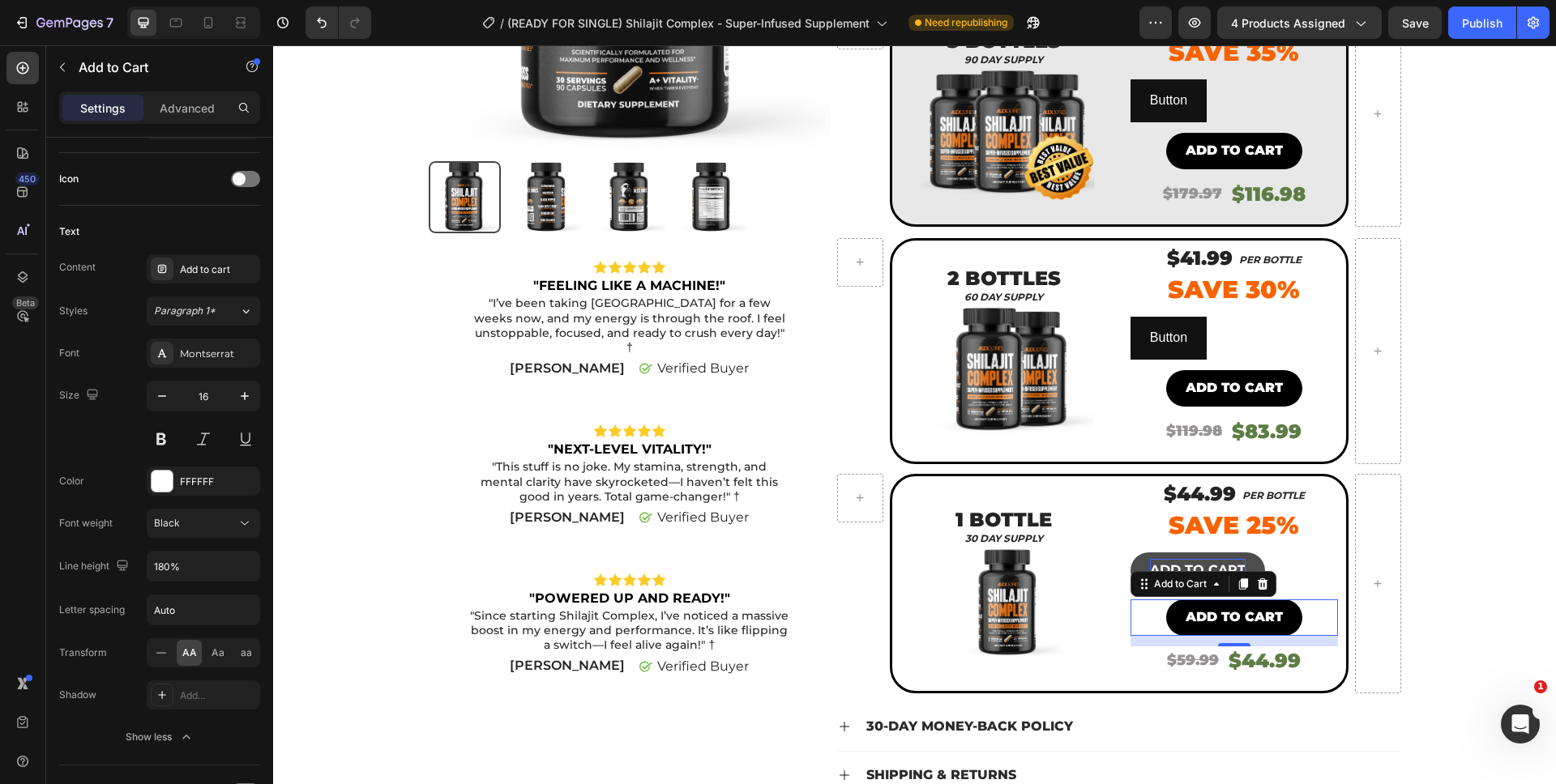
click at [1171, 569] on p "ADD TO CART" at bounding box center [1197, 570] width 96 height 23
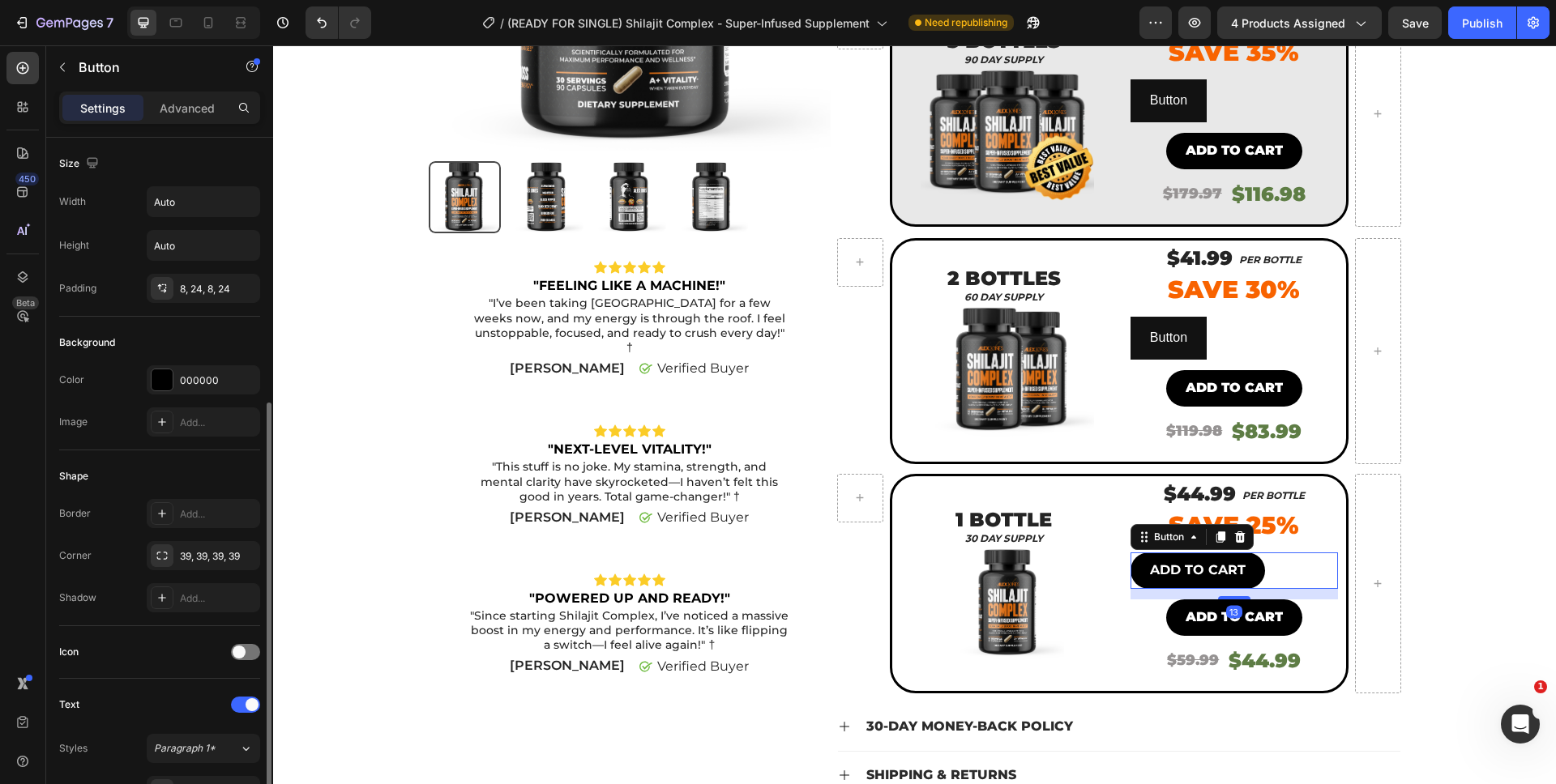
scroll to position [347, 0]
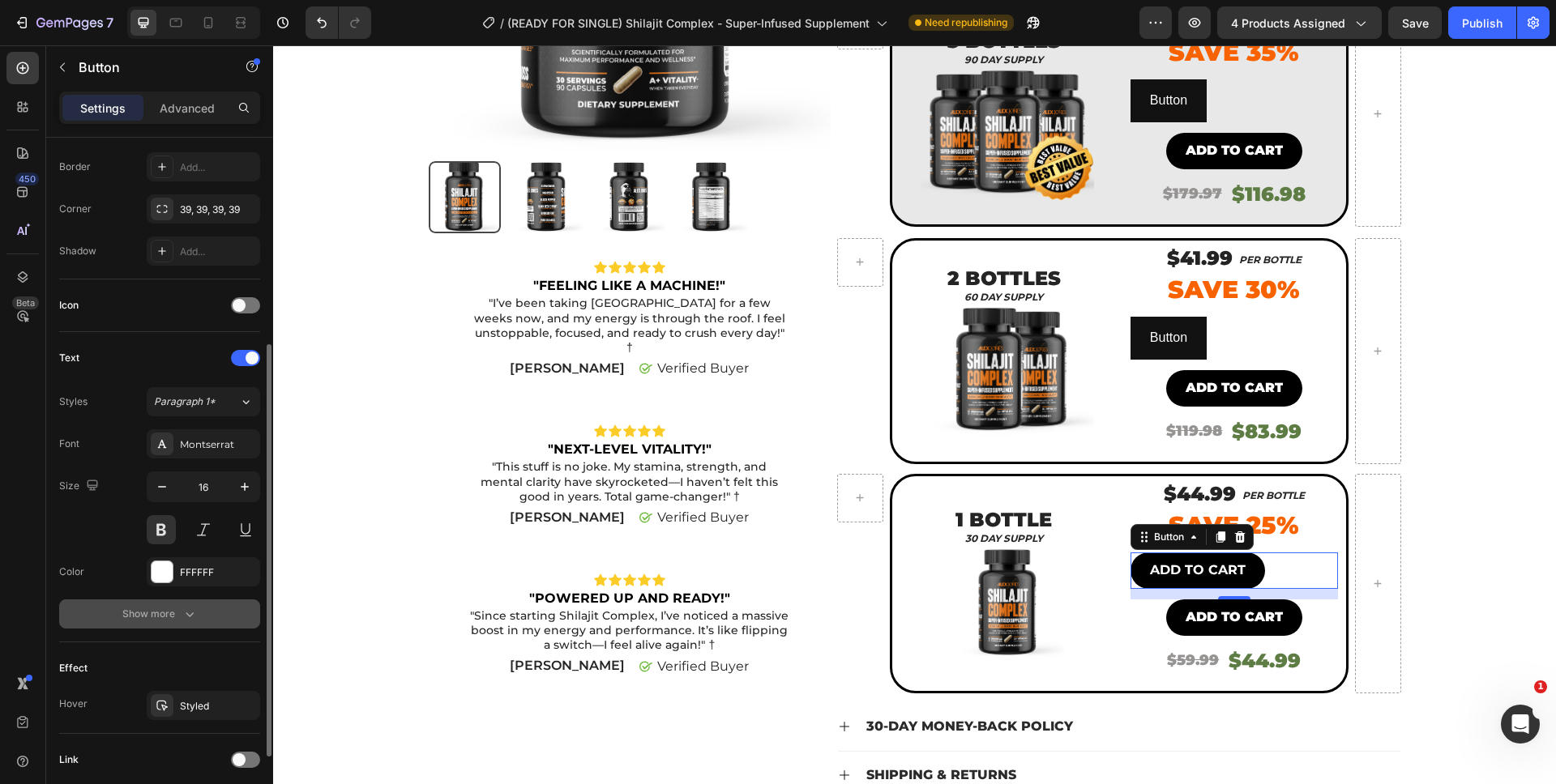
click at [172, 609] on div "Show more" at bounding box center [159, 613] width 75 height 16
click at [196, 617] on div "Medium" at bounding box center [195, 614] width 83 height 15
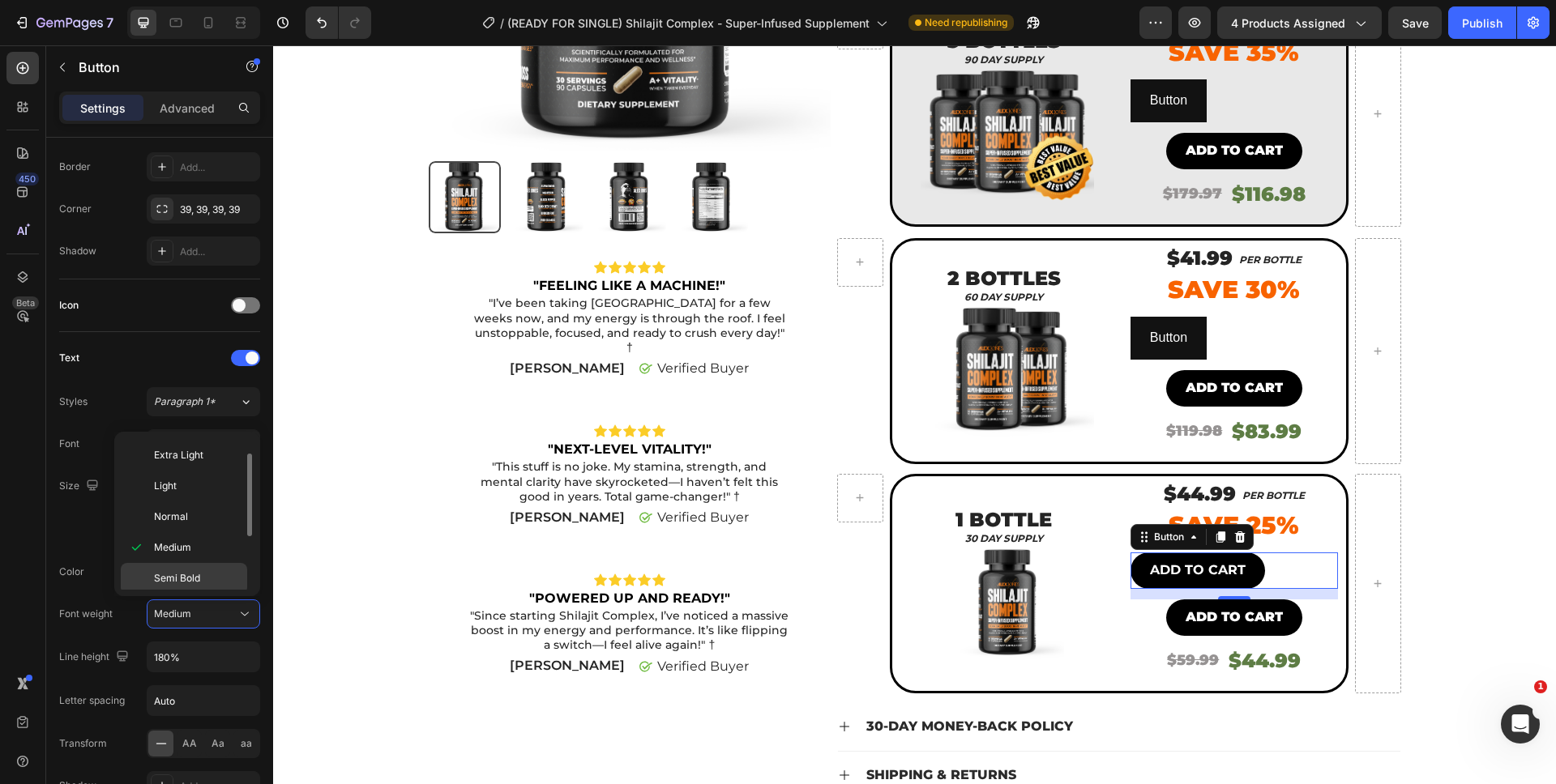
scroll to position [125, 0]
click at [195, 563] on div "Black" at bounding box center [184, 574] width 126 height 31
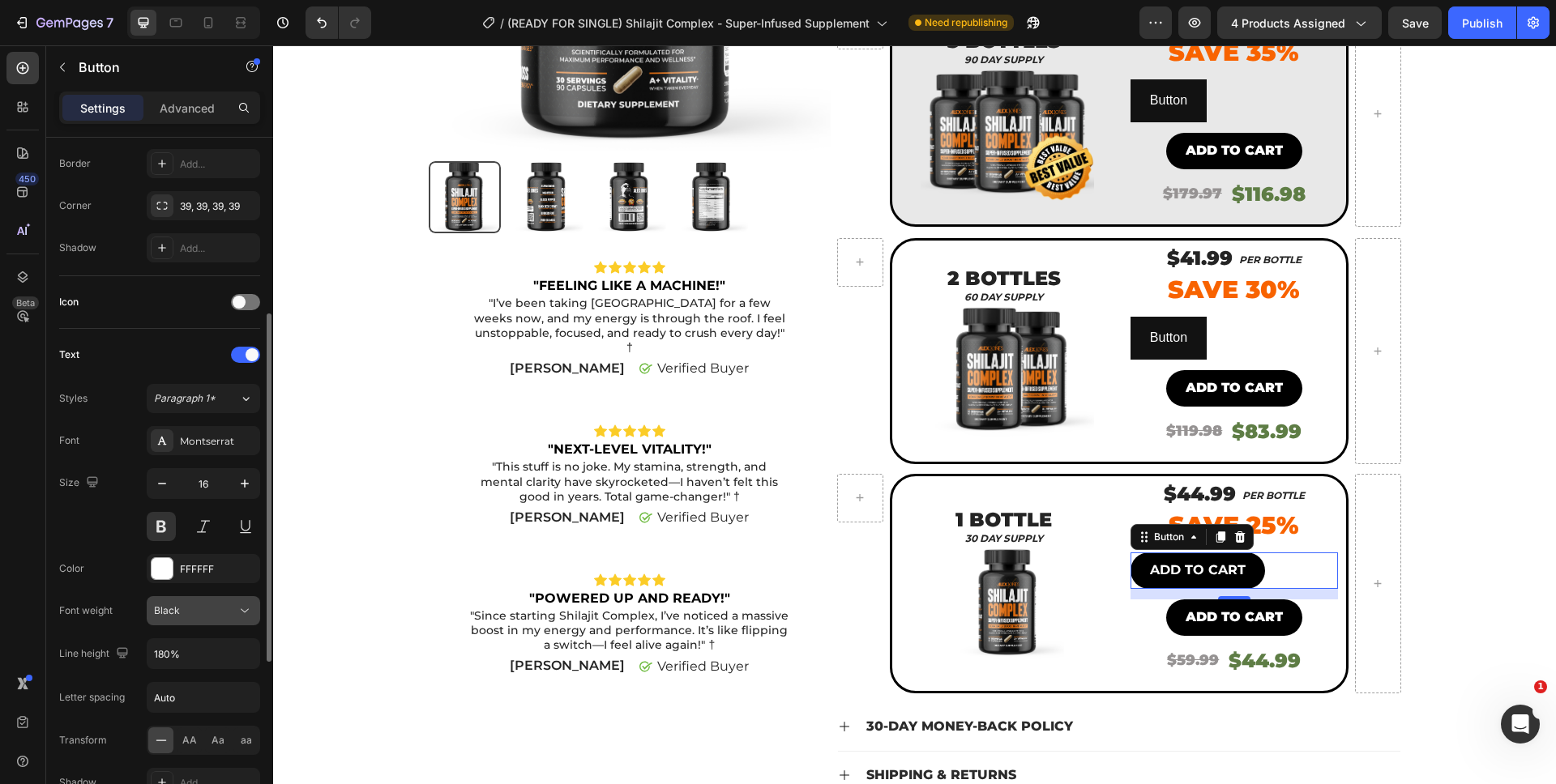
scroll to position [347, 0]
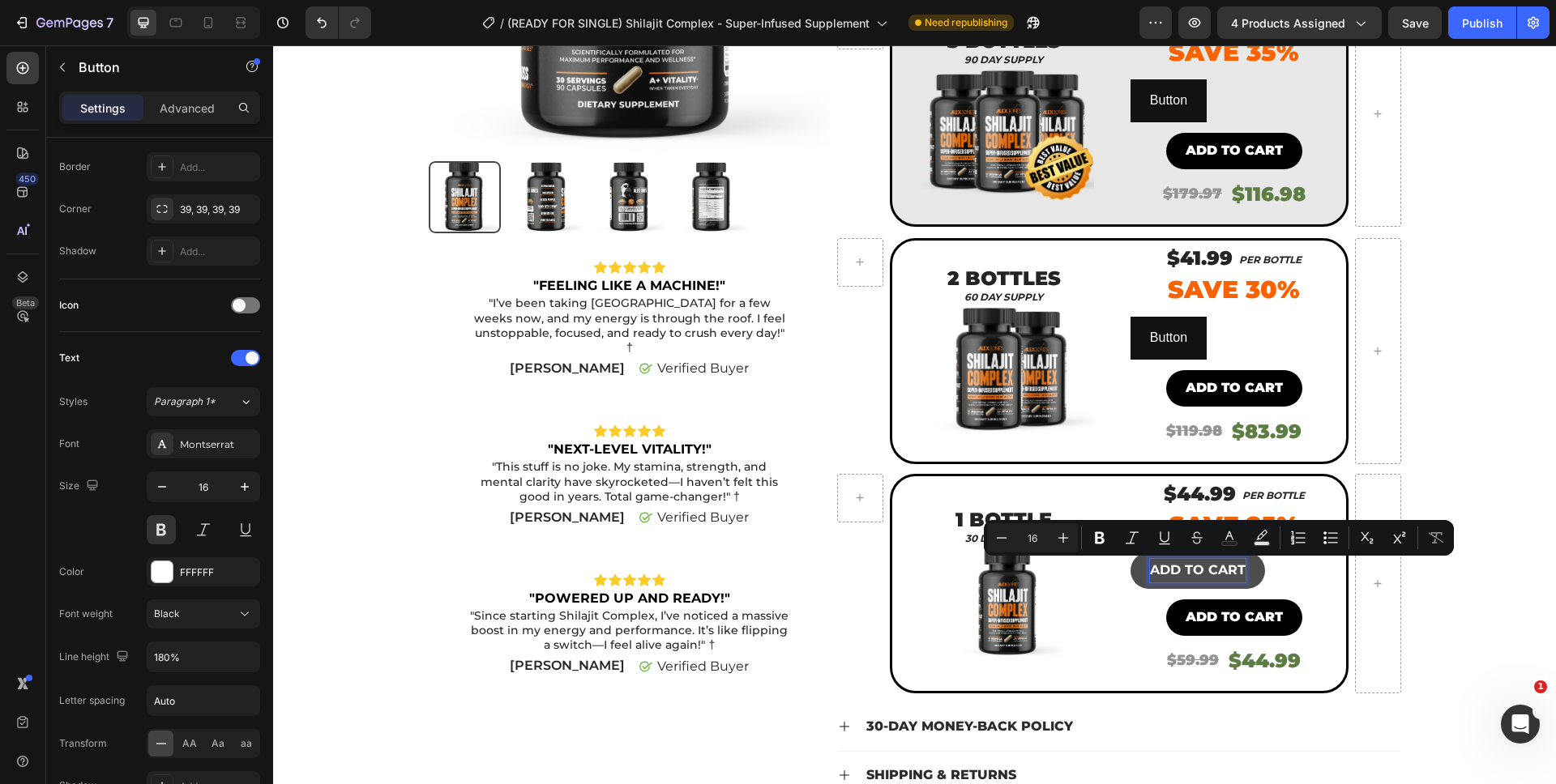
click at [1192, 576] on p "ADD TO CART" at bounding box center [1197, 570] width 96 height 23
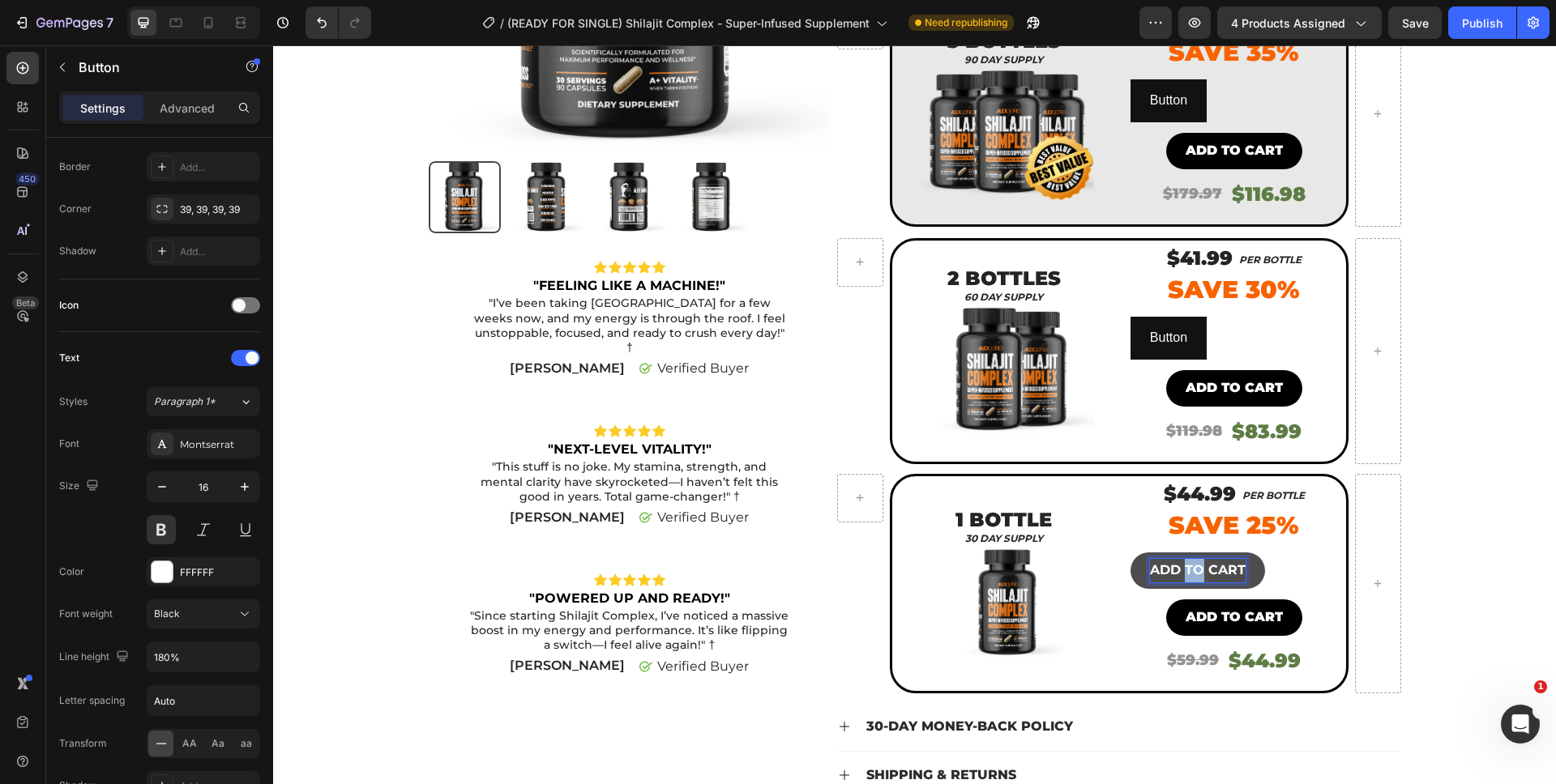
click at [1192, 576] on p "ADD TO CART" at bounding box center [1197, 570] width 96 height 23
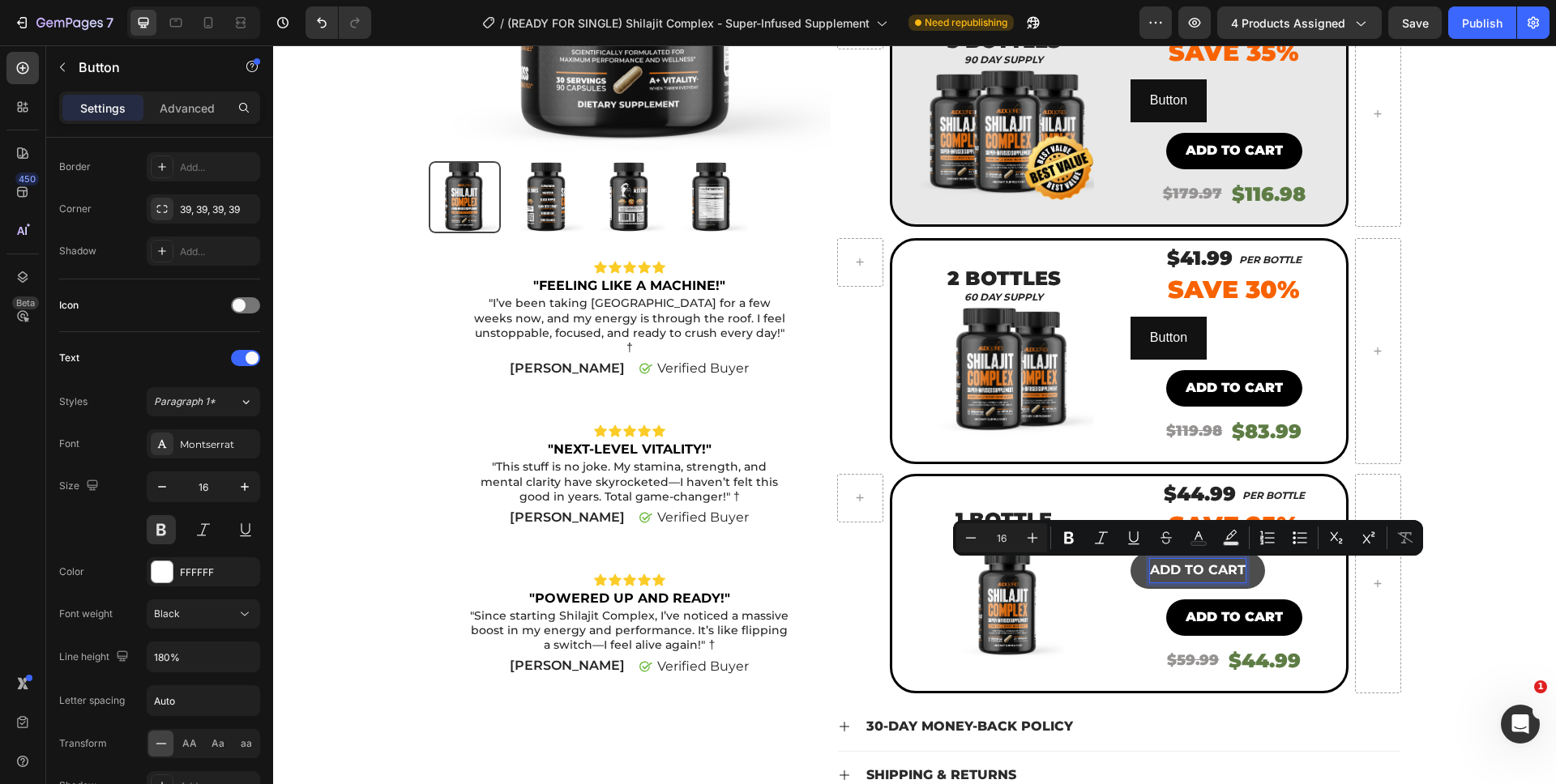
click at [1174, 578] on p "ADD TO CART" at bounding box center [1197, 570] width 96 height 23
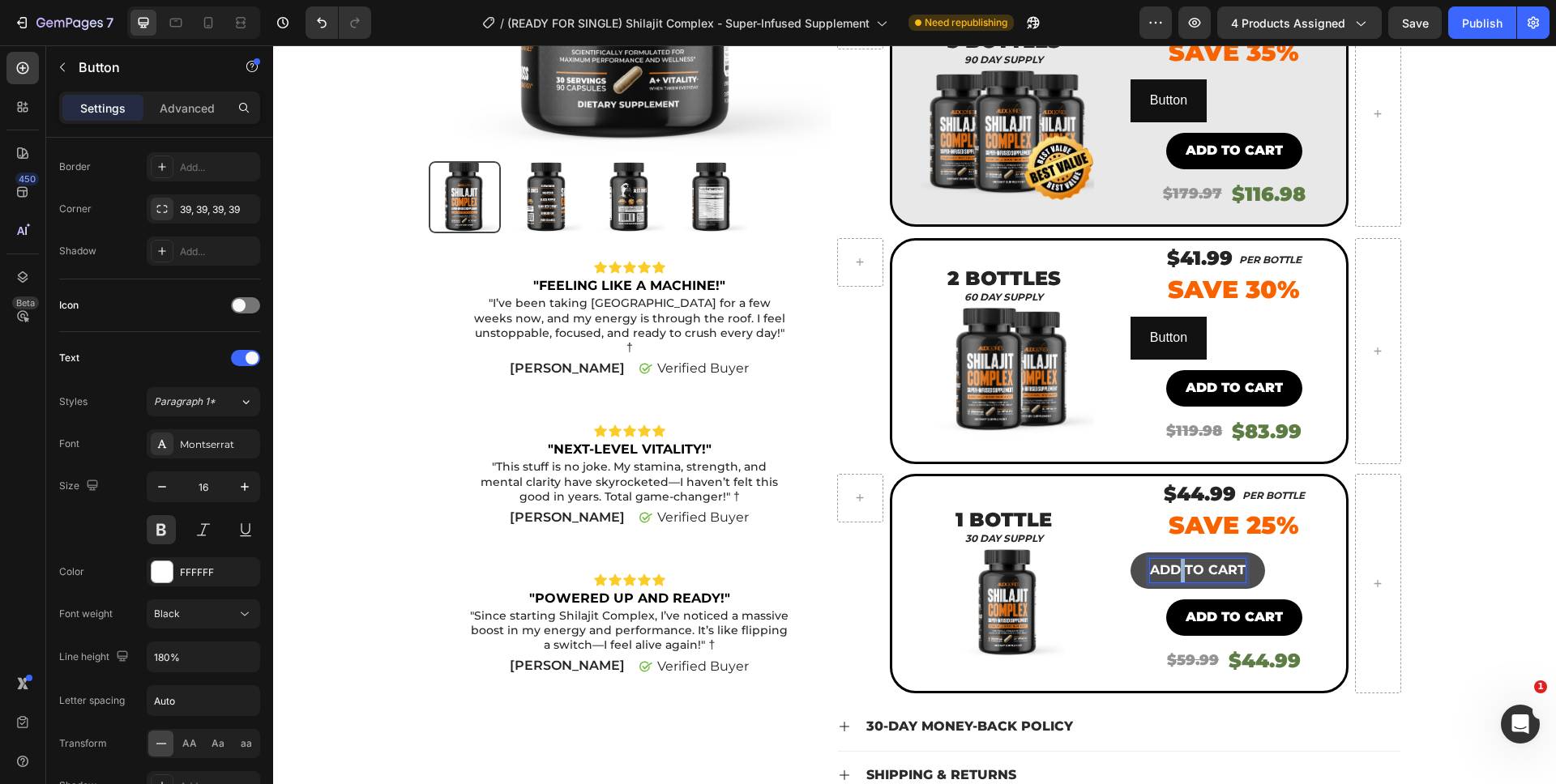
click at [1174, 578] on p "ADD TO CART" at bounding box center [1197, 570] width 96 height 23
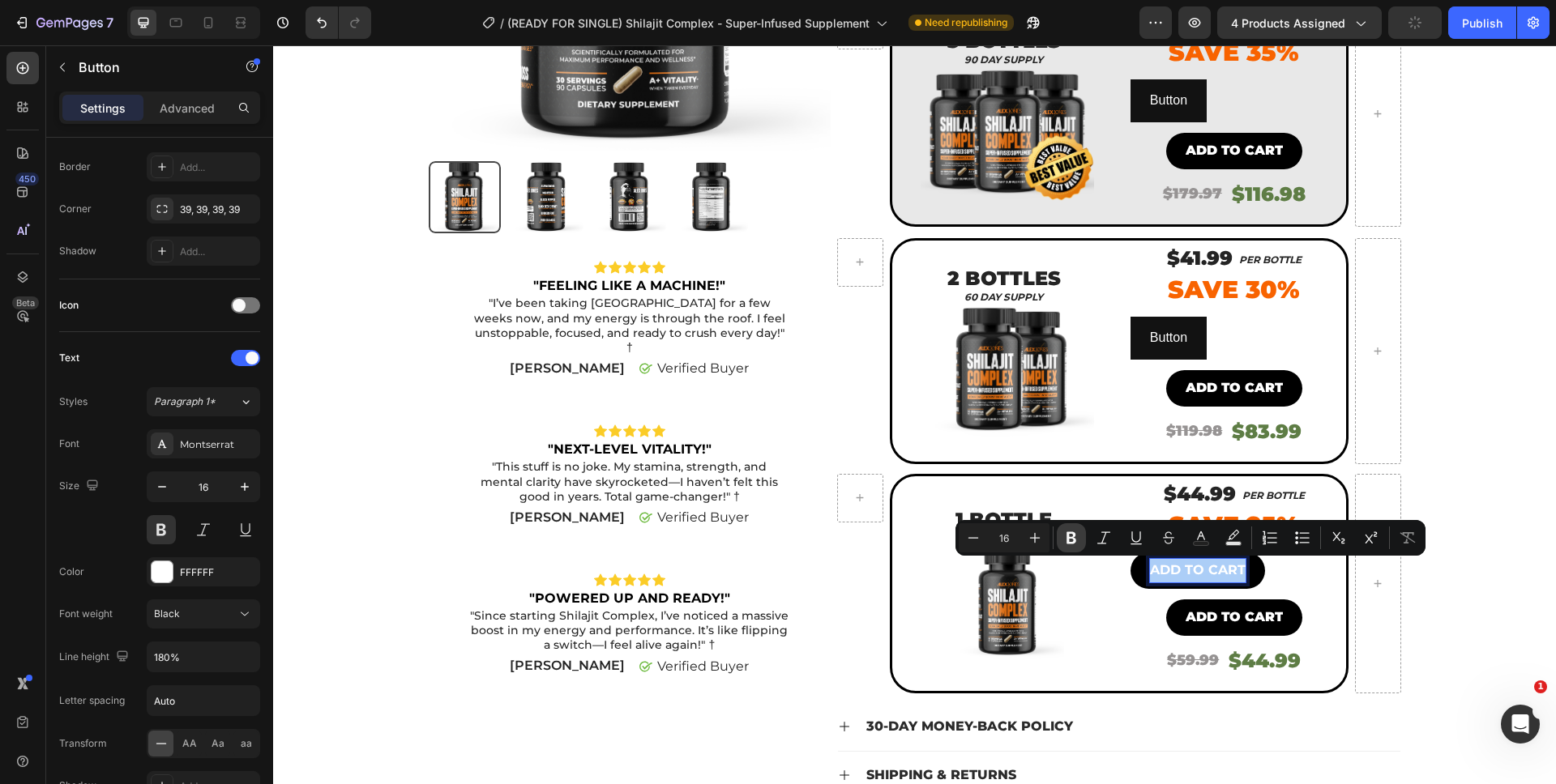
click at [1078, 532] on icon "Editor contextual toolbar" at bounding box center [1071, 537] width 16 height 16
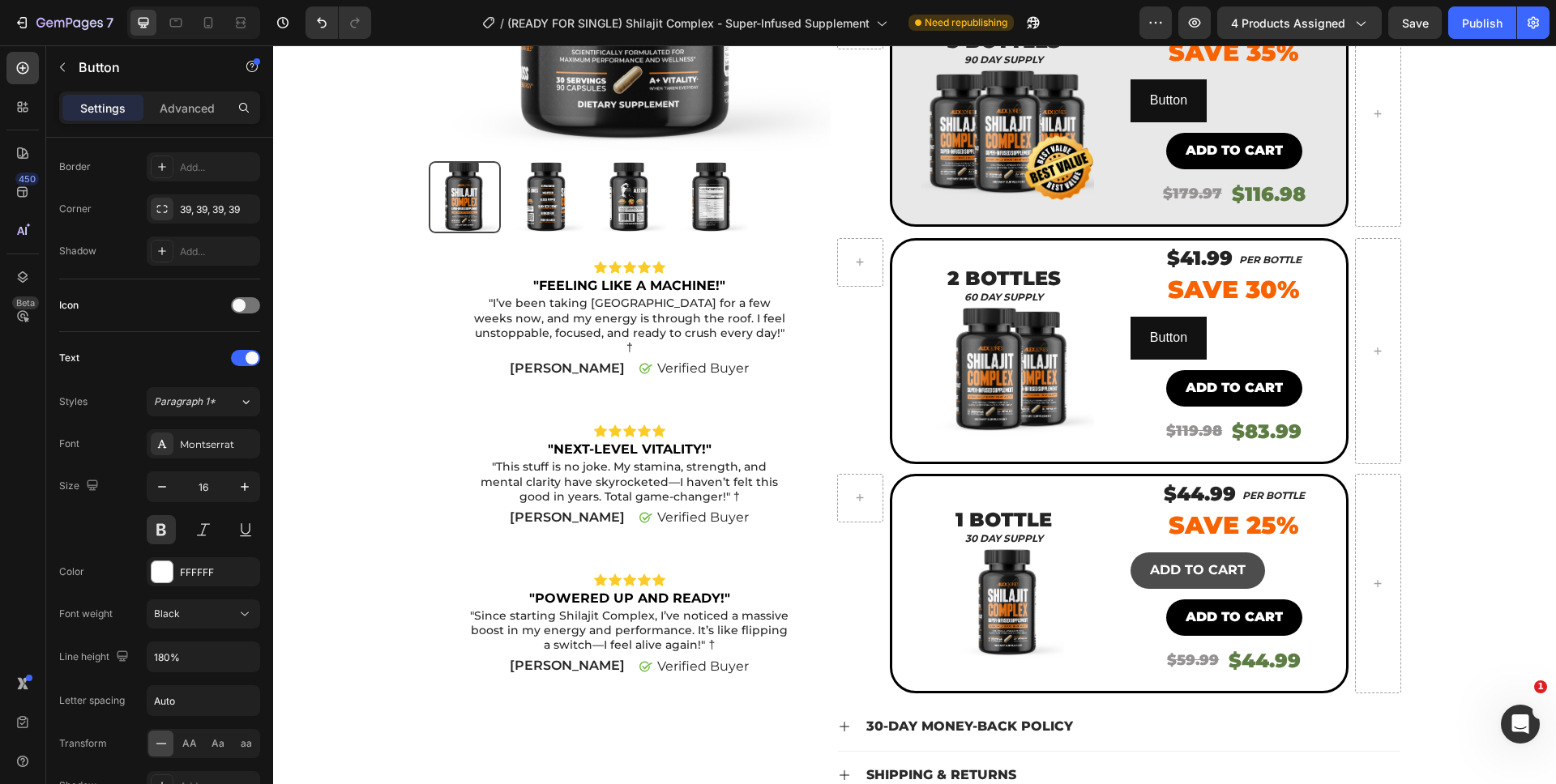
click at [1148, 556] on button "ADD TO CART" at bounding box center [1197, 570] width 134 height 36
click at [1149, 556] on button "ADD TO CART" at bounding box center [1197, 570] width 134 height 36
click at [1153, 562] on strong "ADD TO CART" at bounding box center [1197, 569] width 96 height 16
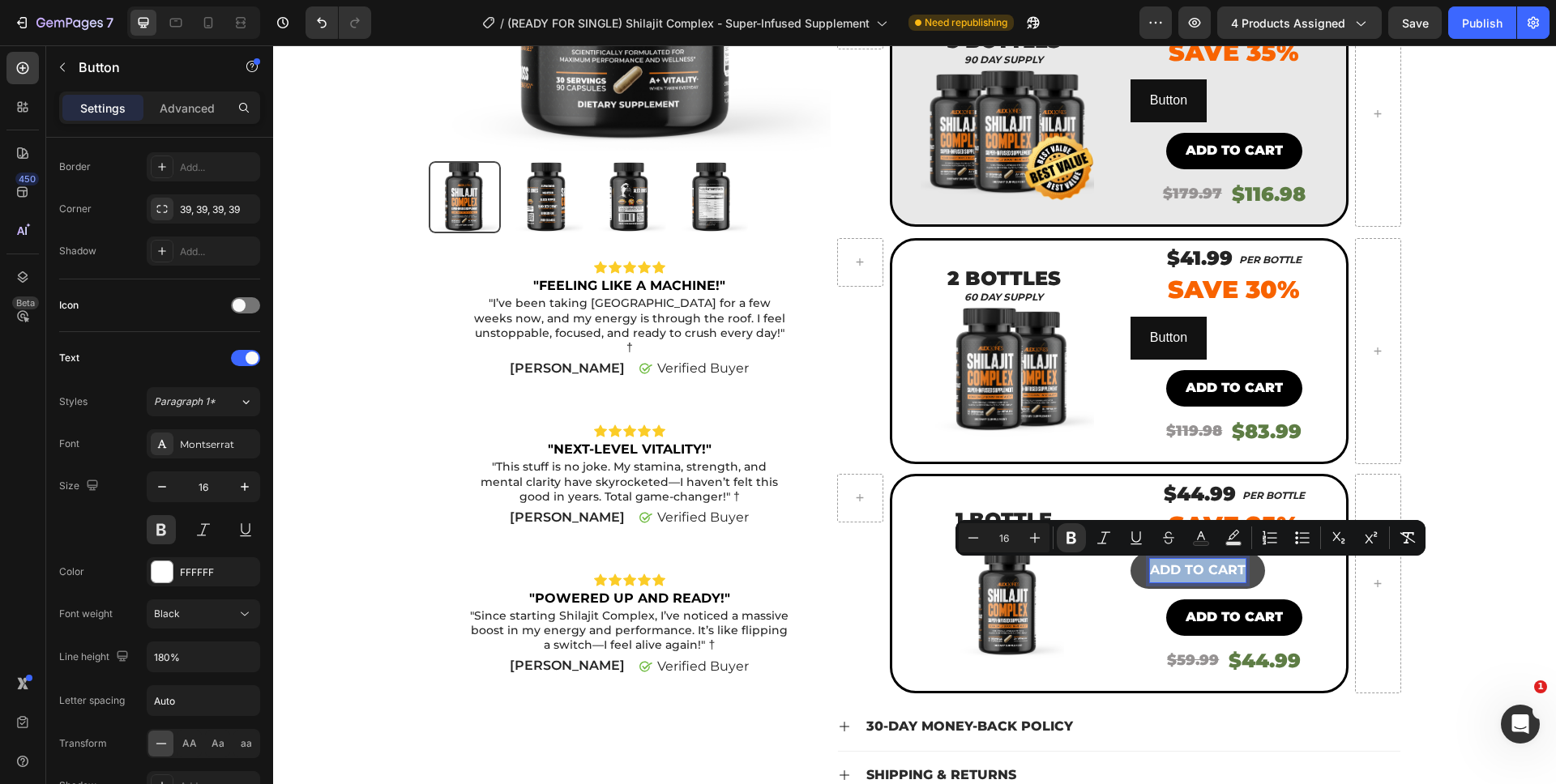
click at [1153, 562] on strong "ADD TO CART" at bounding box center [1197, 569] width 96 height 16
click at [1077, 537] on icon "Editor contextual toolbar" at bounding box center [1071, 537] width 16 height 16
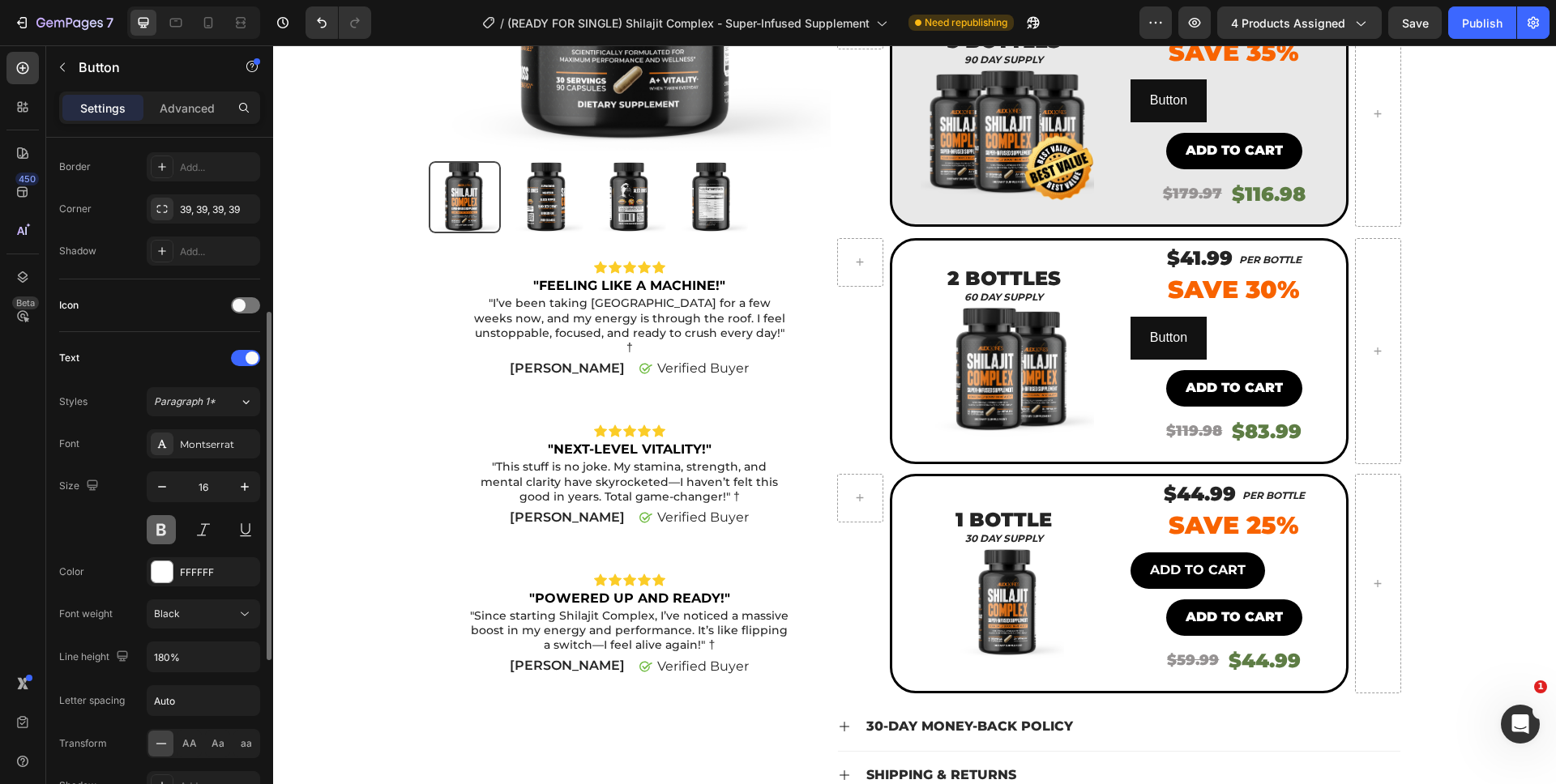
click at [159, 522] on button at bounding box center [160, 529] width 29 height 29
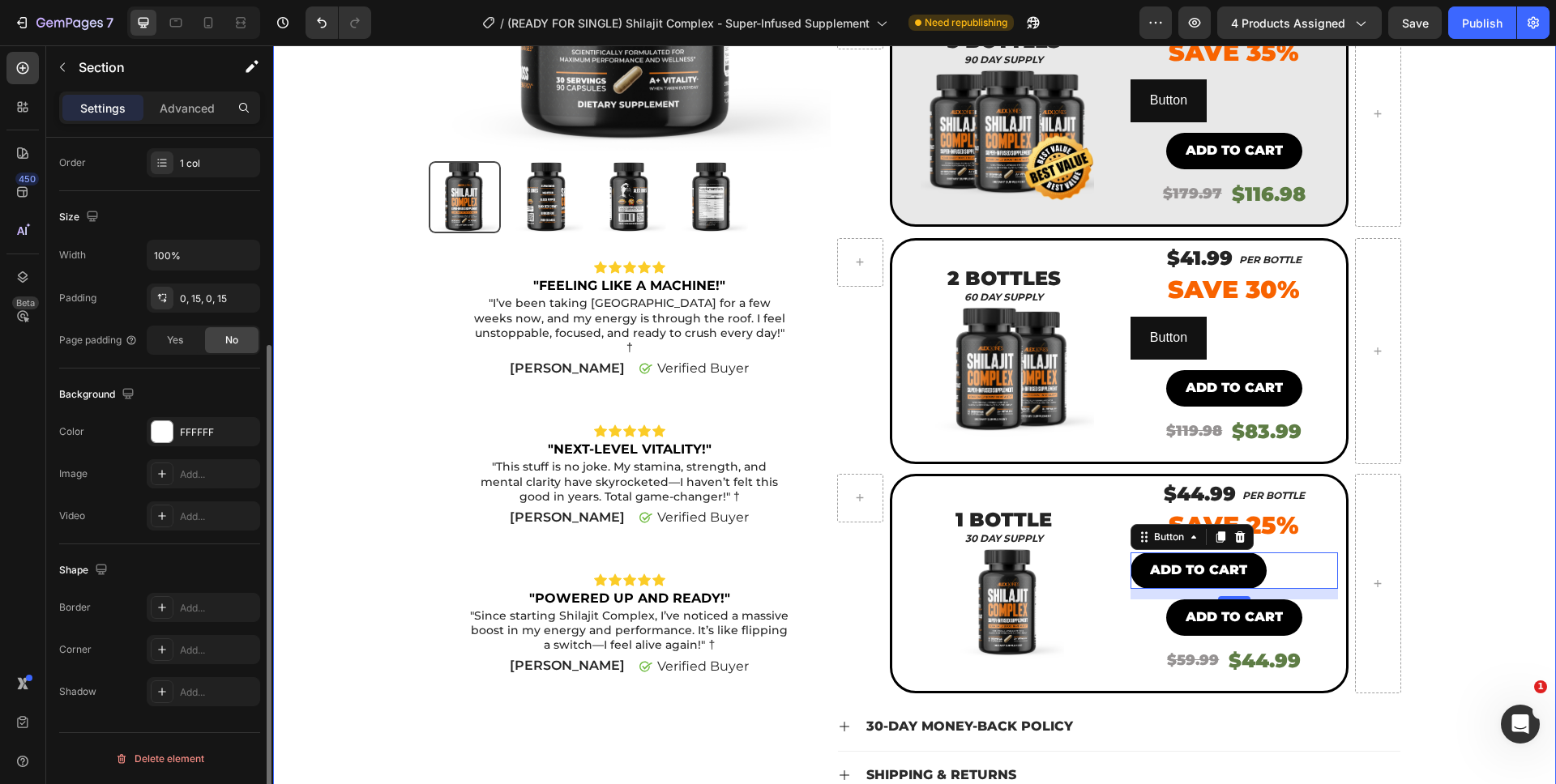
click at [1467, 582] on div "Product Images Icon Icon Icon Icon Icon Icon List "FEELING LIKE A MACHINE!" Tex…" at bounding box center [914, 306] width 1258 height 1115
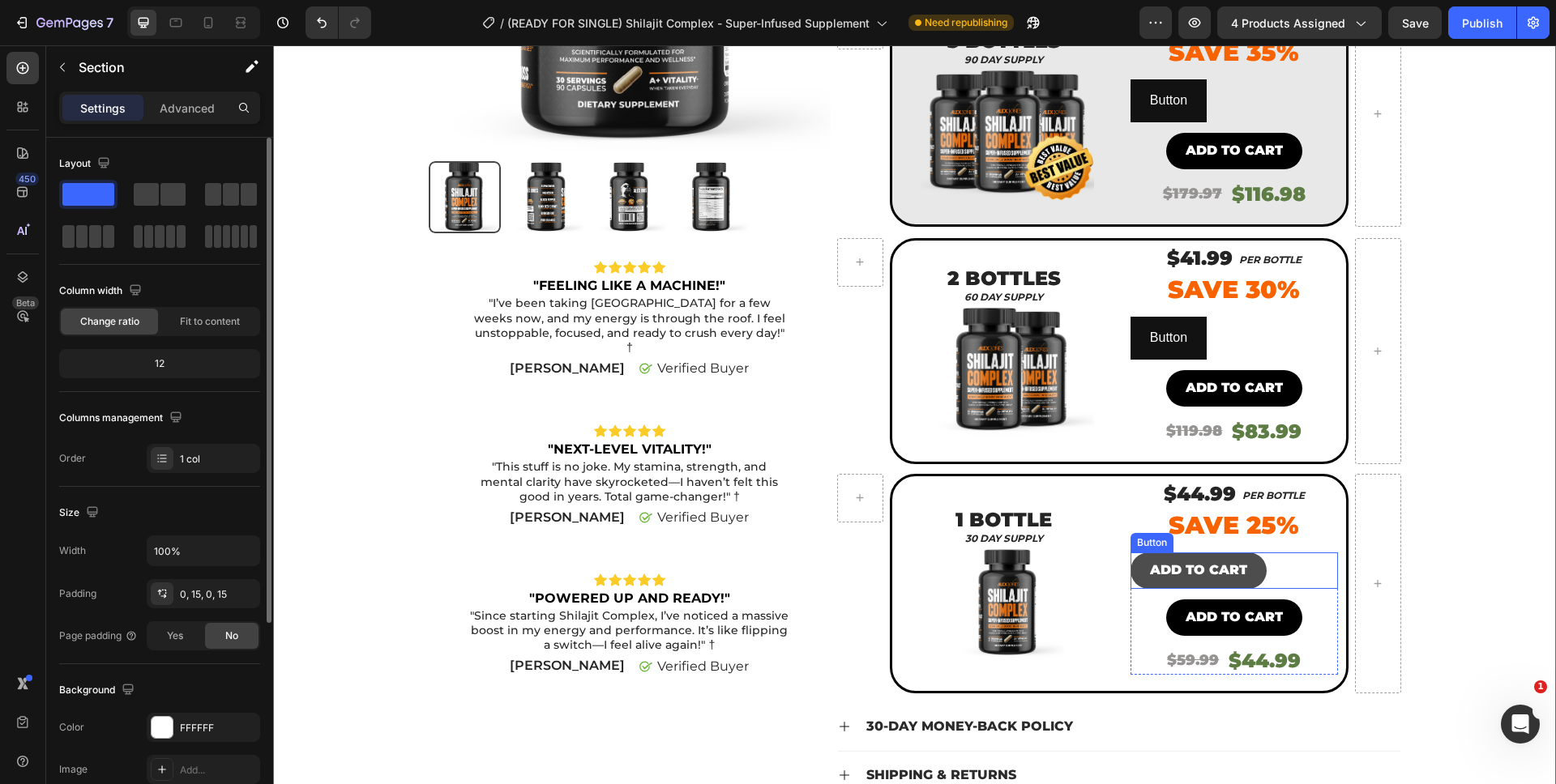
click at [1241, 562] on button "ADD TO CART" at bounding box center [1198, 570] width 136 height 36
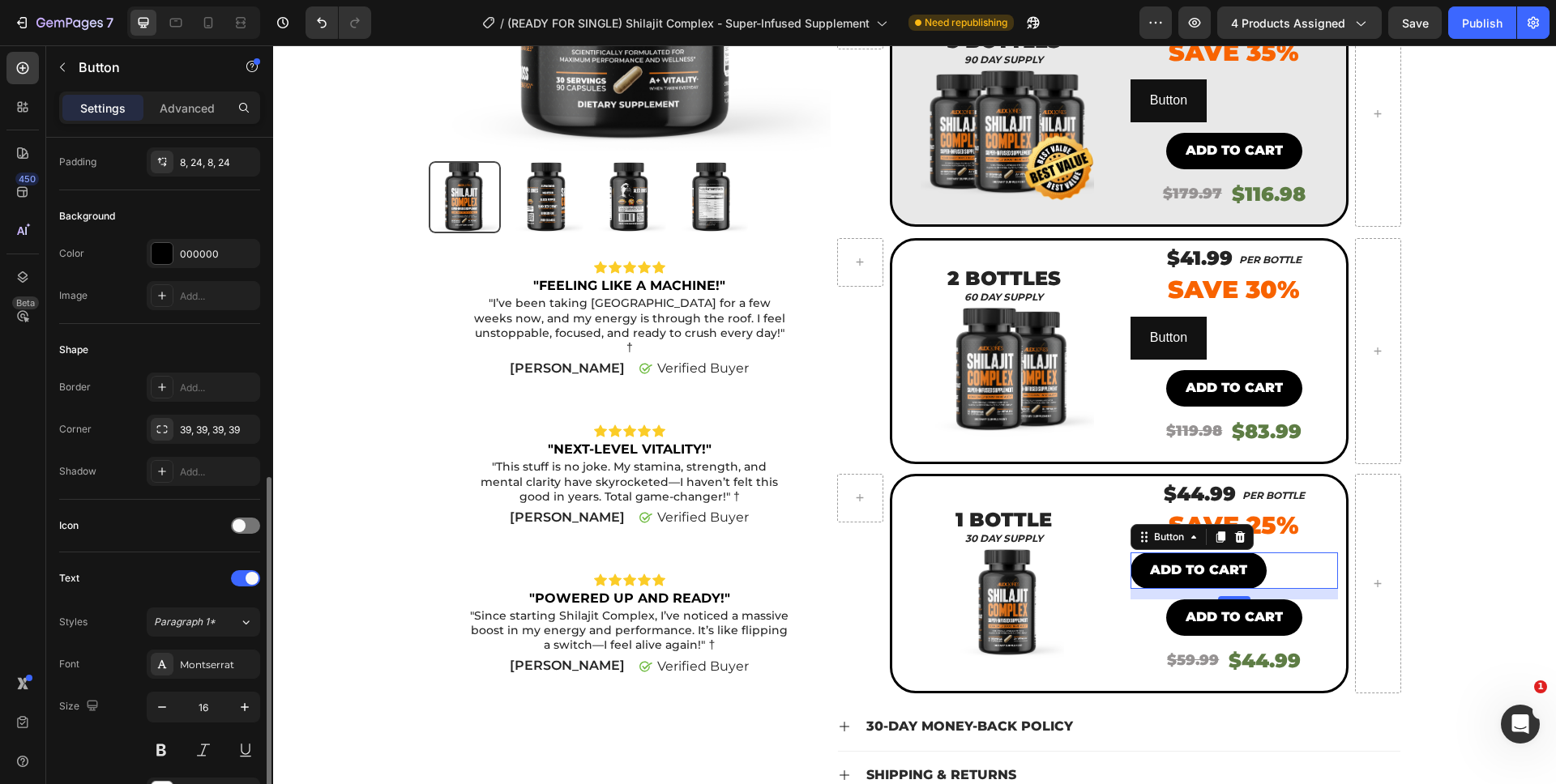
scroll to position [469, 0]
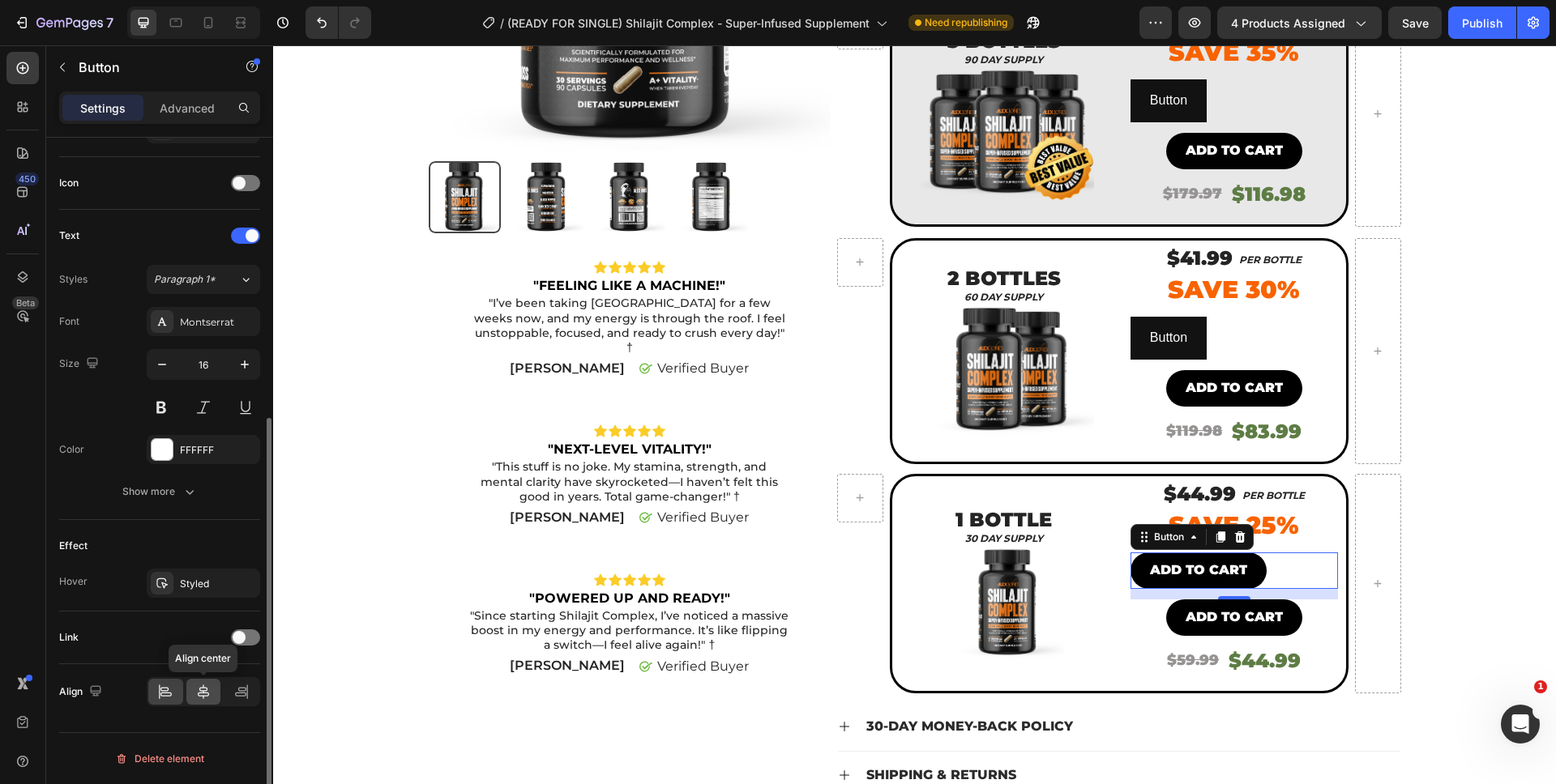
click at [188, 689] on div at bounding box center [204, 691] width 35 height 26
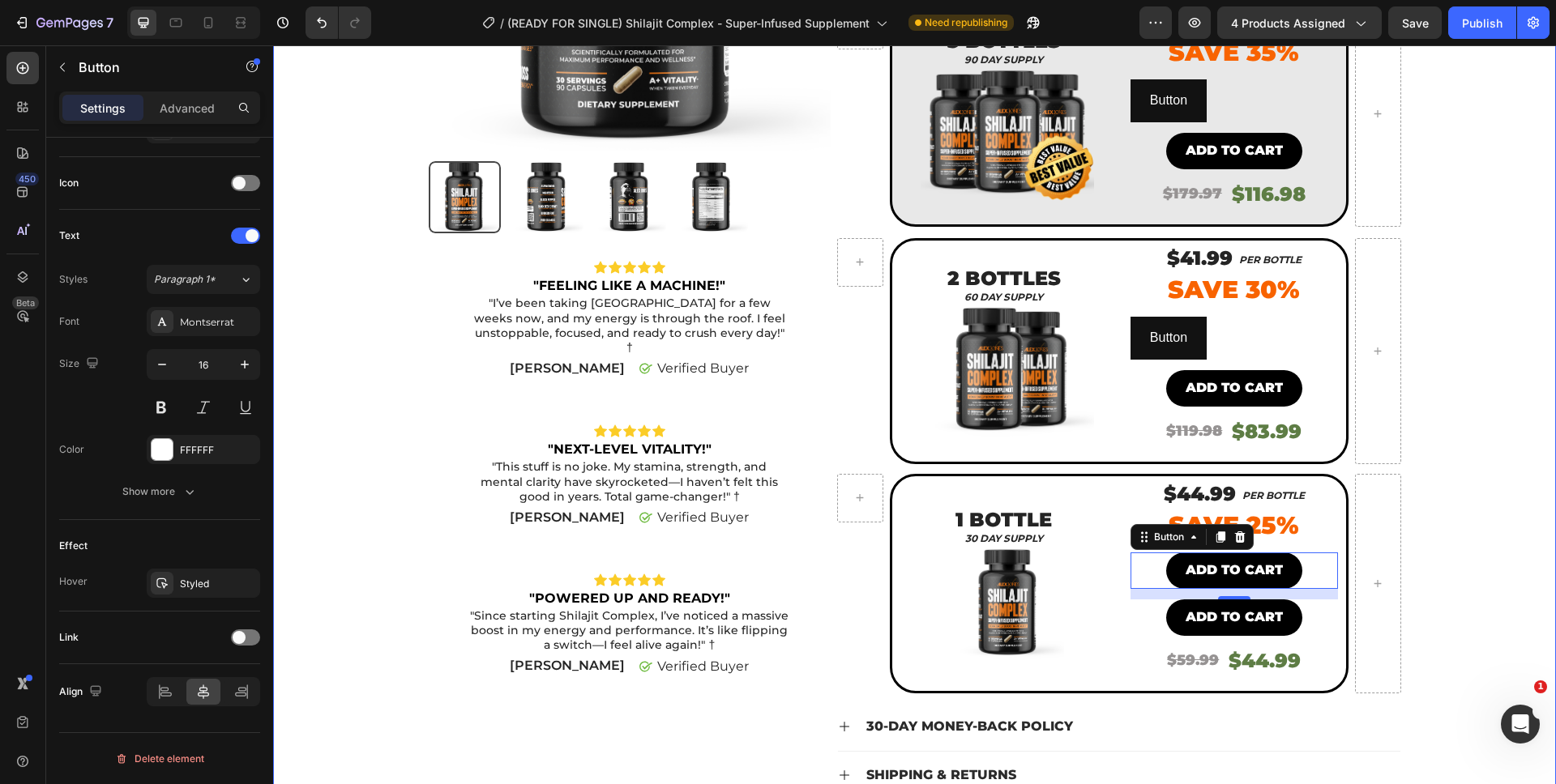
click at [1448, 518] on div "Product Images Icon Icon Icon Icon Icon Icon List "FEELING LIKE A MACHINE!" Tex…" at bounding box center [914, 306] width 1258 height 1115
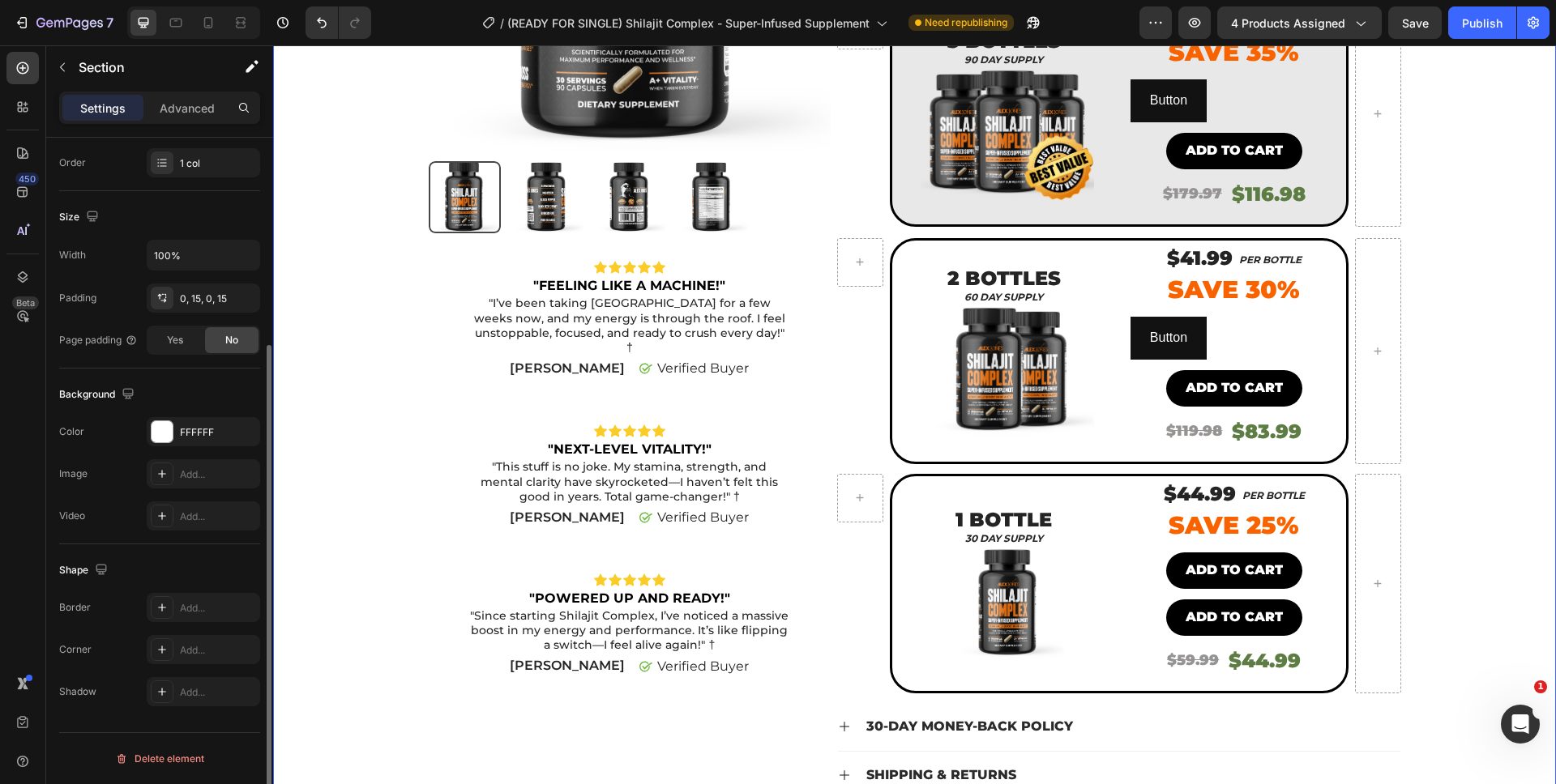
scroll to position [0, 0]
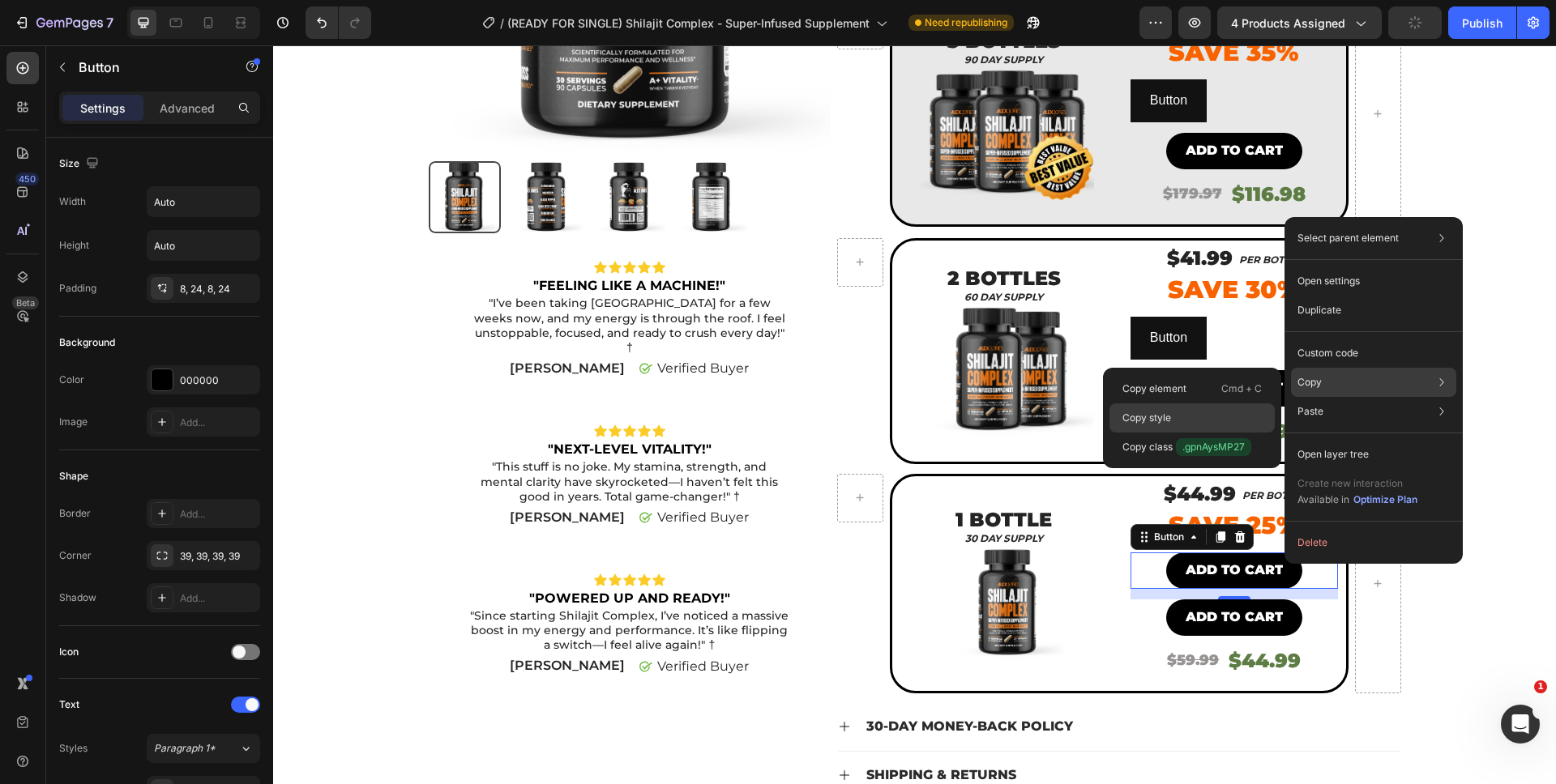
click at [1193, 433] on div "Copy style" at bounding box center [1192, 447] width 165 height 29
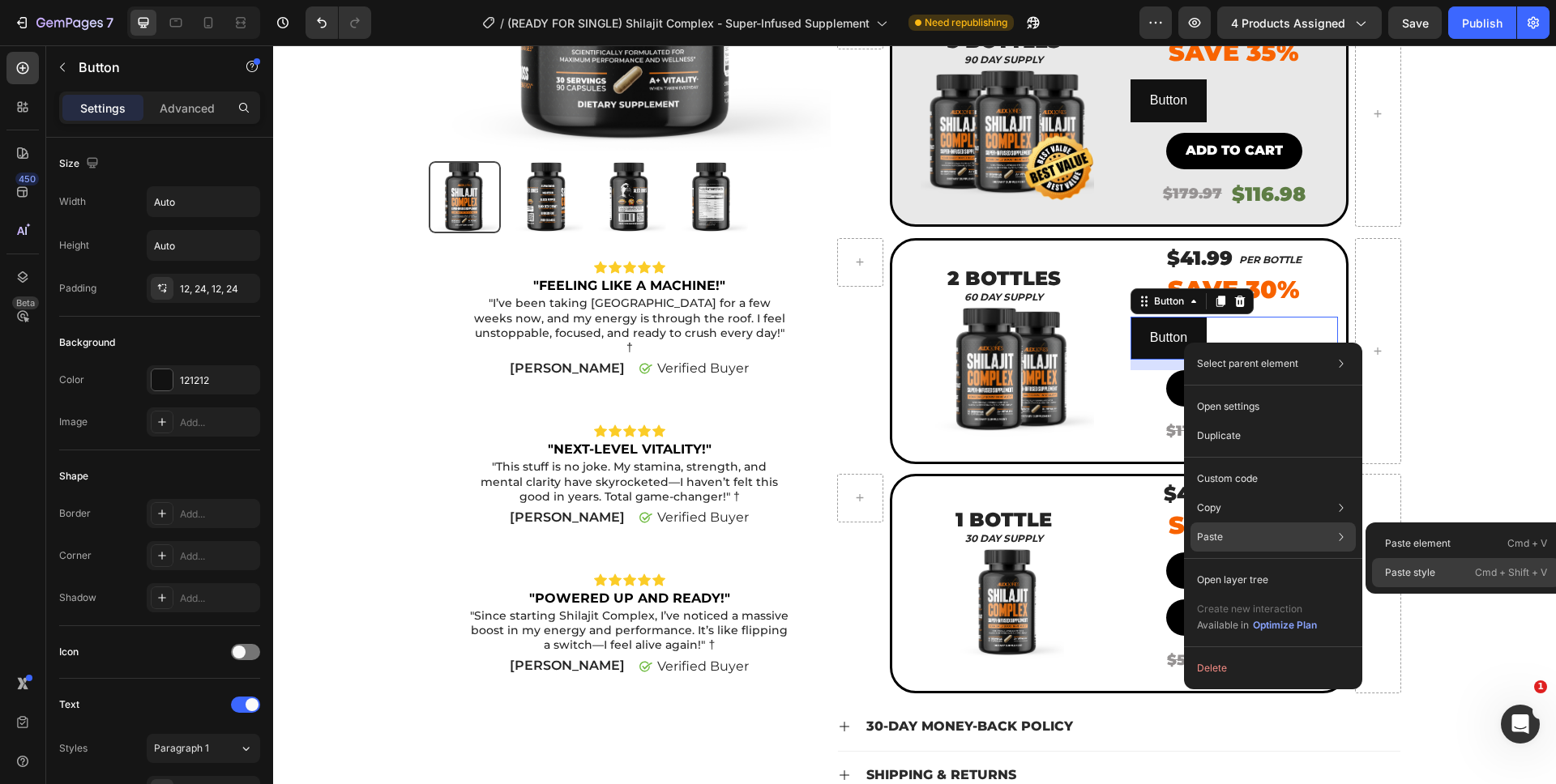
click at [1396, 571] on p "Paste style" at bounding box center [1410, 573] width 50 height 15
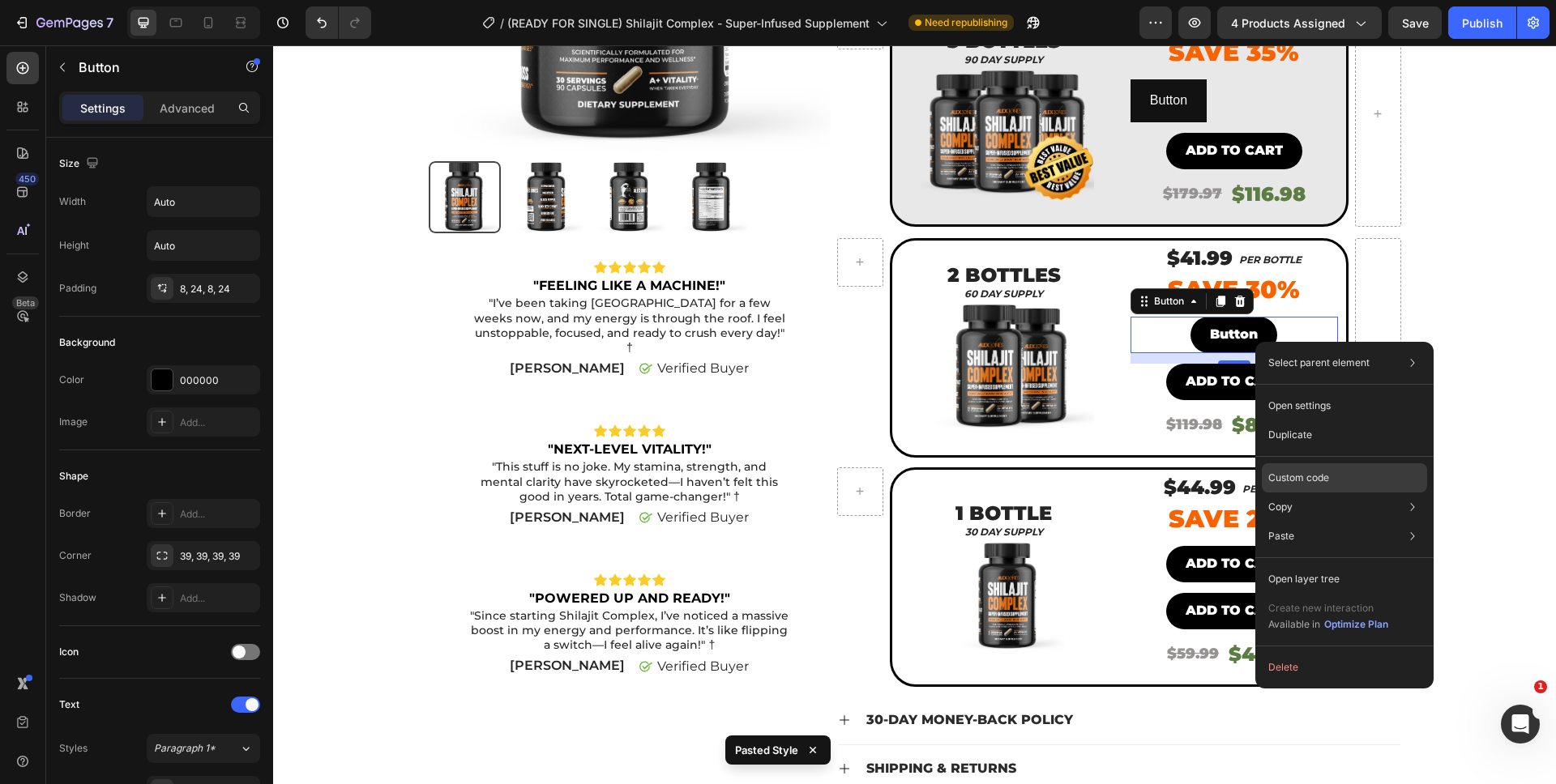
click at [1291, 476] on p "Custom code" at bounding box center [1299, 478] width 61 height 15
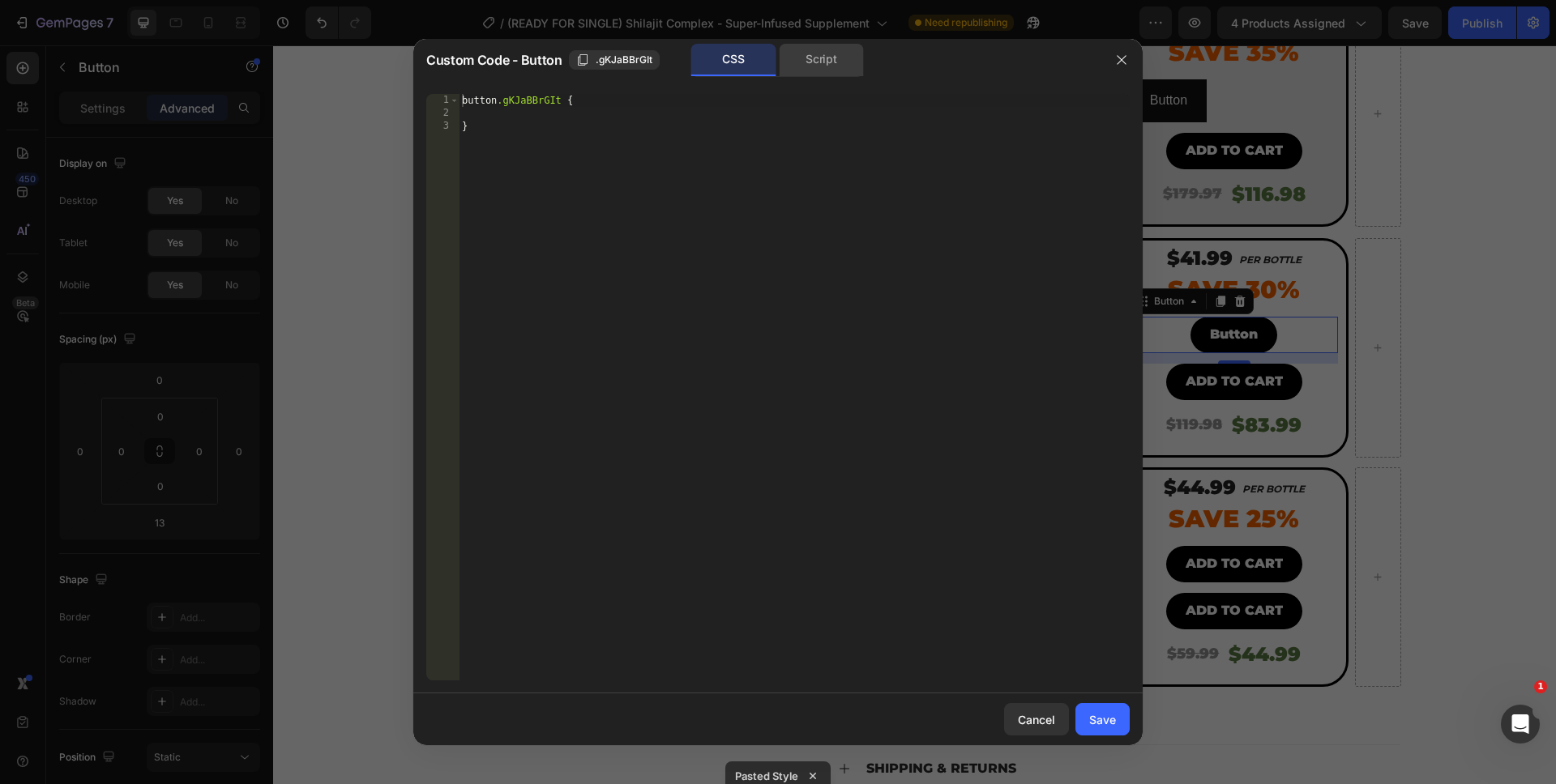
click at [814, 72] on div "Script" at bounding box center [822, 59] width 85 height 32
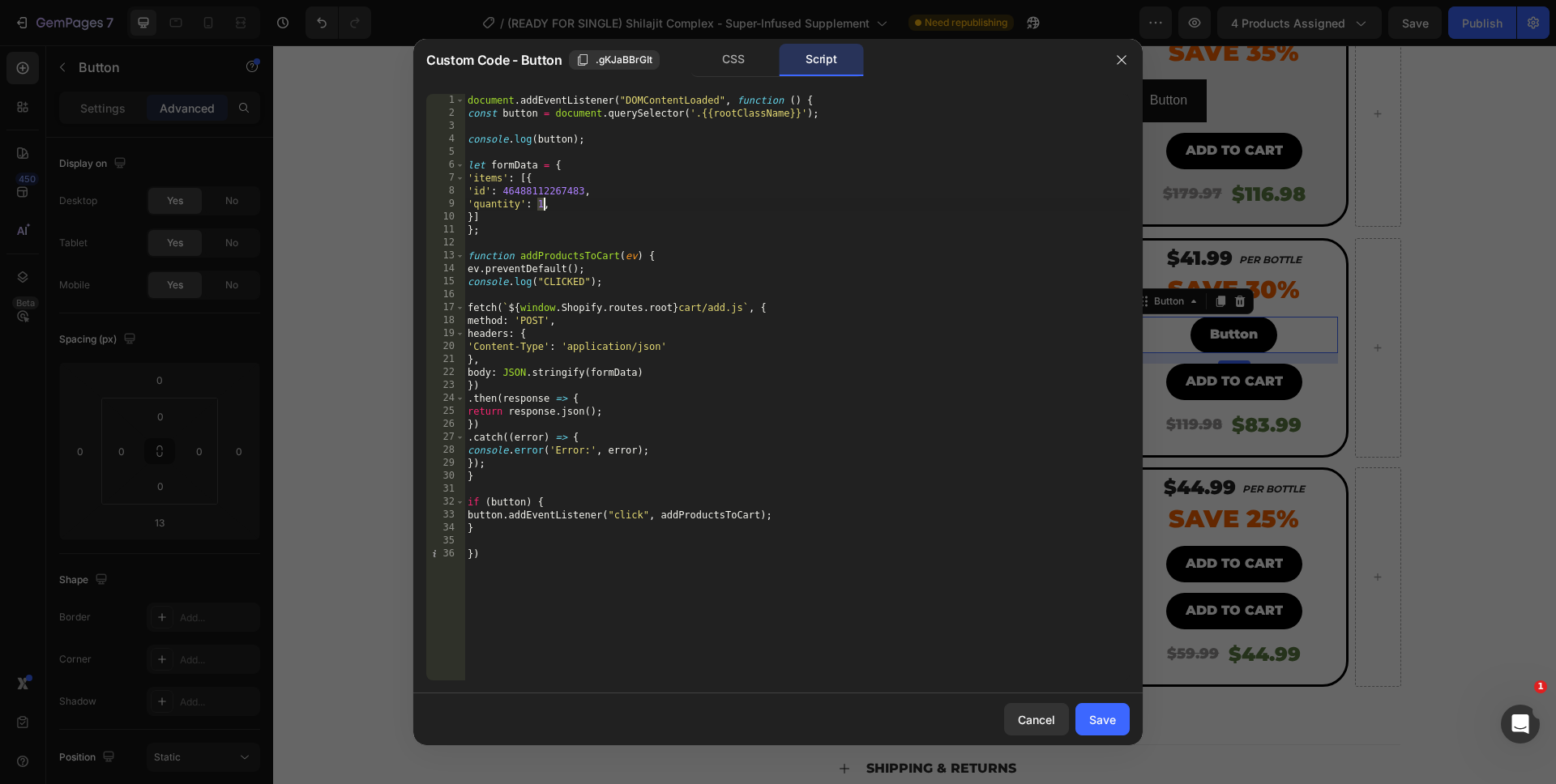
click at [542, 207] on div "document . addEventListener ( "DOMContentLoaded" , function ( ) { const button …" at bounding box center [797, 399] width 665 height 613
type textarea "'quantity': 2,"
click at [1107, 735] on button "Save" at bounding box center [1103, 719] width 55 height 32
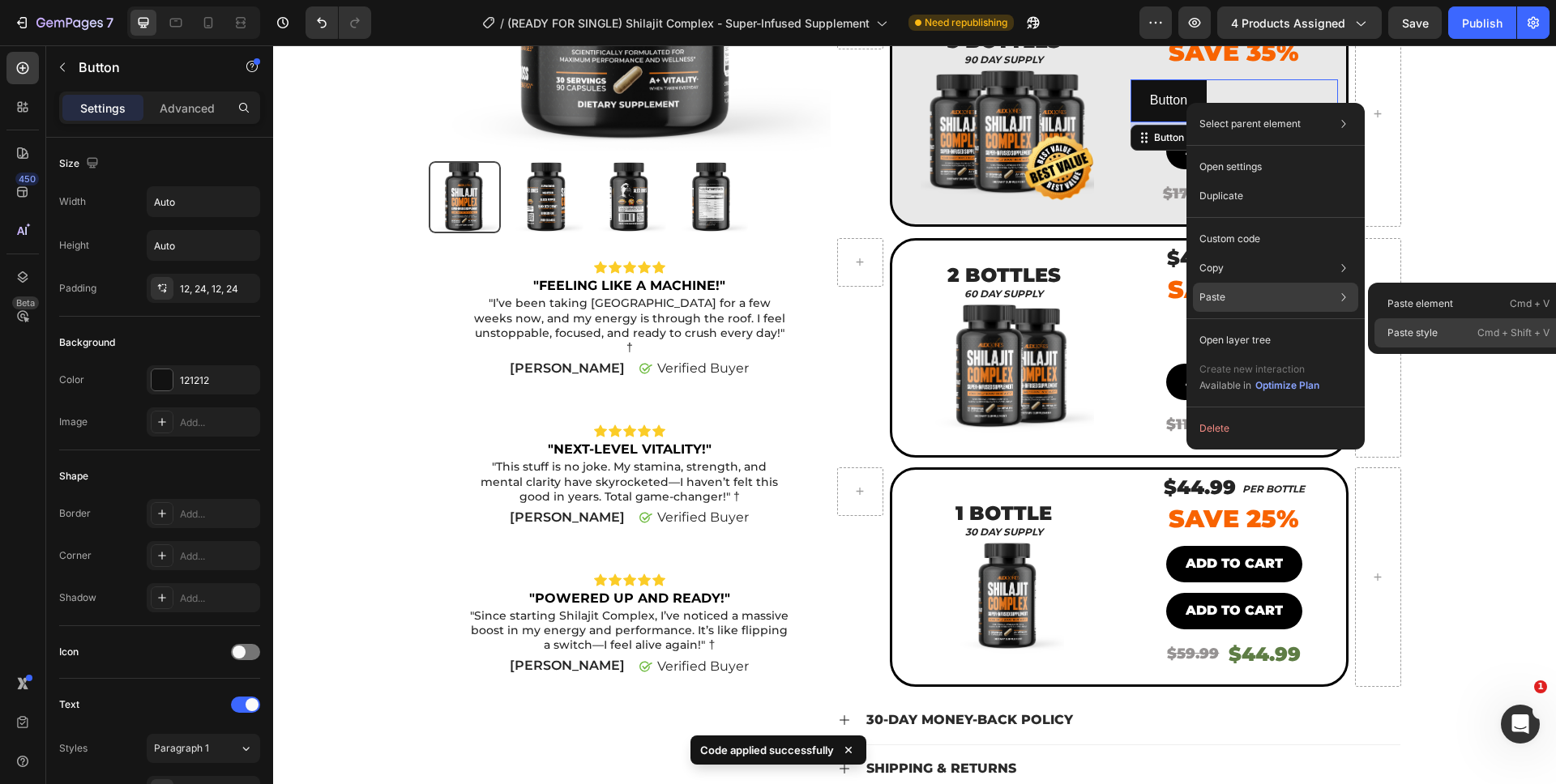
drag, startPoint x: 1406, startPoint y: 330, endPoint x: 1132, endPoint y: 282, distance: 278.2
click at [1406, 330] on p "Paste style" at bounding box center [1412, 333] width 50 height 15
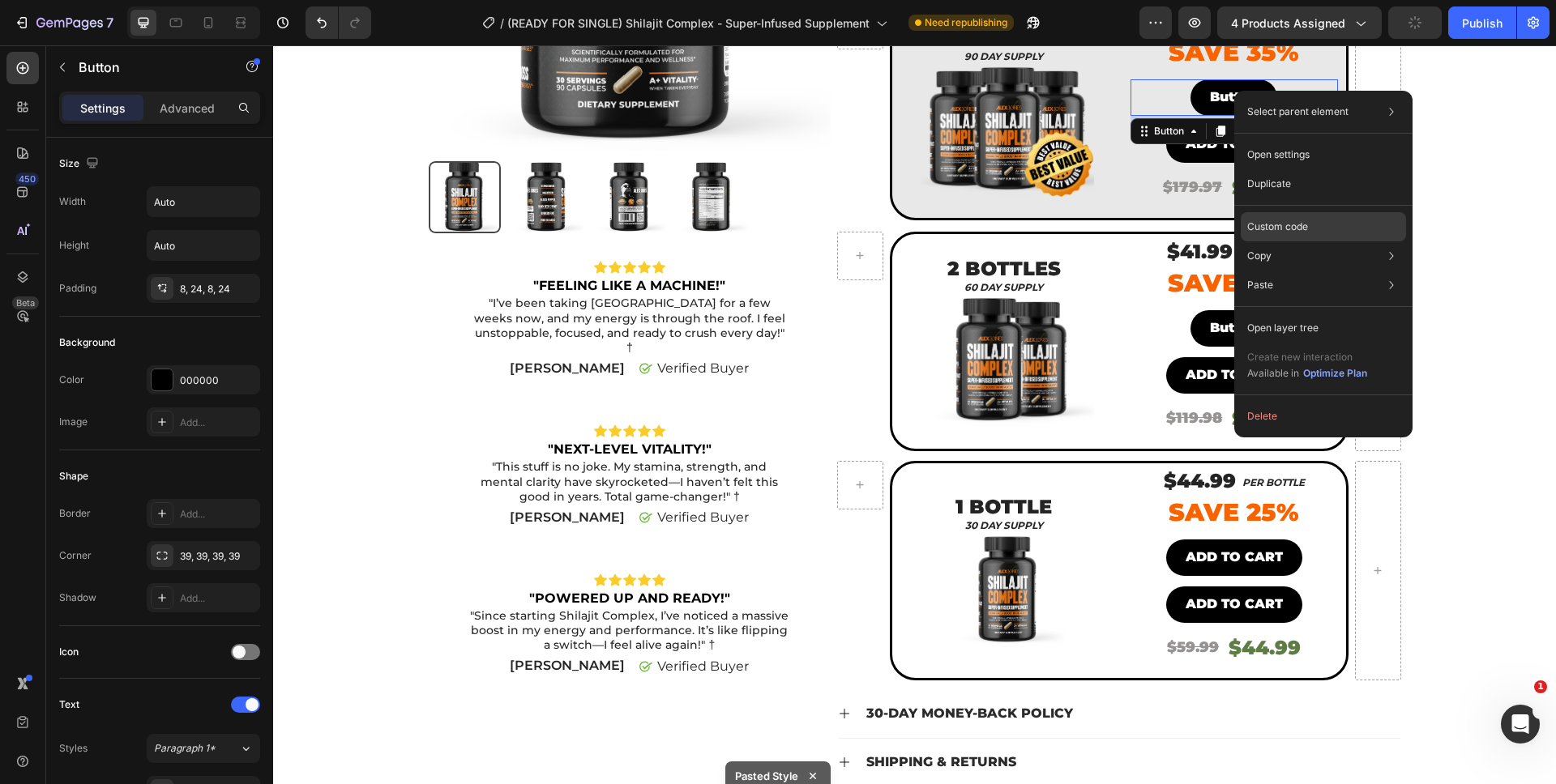
click at [1273, 226] on p "Custom code" at bounding box center [1278, 227] width 61 height 15
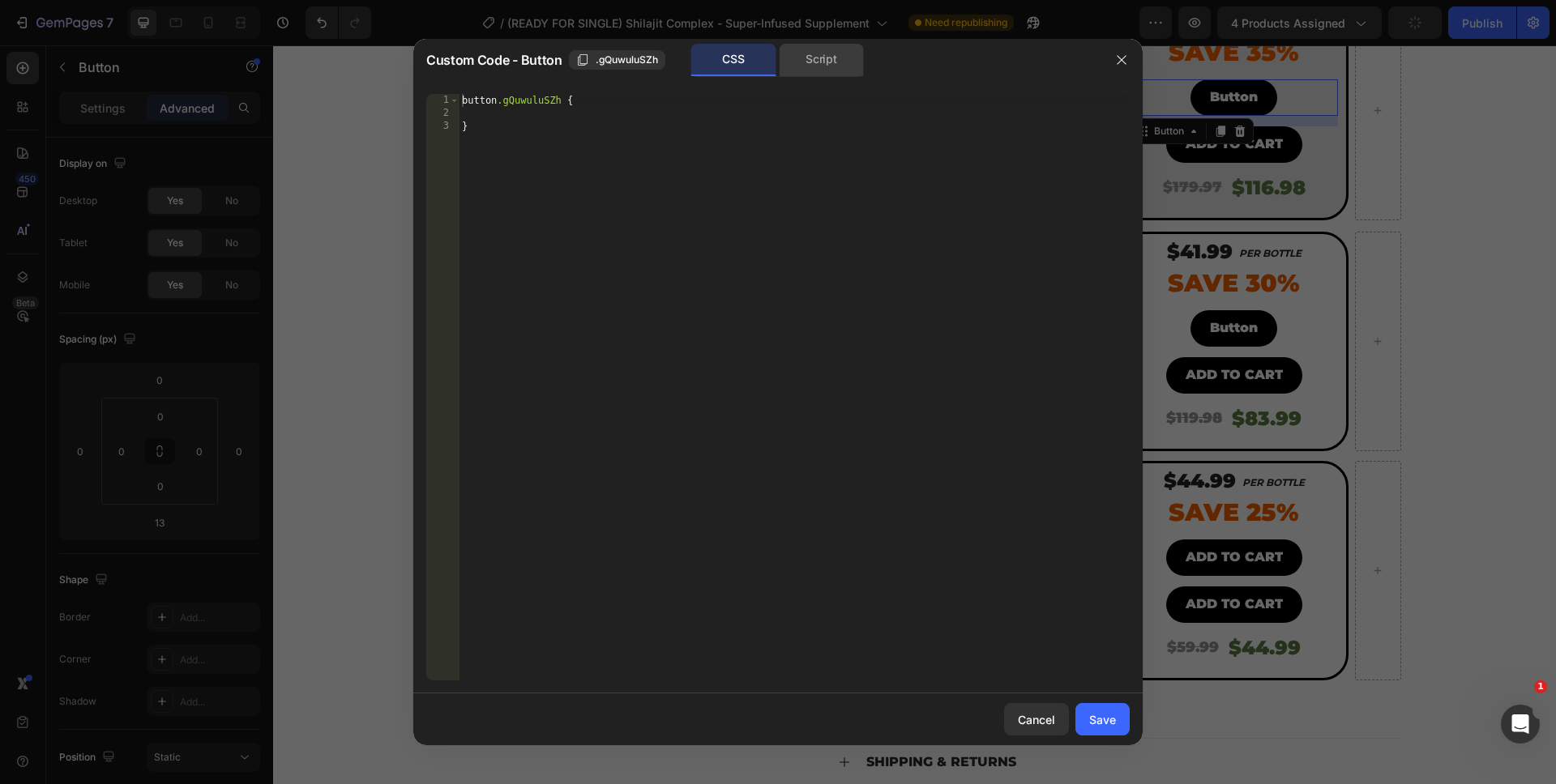
click at [844, 70] on div "Script" at bounding box center [822, 59] width 85 height 32
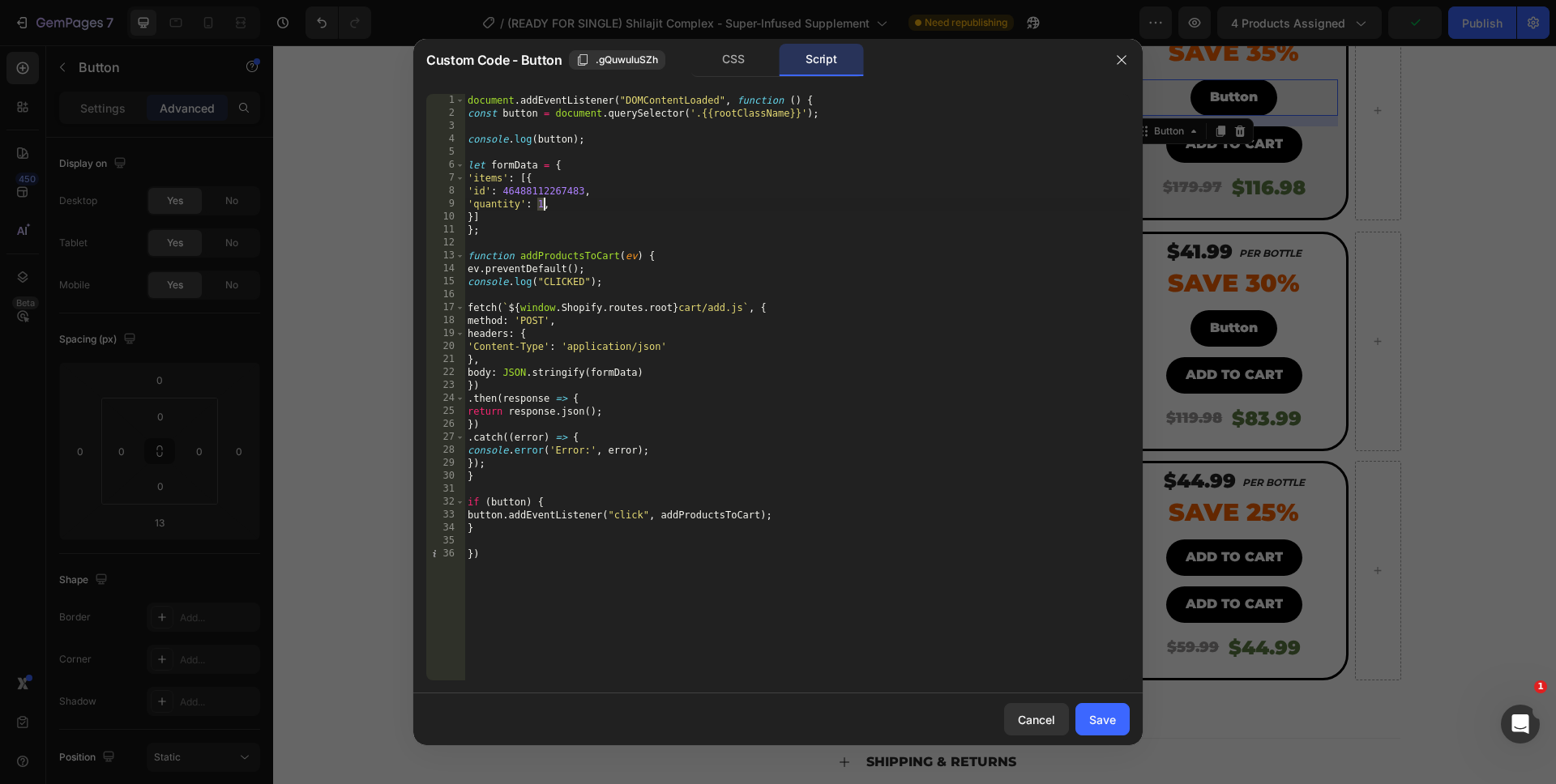
click at [542, 207] on div "document . addEventListener ( "DOMContentLoaded" , function ( ) { const button …" at bounding box center [797, 399] width 665 height 613
type textarea "'quantity': 3,"
click at [1094, 720] on div "Save" at bounding box center [1103, 719] width 27 height 17
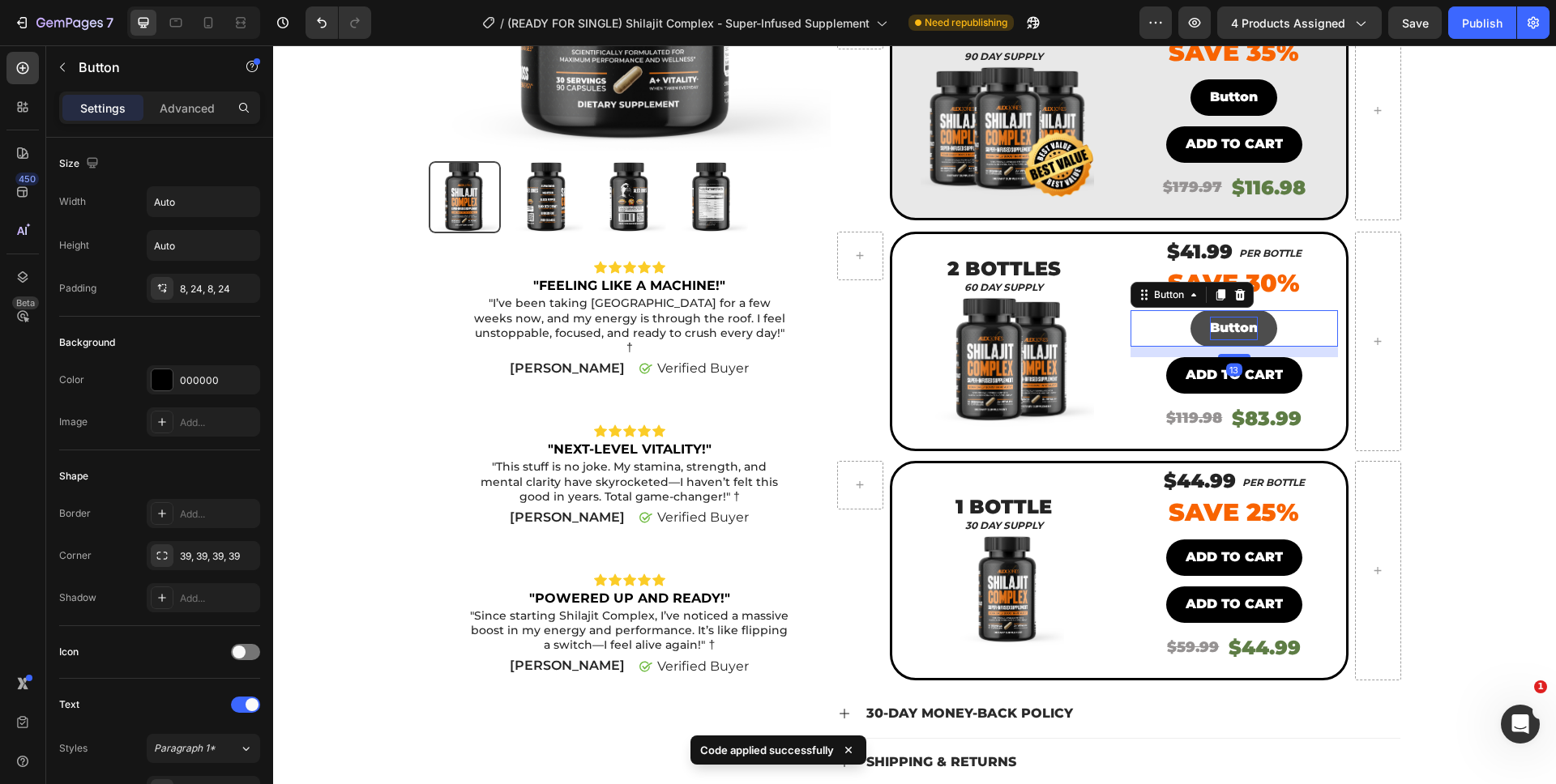
click at [1238, 319] on p "Button" at bounding box center [1234, 328] width 48 height 23
click at [1231, 330] on p "Button" at bounding box center [1234, 328] width 48 height 23
click at [1231, 331] on p "Button" at bounding box center [1234, 328] width 48 height 23
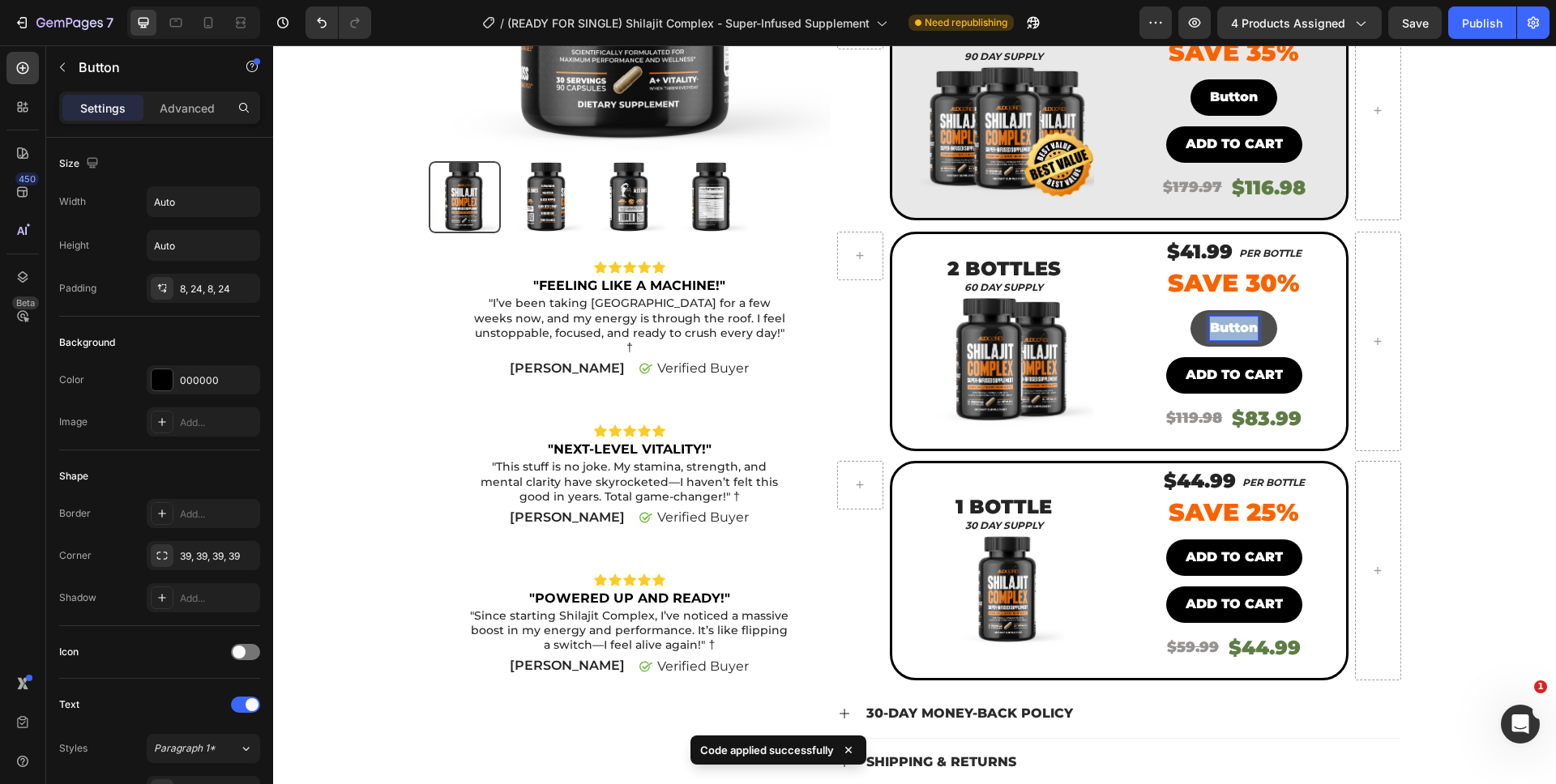
click at [1231, 330] on p "Button" at bounding box center [1234, 328] width 48 height 23
click at [1199, 310] on button "ADD" at bounding box center [1234, 328] width 70 height 36
click at [1187, 310] on button "ADD TO" at bounding box center [1233, 328] width 94 height 36
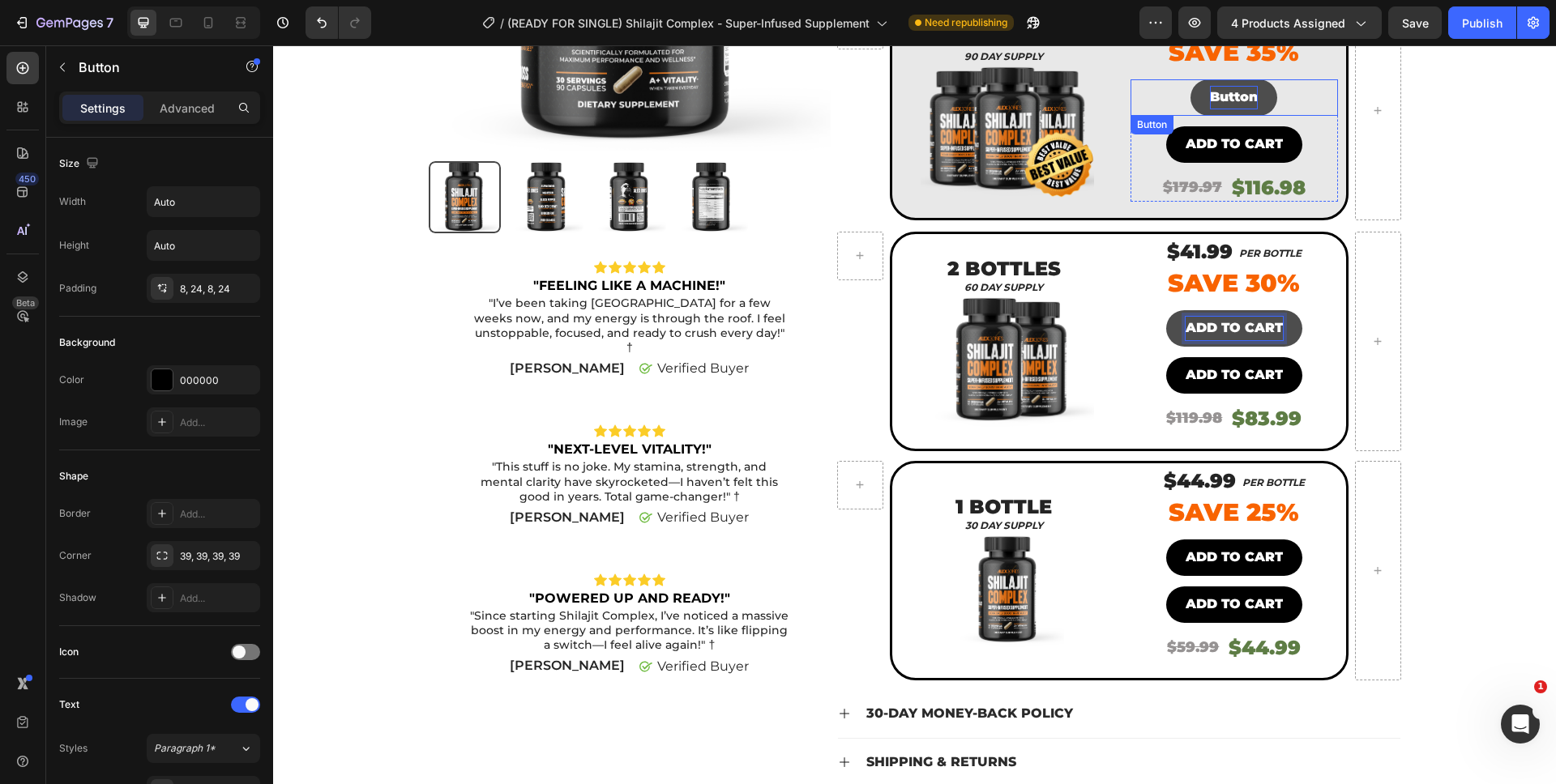
click at [1220, 94] on p "Button" at bounding box center [1234, 97] width 48 height 23
